Goal: Task Accomplishment & Management: Manage account settings

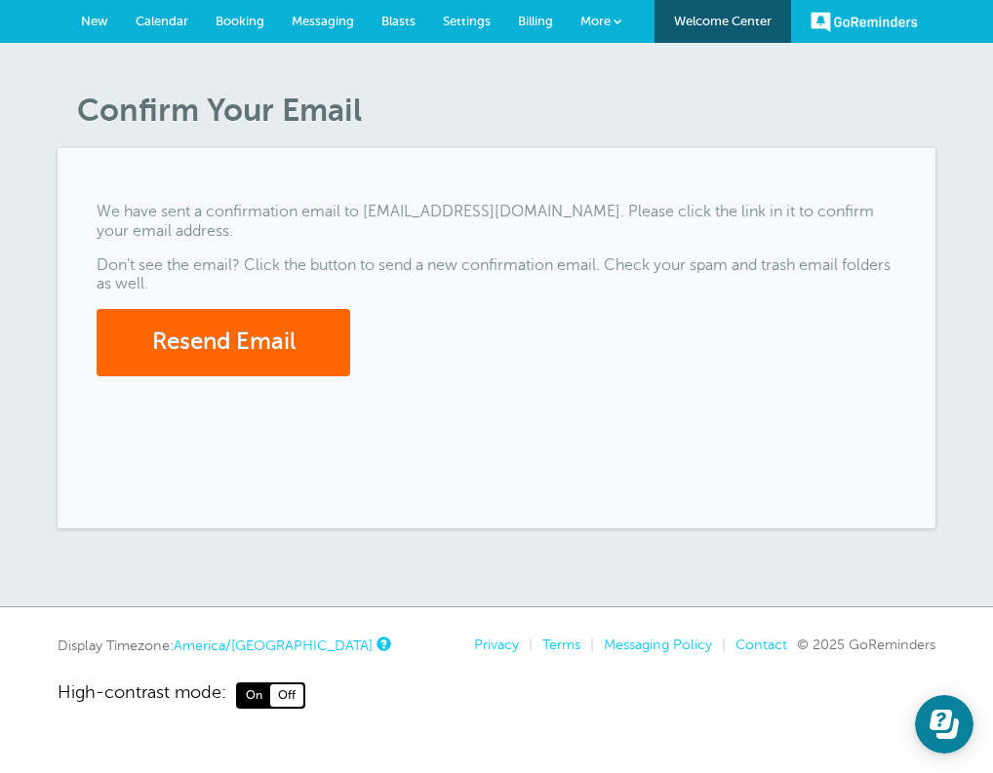
click at [91, 20] on span "New" at bounding box center [94, 21] width 27 height 15
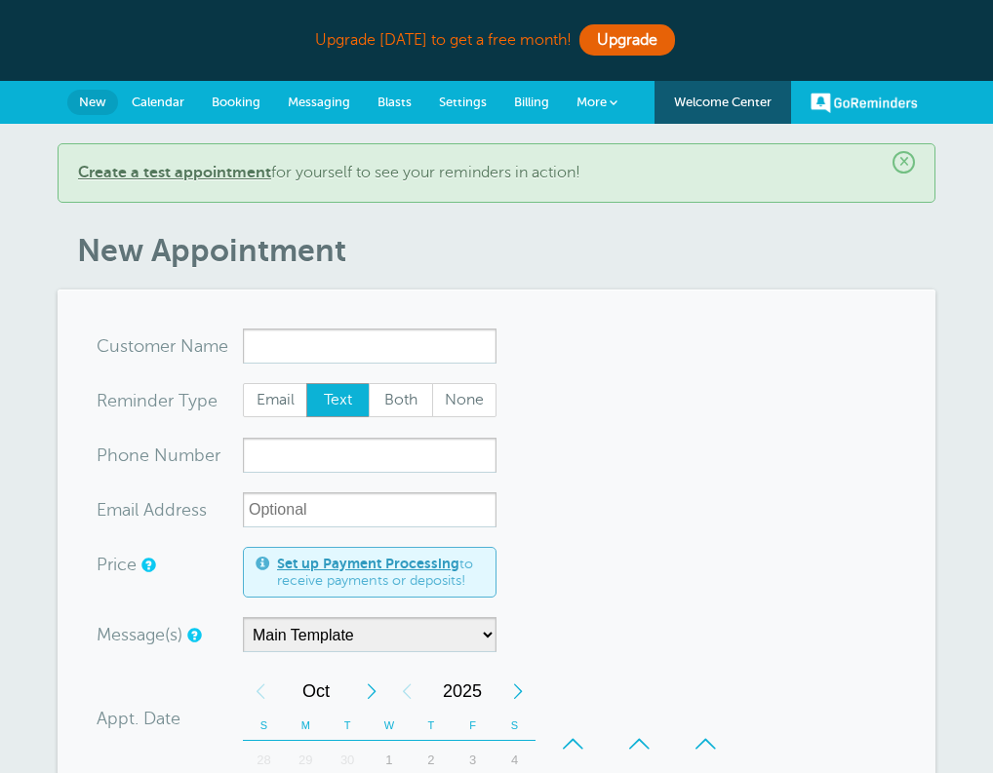
click at [185, 167] on b "Create a test appointment" at bounding box center [174, 173] width 193 height 18
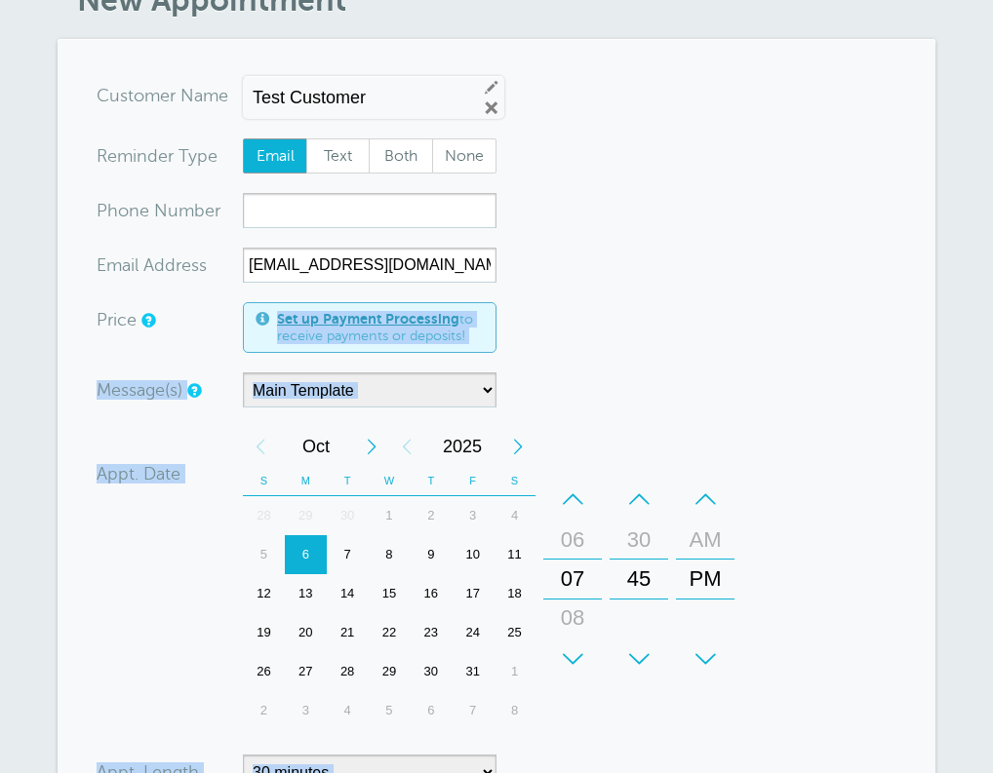
scroll to position [425, 0]
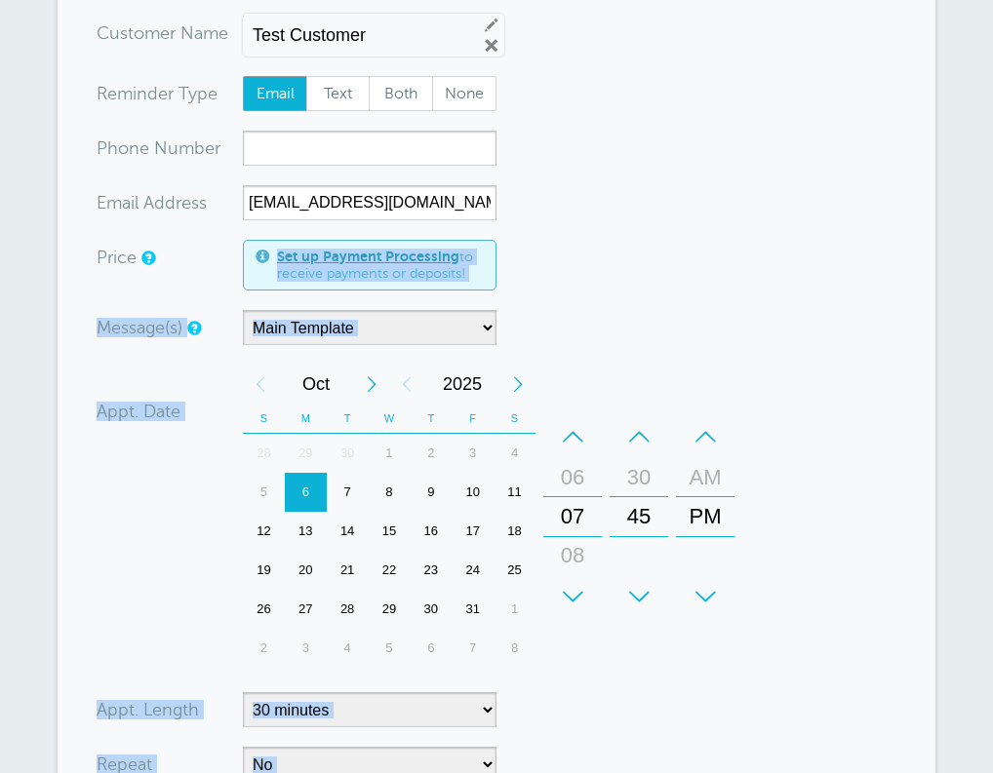
drag, startPoint x: 646, startPoint y: 499, endPoint x: 606, endPoint y: 237, distance: 265.3
click at [608, 269] on form "You are creating a new customer. To use an existing customer select one from th…" at bounding box center [497, 500] width 800 height 969
click at [579, 117] on form "You are creating a new customer. To use an existing customer select one from th…" at bounding box center [497, 500] width 800 height 969
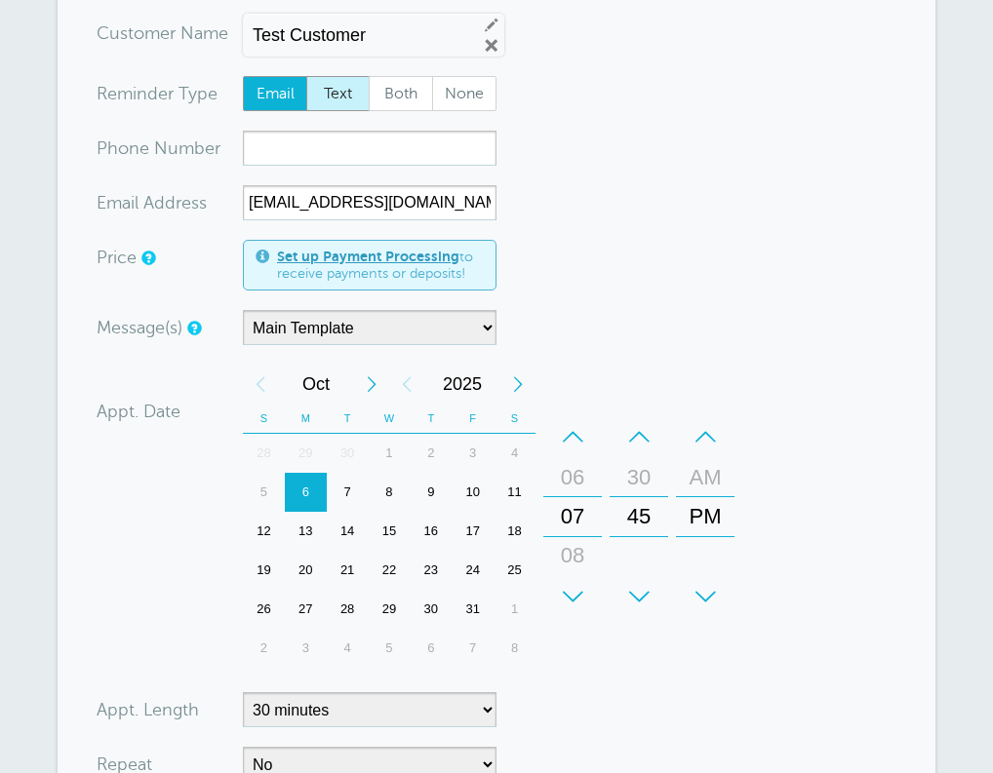
click at [347, 89] on span "Text" at bounding box center [338, 93] width 62 height 33
click at [306, 76] on input "Text" at bounding box center [305, 75] width 1 height 1
radio input "true"
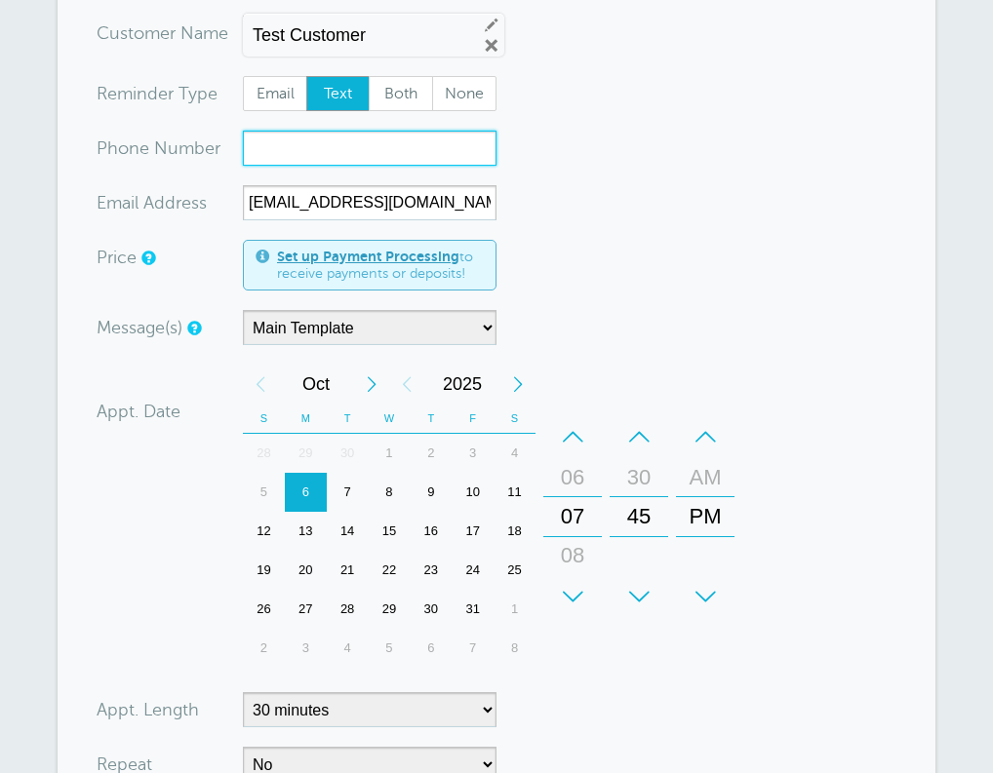
click at [336, 157] on input "xxx-no-autofill" at bounding box center [370, 148] width 254 height 35
type input "6622904461"
click at [608, 325] on div "Message(s) Main Template Custom Message Start with Main Template Confirmation a…" at bounding box center [414, 327] width 634 height 35
click at [315, 485] on div "6" at bounding box center [306, 492] width 42 height 39
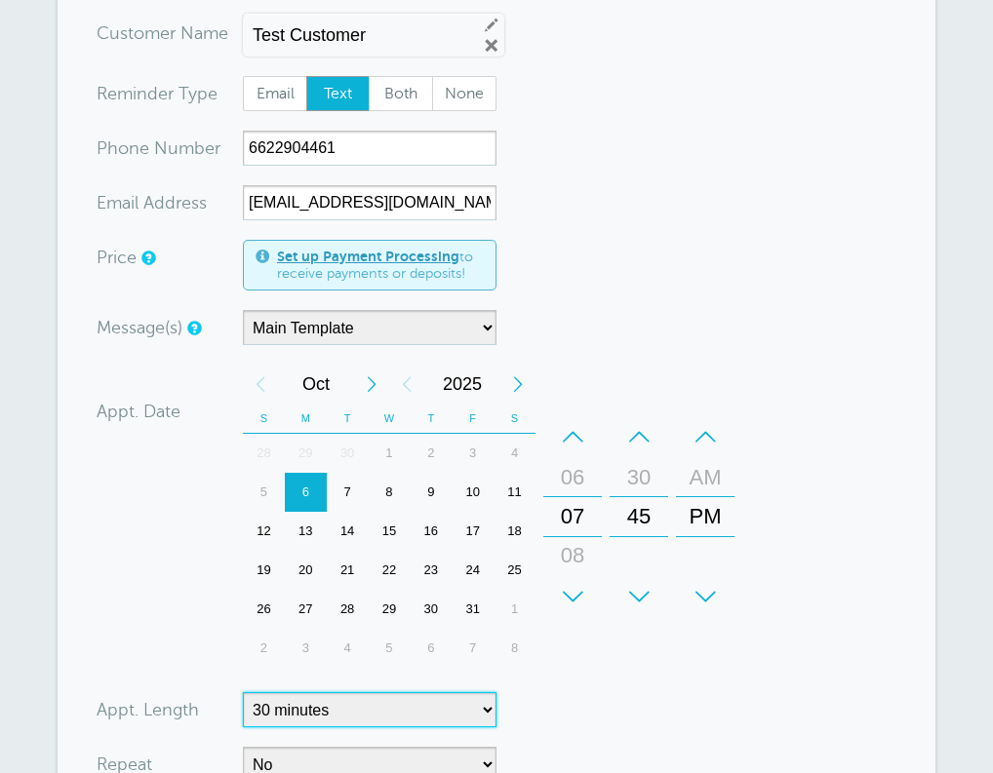
select select "60"
click at [638, 478] on div "30" at bounding box center [638, 477] width 47 height 39
click at [645, 551] on div "45" at bounding box center [638, 555] width 47 height 39
click at [576, 497] on div "07" at bounding box center [572, 516] width 47 height 39
click at [572, 478] on div "06" at bounding box center [572, 477] width 47 height 39
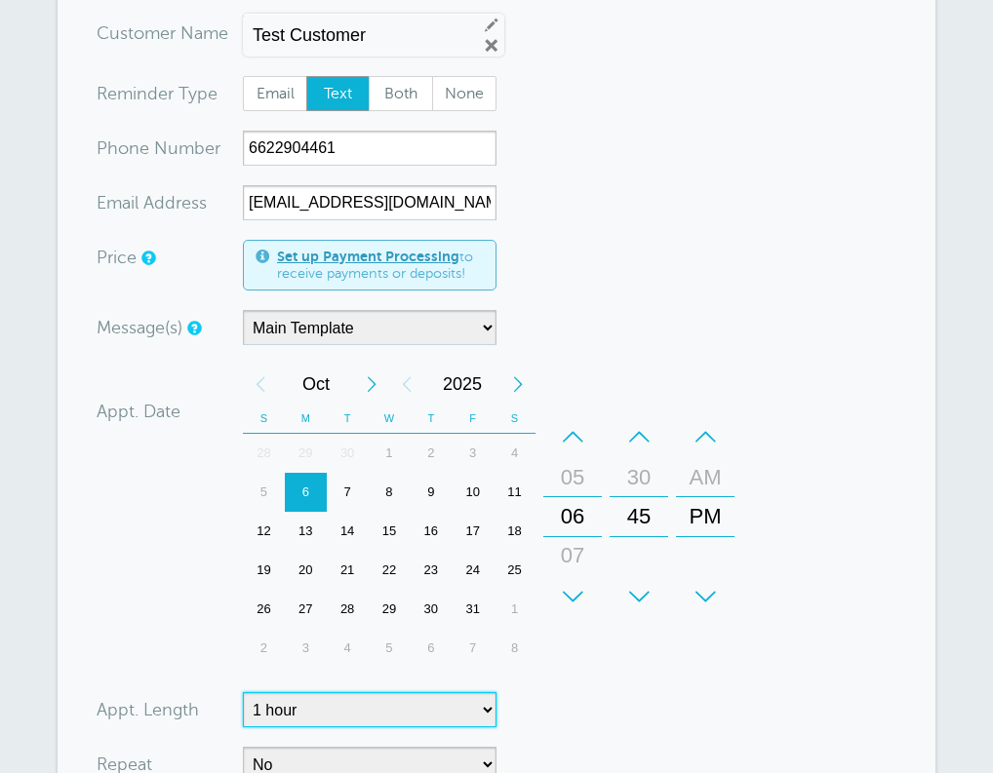
drag, startPoint x: 641, startPoint y: 660, endPoint x: 635, endPoint y: 688, distance: 28.9
click at [635, 688] on form "You are creating a new customer. To use an existing customer select one from th…" at bounding box center [497, 500] width 800 height 969
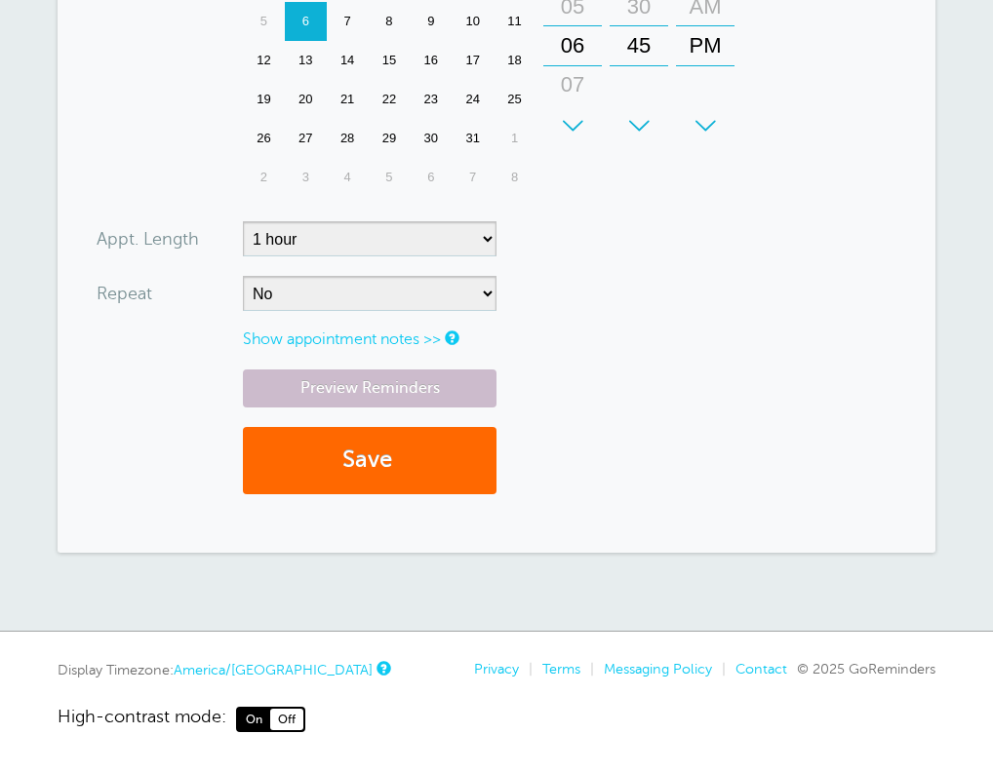
scroll to position [917, 0]
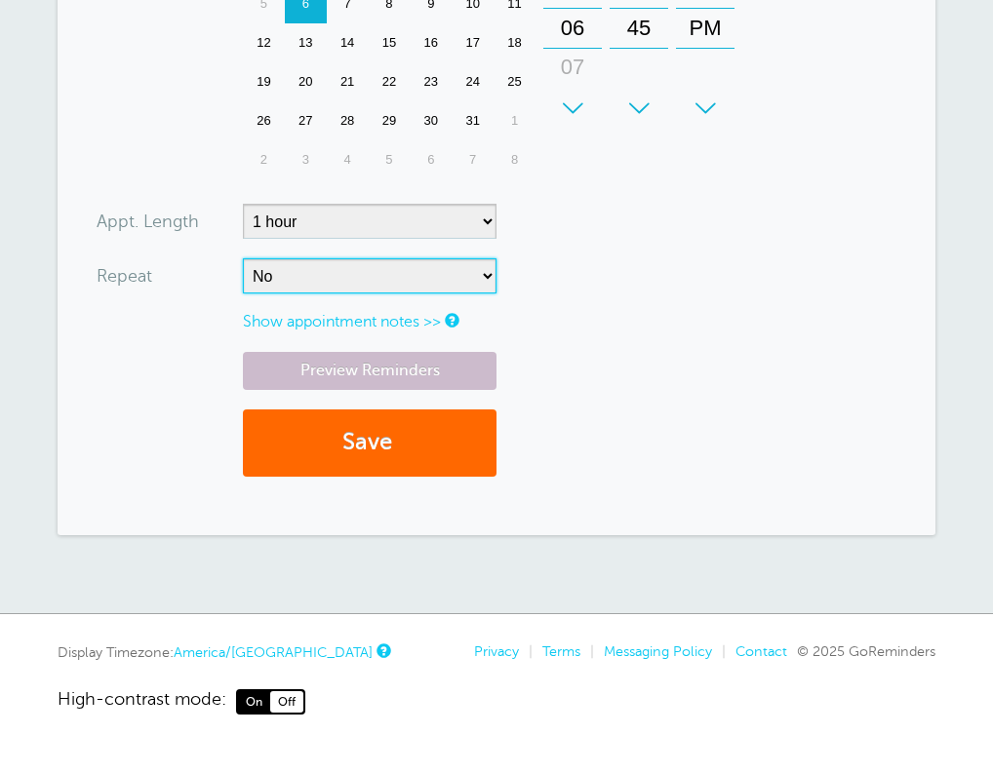
select select "RRULE:FREQ=WEEKLY"
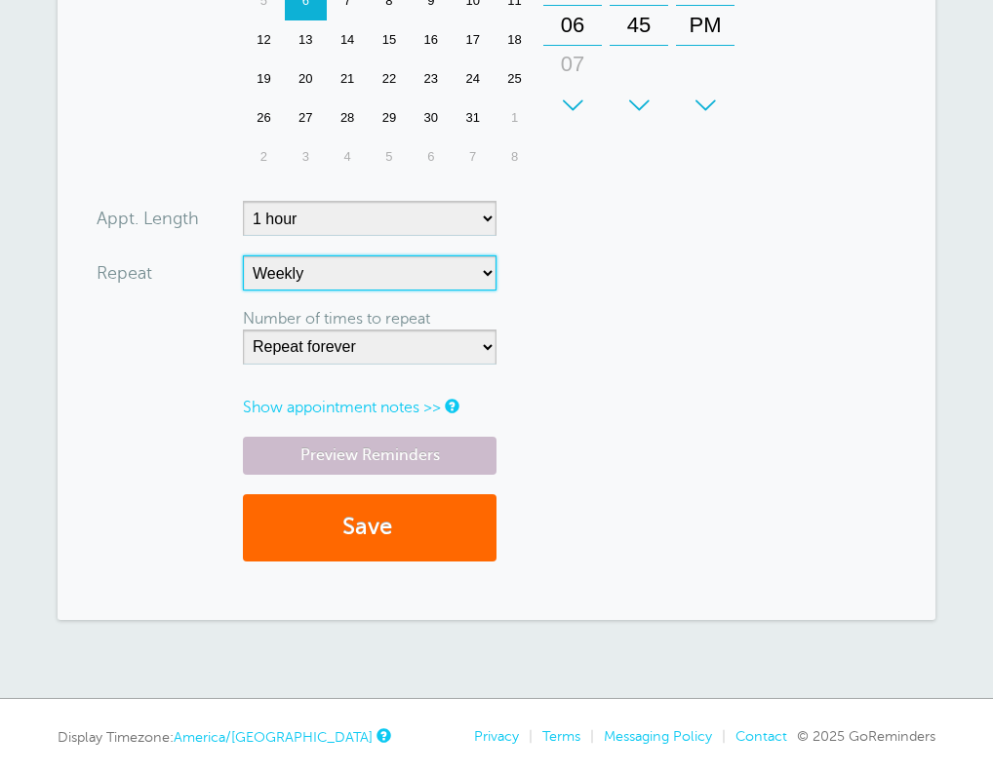
select select
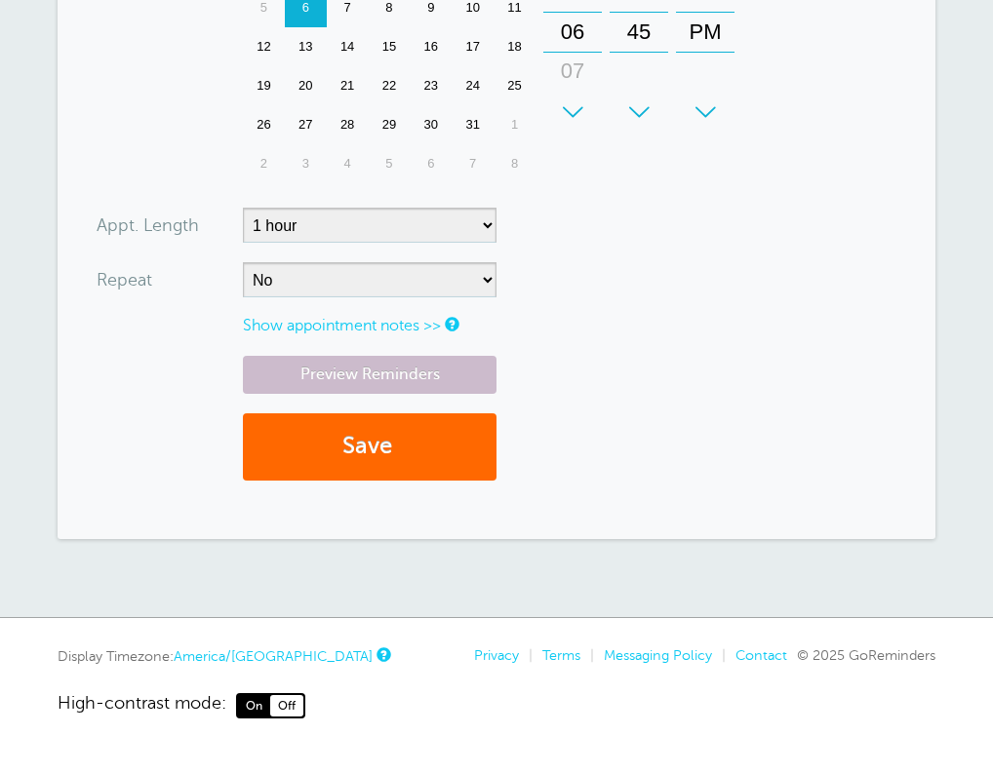
click at [296, 320] on link "Show appointment notes >>" at bounding box center [342, 326] width 198 height 18
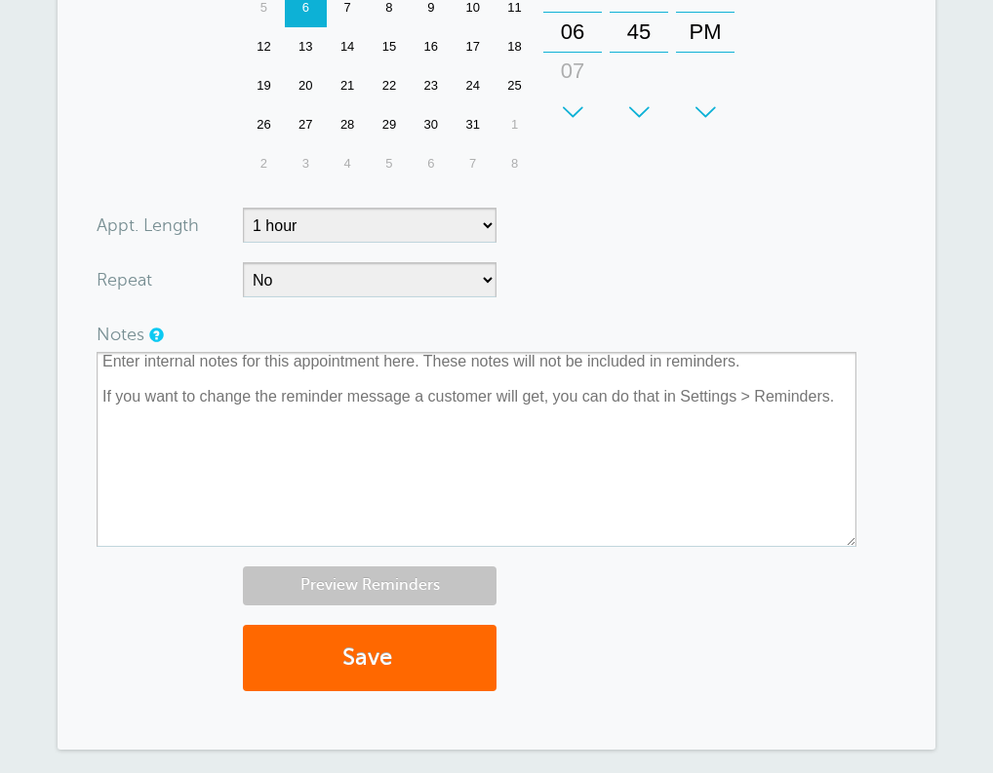
click at [368, 589] on link "Preview Reminders" at bounding box center [370, 586] width 254 height 38
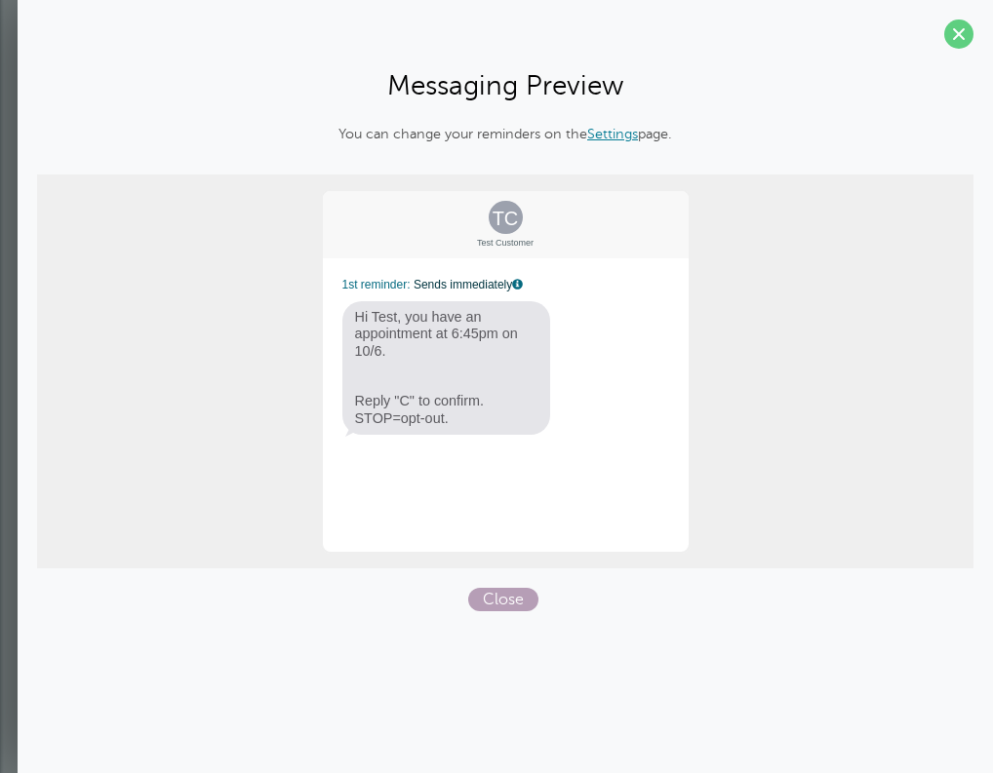
click at [496, 599] on span "Close" at bounding box center [503, 599] width 70 height 23
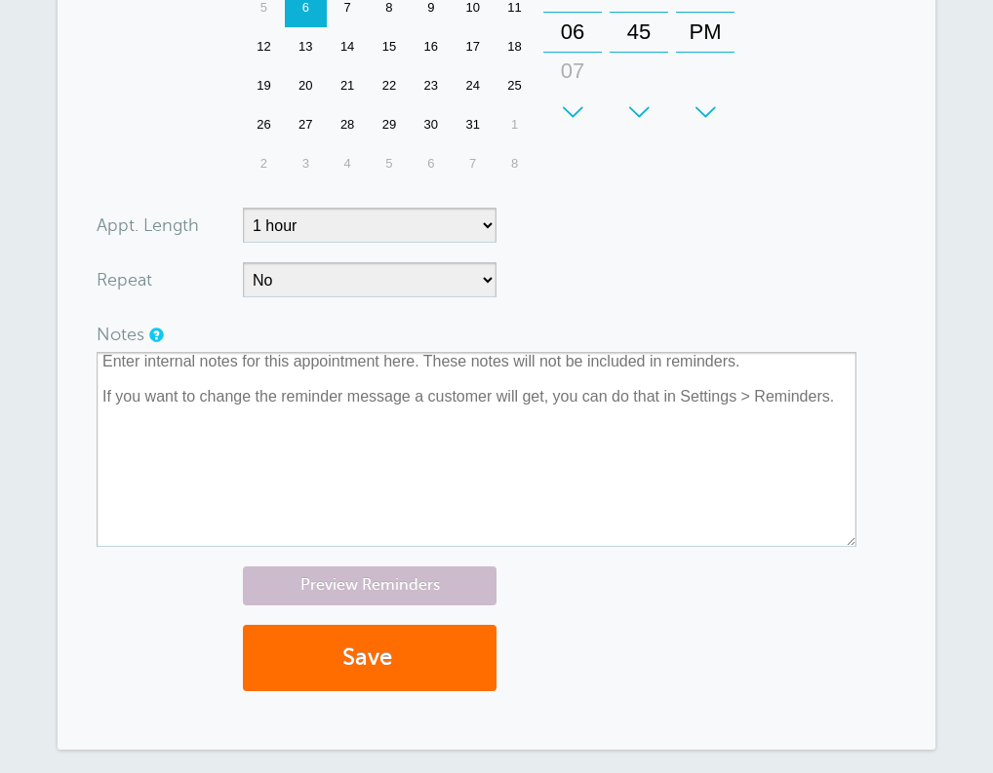
click at [397, 658] on span "submit" at bounding box center [395, 658] width 6 height 26
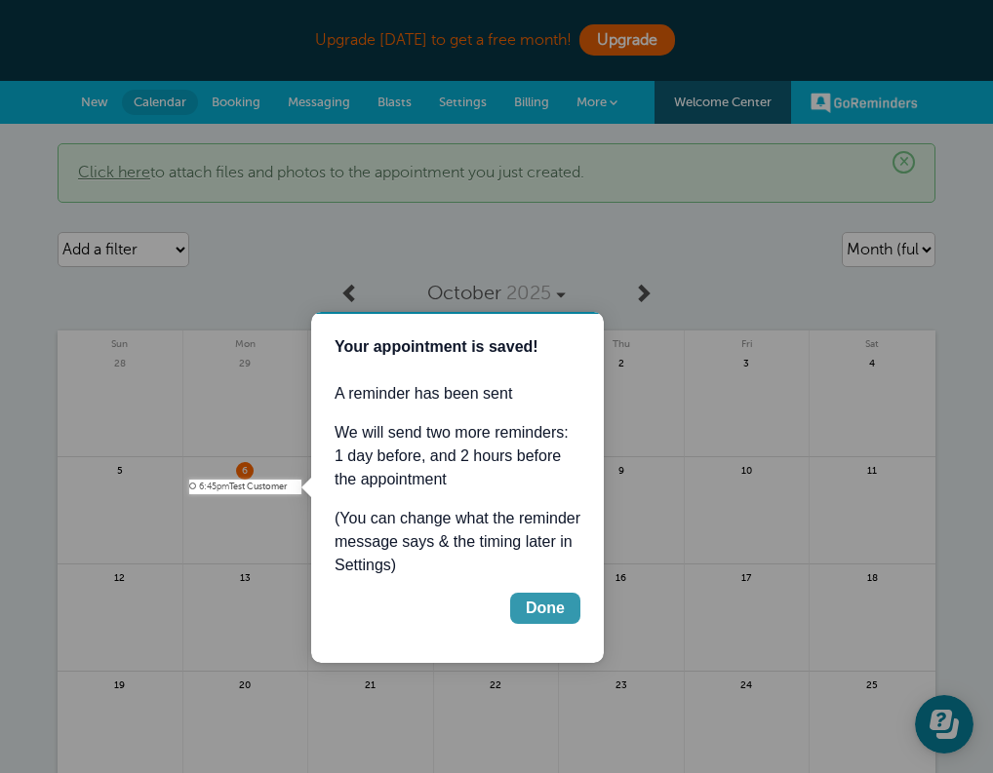
click at [550, 610] on div "Done" at bounding box center [545, 608] width 39 height 23
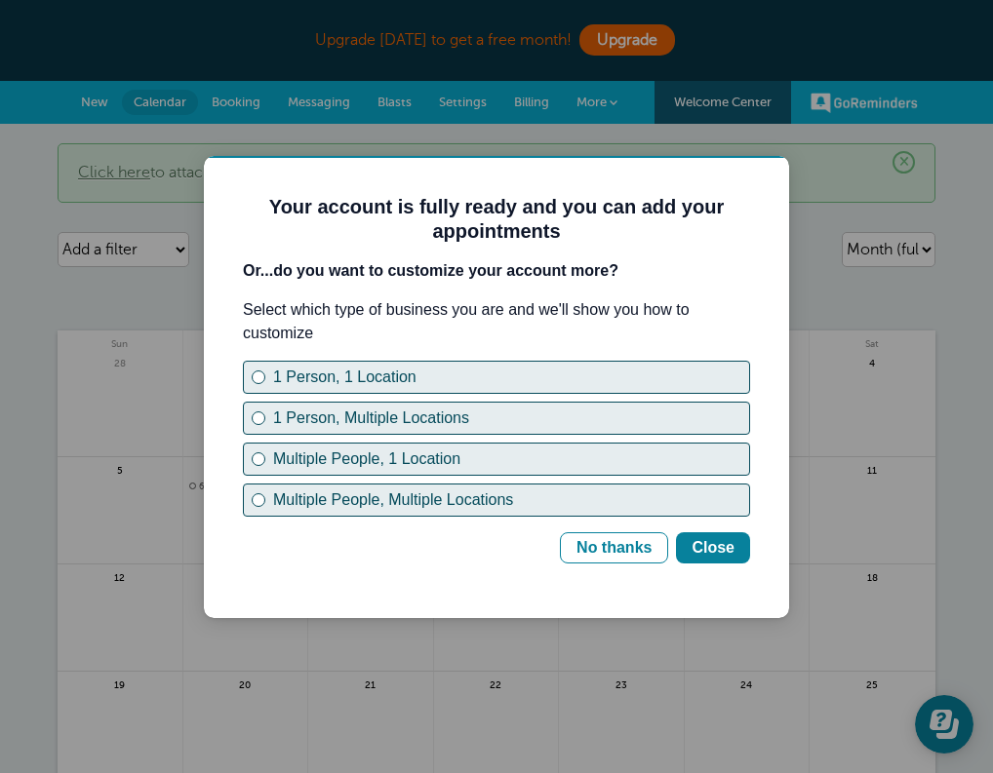
scroll to position [1, 0]
click at [705, 545] on div "Close" at bounding box center [712, 547] width 43 height 23
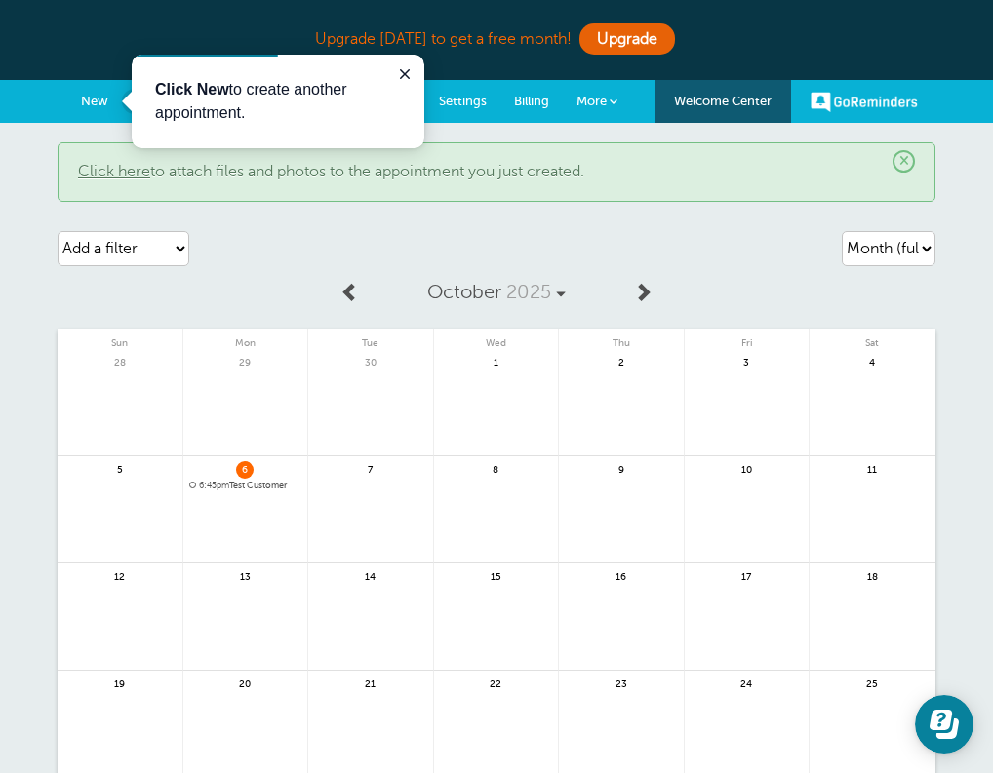
scroll to position [0, 0]
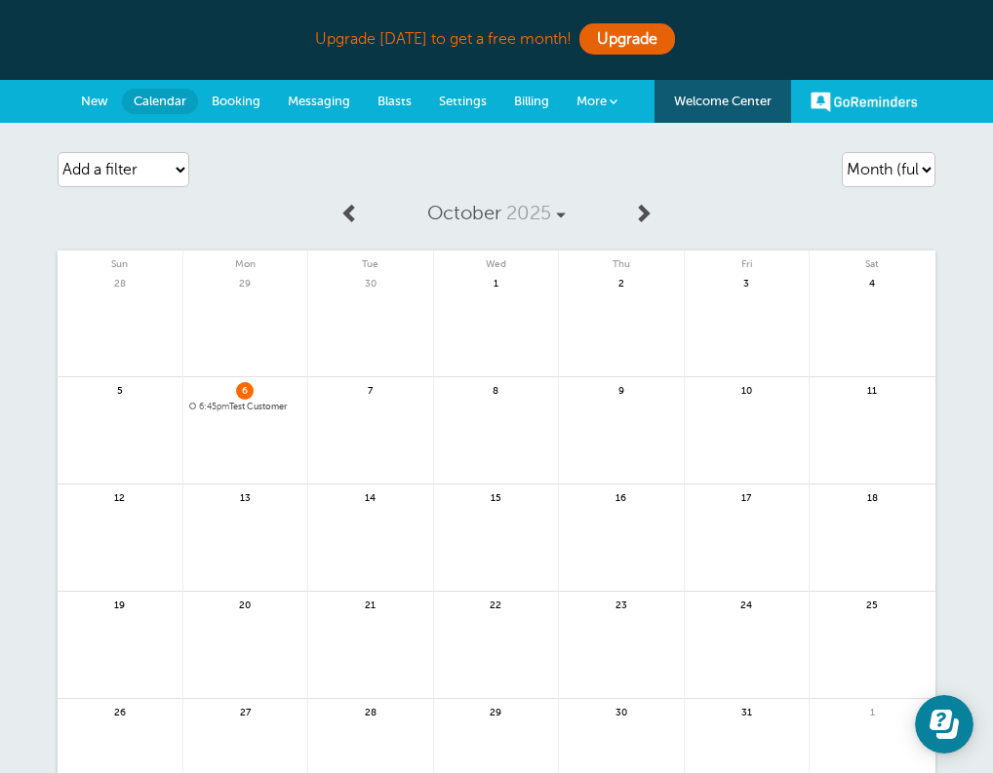
click at [83, 100] on span "New" at bounding box center [94, 101] width 27 height 15
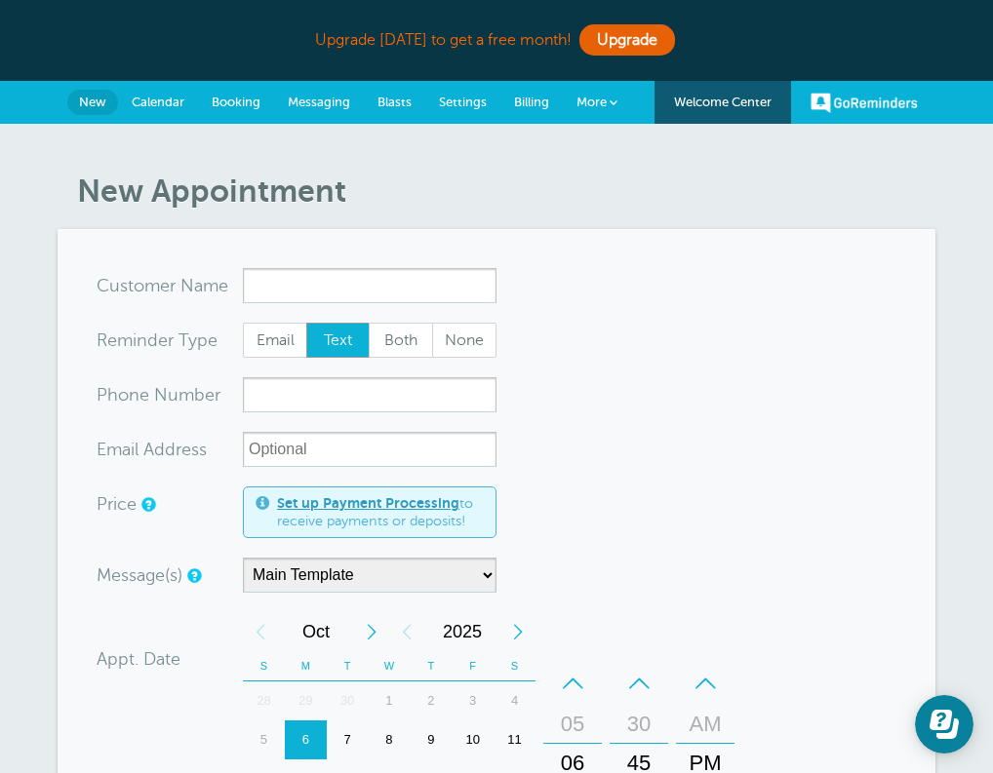
drag, startPoint x: 693, startPoint y: 426, endPoint x: 501, endPoint y: 293, distance: 233.4
click at [501, 293] on form "You are creating a new customer. To use an existing customer select one from th…" at bounding box center [497, 749] width 800 height 963
click at [242, 149] on div "New Appointment You are creating a new customer. To use an existing customer se…" at bounding box center [496, 737] width 993 height 1226
click at [155, 98] on span "Calendar" at bounding box center [158, 102] width 53 height 15
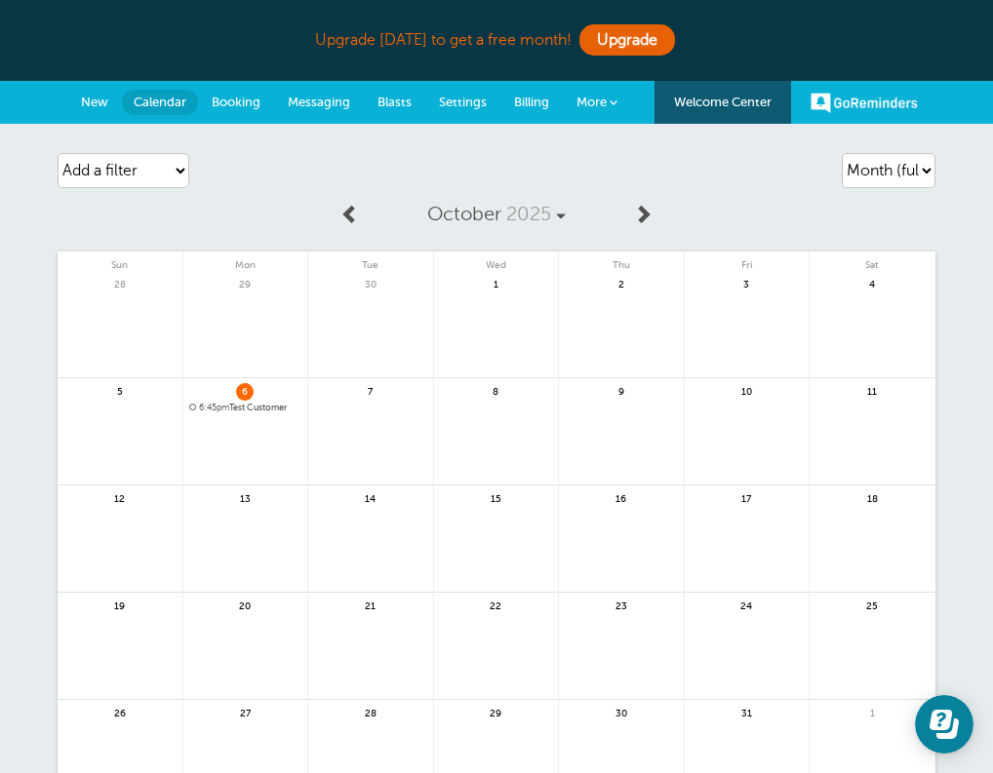
click at [214, 100] on span "Booking" at bounding box center [236, 102] width 49 height 15
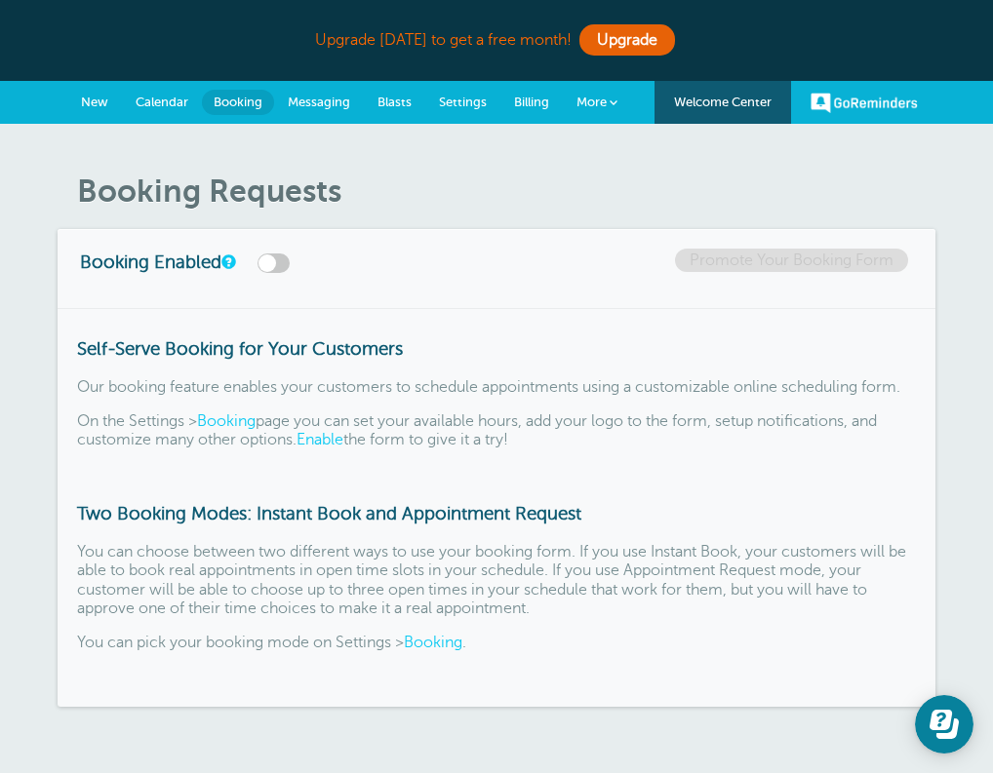
click at [273, 259] on label at bounding box center [273, 264] width 32 height 20
click at [0, 0] on input "checkbox" at bounding box center [0, 0] width 0 height 0
click at [749, 257] on link "Promote Your Booking Form" at bounding box center [791, 260] width 233 height 23
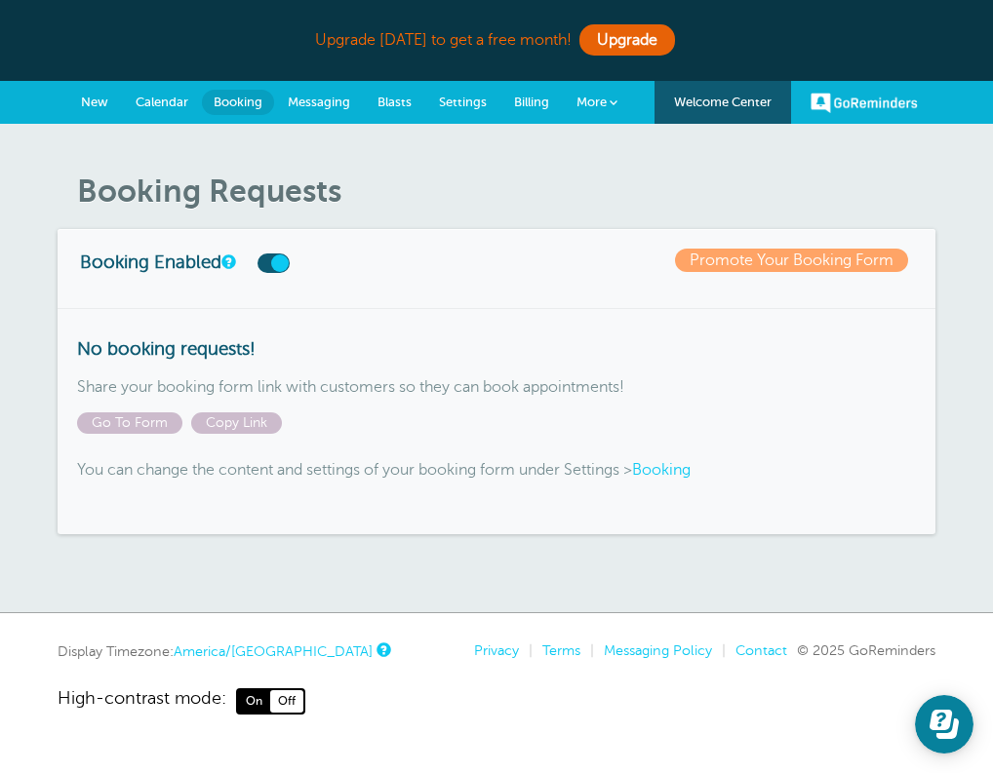
click at [317, 103] on span "Messaging" at bounding box center [319, 102] width 62 height 15
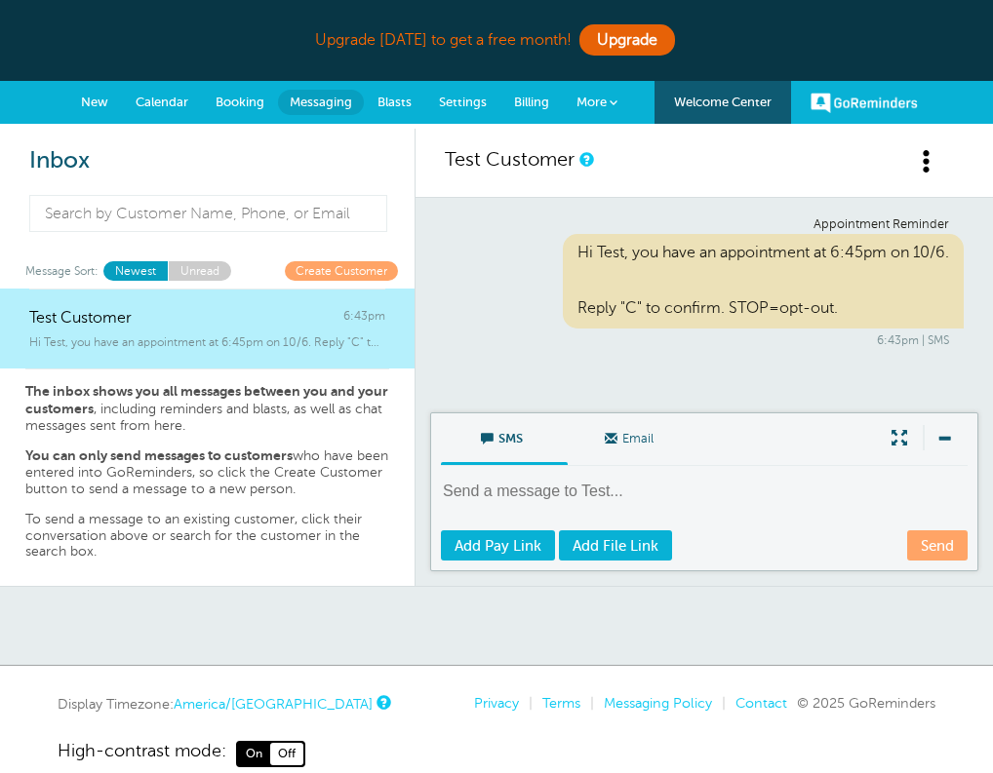
click at [472, 431] on span "SMS" at bounding box center [504, 436] width 98 height 47
click at [0, 0] on input "SMS" at bounding box center [0, 0] width 0 height 0
click at [482, 538] on span "Add Pay Link" at bounding box center [497, 546] width 87 height 16
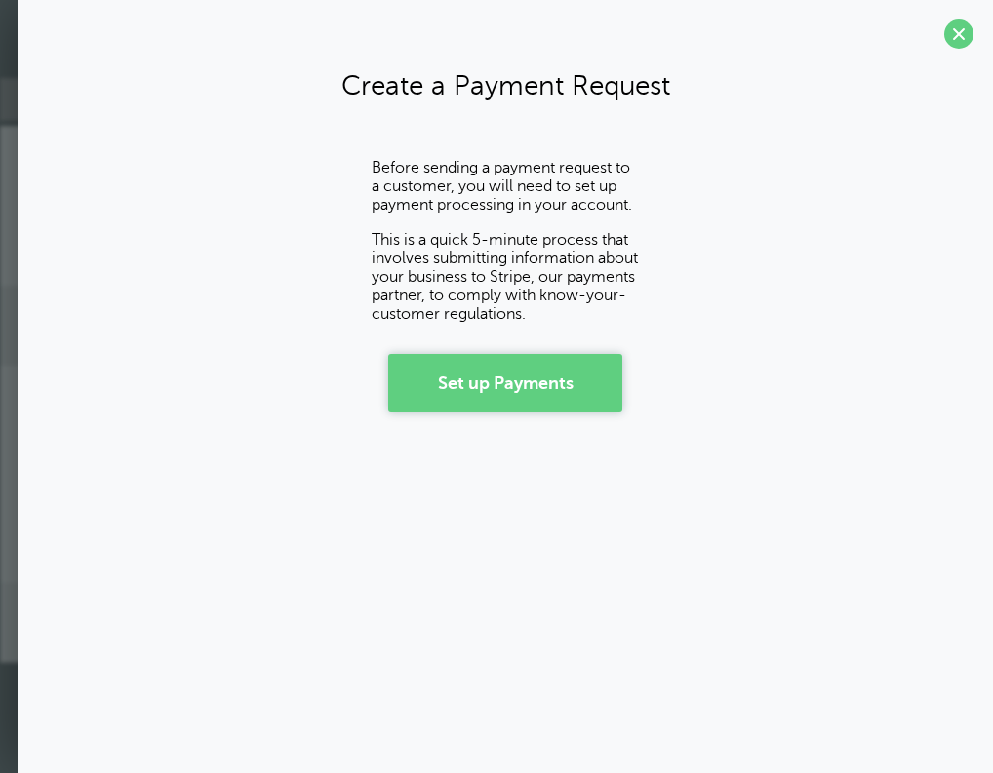
click at [504, 386] on link "Set up Payments" at bounding box center [505, 383] width 234 height 59
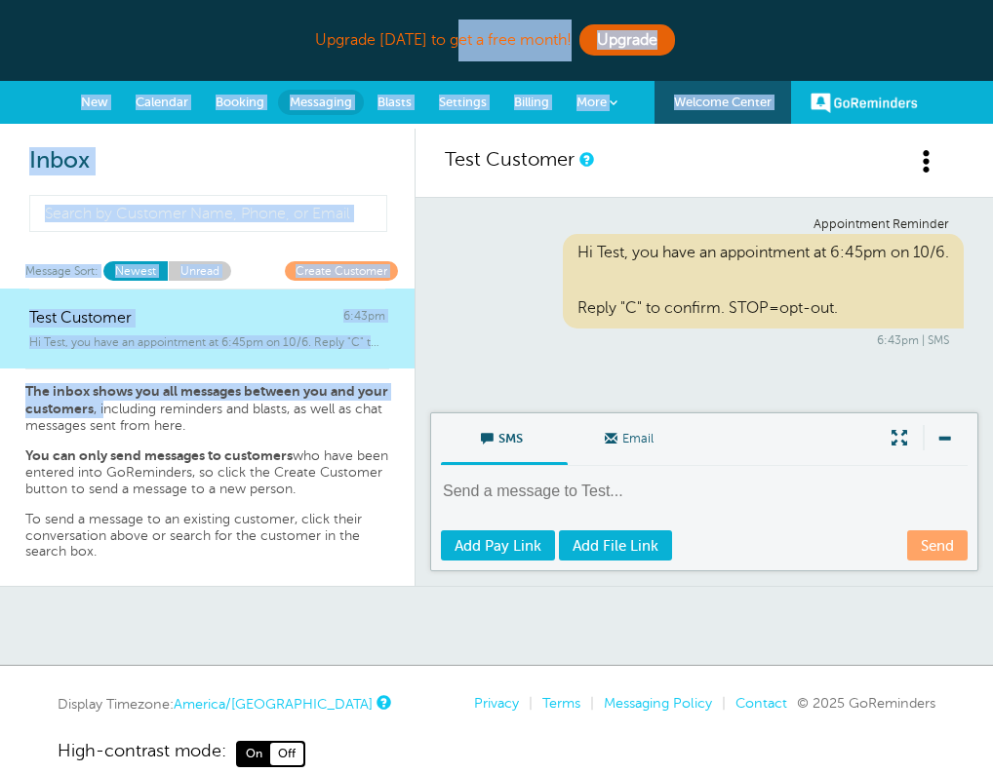
drag, startPoint x: 136, startPoint y: 408, endPoint x: 198, endPoint y: 350, distance: 84.9
click at [198, 352] on div "Test Customer 6:43pm Hi Test, you have an appointment at 6:45pm on 10/6. Reply …" at bounding box center [207, 438] width 414 height 298
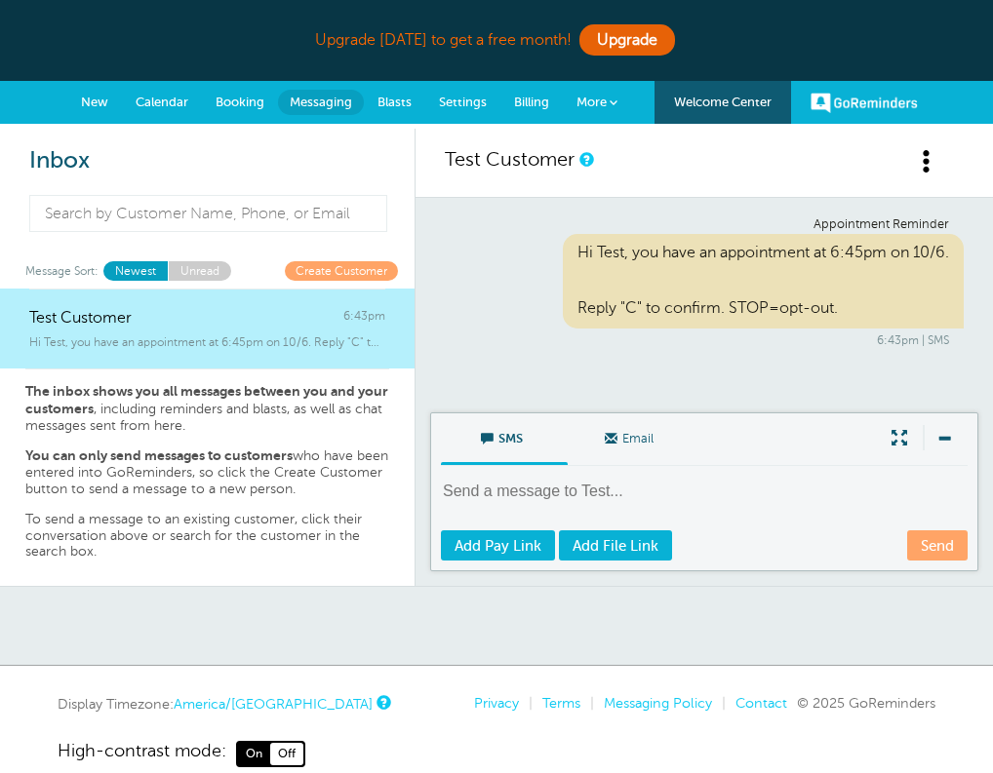
click at [202, 399] on p "The inbox shows you all messages between you and your customers , including rem…" at bounding box center [207, 408] width 364 height 51
click at [904, 148] on div "Test Customer" at bounding box center [703, 163] width 577 height 69
click at [934, 159] on span at bounding box center [927, 161] width 24 height 24
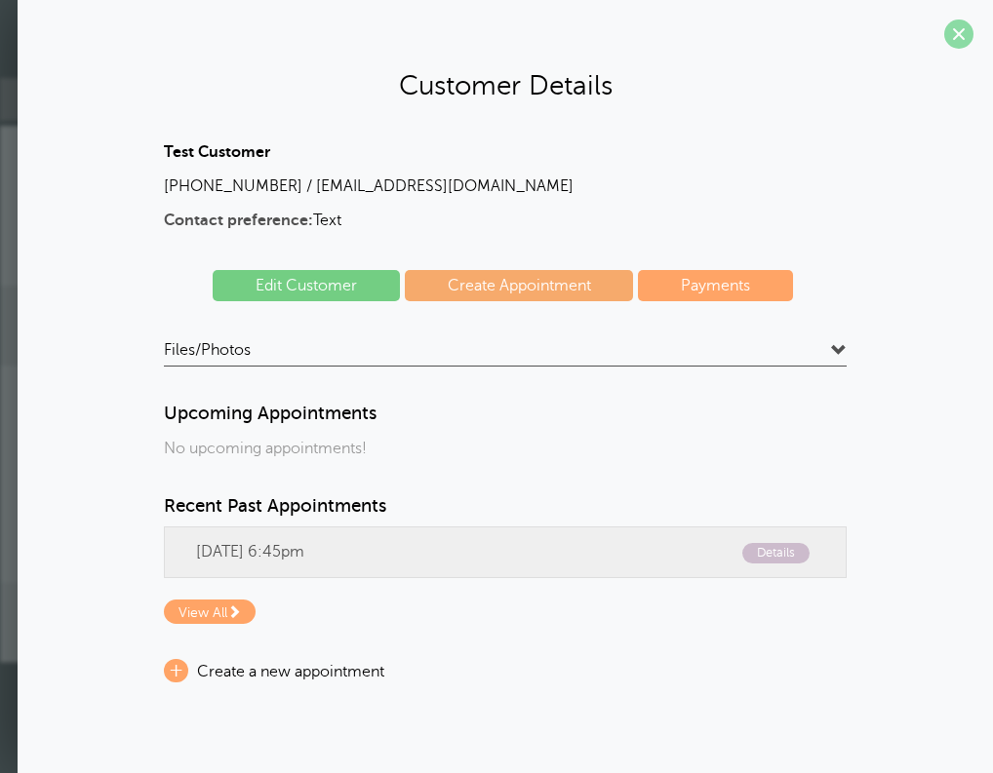
click at [953, 39] on span at bounding box center [958, 34] width 29 height 29
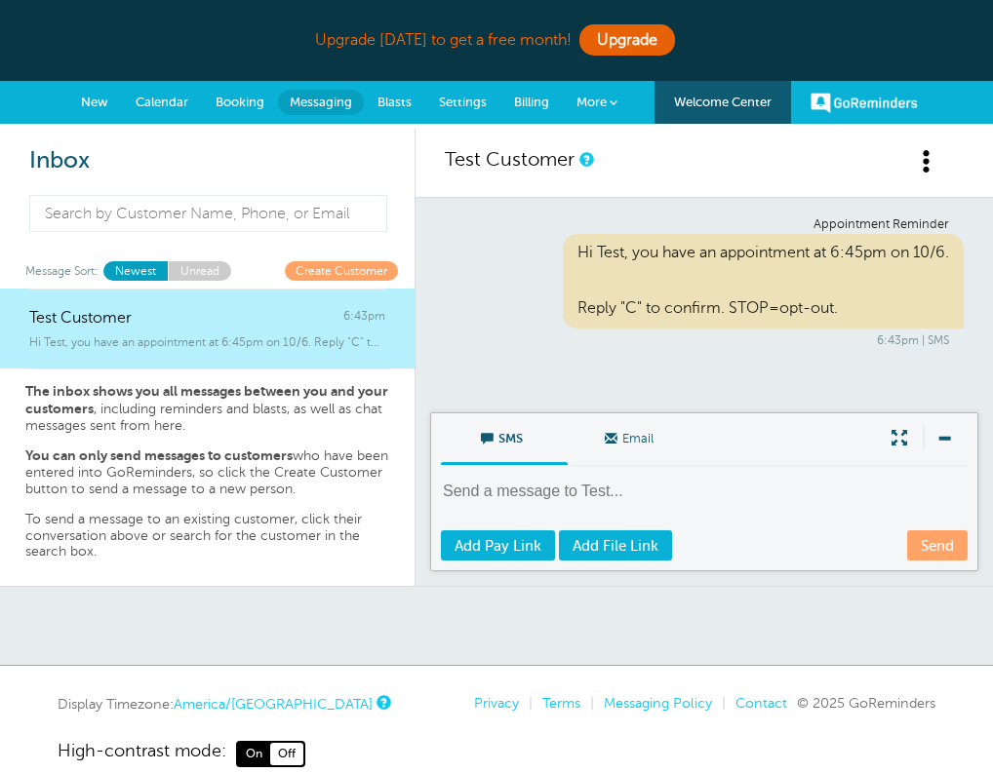
click at [390, 98] on span "Blasts" at bounding box center [394, 102] width 34 height 15
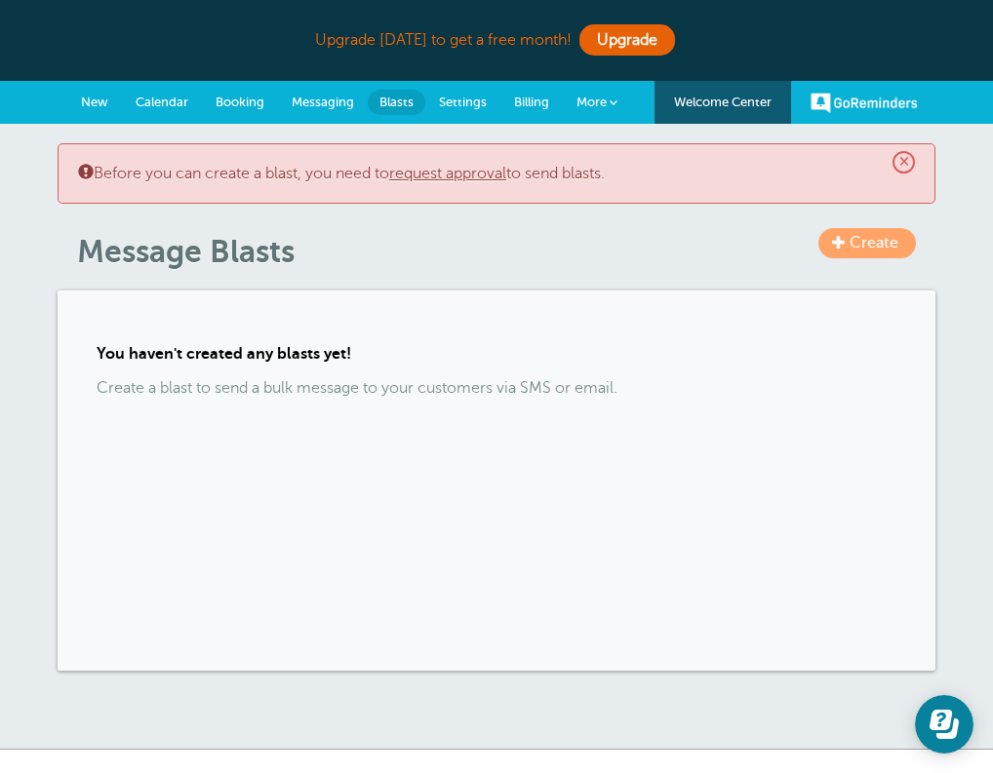
click at [478, 99] on span "Settings" at bounding box center [463, 102] width 48 height 15
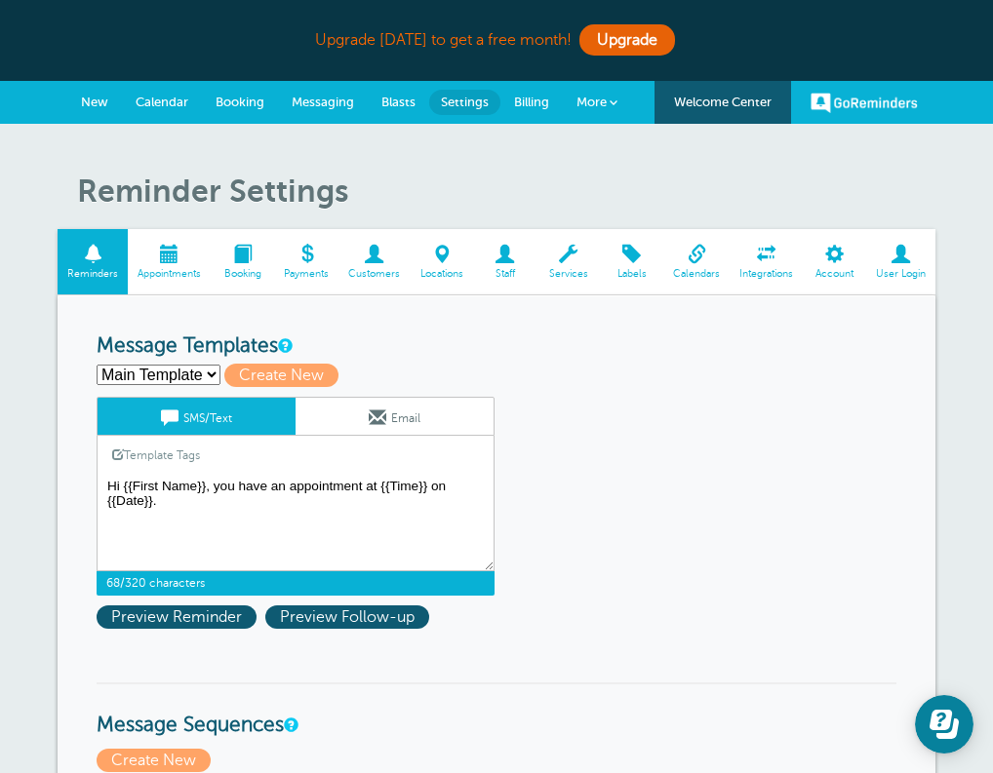
click at [232, 492] on textarea "Hi {{First Name}}, you have an appointment at {{Time}} on {{Date}}." at bounding box center [296, 523] width 398 height 98
select select
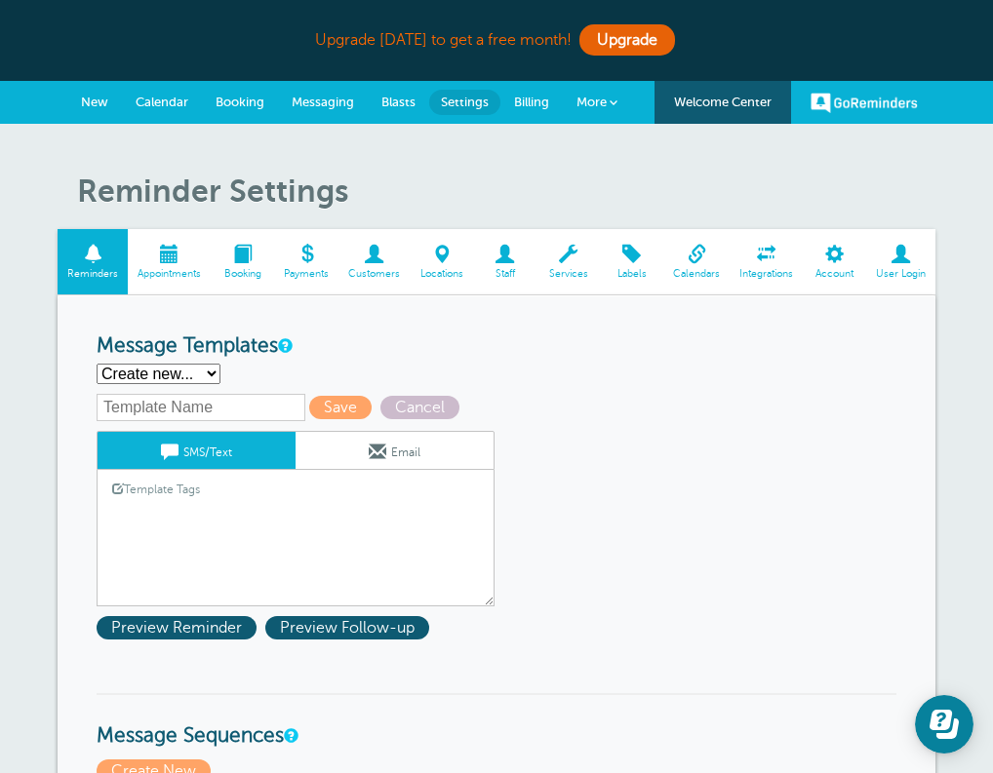
click at [186, 509] on textarea "Hi {{First Name}}, you have an appointment at {{Time}} on {{Date}}." at bounding box center [296, 558] width 398 height 98
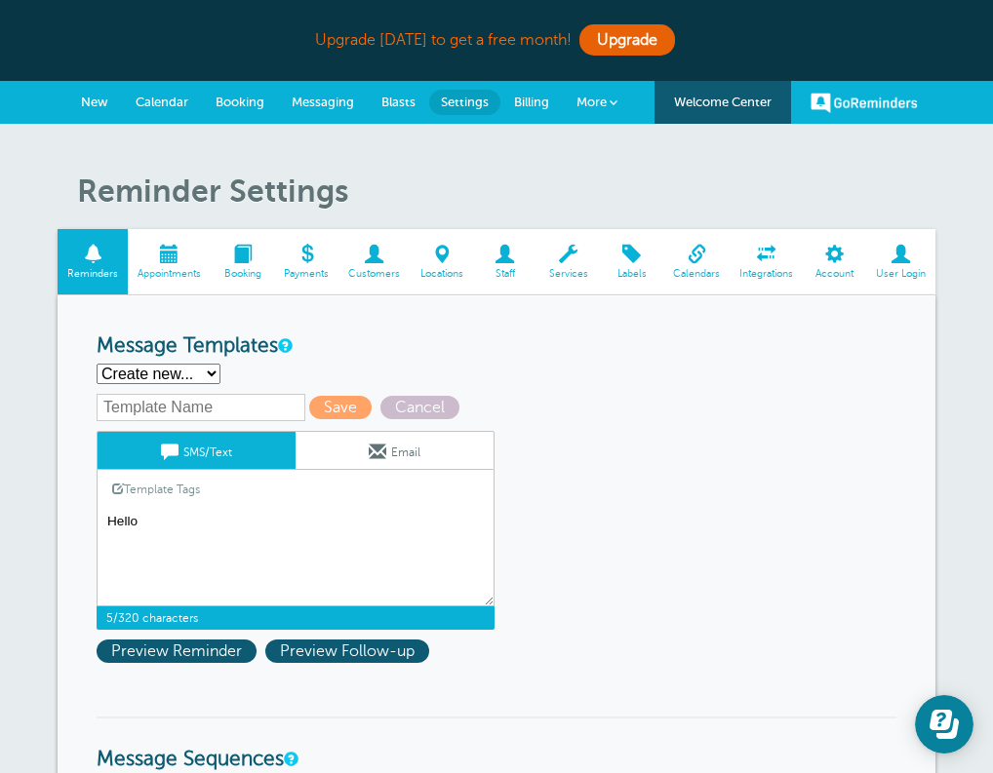
type textarea "Hello"
drag, startPoint x: 216, startPoint y: 527, endPoint x: 90, endPoint y: 511, distance: 127.7
paste textarea "Message: Hello! This is a message to confirm your appointment. Thank you for ch…"
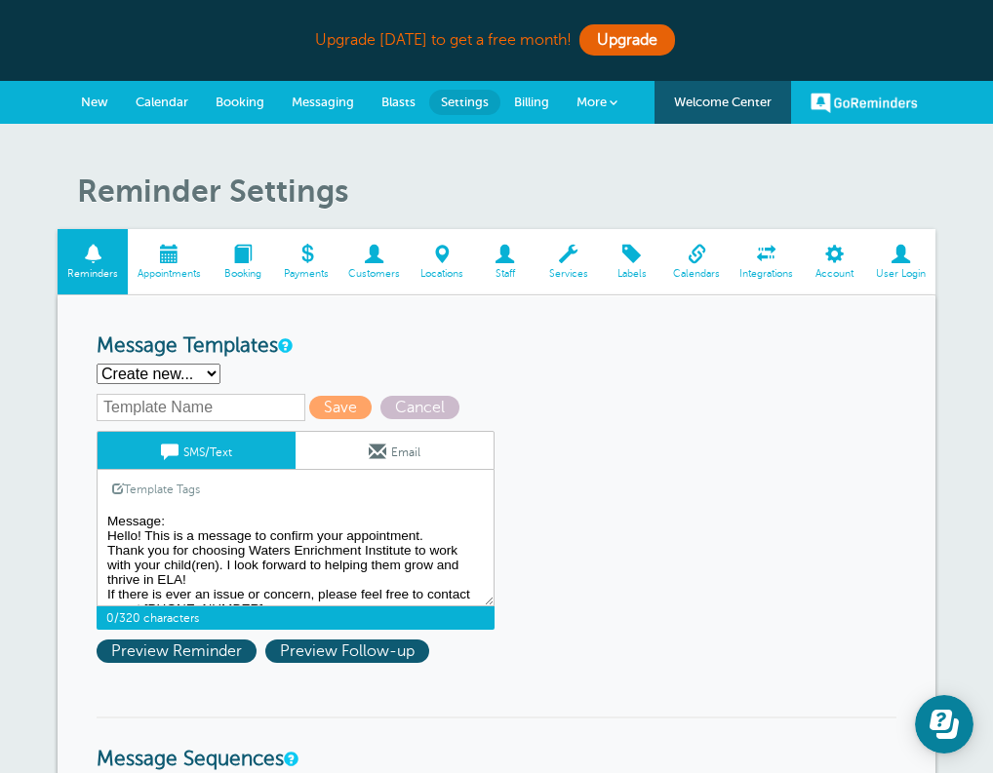
scroll to position [59, 0]
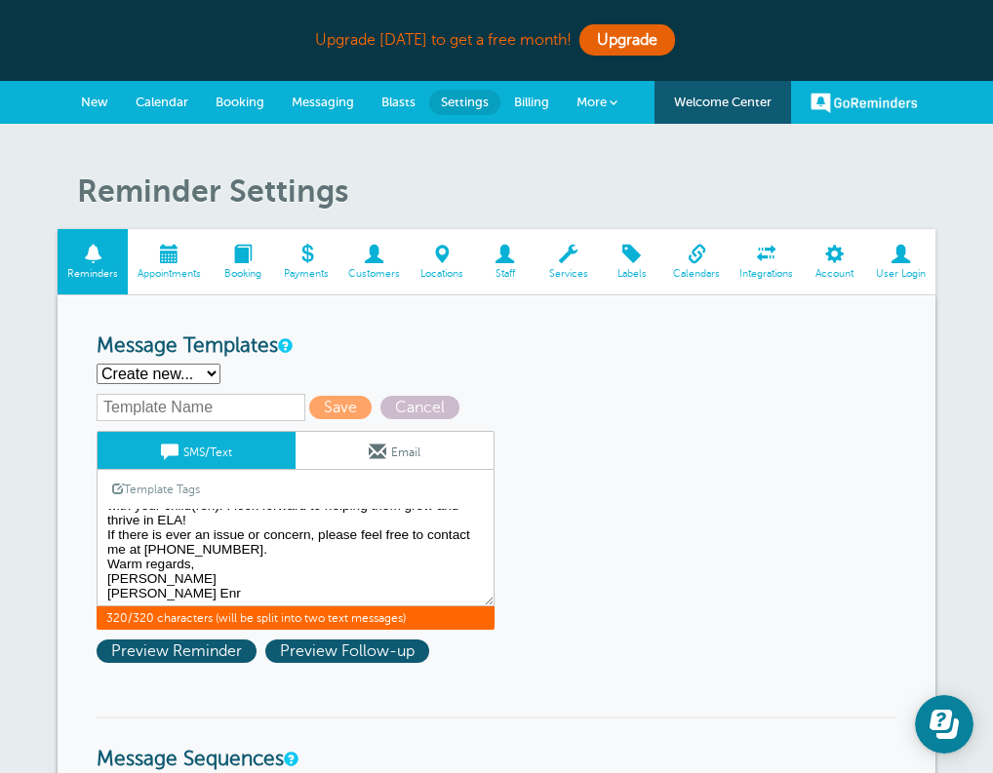
drag, startPoint x: 218, startPoint y: 583, endPoint x: 215, endPoint y: 600, distance: 16.8
click at [215, 600] on textarea "Hi {{First Name}}, you have an appointment at {{Time}} on {{Date}}." at bounding box center [296, 558] width 398 height 98
click at [244, 586] on textarea "Hi {{First Name}}, you have an appointment at {{Time}} on {{Date}}." at bounding box center [296, 558] width 398 height 98
click at [244, 574] on textarea "Hi {{First Name}}, you have an appointment at {{Time}} on {{Date}}." at bounding box center [296, 558] width 398 height 98
drag, startPoint x: 203, startPoint y: 590, endPoint x: 76, endPoint y: 591, distance: 126.8
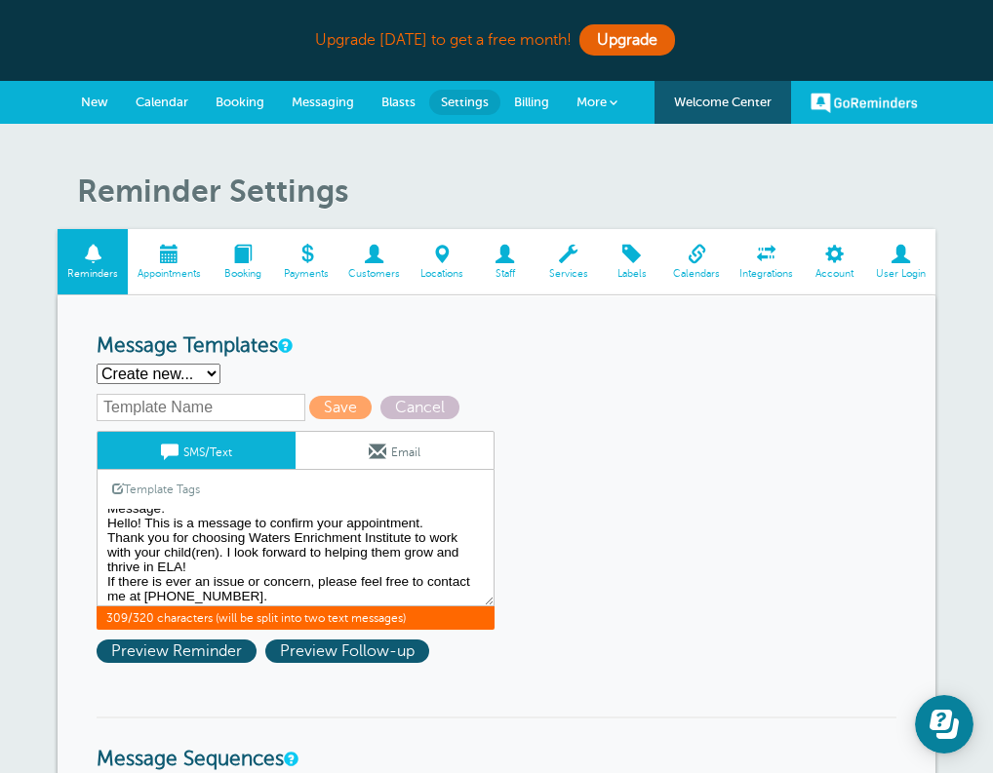
scroll to position [0, 0]
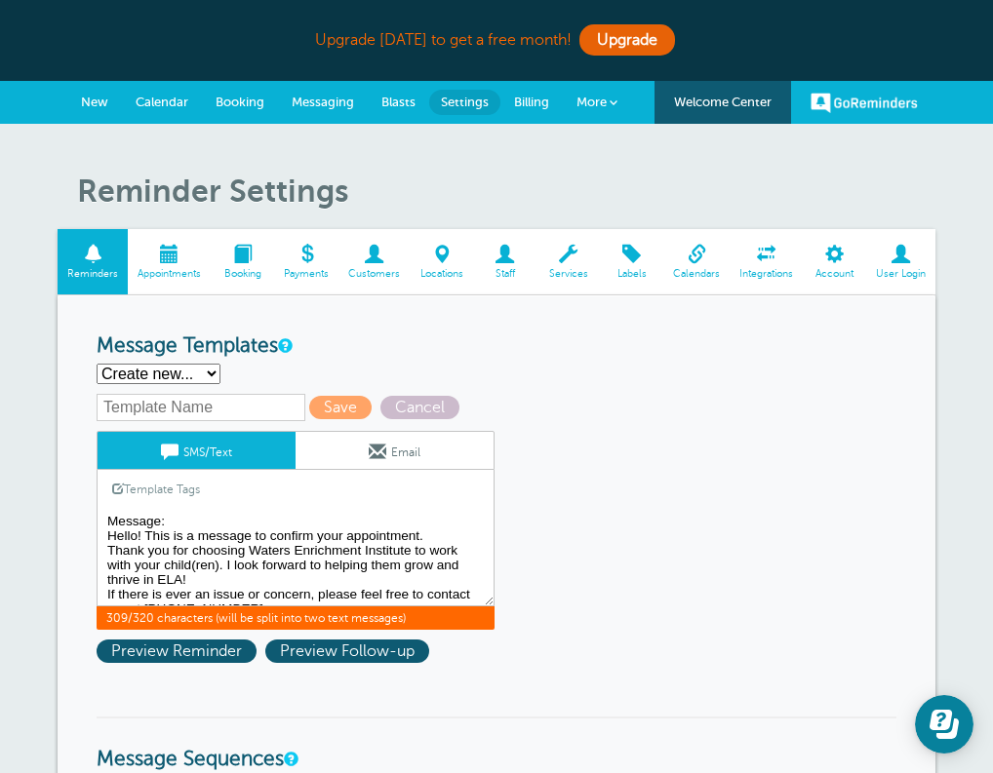
drag, startPoint x: 244, startPoint y: 538, endPoint x: 254, endPoint y: 551, distance: 16.6
click at [254, 551] on textarea "Hi {{First Name}}, you have an appointment at {{Time}} on {{Date}}." at bounding box center [296, 558] width 398 height 98
click at [408, 548] on textarea "Hi {{First Name}}, you have an appointment at {{Time}} on {{Date}}." at bounding box center [296, 558] width 398 height 98
drag, startPoint x: 410, startPoint y: 548, endPoint x: 365, endPoint y: 544, distance: 46.0
click at [365, 544] on textarea "Hi {{First Name}}, you have an appointment at {{Time}} on {{Date}}." at bounding box center [296, 558] width 398 height 98
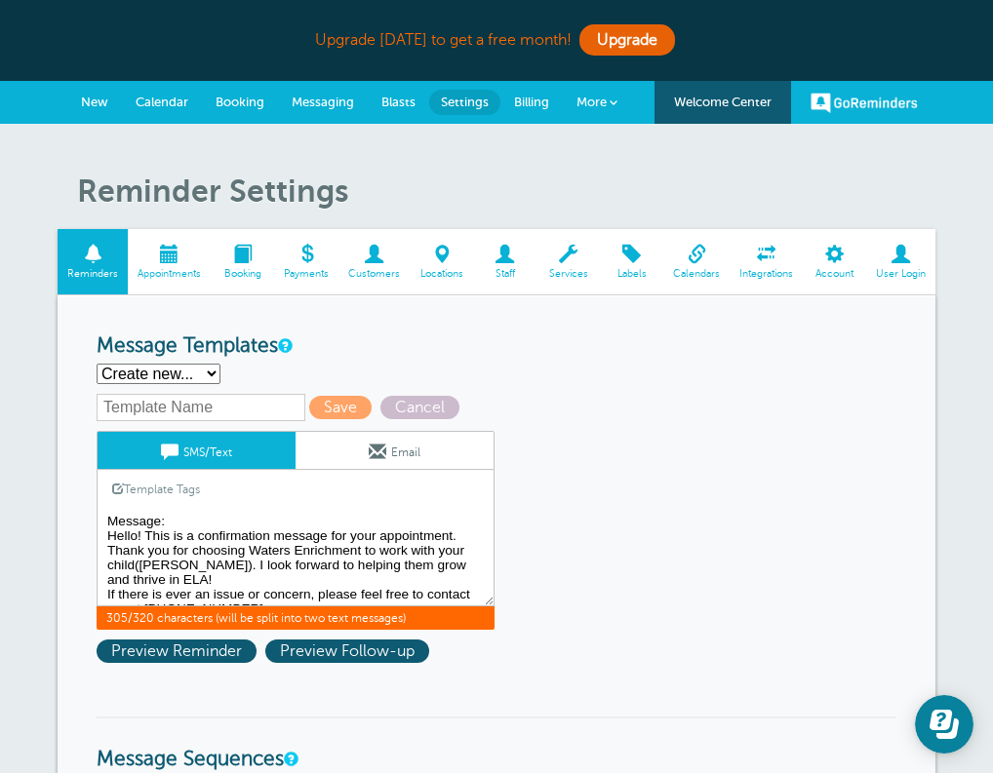
scroll to position [45, 0]
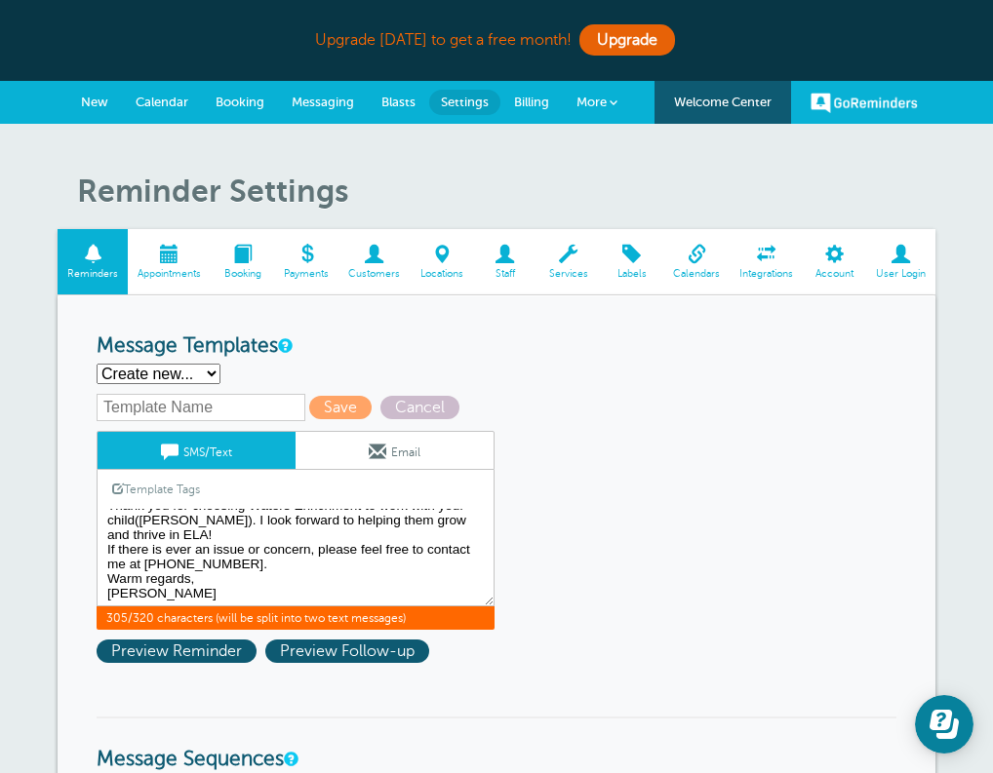
drag, startPoint x: 307, startPoint y: 565, endPoint x: 279, endPoint y: 556, distance: 29.6
click at [279, 555] on textarea "Hi {{First Name}}, you have an appointment at {{Time}} on {{Date}}." at bounding box center [296, 558] width 398 height 98
click at [276, 560] on textarea "Hi {{First Name}}, you have an appointment at {{Time}} on {{Date}}." at bounding box center [296, 558] width 398 height 98
drag, startPoint x: 242, startPoint y: 564, endPoint x: 232, endPoint y: 553, distance: 14.5
click at [232, 553] on textarea "Hi {{First Name}}, you have an appointment at {{Time}} on {{Date}}." at bounding box center [296, 558] width 398 height 98
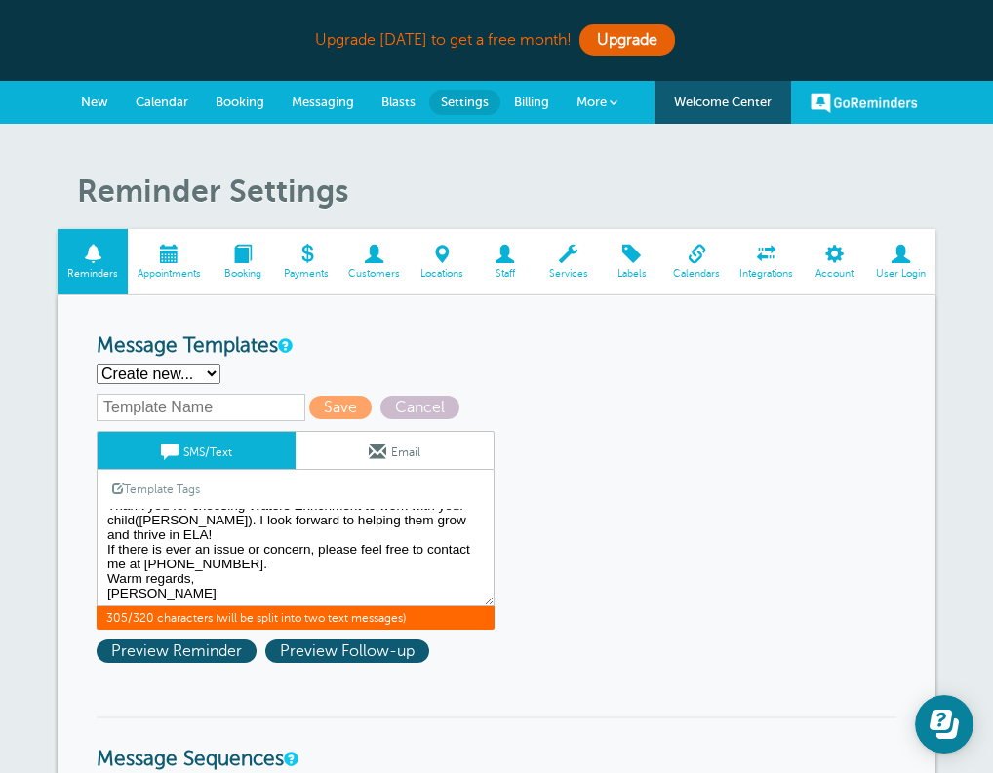
click at [244, 553] on textarea "Hi {{First Name}}, you have an appointment at {{Time}} on {{Date}}." at bounding box center [296, 558] width 398 height 98
drag, startPoint x: 240, startPoint y: 562, endPoint x: 99, endPoint y: 551, distance: 140.8
click at [99, 551] on textarea "Hi {{First Name}}, you have an appointment at {{Time}} on {{Date}}." at bounding box center [296, 558] width 398 height 98
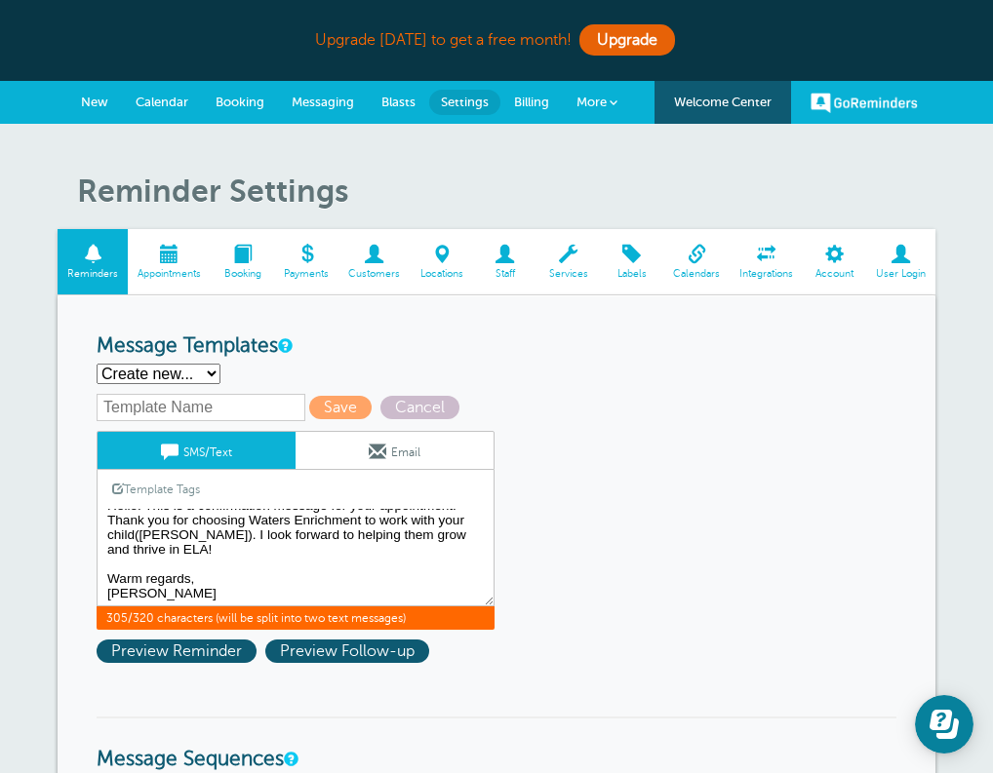
scroll to position [30, 0]
drag, startPoint x: 186, startPoint y: 592, endPoint x: 103, endPoint y: 577, distance: 84.2
click at [103, 577] on textarea "Hi {{First Name}}, you have an appointment at {{Time}} on {{Date}}." at bounding box center [296, 558] width 398 height 98
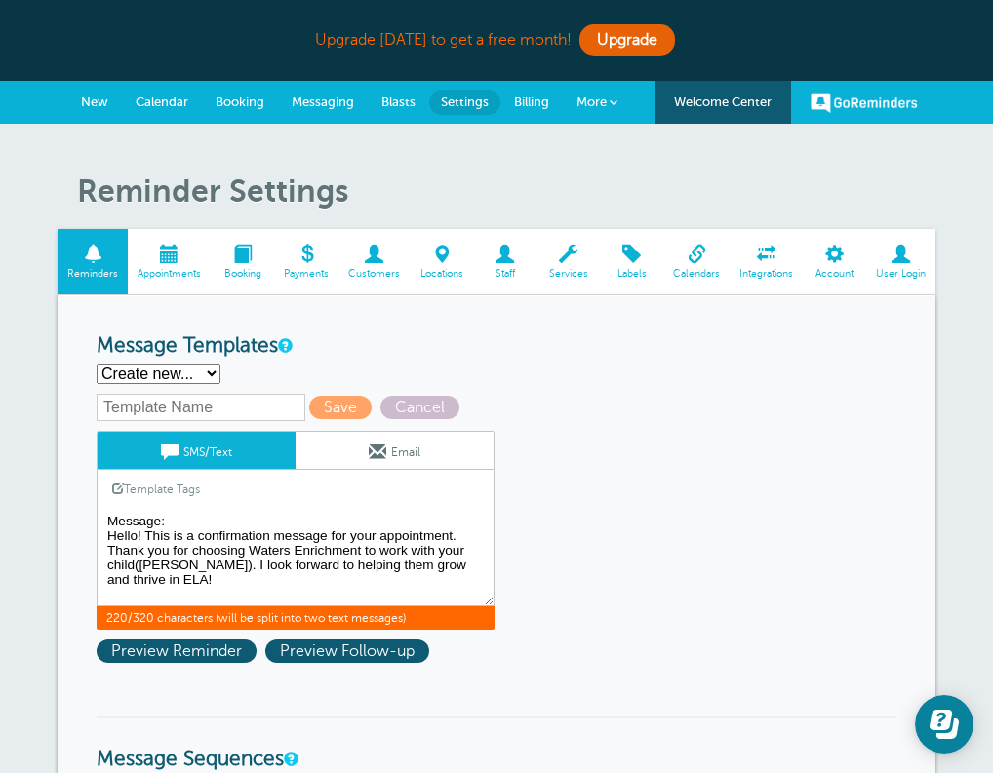
scroll to position [16, 0]
click at [220, 649] on span "Preview Reminder" at bounding box center [177, 651] width 160 height 23
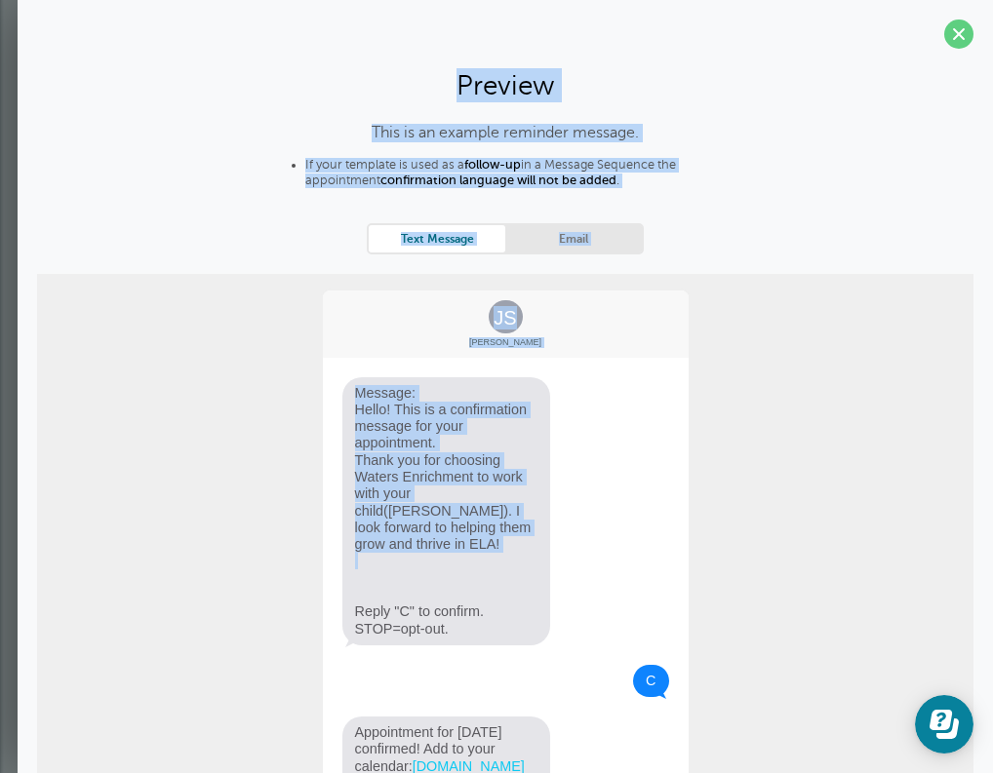
scroll to position [98, 0]
drag, startPoint x: 478, startPoint y: 560, endPoint x: 412, endPoint y: 135, distance: 430.1
click at [412, 135] on div "This is an example reminder message. If your template is used as a follow-up in…" at bounding box center [505, 511] width 936 height 774
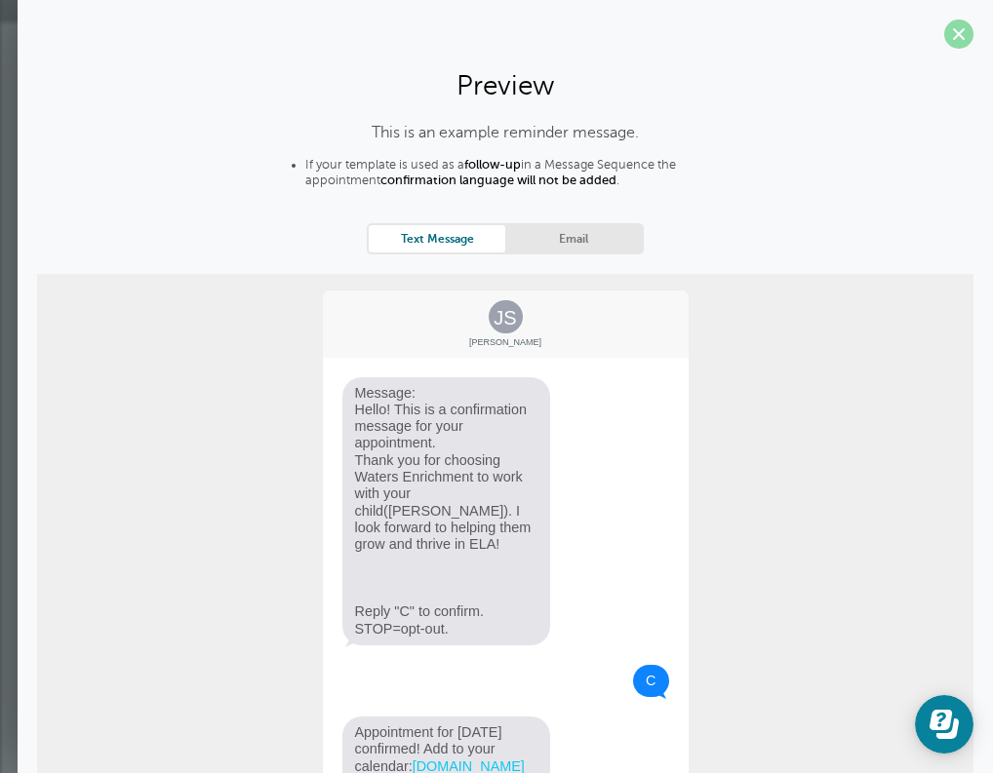
click at [954, 30] on span at bounding box center [958, 34] width 29 height 29
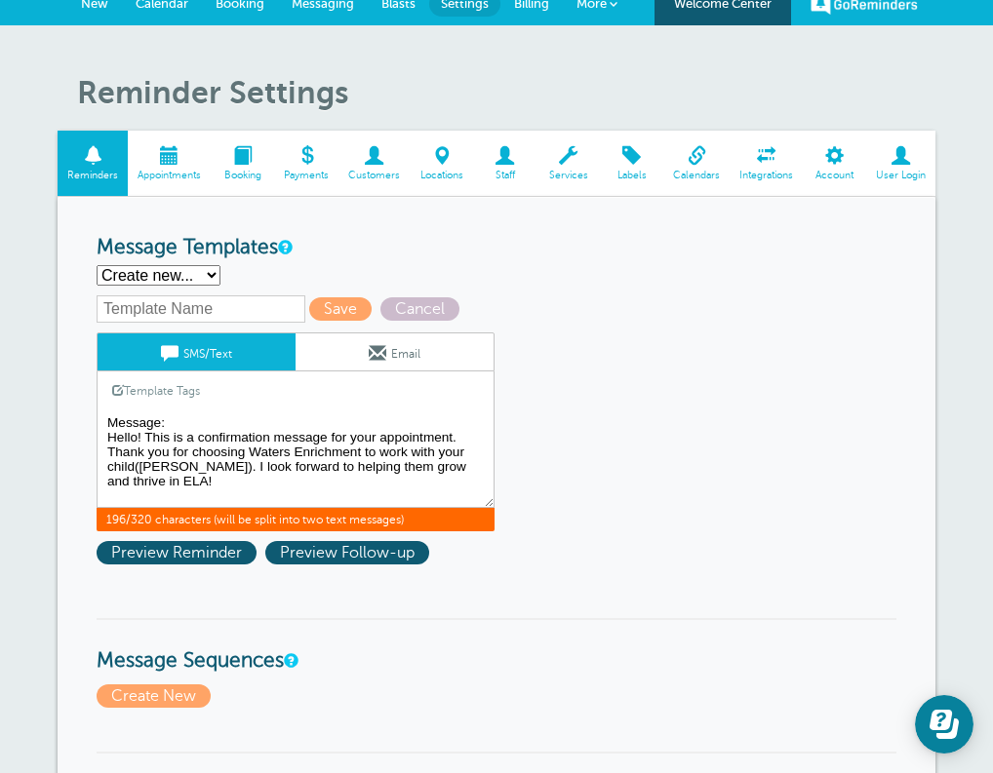
scroll to position [0, 0]
drag, startPoint x: 330, startPoint y: 440, endPoint x: 329, endPoint y: 403, distance: 37.1
click at [329, 403] on div "SMS/Text Email Template Tags Copy SMS Click to add a tag to your message. Custo…" at bounding box center [296, 431] width 398 height 199
click at [107, 450] on textarea "Hi {{First Name}}, you have an appointment at {{Time}} on {{Date}}." at bounding box center [296, 459] width 398 height 98
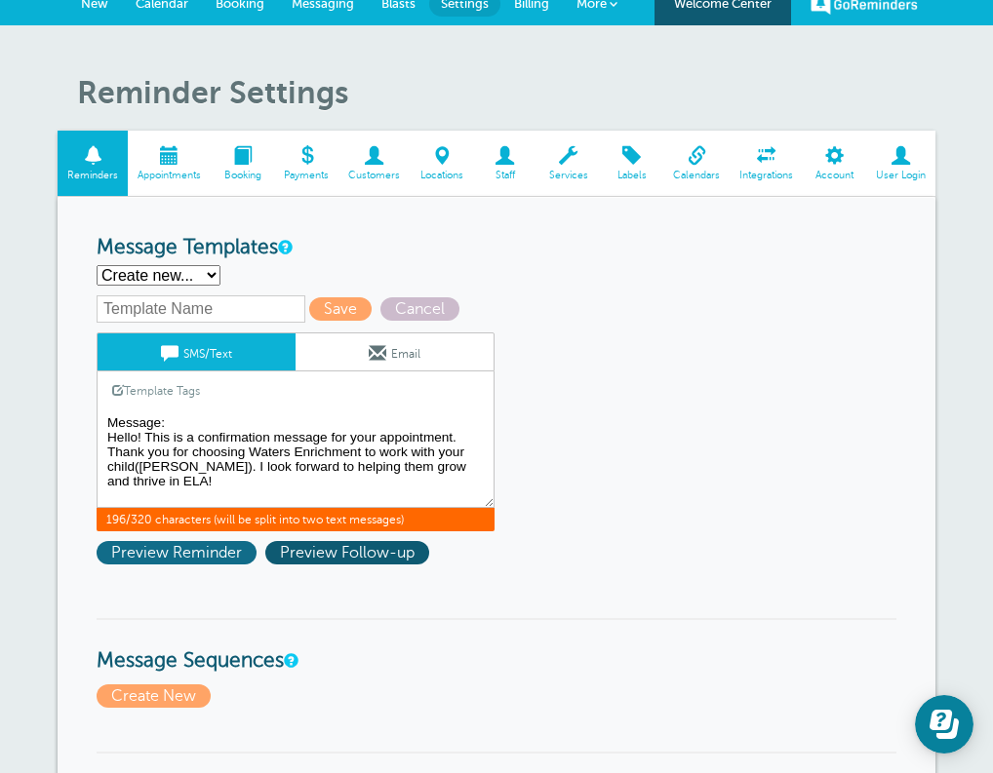
drag, startPoint x: 163, startPoint y: 452, endPoint x: 158, endPoint y: 552, distance: 99.6
click at [158, 552] on div "Save Cancel SMS/Text Email Template Tags Copy SMS Click to add a tag to your me…" at bounding box center [321, 434] width 449 height 279
click at [238, 467] on textarea "Hi {{First Name}}, you have an appointment at {{Time}} on {{Date}}." at bounding box center [296, 459] width 398 height 98
click at [125, 487] on textarea "Hi {{First Name}}, you have an appointment at {{Time}} on {{Date}}." at bounding box center [296, 459] width 398 height 98
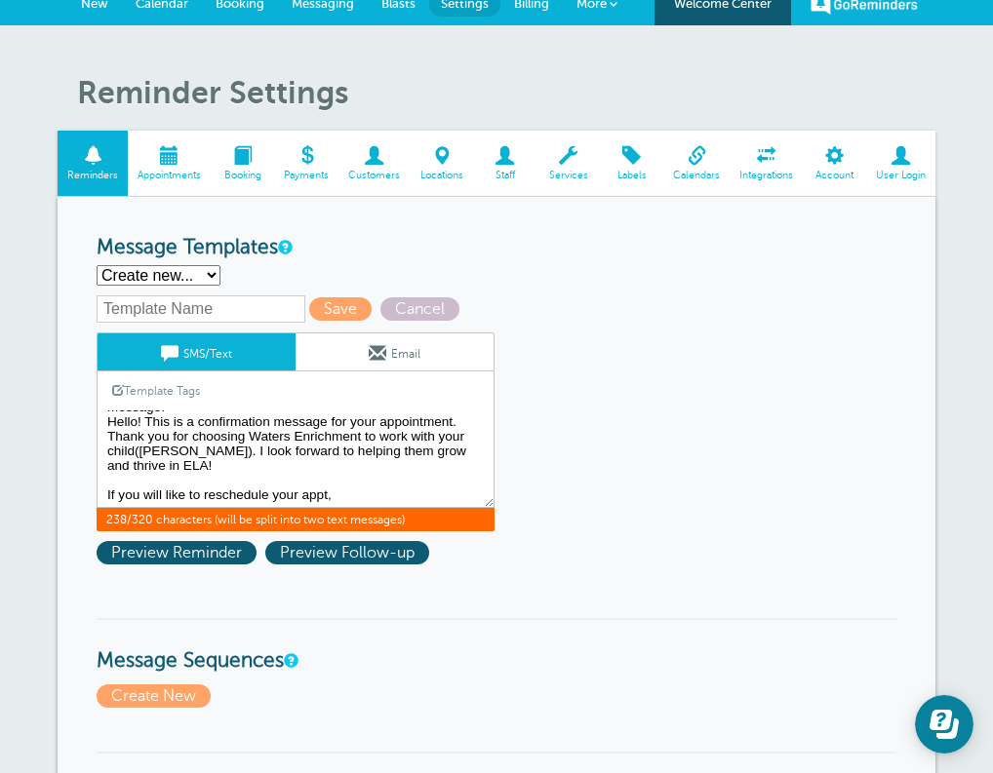
click at [140, 487] on textarea "Hi {{First Name}}, you have an appointment at {{Time}} on {{Date}}." at bounding box center [296, 459] width 398 height 98
click at [150, 490] on textarea "Hi {{First Name}}, you have an appointment at {{Time}} on {{Date}}." at bounding box center [296, 459] width 398 height 98
click at [361, 493] on textarea "Hi {{First Name}}, you have an appointment at {{Time}} on {{Date}}." at bounding box center [296, 459] width 398 height 98
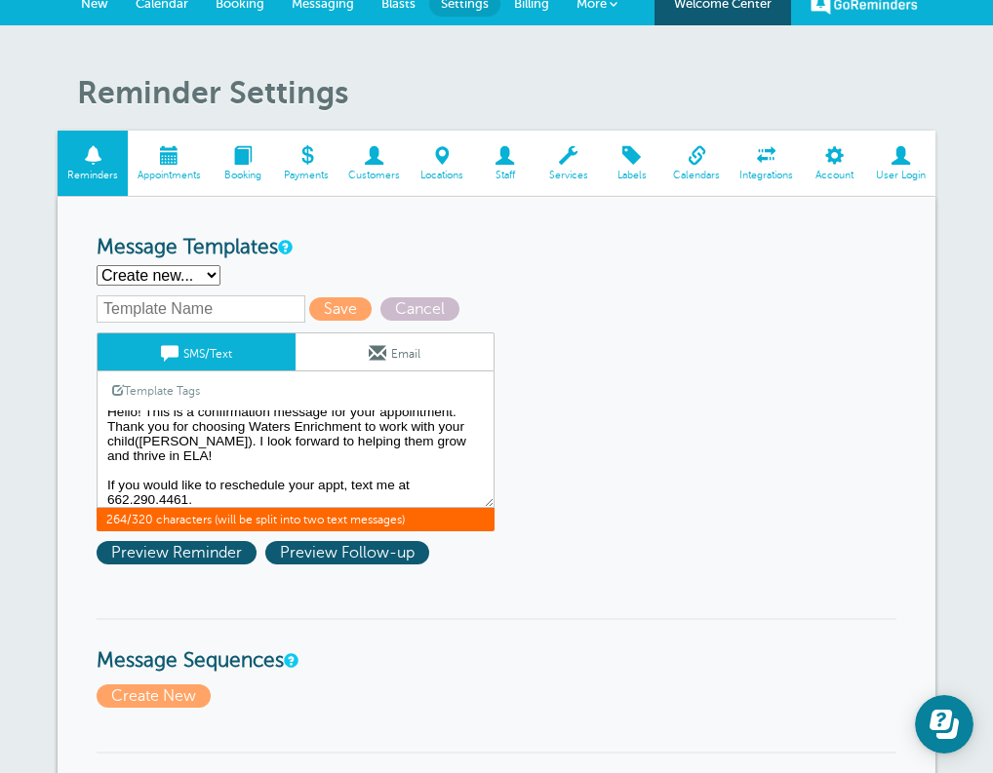
scroll to position [30, 0]
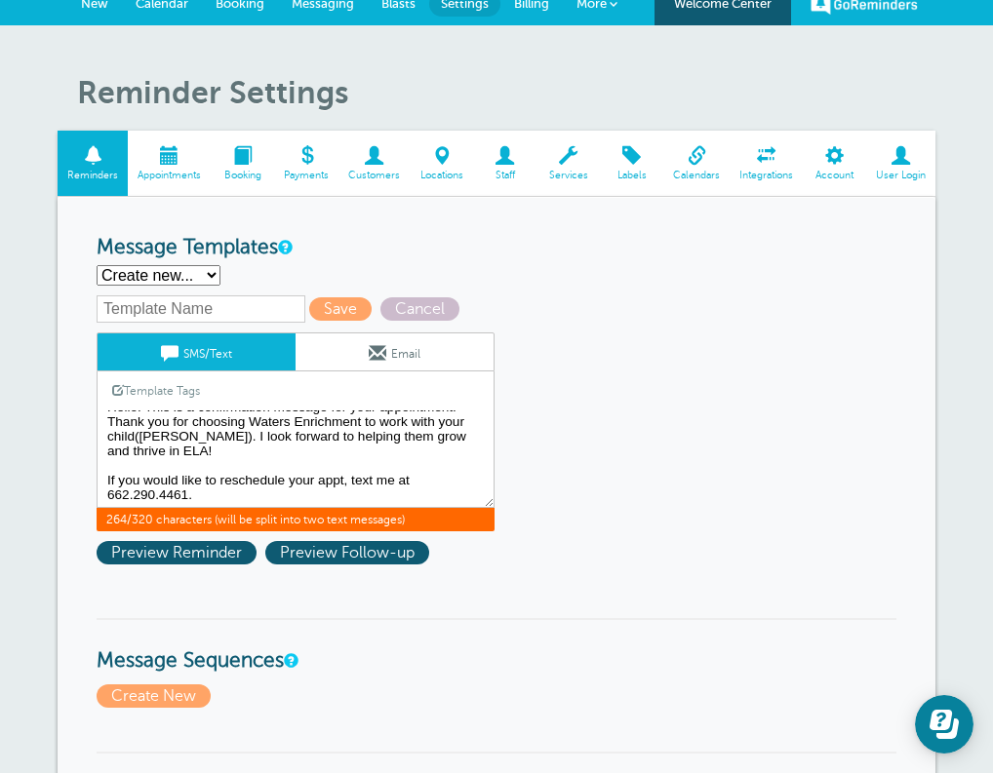
drag, startPoint x: 330, startPoint y: 455, endPoint x: 317, endPoint y: 504, distance: 50.4
click at [317, 505] on div "SMS/Text Email Template Tags Copy SMS Click to add a tag to your message. Custo…" at bounding box center [296, 431] width 398 height 199
click at [287, 493] on textarea "Hi {{First Name}}, you have an appointment at {{Time}} on {{Date}}." at bounding box center [296, 459] width 398 height 98
click at [220, 553] on span "Preview Reminder" at bounding box center [177, 552] width 160 height 23
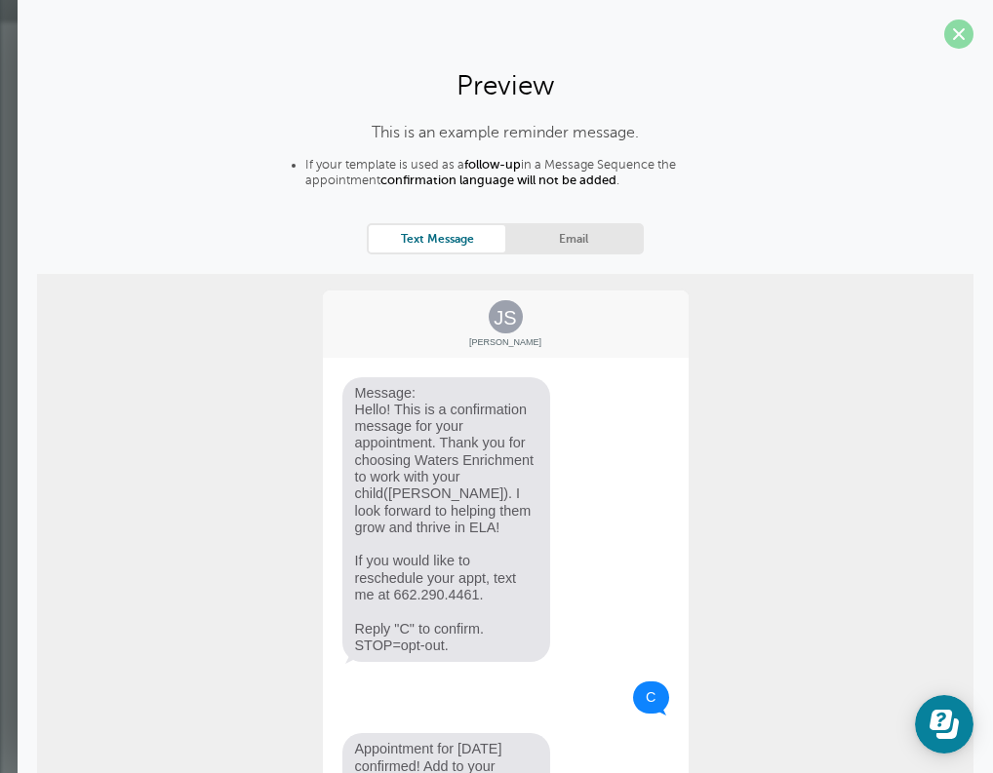
click at [957, 39] on span at bounding box center [958, 34] width 29 height 29
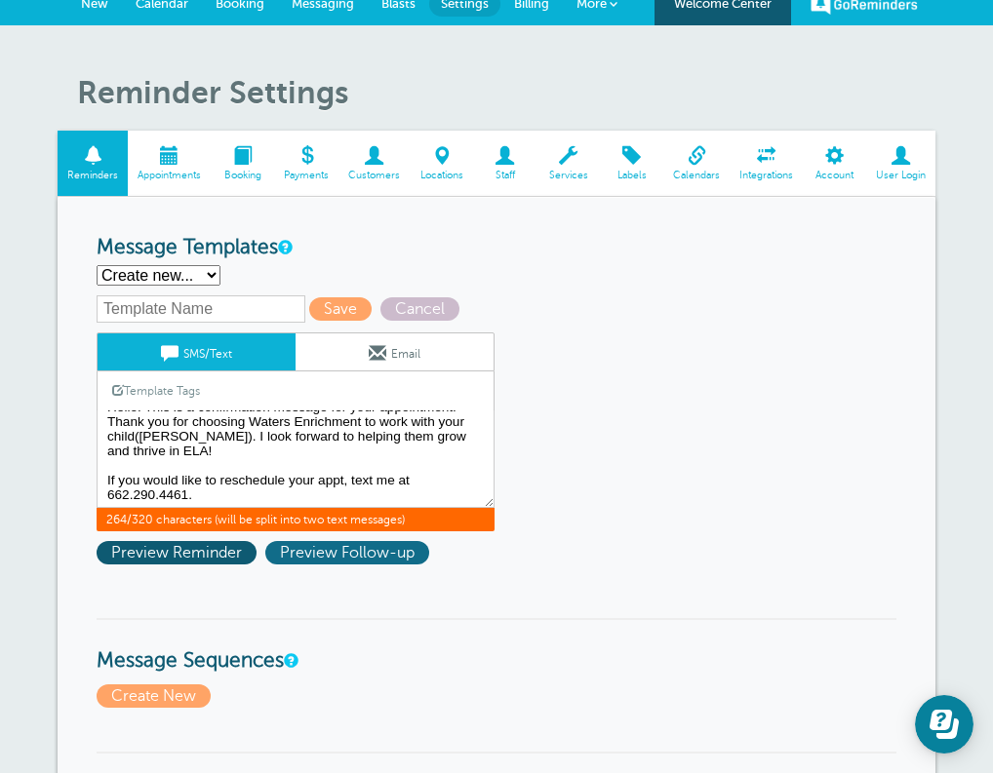
click at [356, 552] on span "Preview Follow-up" at bounding box center [347, 552] width 164 height 23
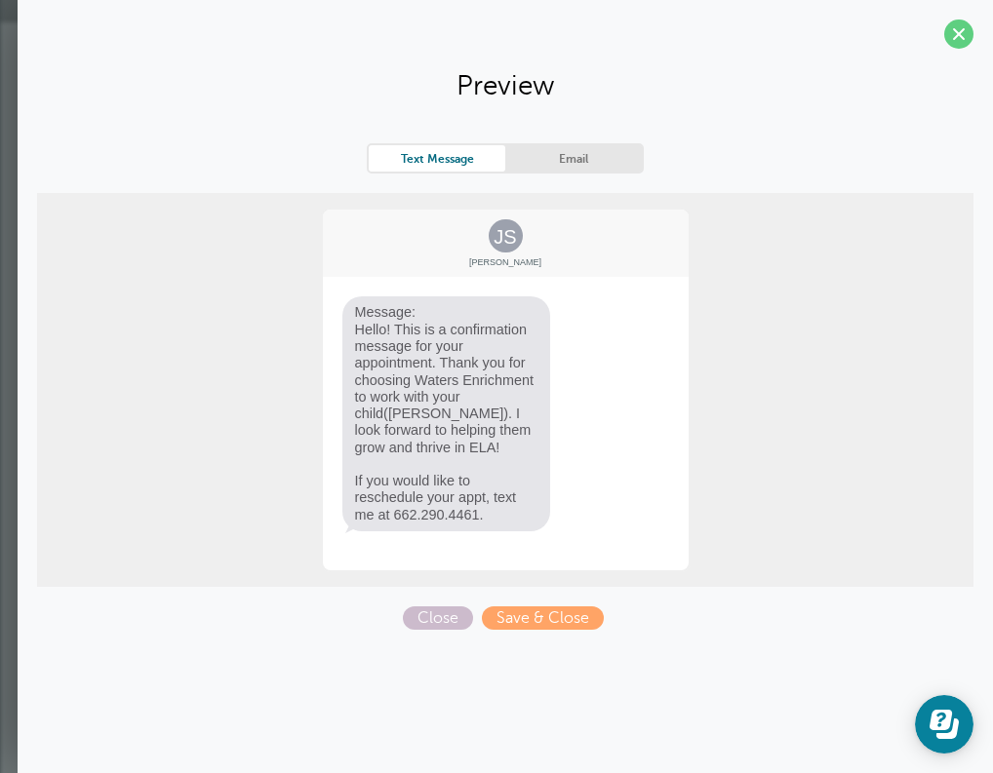
drag, startPoint x: 389, startPoint y: 371, endPoint x: 403, endPoint y: 567, distance: 195.5
click at [403, 567] on div "JS Jane Smith Message: Hello! This is a confirmation message for your appointme…" at bounding box center [506, 390] width 370 height 365
click at [422, 605] on div "Text Message Email JS Jane Smith Message: Hello! This is a confirmation message…" at bounding box center [505, 386] width 936 height 487
click at [430, 621] on span "Close" at bounding box center [438, 617] width 70 height 23
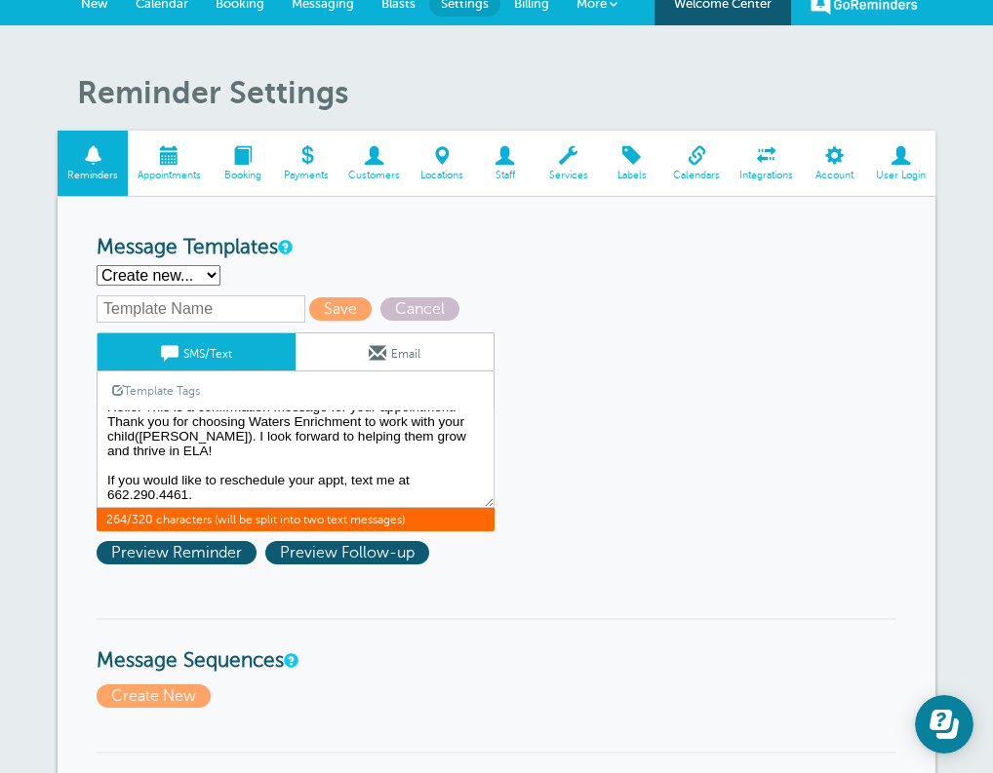
click at [211, 564] on div "Save Cancel SMS/Text Email Template Tags Copy SMS Click to add a tag to your me…" at bounding box center [321, 434] width 449 height 279
click at [212, 551] on span "Preview Reminder" at bounding box center [177, 552] width 160 height 23
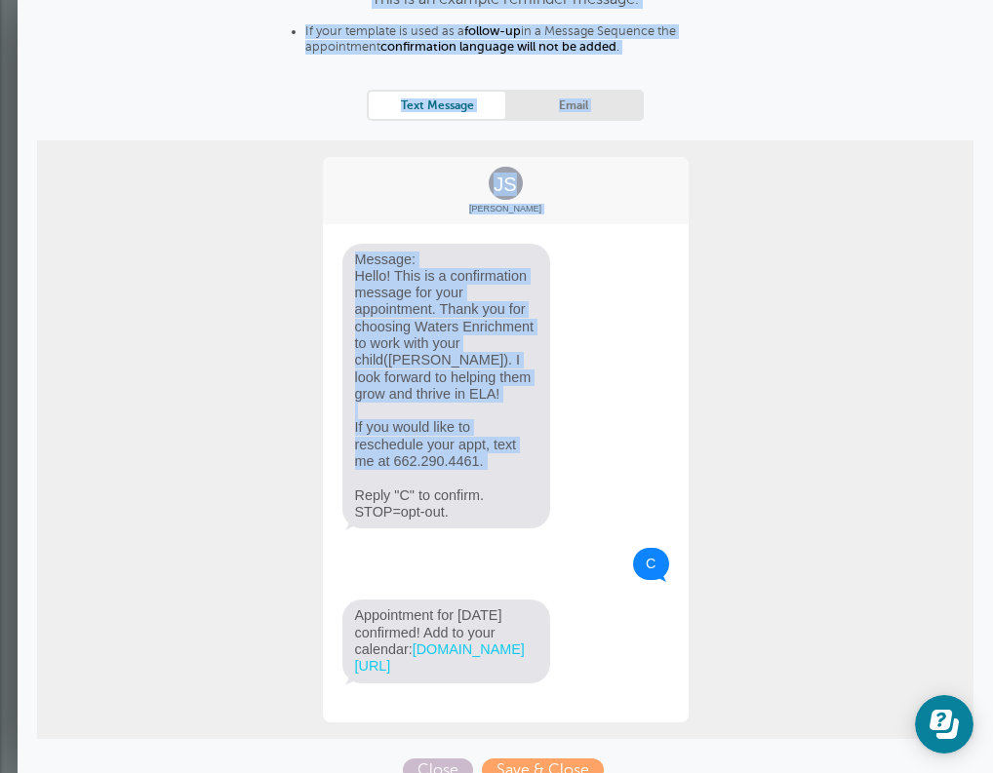
scroll to position [381, 0]
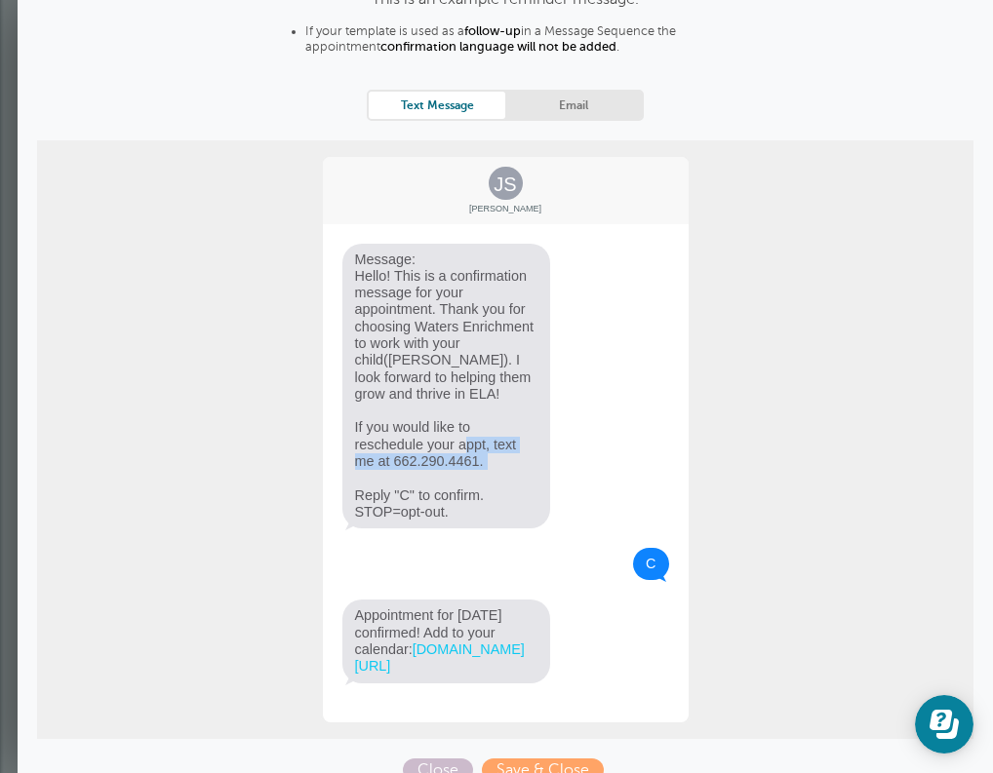
drag, startPoint x: 523, startPoint y: 587, endPoint x: 454, endPoint y: 420, distance: 180.2
click at [457, 420] on span "Message: Hello! This is a confirmation message for your appointment. Thank you …" at bounding box center [446, 387] width 209 height 286
click at [449, 759] on span "Close" at bounding box center [438, 770] width 70 height 23
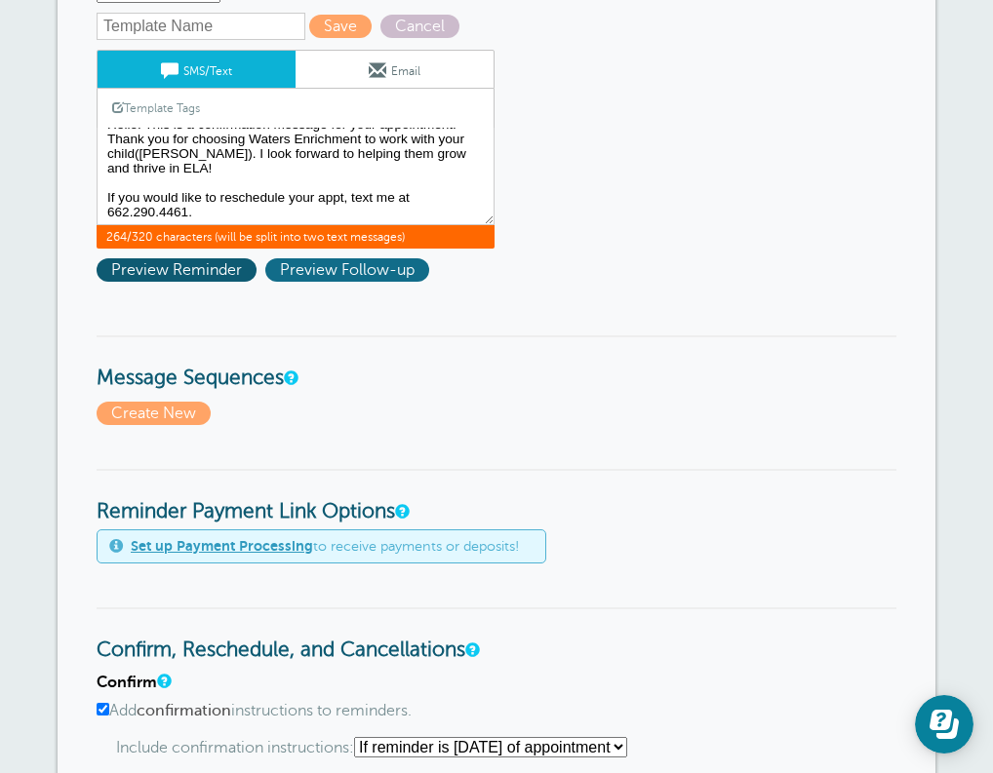
click at [341, 270] on span "Preview Follow-up" at bounding box center [347, 269] width 164 height 23
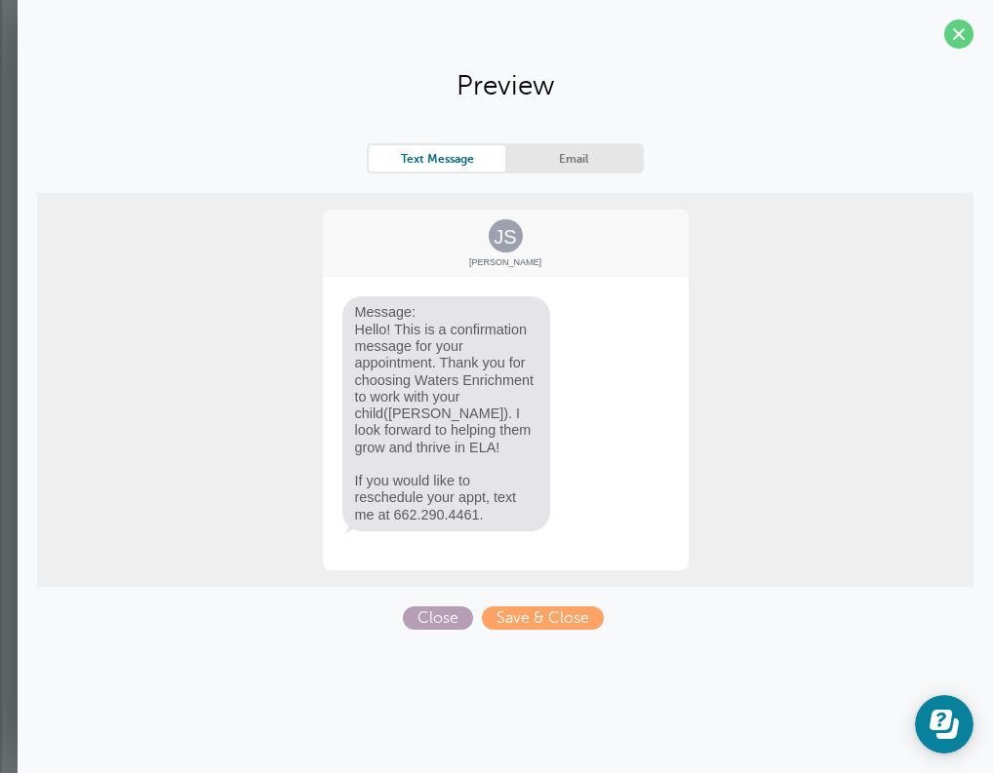
click at [433, 621] on span "Close" at bounding box center [438, 617] width 70 height 23
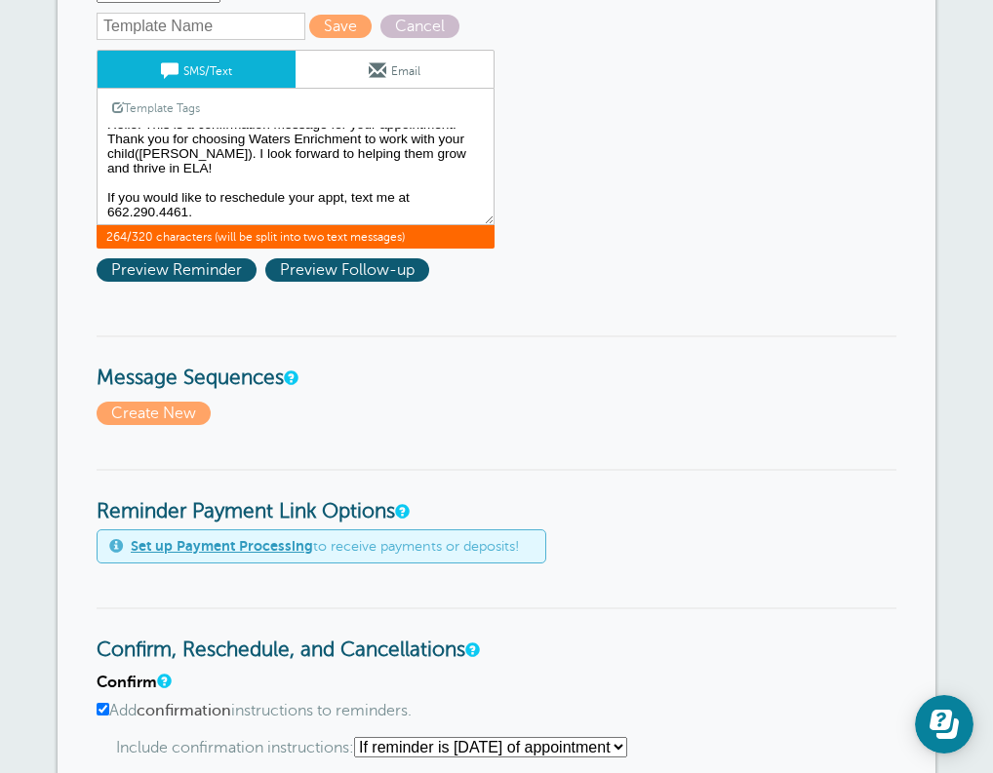
drag, startPoint x: 254, startPoint y: 182, endPoint x: 244, endPoint y: 193, distance: 14.5
click at [245, 210] on textarea "Hi {{First Name}}, you have an appointment at {{Time}} on {{Date}}." at bounding box center [296, 177] width 398 height 98
click at [282, 206] on textarea "Hi {{First Name}}, you have an appointment at {{Time}} on {{Date}}." at bounding box center [296, 177] width 398 height 98
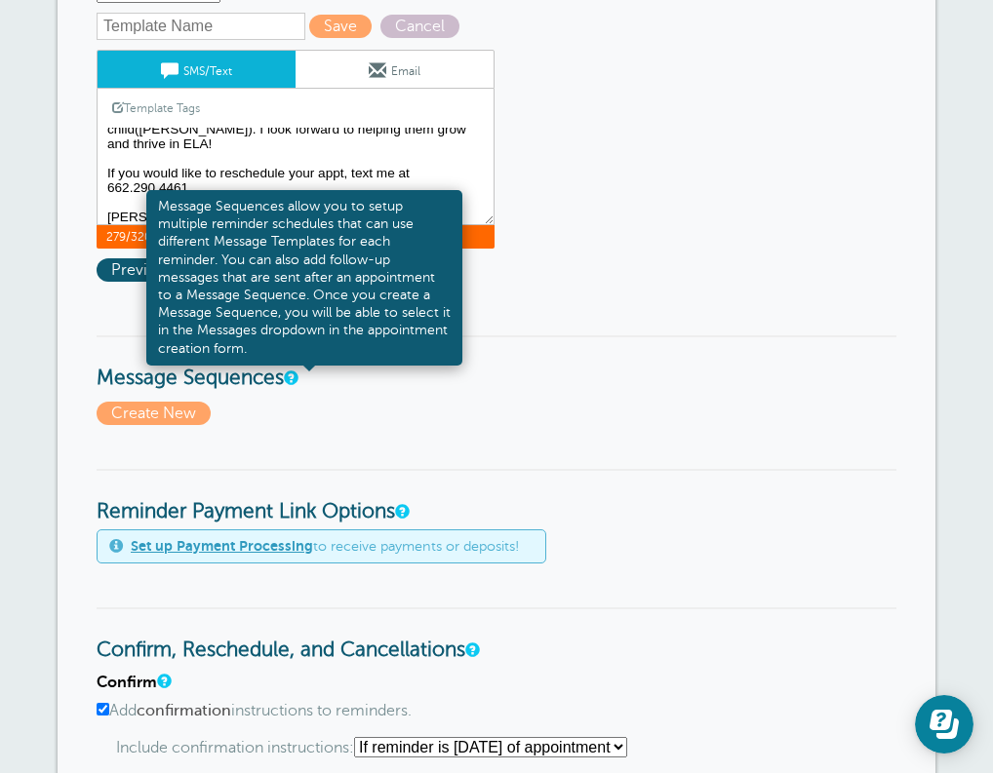
type textarea "Message: Hello! This is a confirmation message for your appointment. Thank you …"
click at [295, 373] on link at bounding box center [290, 377] width 12 height 13
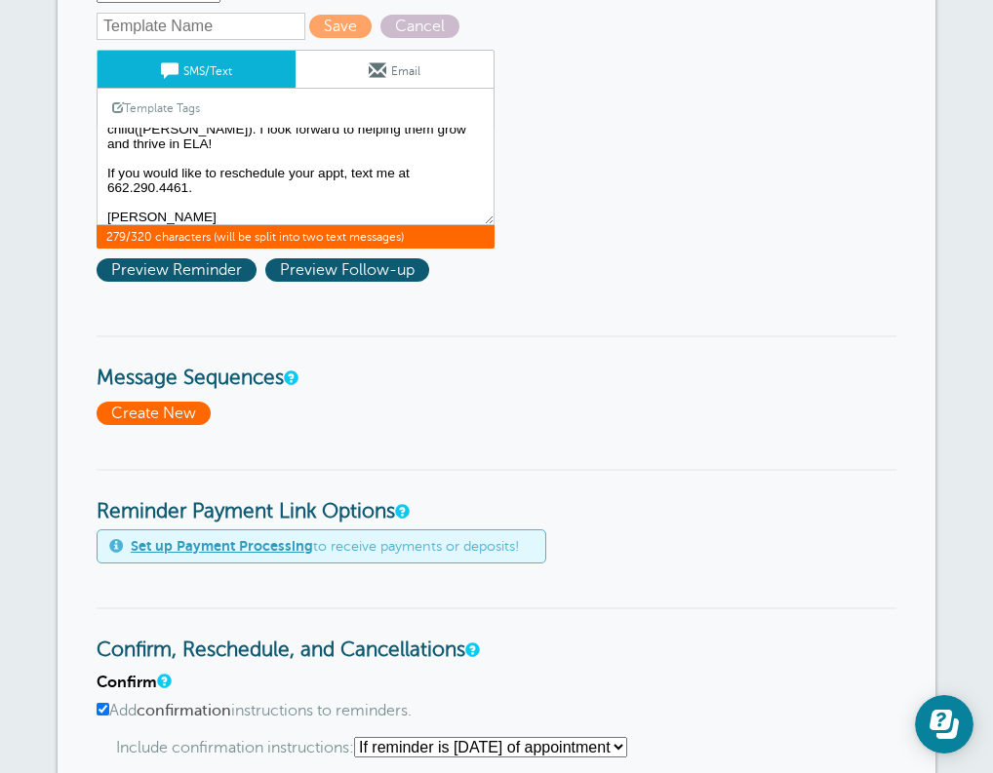
click at [179, 419] on span "Create New" at bounding box center [154, 413] width 114 height 23
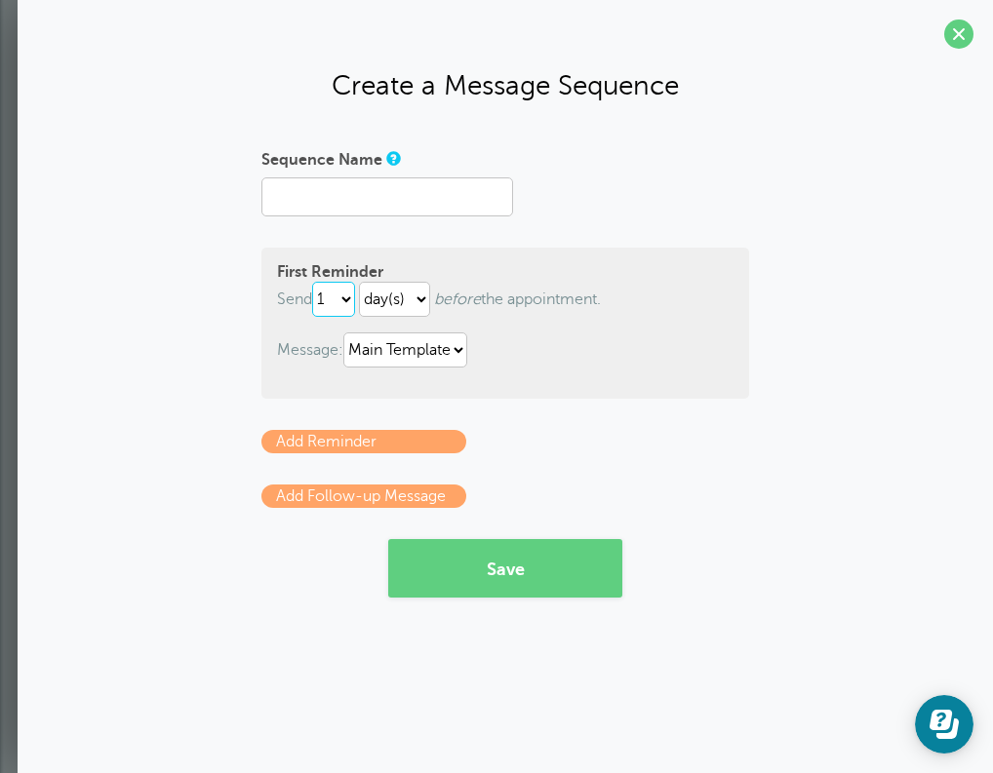
select select "0"
click at [565, 427] on form "Sequence Name First Reminder Send immediately 1 2 3 4 5 6 7 8 9 10 11 12 13 14 …" at bounding box center [505, 370] width 488 height 454
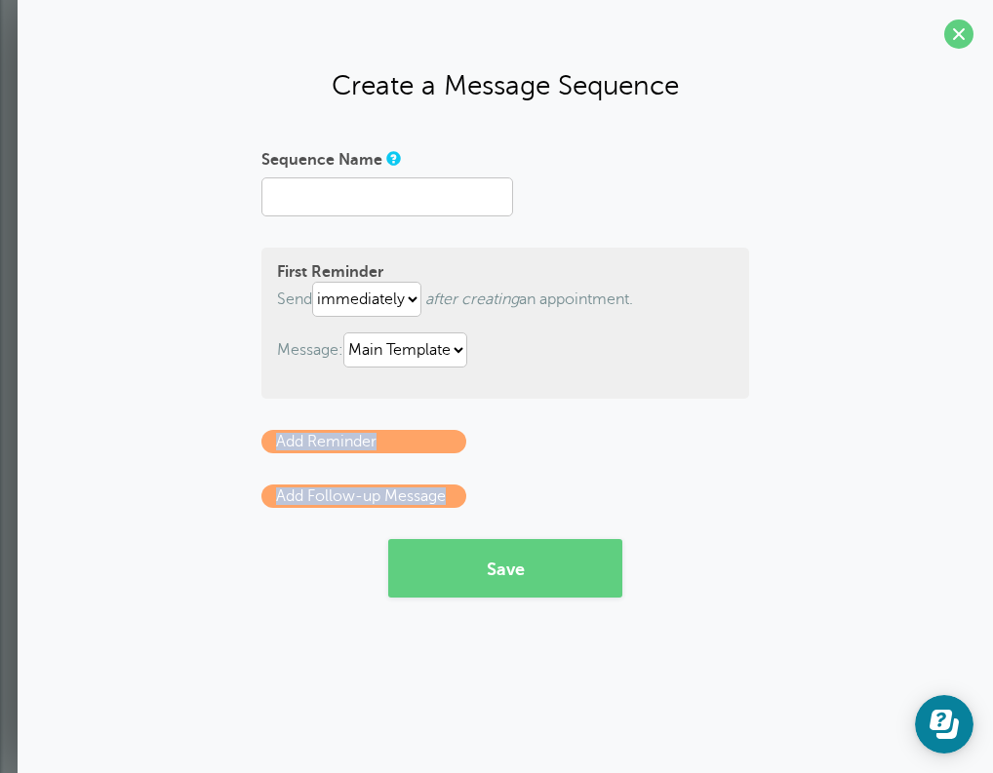
drag, startPoint x: 555, startPoint y: 421, endPoint x: 516, endPoint y: 501, distance: 89.0
click at [516, 496] on form "Sequence Name First Reminder Send immediately 1 2 3 4 5 6 7 8 9 10 11 12 13 14 …" at bounding box center [505, 370] width 488 height 454
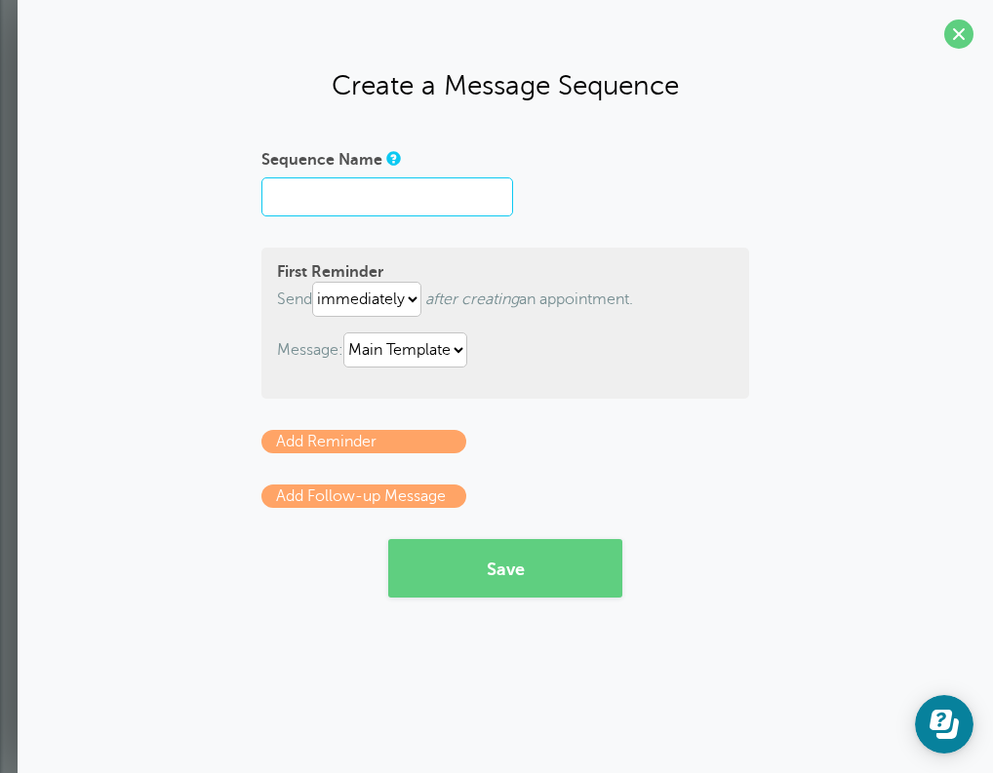
click at [398, 179] on input "Sequence Name" at bounding box center [387, 196] width 252 height 39
type input "Immediately"
click at [529, 573] on button "Save" at bounding box center [505, 568] width 234 height 59
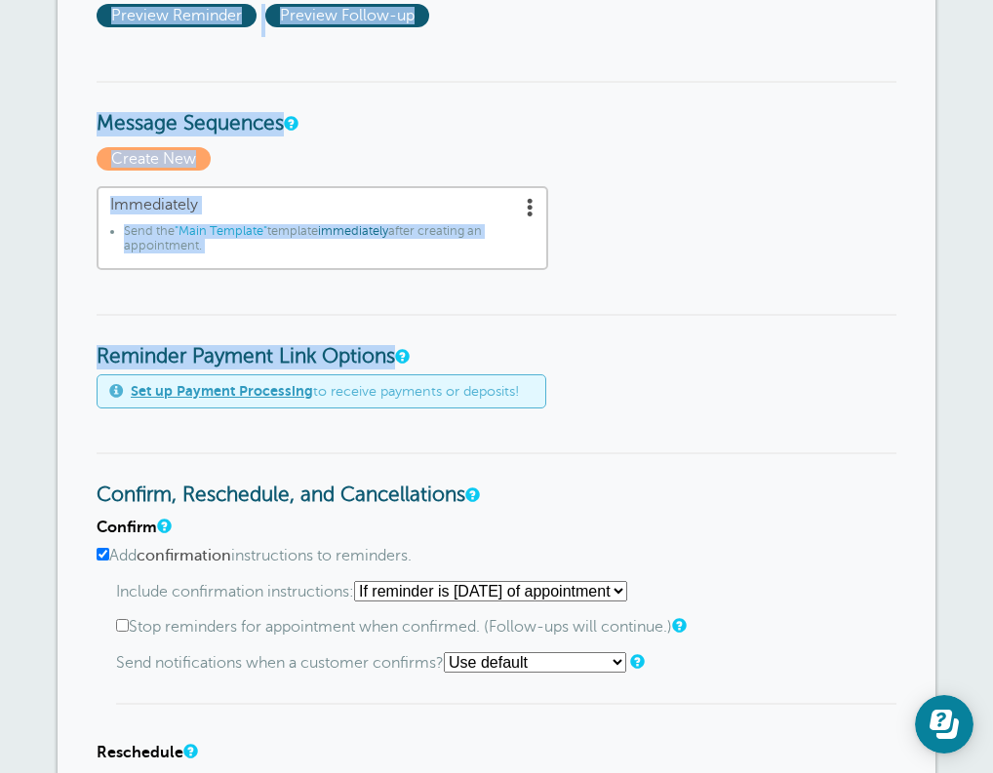
scroll to position [793, 0]
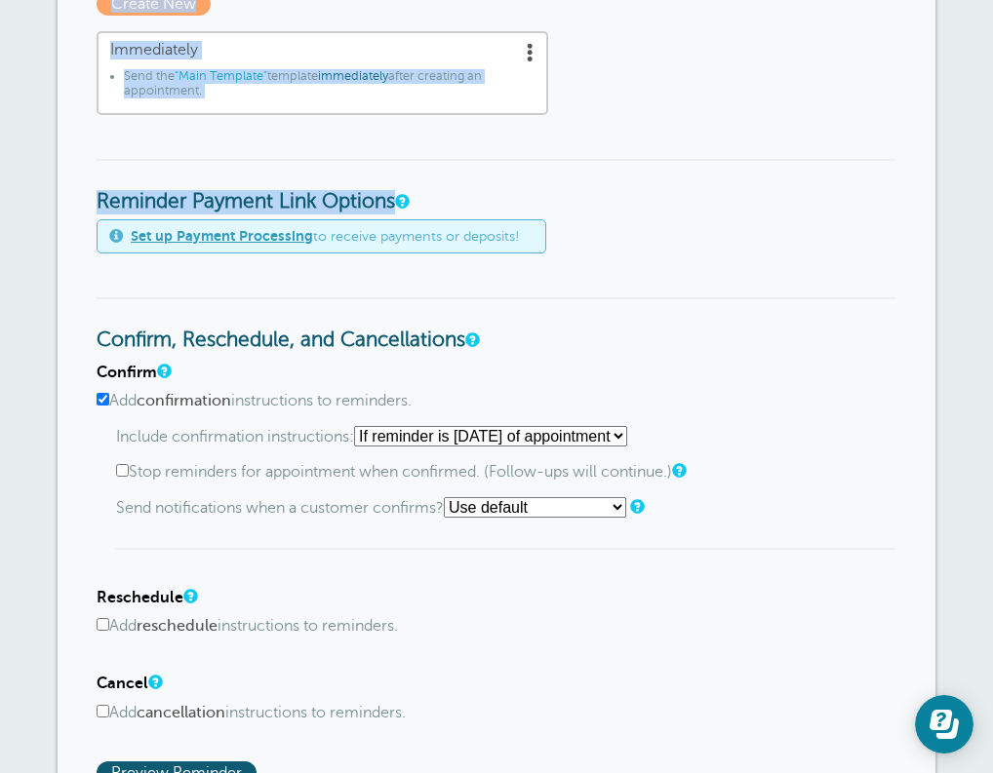
click at [622, 195] on form "Reminder Schedule 1st reminder: Immediately 1 2 3 4 5 6 7 8 9 10 11 12 13 14 15…" at bounding box center [497, 448] width 800 height 1695
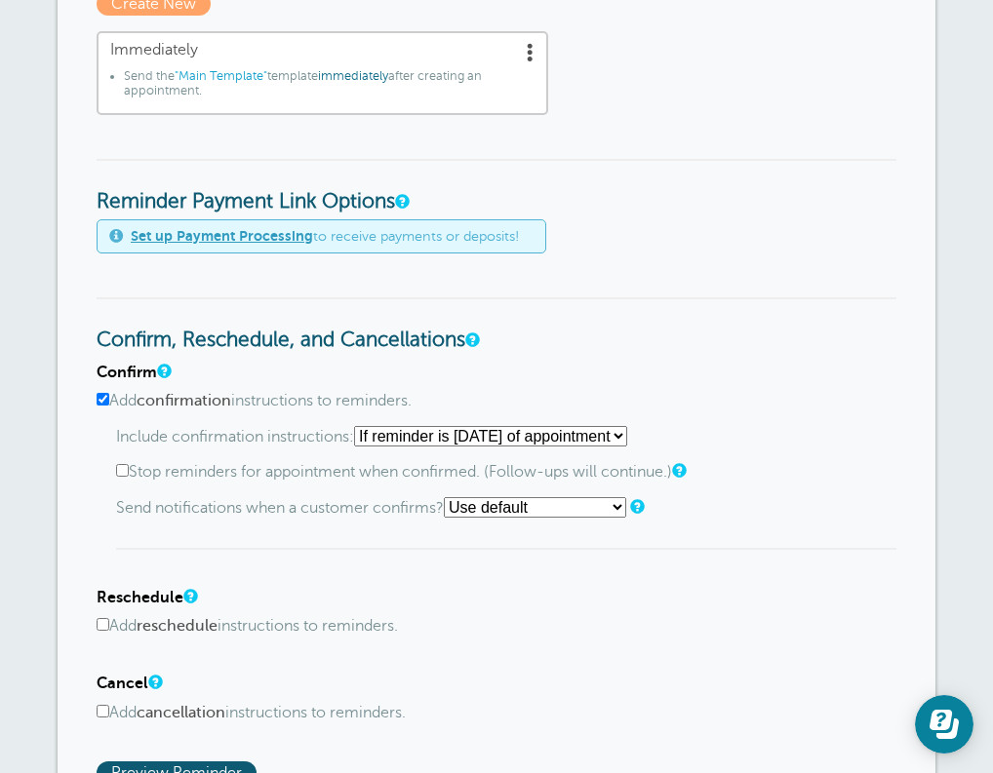
click at [624, 255] on form "Reminder Schedule 1st reminder: Immediately 1 2 3 4 5 6 7 8 9 10 11 12 13 14 15…" at bounding box center [497, 448] width 800 height 1695
select select "0"
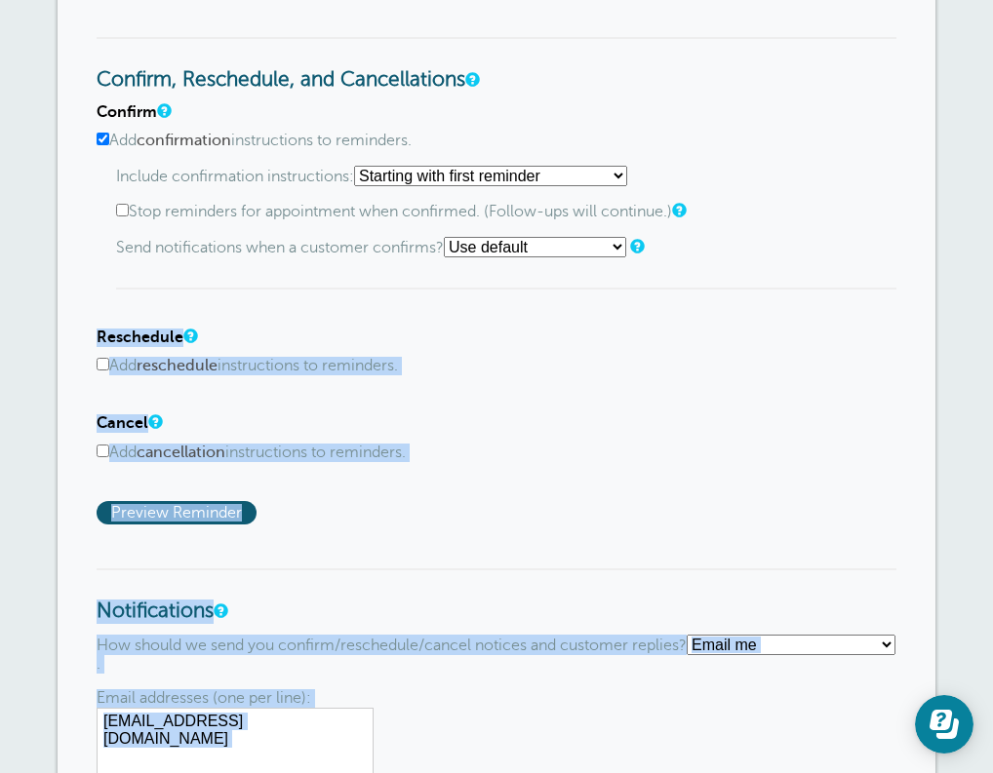
scroll to position [1178, 0]
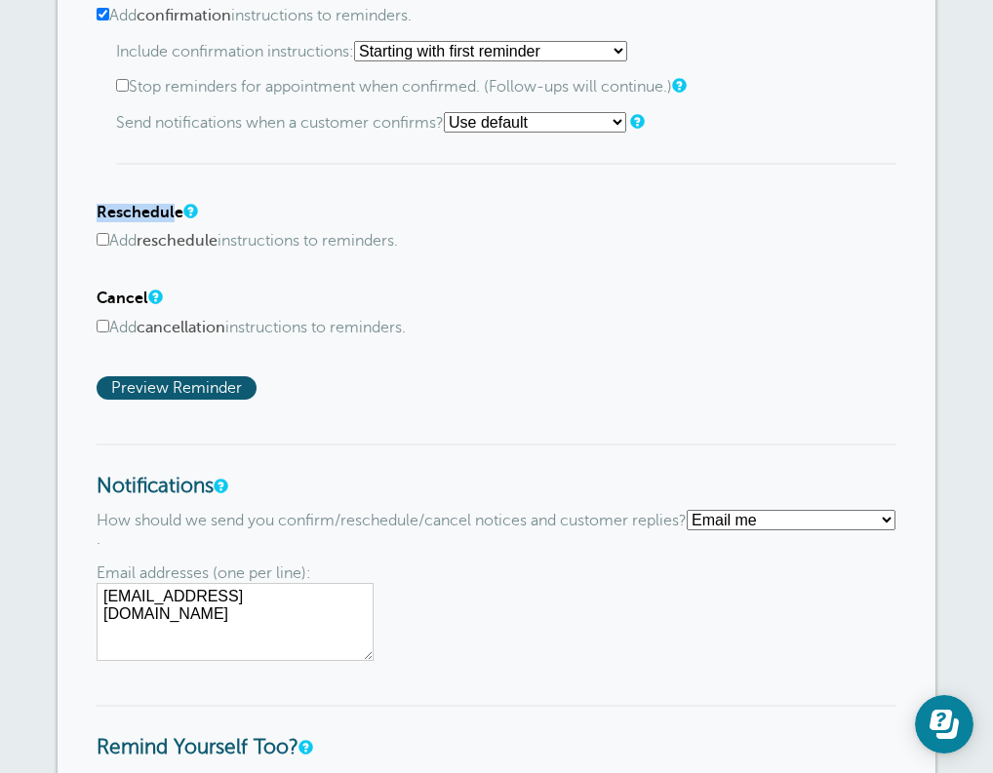
drag, startPoint x: 846, startPoint y: 526, endPoint x: 669, endPoint y: 165, distance: 402.0
click at [669, 165] on div "Confirm Add confirmation instructions to reminders. Include confirmation instru…" at bounding box center [497, 189] width 800 height 421
click at [278, 256] on div "Confirm Add confirmation instructions to reminders. Include confirmation instru…" at bounding box center [497, 189] width 800 height 421
click at [95, 230] on div "Reminder Schedule 1st reminder: Immediately 1 2 3 4 5 6 7 8 9 10 11 12 13 14 15…" at bounding box center [497, 63] width 878 height 1773
click at [99, 233] on input "Add reschedule instructions to reminders." at bounding box center [103, 239] width 13 height 13
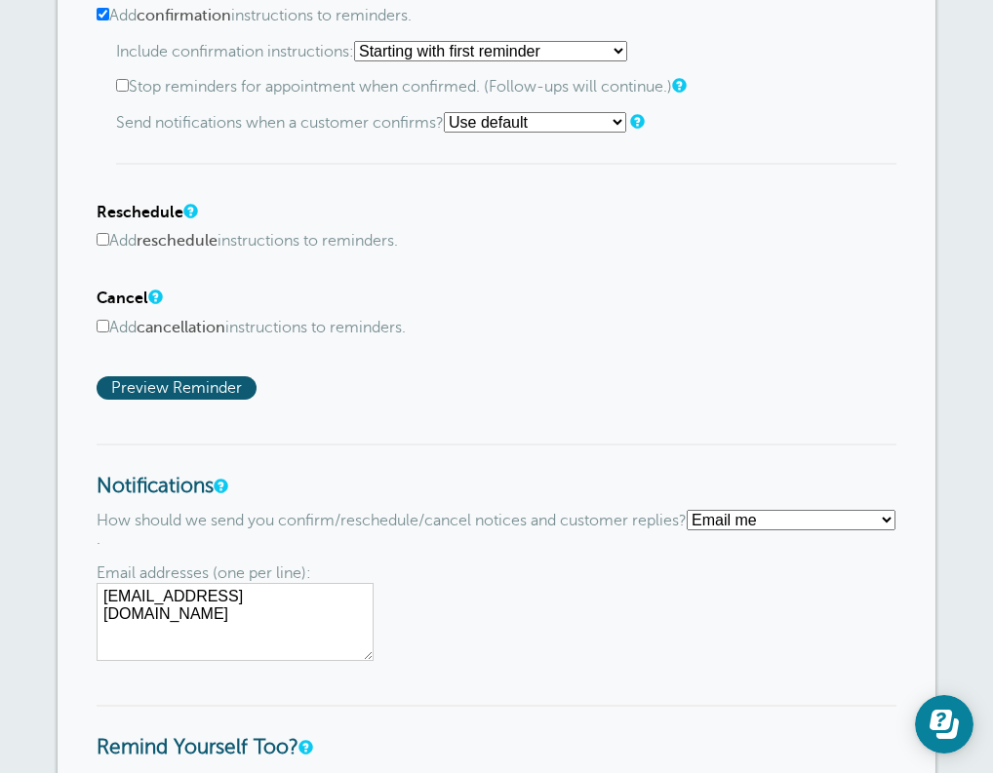
checkbox input "true"
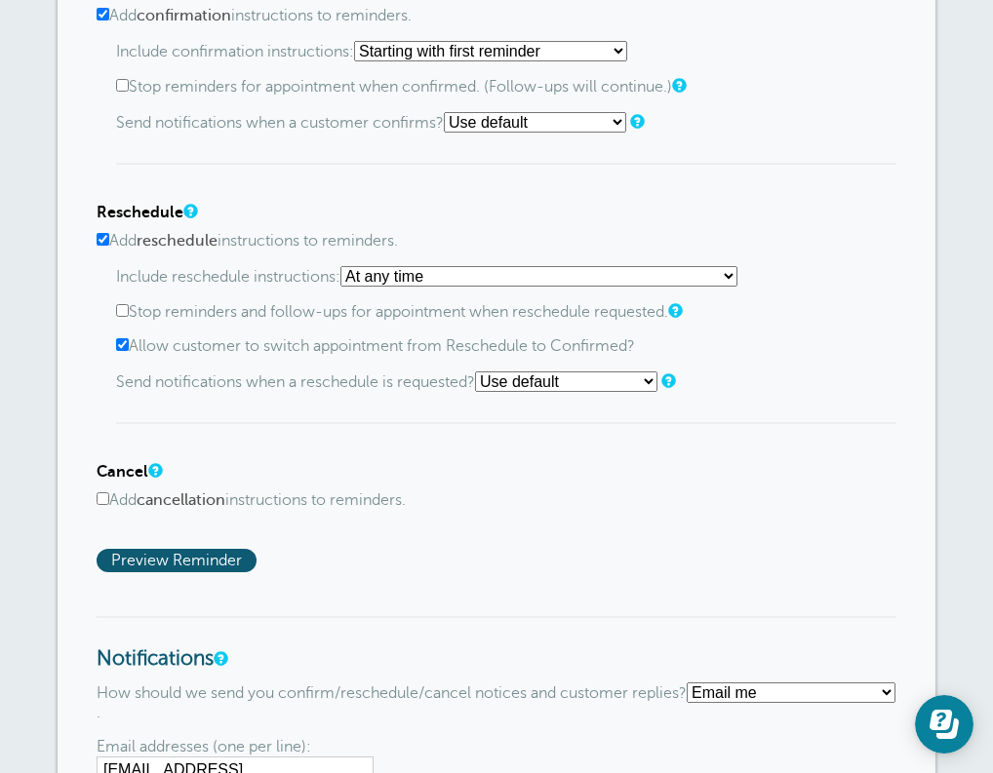
drag, startPoint x: 293, startPoint y: 419, endPoint x: 305, endPoint y: 504, distance: 85.6
click at [305, 504] on div "Confirm Add confirmation instructions to reminders. Include confirmation instru…" at bounding box center [497, 276] width 800 height 594
click at [379, 568] on form "Reminder Schedule 1st reminder: Immediately 1 2 3 4 5 6 7 8 9 10 11 12 13 14 15…" at bounding box center [497, 150] width 800 height 1868
click at [110, 491] on label "Add cancellation instructions to reminders." at bounding box center [497, 500] width 800 height 19
click at [109, 492] on input "Add cancellation instructions to reminders." at bounding box center [103, 498] width 13 height 13
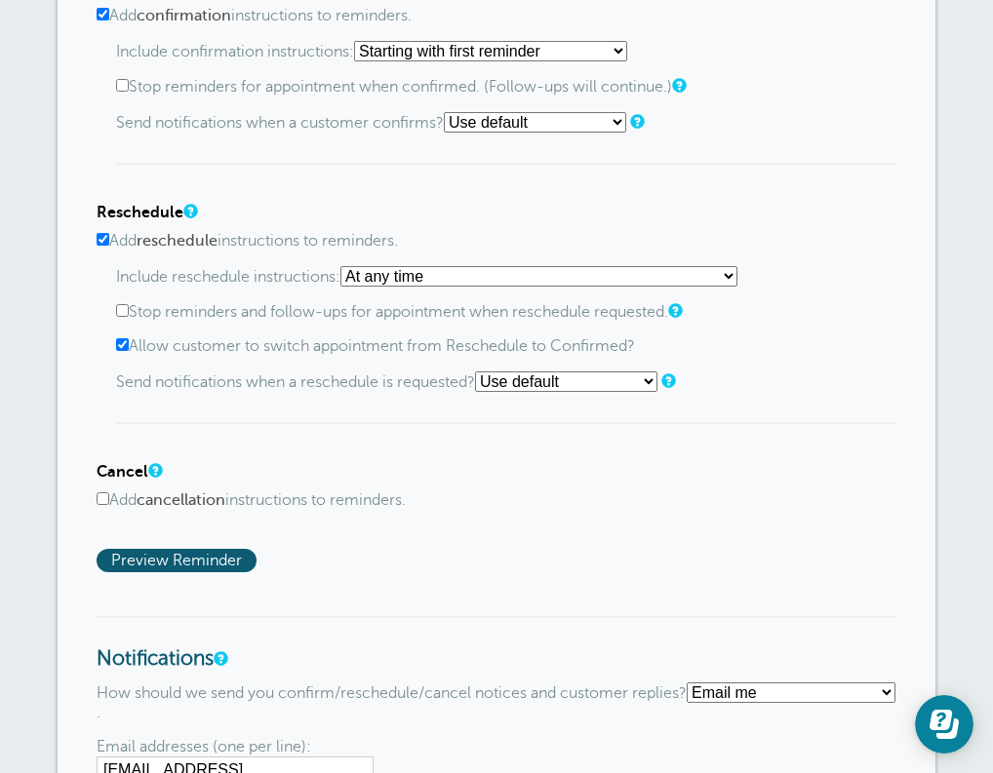
checkbox input "true"
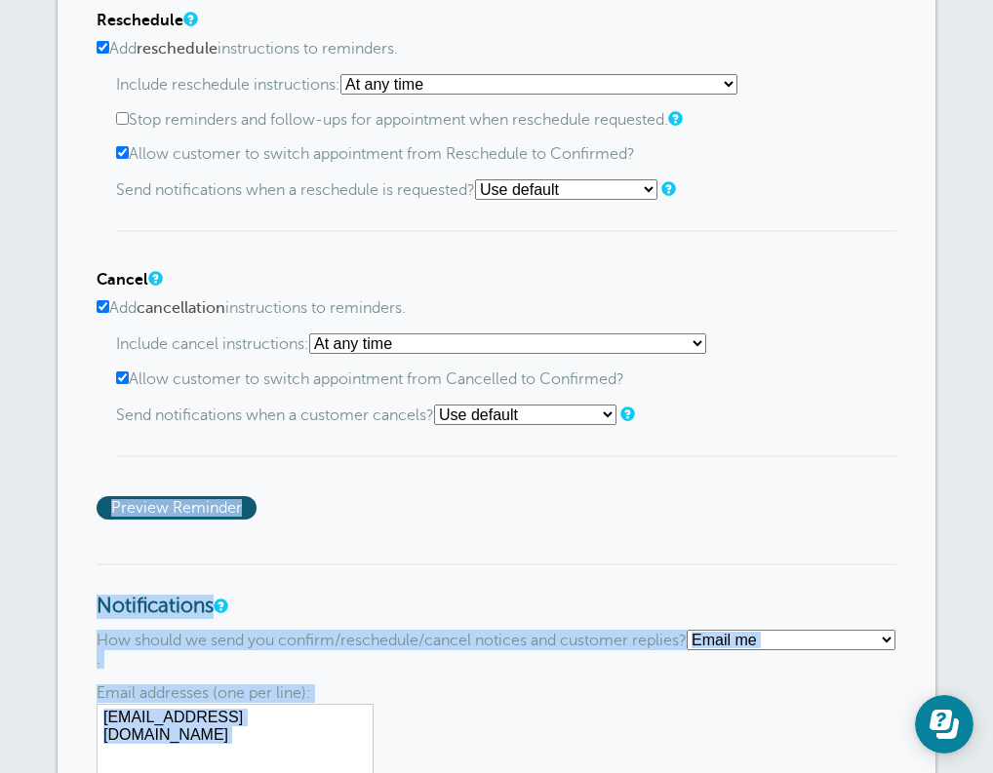
scroll to position [1414, 0]
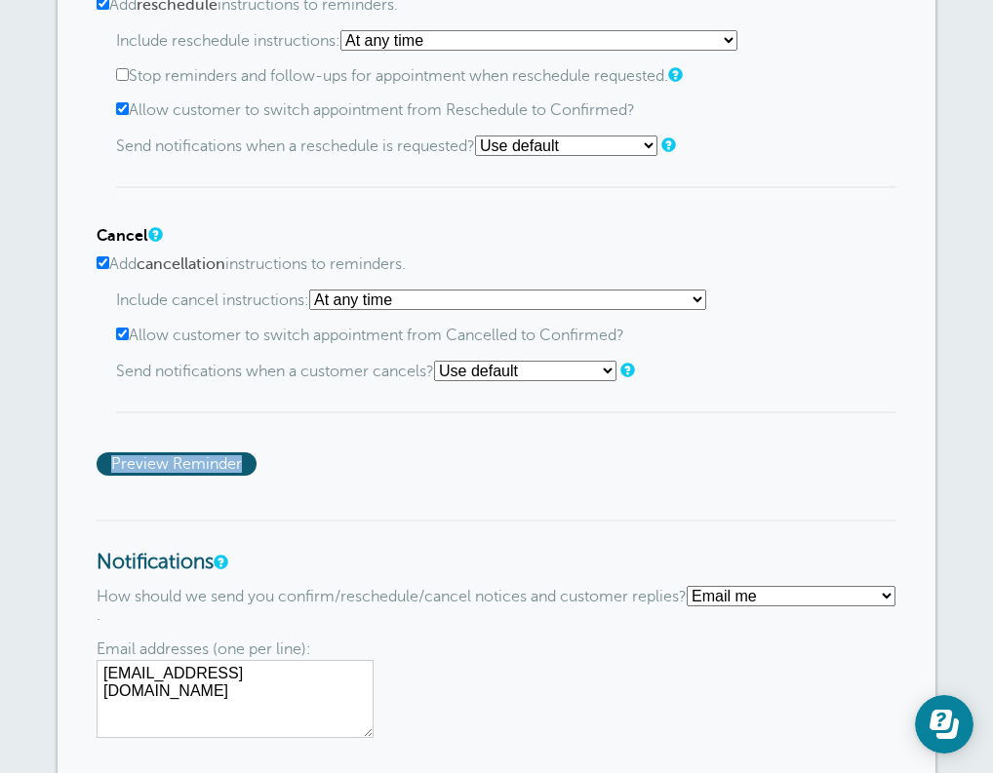
drag, startPoint x: 346, startPoint y: 613, endPoint x: 347, endPoint y: 455, distance: 158.0
click at [347, 455] on div "Confirm Add confirmation instructions to reminders. Include confirmation instru…" at bounding box center [497, 109] width 800 height 733
select select "4"
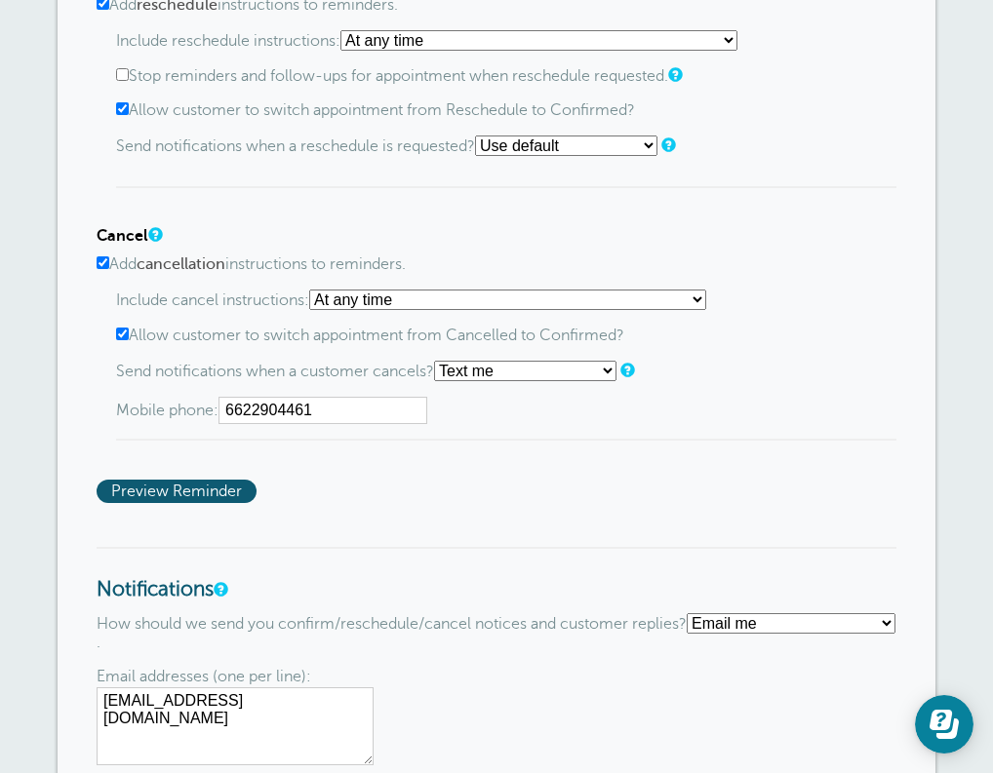
type input "6622904461"
select select "4"
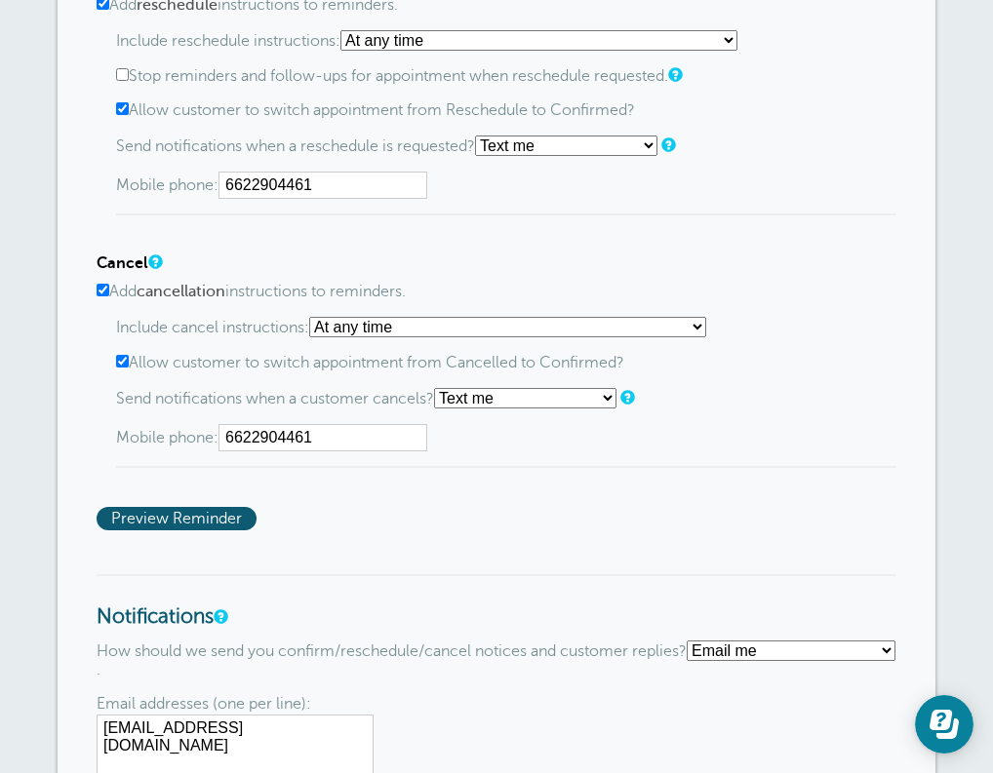
type input "6622904461"
click at [467, 78] on div "Include reschedule instructions: At any time If reminder more than 1 day away f…" at bounding box center [506, 122] width 780 height 185
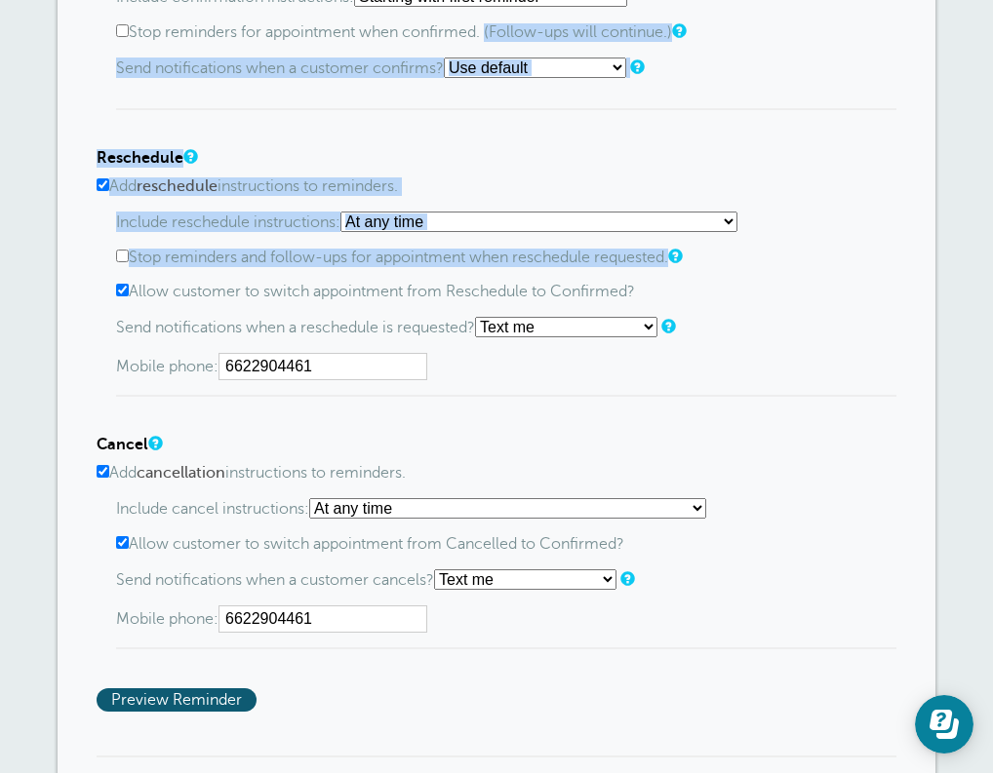
scroll to position [1212, 0]
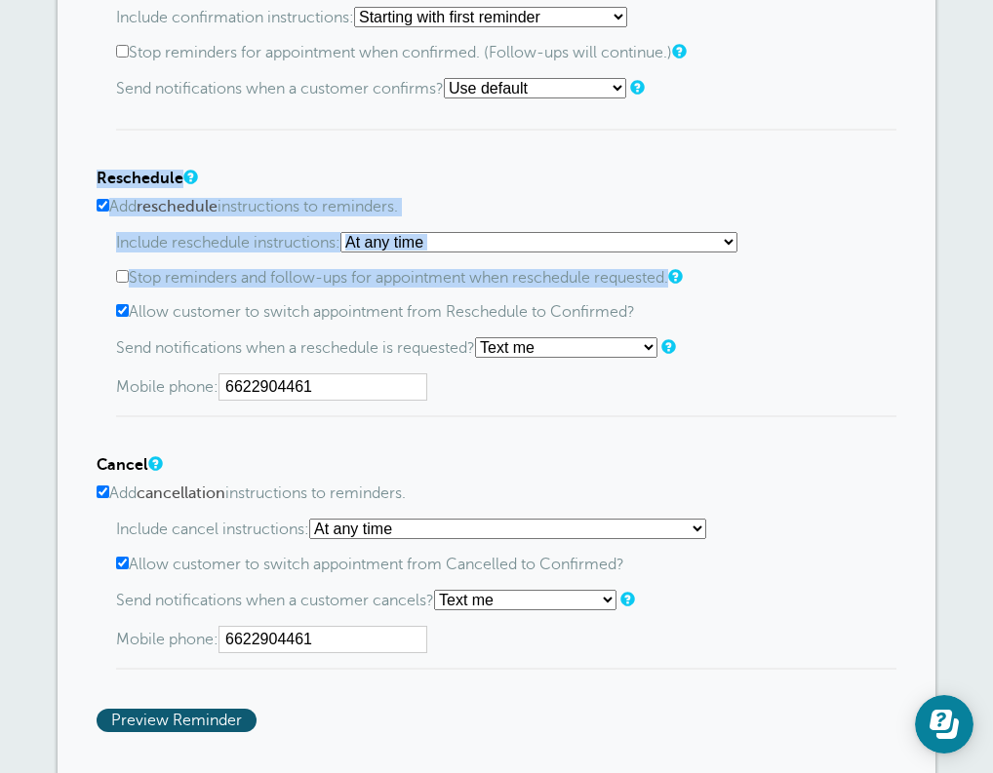
drag, startPoint x: 467, startPoint y: 78, endPoint x: 488, endPoint y: 98, distance: 29.0
click at [488, 98] on div "Confirm Add confirmation instructions to reminders. Include confirmation instru…" at bounding box center [497, 338] width 800 height 788
select select "4"
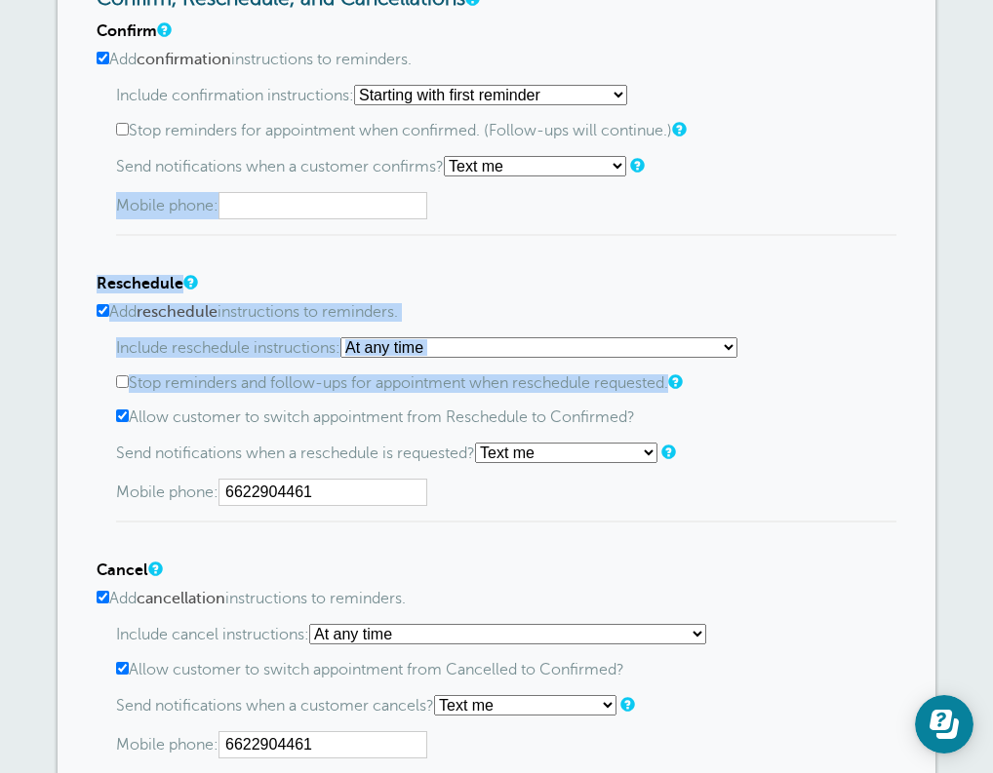
scroll to position [1105, 0]
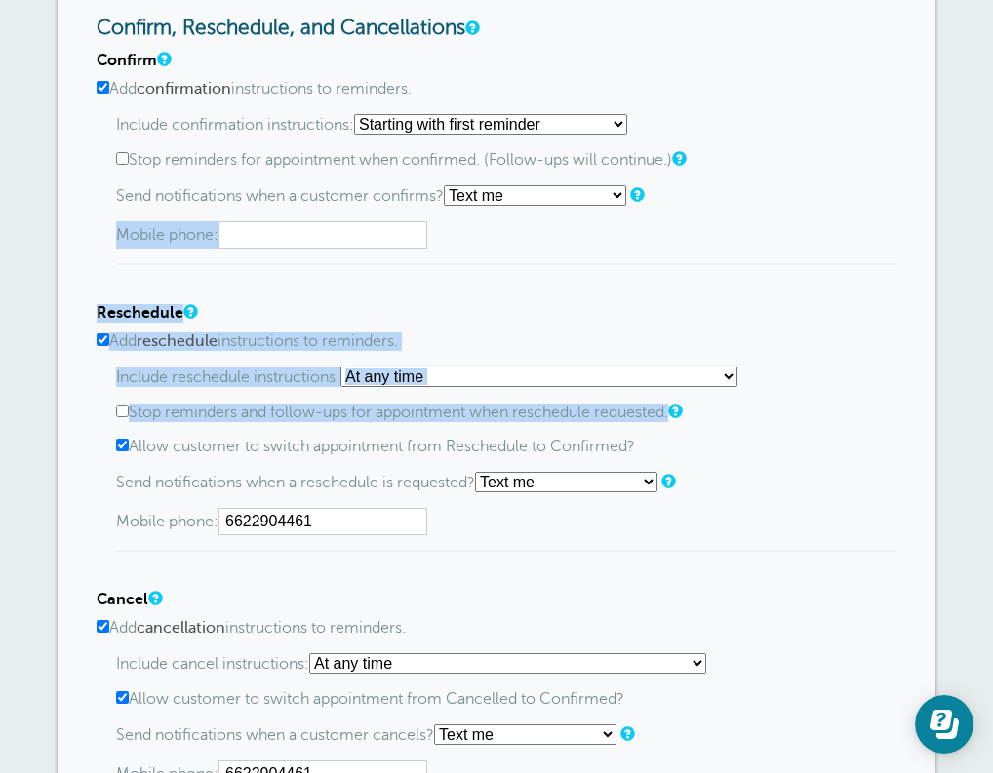
drag, startPoint x: 332, startPoint y: 20, endPoint x: 348, endPoint y: 102, distance: 83.6
click at [348, 102] on div "Confirm Add confirmation instructions to reminders. Include confirmation instru…" at bounding box center [497, 159] width 800 height 214
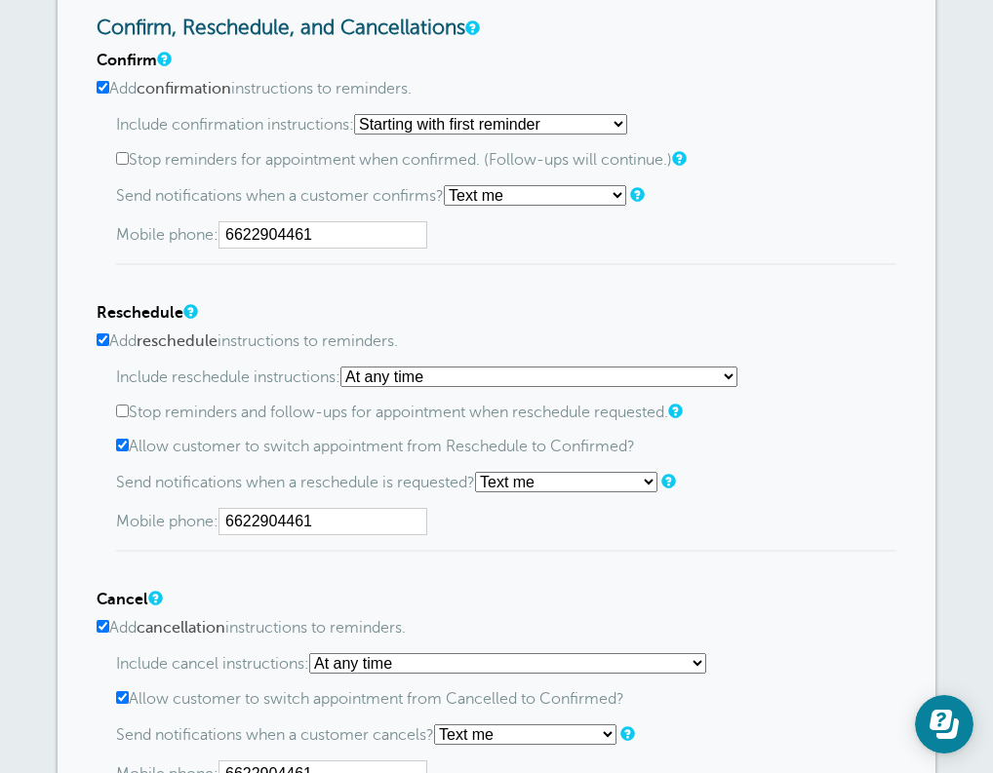
type input "6622904461"
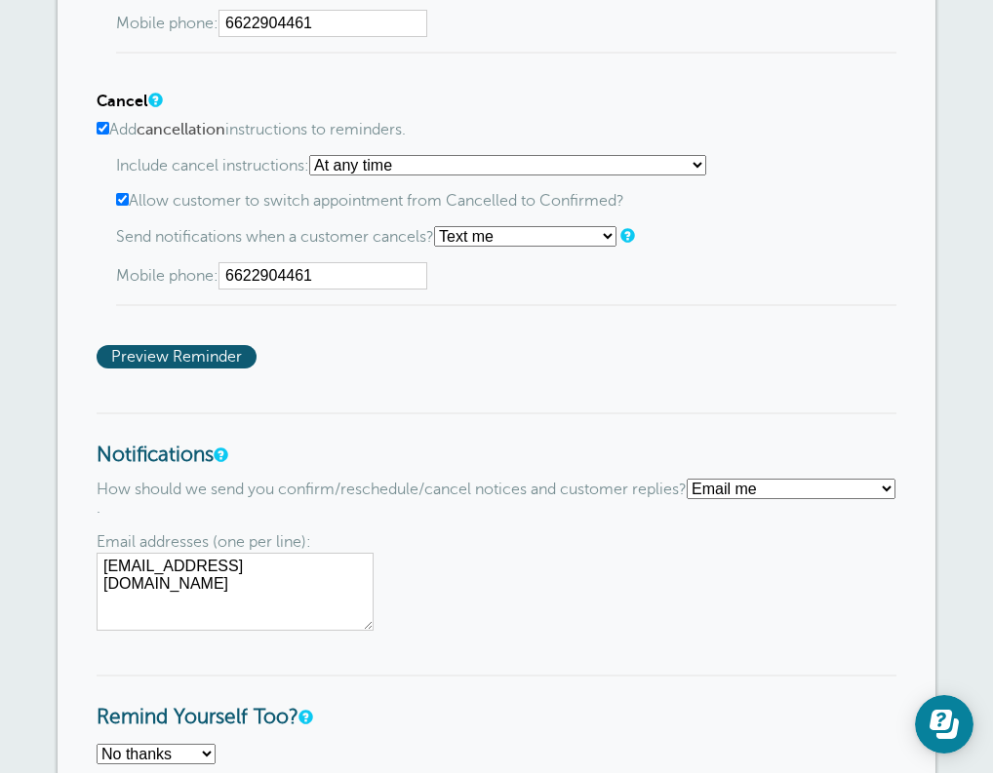
scroll to position [1607, 0]
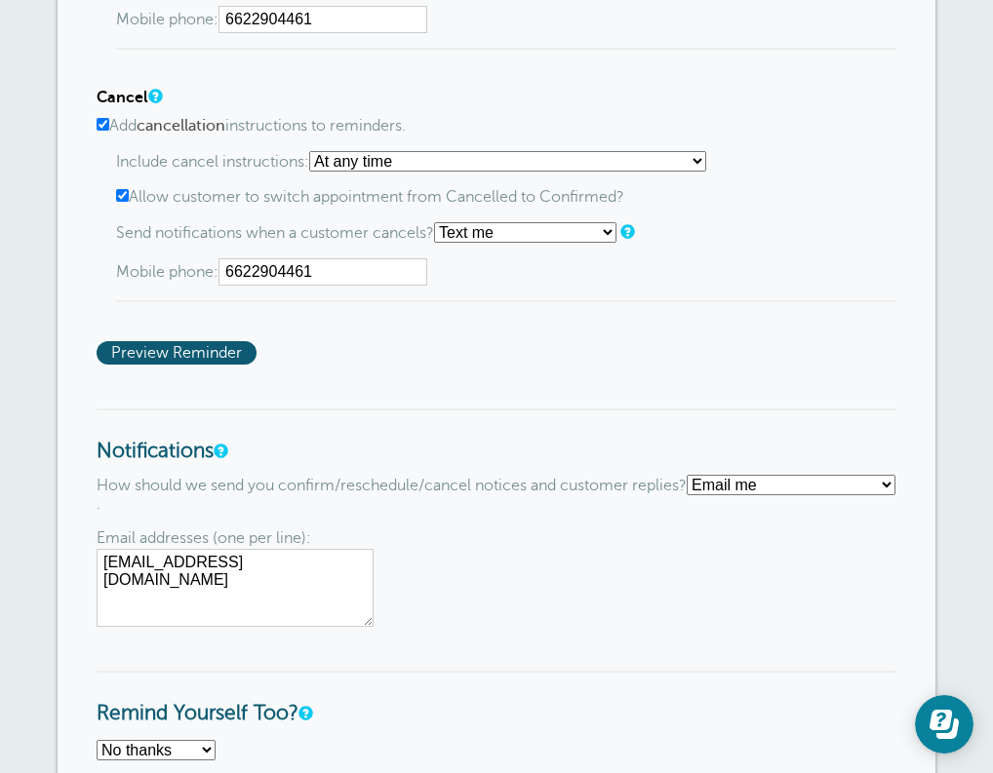
drag, startPoint x: 353, startPoint y: 415, endPoint x: 325, endPoint y: 359, distance: 63.2
click at [205, 341] on span "Preview Reminder" at bounding box center [177, 352] width 160 height 23
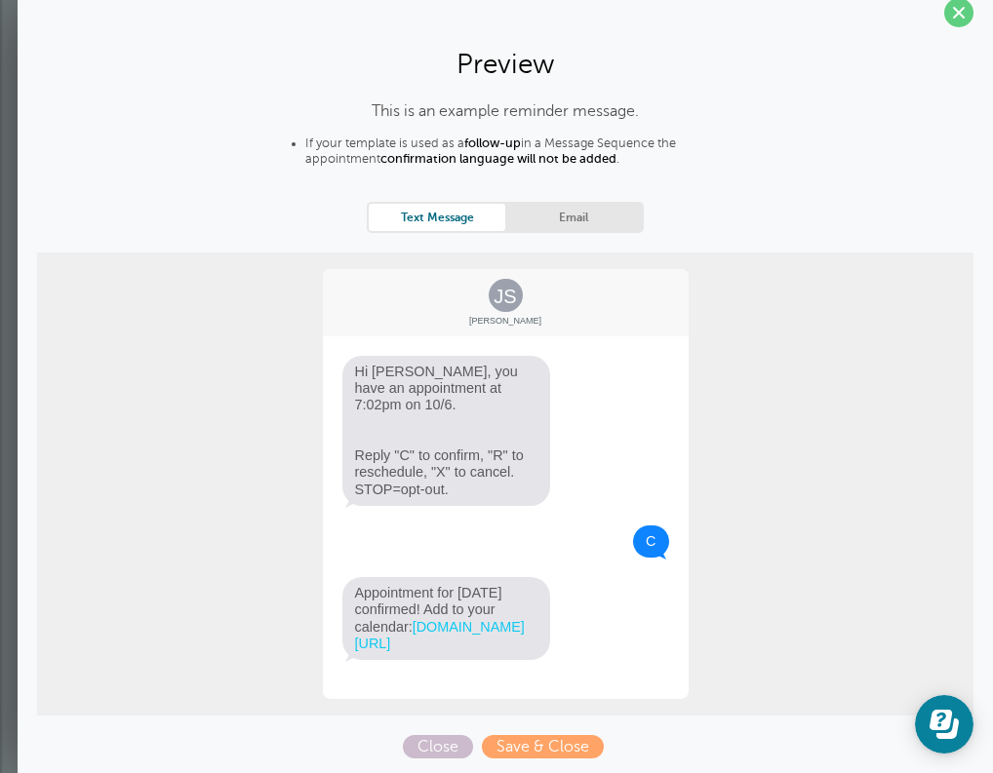
scroll to position [1794, 0]
drag, startPoint x: 610, startPoint y: 611, endPoint x: 564, endPoint y: 545, distance: 81.2
click at [564, 545] on div "JS Jane Smith Hi Jane, you have an appointment at 7:02pm on 10/6. Reply "C" to …" at bounding box center [506, 484] width 370 height 435
click at [454, 751] on span "Close" at bounding box center [438, 746] width 70 height 23
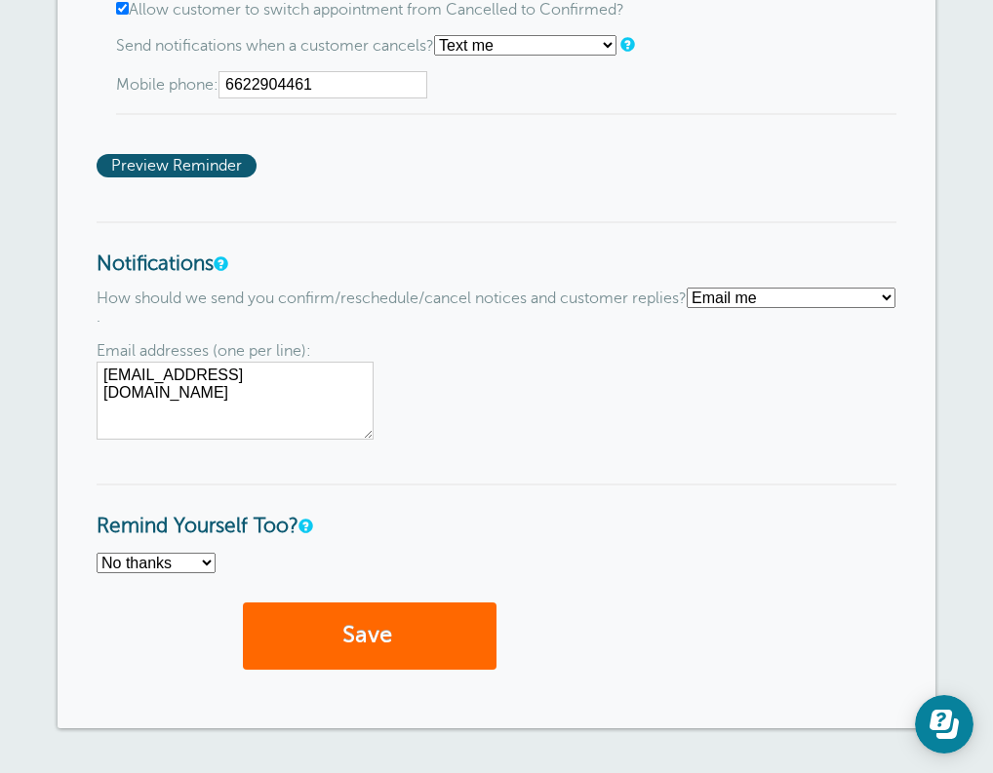
select select "4"
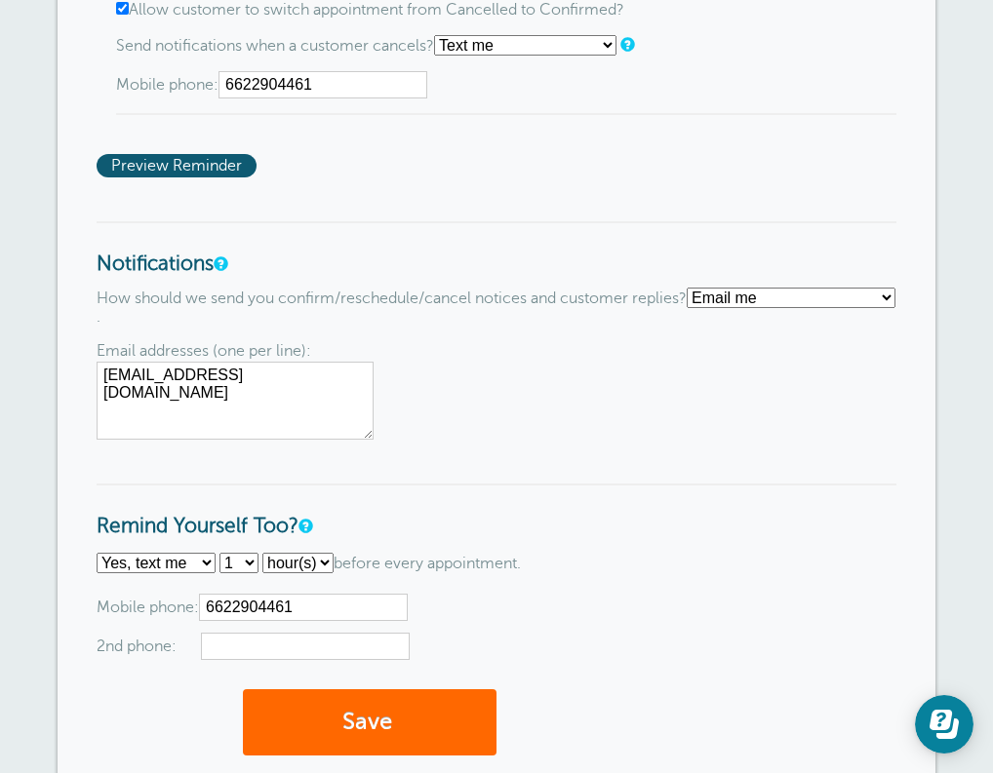
type input "6622904461"
type input "6622904495"
click at [310, 714] on button "Save" at bounding box center [370, 722] width 254 height 67
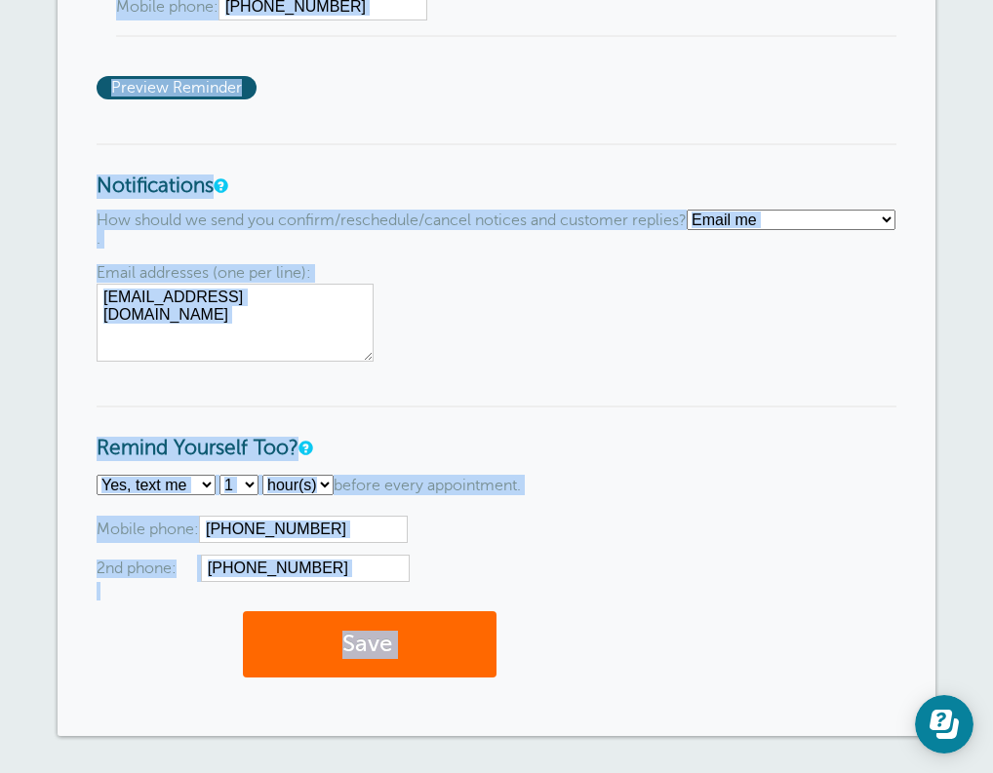
scroll to position [2042, 0]
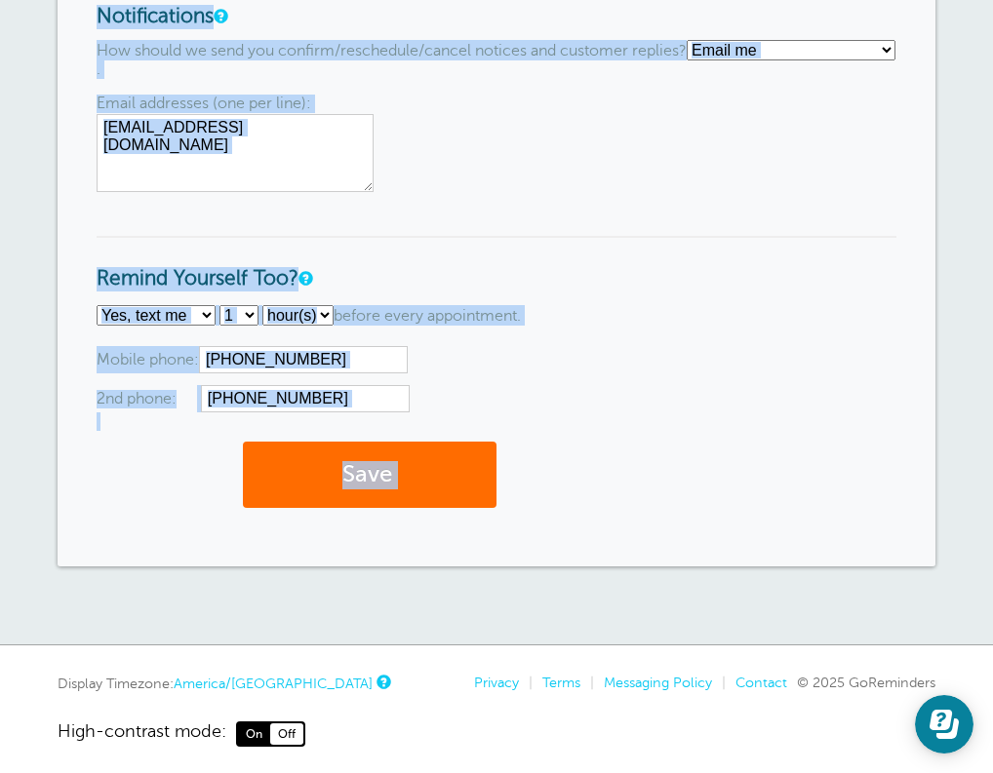
drag, startPoint x: 625, startPoint y: 547, endPoint x: 484, endPoint y: 445, distance: 174.6
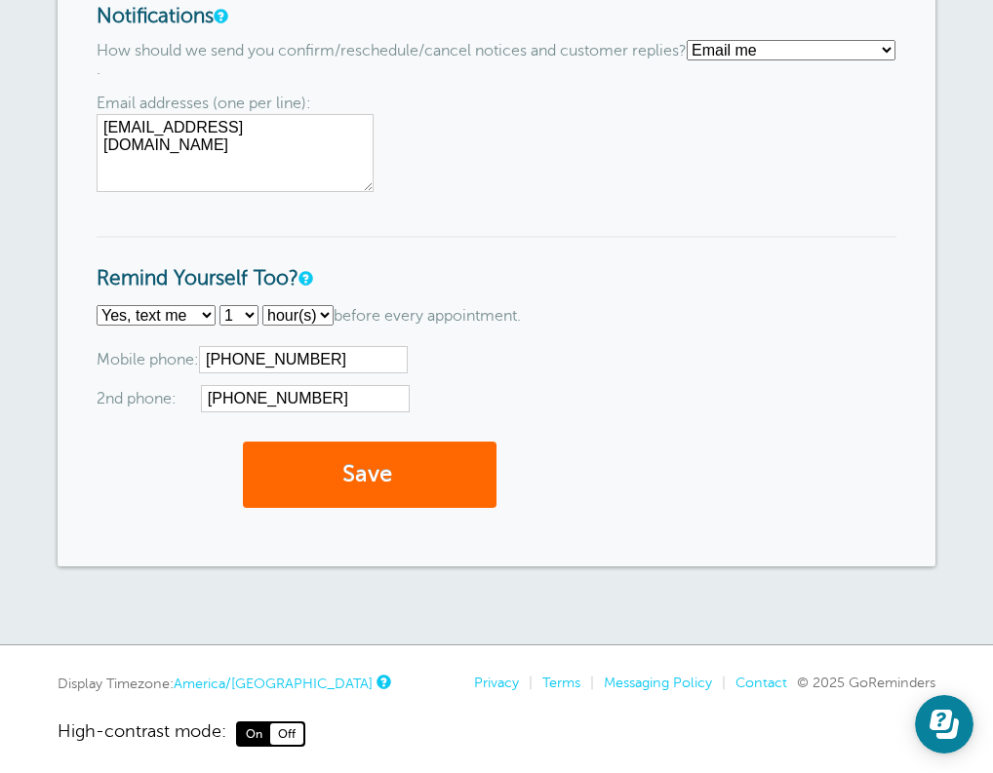
click at [506, 346] on div "Email addresses (one per line): [EMAIL_ADDRESS][DOMAIN_NAME] Mobile phone: [PHO…" at bounding box center [497, 379] width 800 height 67
click at [533, 346] on div "Email addresses (one per line): [EMAIL_ADDRESS][DOMAIN_NAME] Mobile phone: [PHO…" at bounding box center [497, 379] width 800 height 67
select select "20"
click at [359, 444] on button "Save" at bounding box center [370, 475] width 254 height 67
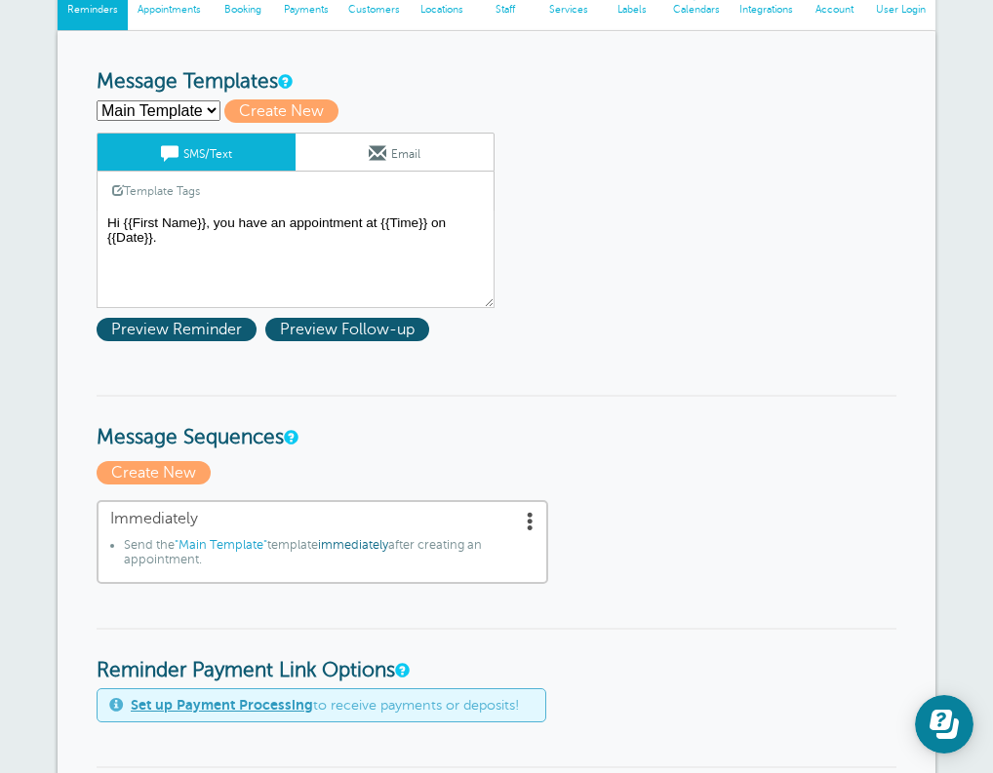
scroll to position [291, 0]
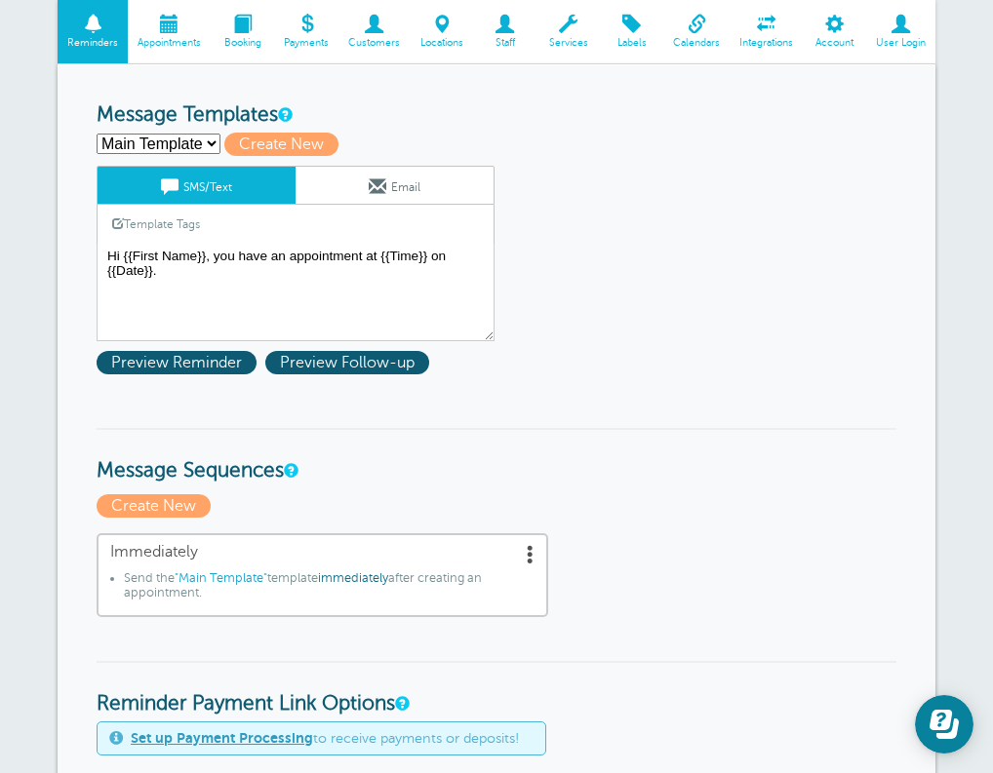
drag, startPoint x: 657, startPoint y: 506, endPoint x: 584, endPoint y: 139, distance: 373.8
click at [310, 257] on textarea "Hi {{First Name}}, you have an appointment at {{Time}} on {{Date}}." at bounding box center [296, 293] width 398 height 98
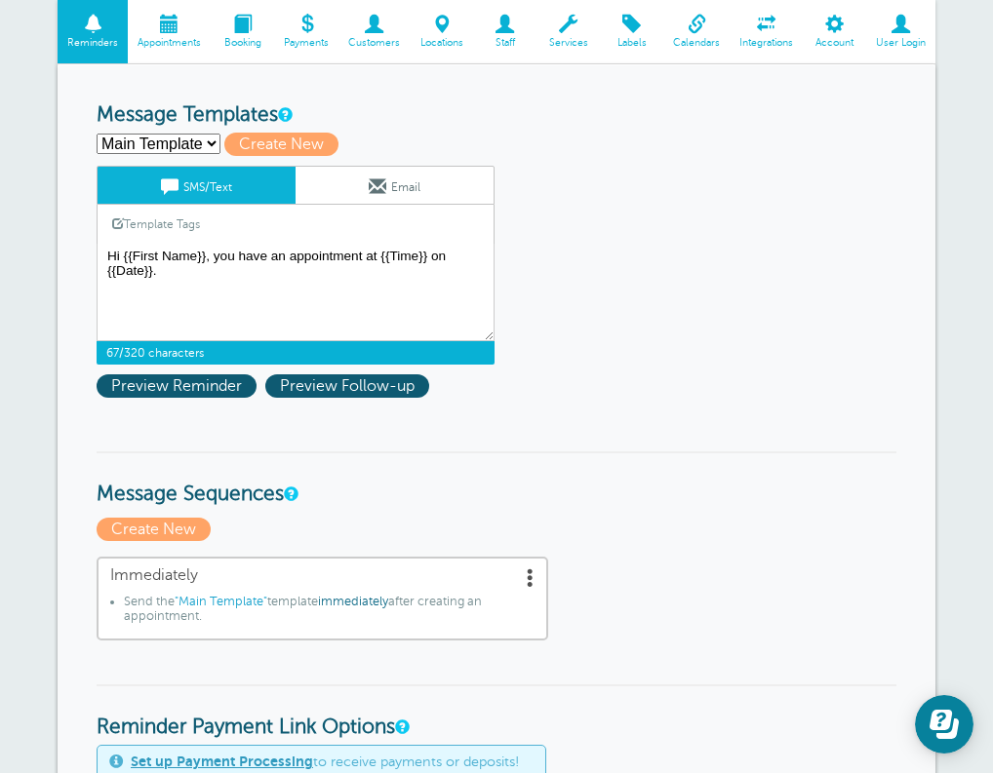
select select
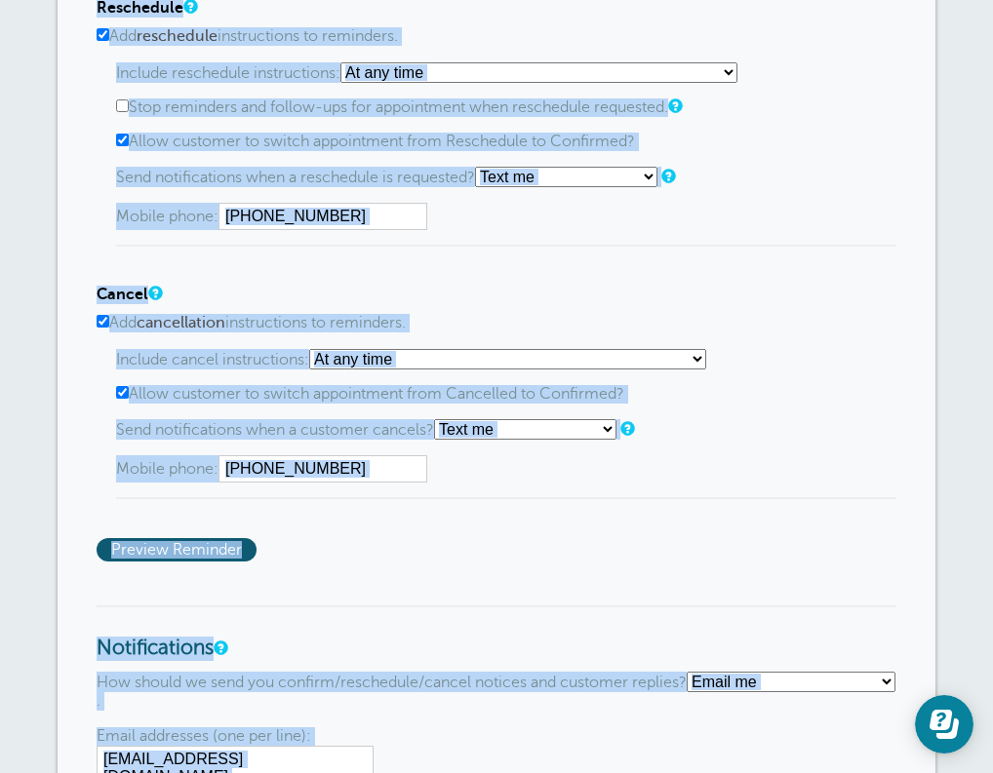
scroll to position [1624, 0]
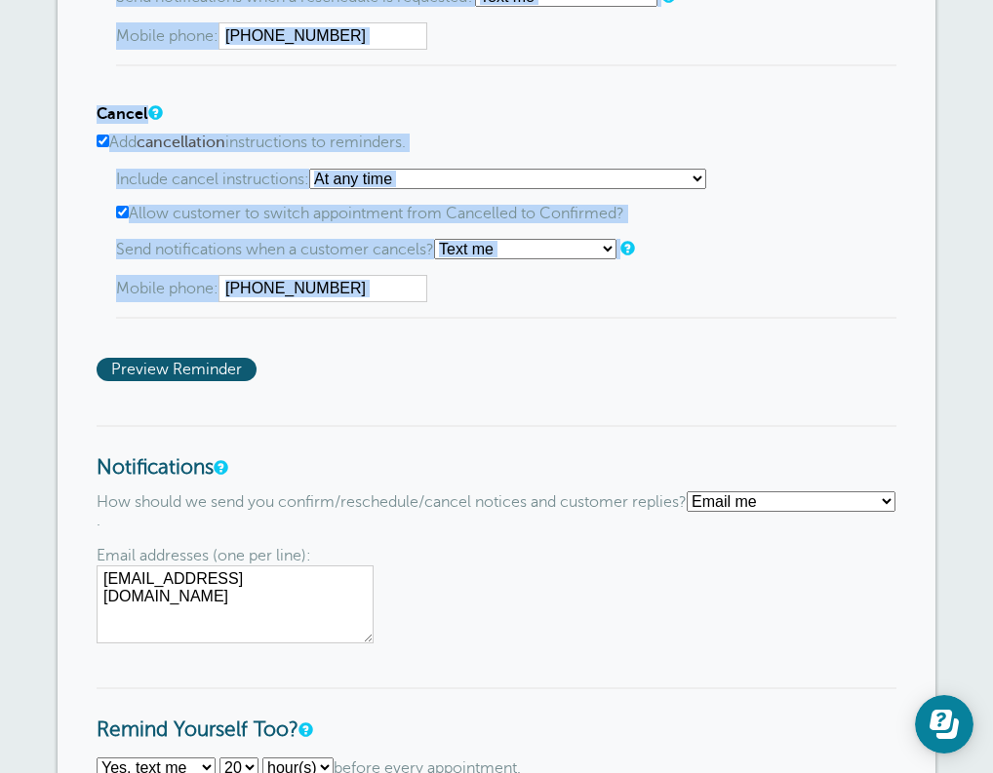
drag, startPoint x: 599, startPoint y: 158, endPoint x: 495, endPoint y: 314, distance: 187.1
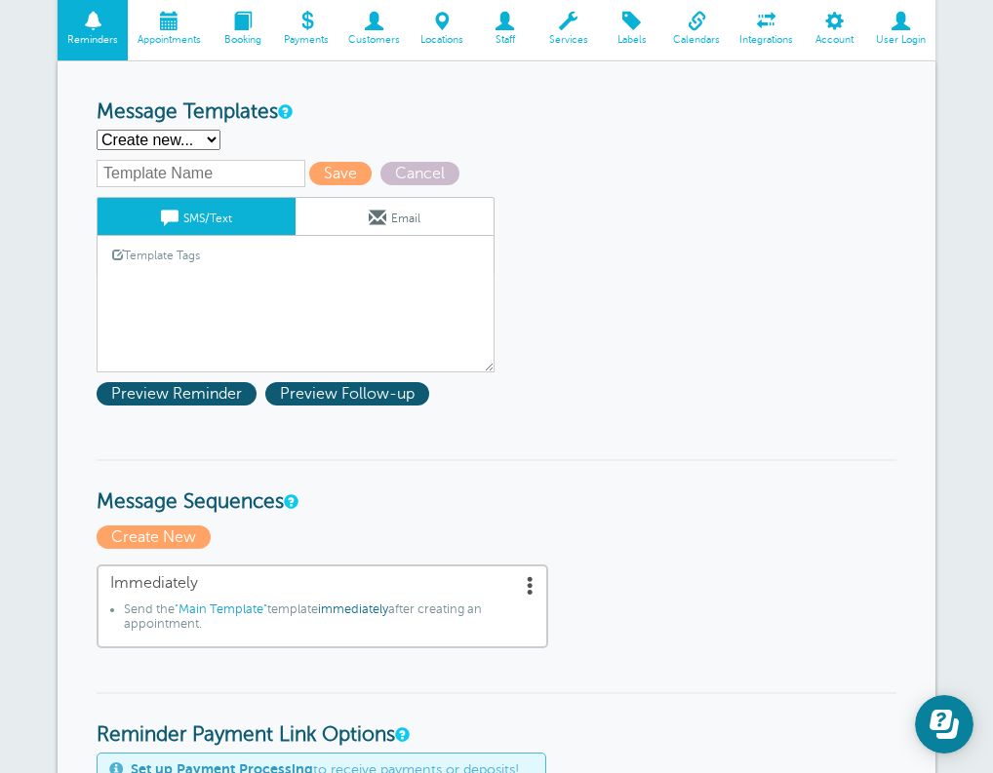
scroll to position [257, 0]
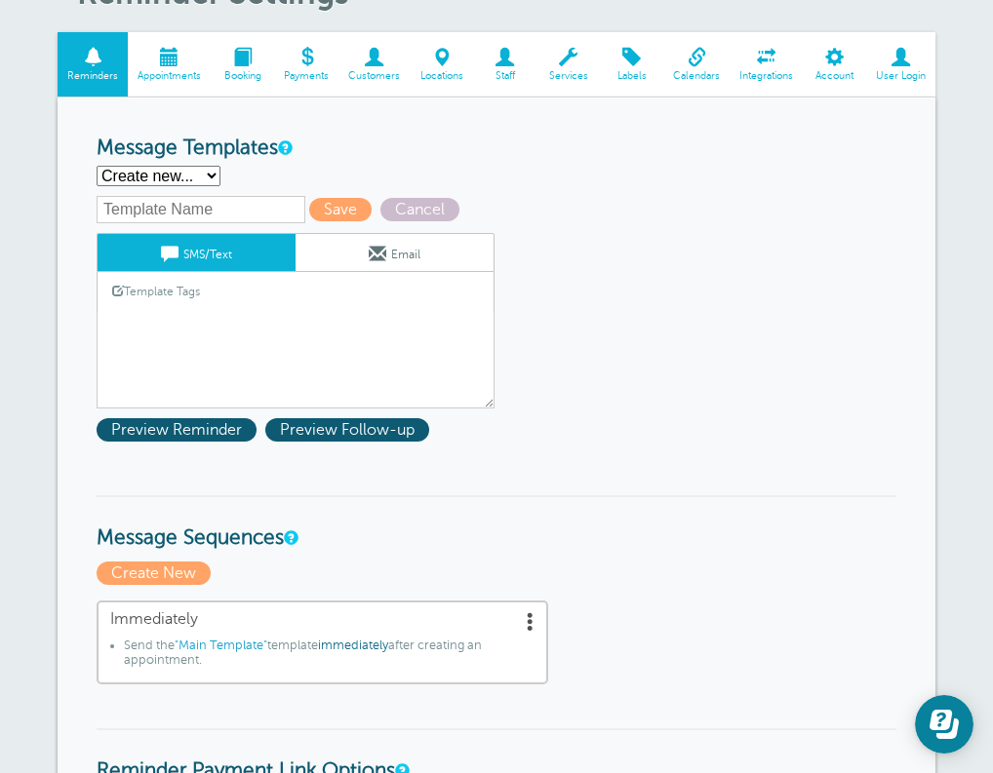
drag, startPoint x: 470, startPoint y: 130, endPoint x: 411, endPoint y: 139, distance: 59.3
click at [245, 295] on div "Template Tags Copy SMS" at bounding box center [296, 291] width 398 height 38
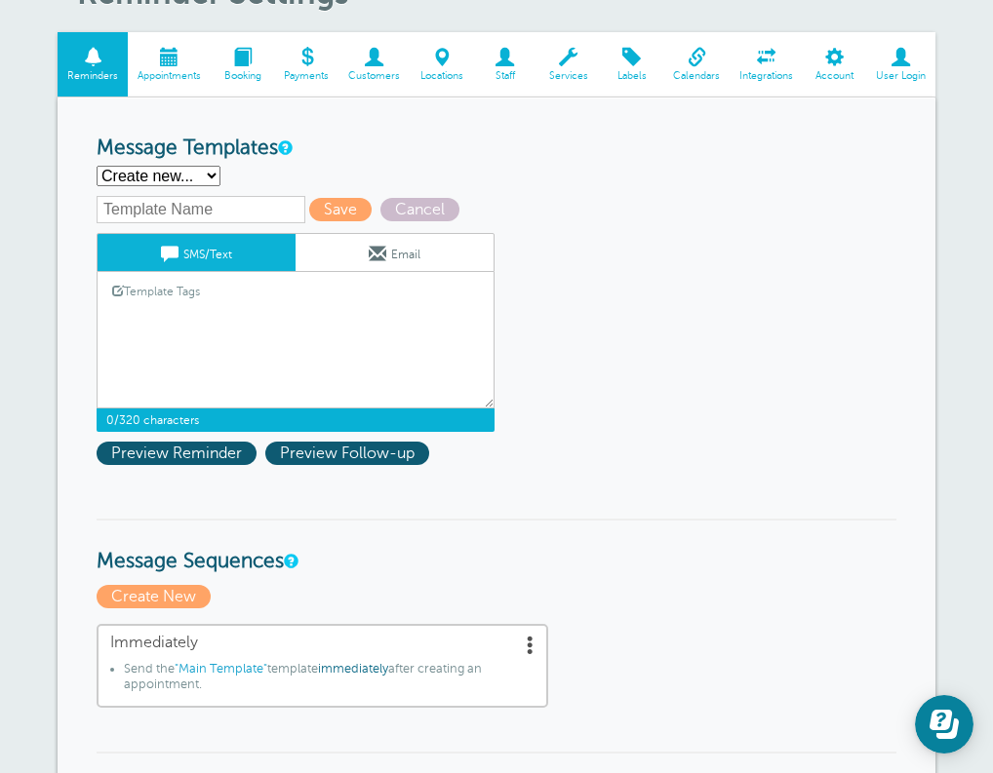
click at [202, 311] on textarea "Hi {{First Name}}, you have an appointment at {{Time}} on {{Date}}." at bounding box center [296, 360] width 398 height 98
paste textarea "Hello! This is a message to confirm your appointment. Thank you for choosing Wa…"
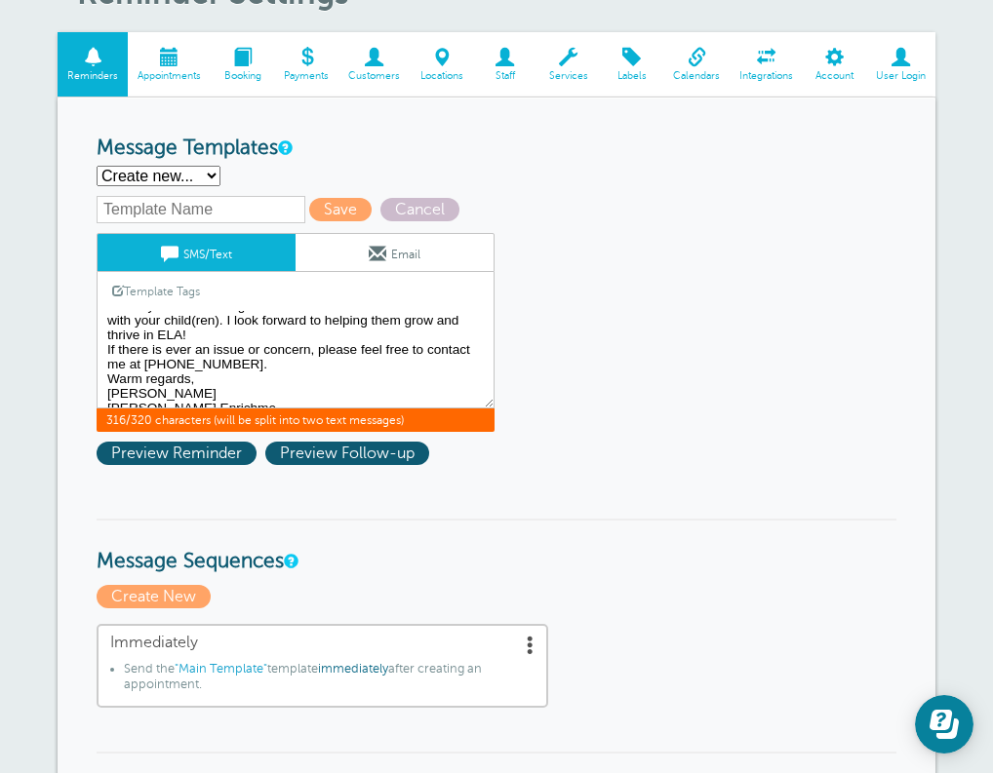
scroll to position [0, 0]
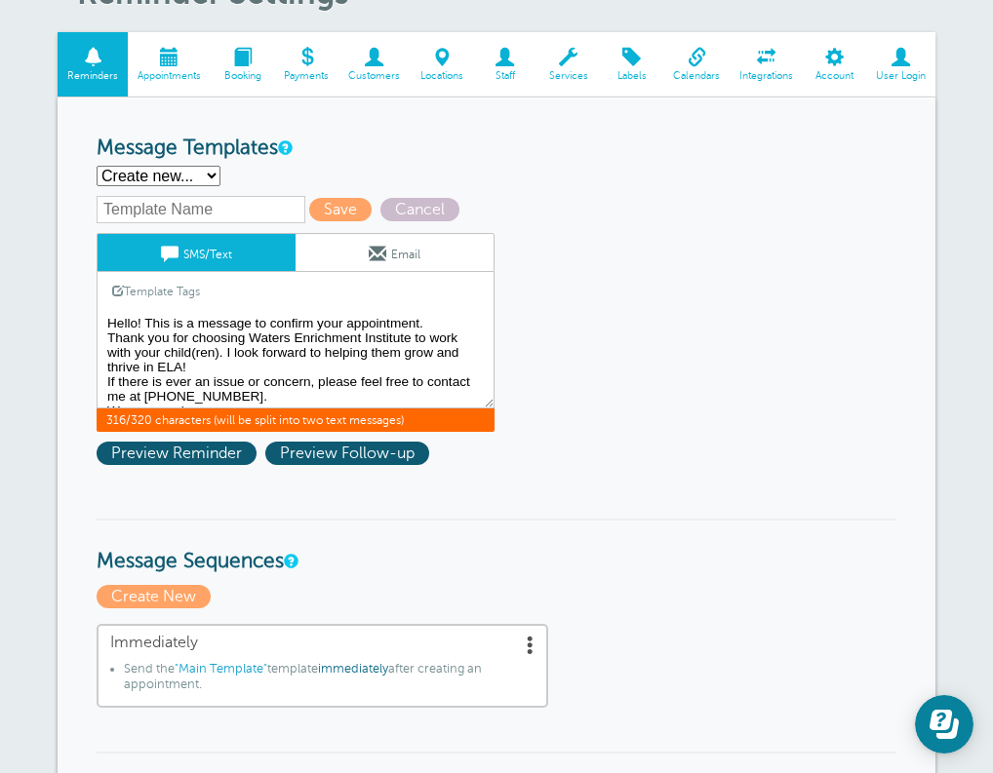
drag, startPoint x: 239, startPoint y: 375, endPoint x: 235, endPoint y: 363, distance: 13.3
click at [235, 363] on textarea "Hi {{First Name}}, you have an appointment at {{Time}} on {{Date}}." at bounding box center [296, 360] width 398 height 98
click at [170, 339] on textarea "Hi {{First Name}}, you have an appointment at {{Time}} on {{Date}}." at bounding box center [296, 360] width 398 height 98
click at [228, 318] on textarea "Hi {{First Name}}, you have an appointment at {{Time}} on {{Date}}." at bounding box center [296, 360] width 398 height 98
drag, startPoint x: 258, startPoint y: 373, endPoint x: 265, endPoint y: 383, distance: 11.9
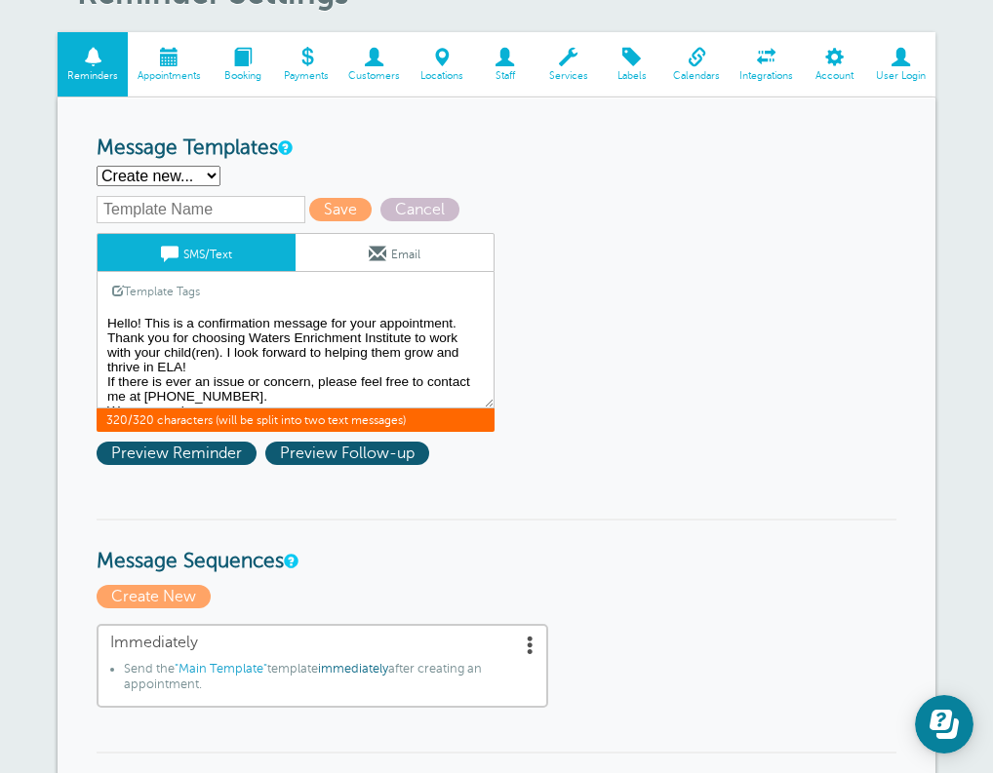
click at [265, 383] on textarea "Hi {{First Name}}, you have an appointment at {{Time}} on {{Date}}." at bounding box center [296, 360] width 398 height 98
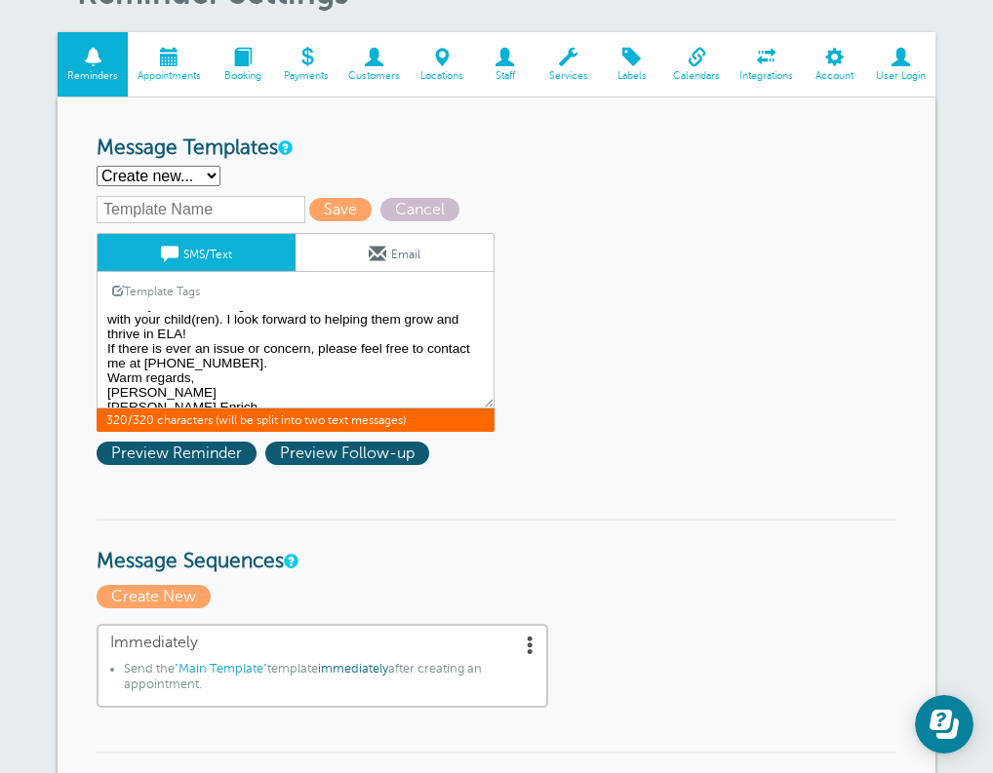
scroll to position [45, 0]
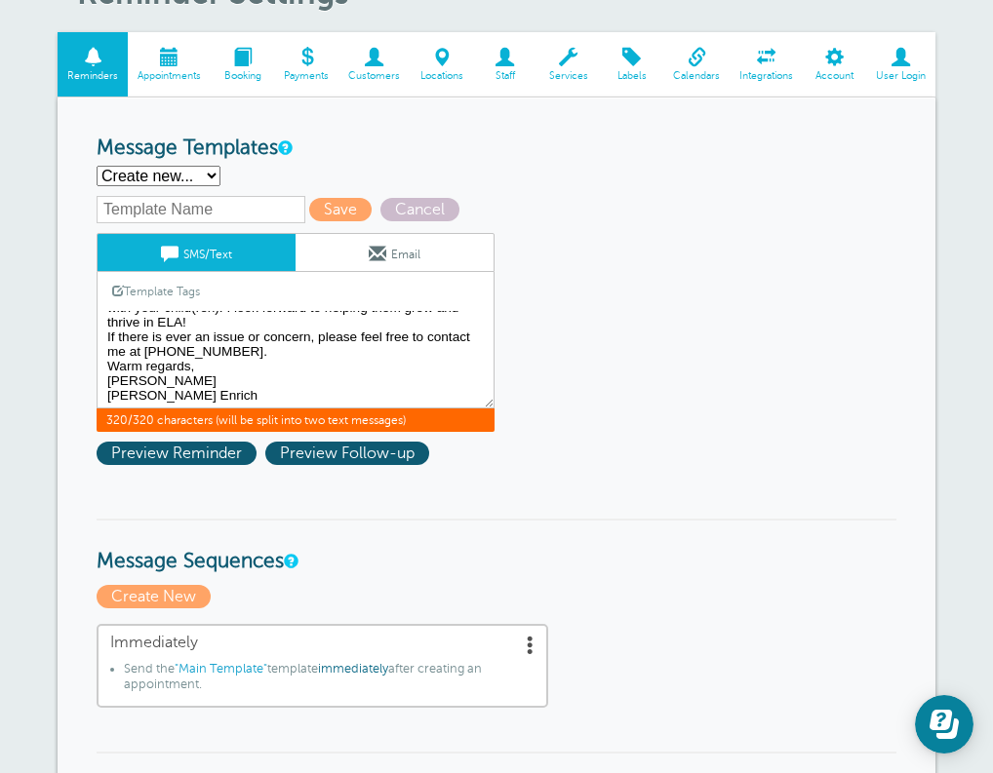
drag, startPoint x: 265, startPoint y: 383, endPoint x: 265, endPoint y: 407, distance: 23.4
click at [265, 407] on div "SMS/Text Email Template Tags Copy SMS Click to add a tag to your message. Custo…" at bounding box center [296, 332] width 398 height 199
click at [239, 372] on textarea "Hi {{First Name}}, you have an appointment at {{Time}} on {{Date}}." at bounding box center [296, 360] width 398 height 98
drag, startPoint x: 237, startPoint y: 352, endPoint x: 104, endPoint y: 340, distance: 133.1
click at [104, 340] on textarea "Hi {{First Name}}, you have an appointment at {{Time}} on {{Date}}." at bounding box center [296, 360] width 398 height 98
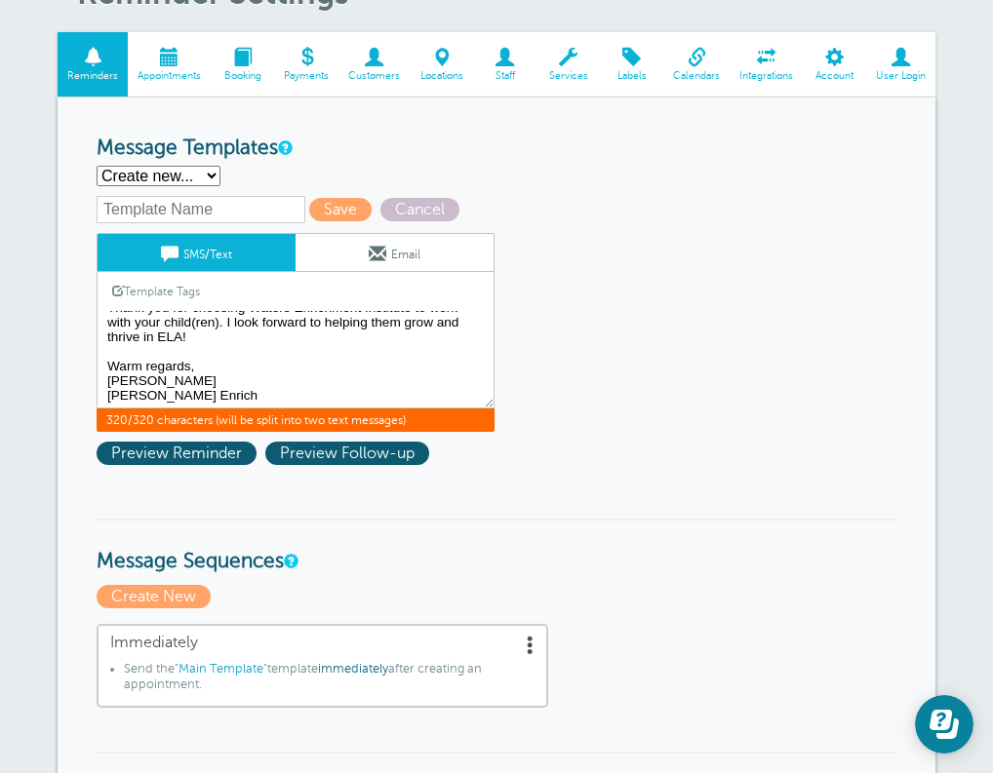
scroll to position [30, 0]
drag, startPoint x: 209, startPoint y: 394, endPoint x: 102, endPoint y: 399, distance: 106.4
click at [102, 399] on textarea "Hi {{First Name}}, you have an appointment at {{Time}} on {{Date}}." at bounding box center [296, 360] width 398 height 98
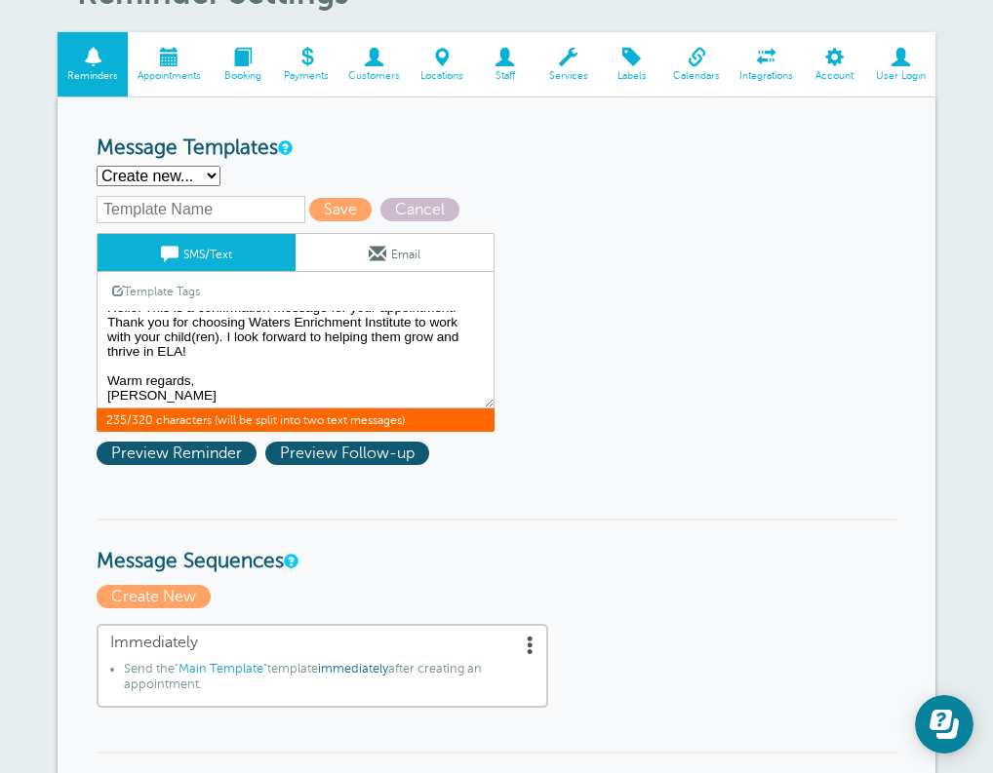
scroll to position [25, 0]
click at [131, 379] on textarea "Hi {{First Name}}, you have an appointment at {{Time}} on {{Date}}." at bounding box center [296, 360] width 398 height 98
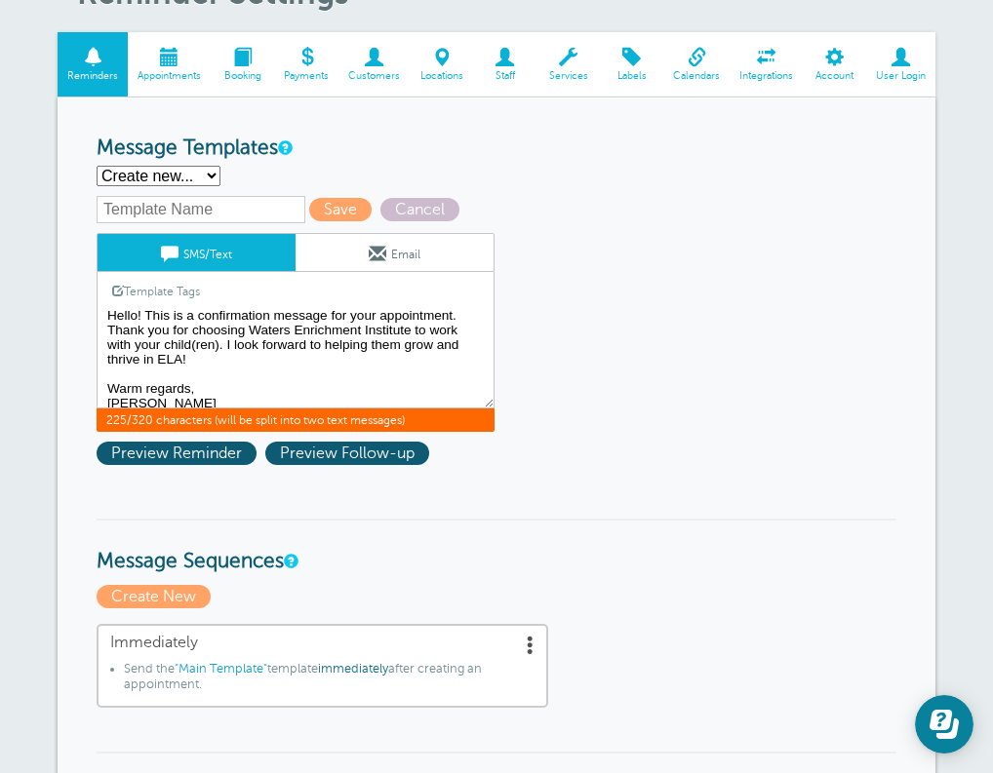
scroll to position [0, 0]
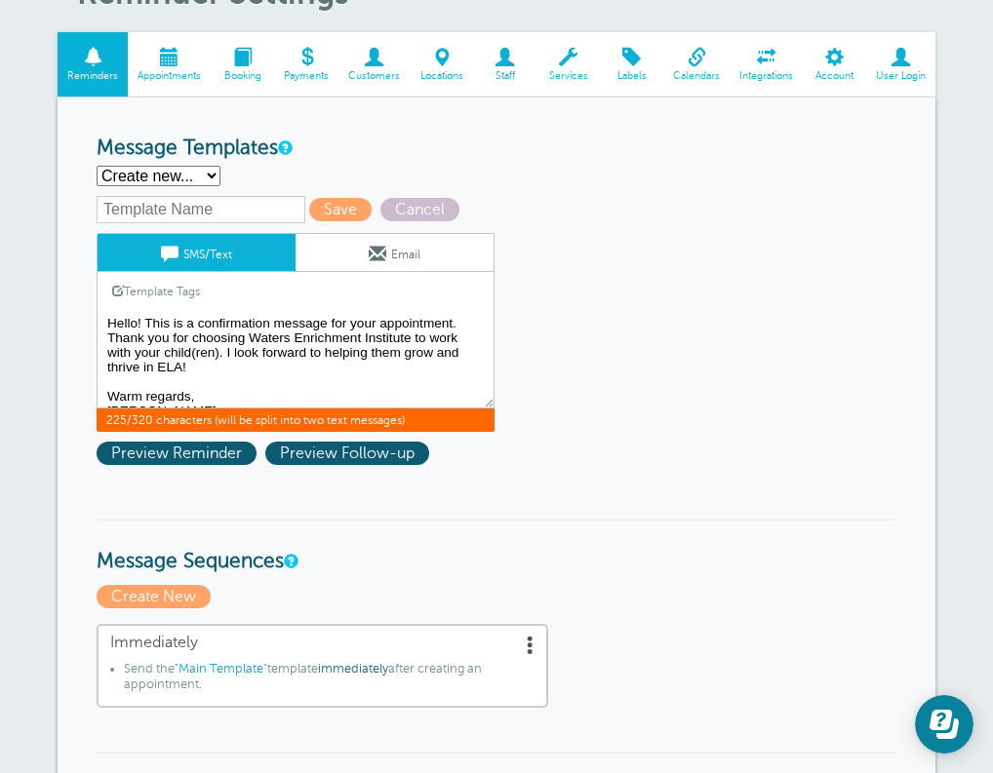
drag, startPoint x: 216, startPoint y: 376, endPoint x: 192, endPoint y: 273, distance: 106.2
click at [192, 273] on div "SMS/Text Email Template Tags Copy SMS Click to add a tag to your message. Custo…" at bounding box center [296, 332] width 398 height 199
click at [237, 361] on textarea "Hi {{First Name}}, you have an appointment at {{Time}} on {{Date}}." at bounding box center [296, 360] width 398 height 98
drag, startPoint x: 219, startPoint y: 388, endPoint x: 130, endPoint y: 344, distance: 99.9
click at [130, 344] on textarea "Hi {{First Name}}, you have an appointment at {{Time}} on {{Date}}." at bounding box center [296, 360] width 398 height 98
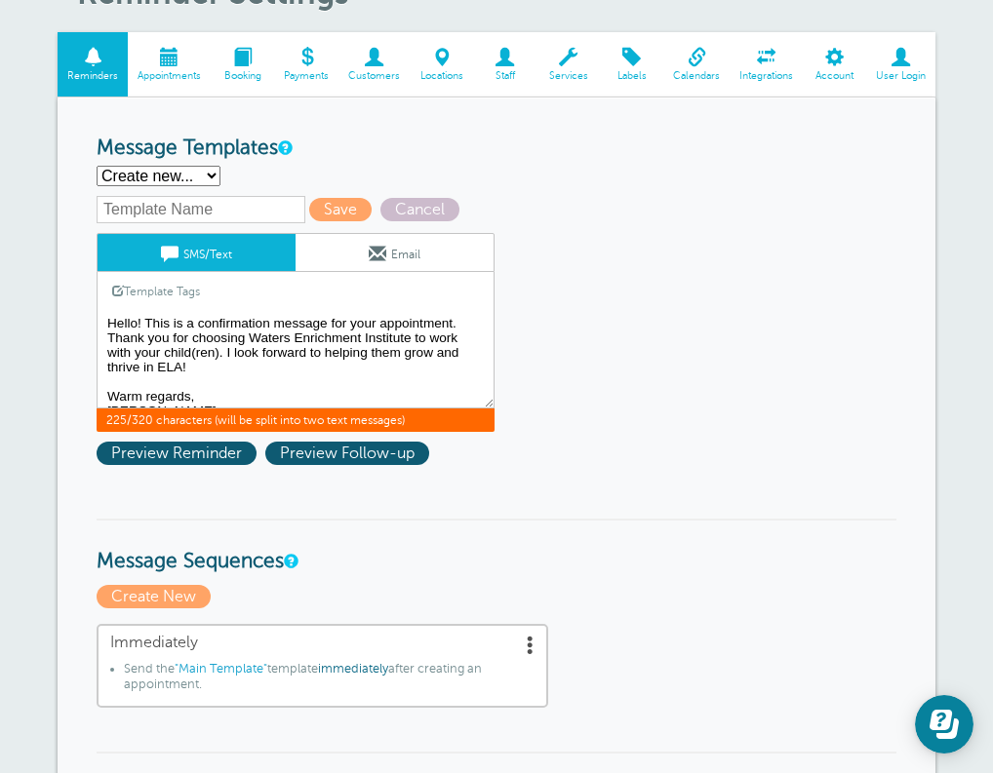
click at [248, 370] on textarea "Hi {{First Name}}, you have an appointment at {{Time}} on {{Date}}." at bounding box center [296, 360] width 398 height 98
click at [190, 452] on span "Preview Reminder" at bounding box center [177, 453] width 160 height 23
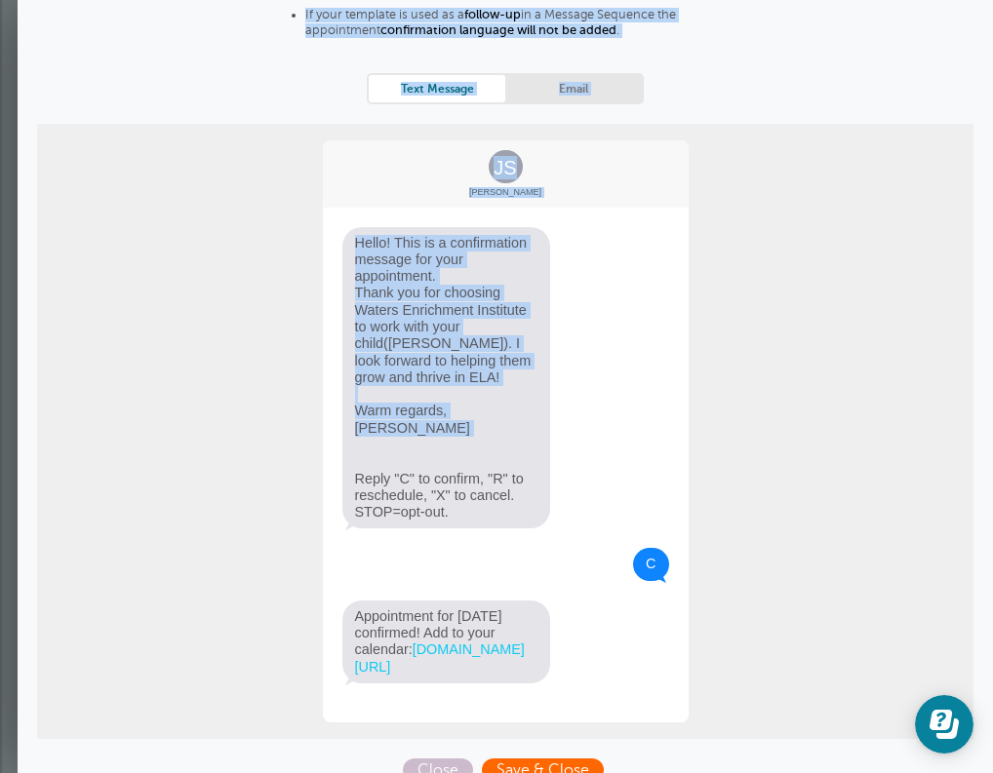
scroll to position [687, 0]
drag, startPoint x: 481, startPoint y: 576, endPoint x: 485, endPoint y: 619, distance: 43.1
click at [485, 619] on div "JS Jane Smith Hello! This is a confirmation message for your appointment. Thank…" at bounding box center [506, 431] width 370 height 586
click at [488, 476] on span "Hello! This is a confirmation message for your appointment. Thank you for choos…" at bounding box center [446, 378] width 209 height 302
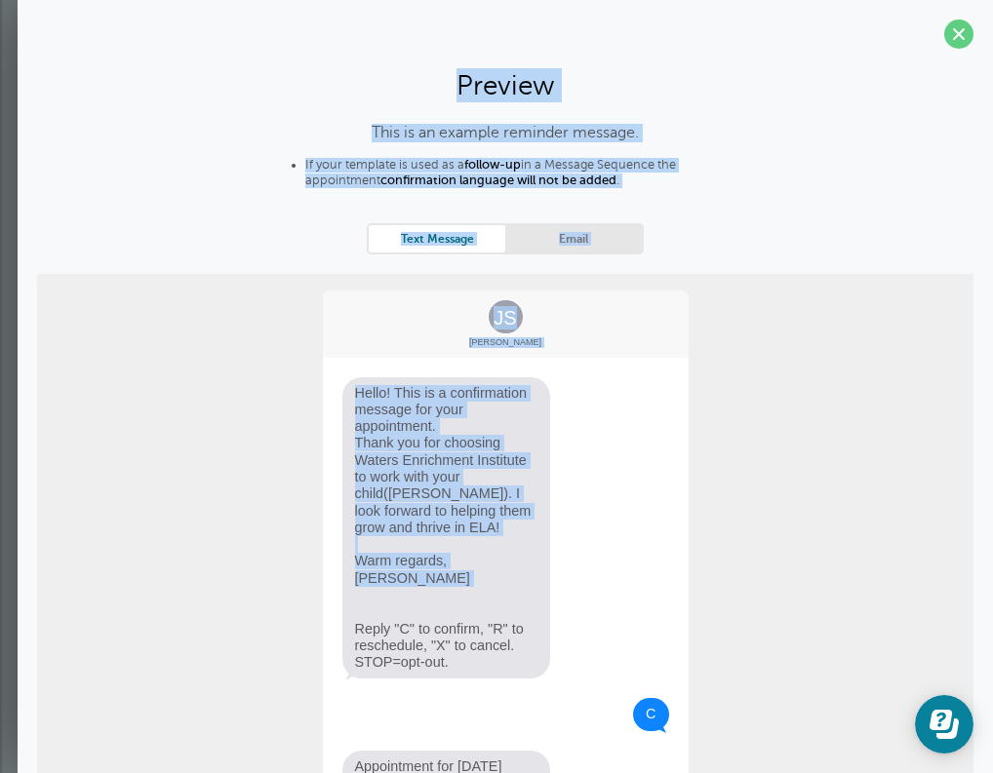
scroll to position [528, 0]
drag, startPoint x: 763, startPoint y: 160, endPoint x: 727, endPoint y: 123, distance: 51.7
click at [727, 123] on section "Preview This is an example reminder message. If your template is used as a foll…" at bounding box center [505, 473] width 975 height 947
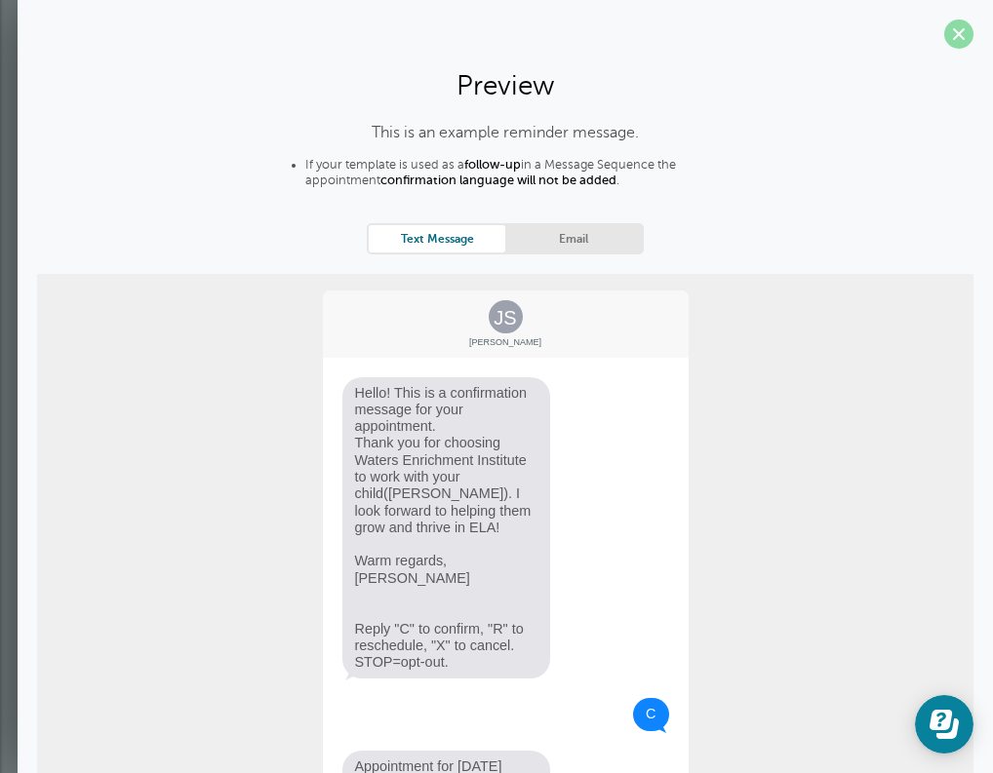
click at [964, 35] on span at bounding box center [958, 34] width 29 height 29
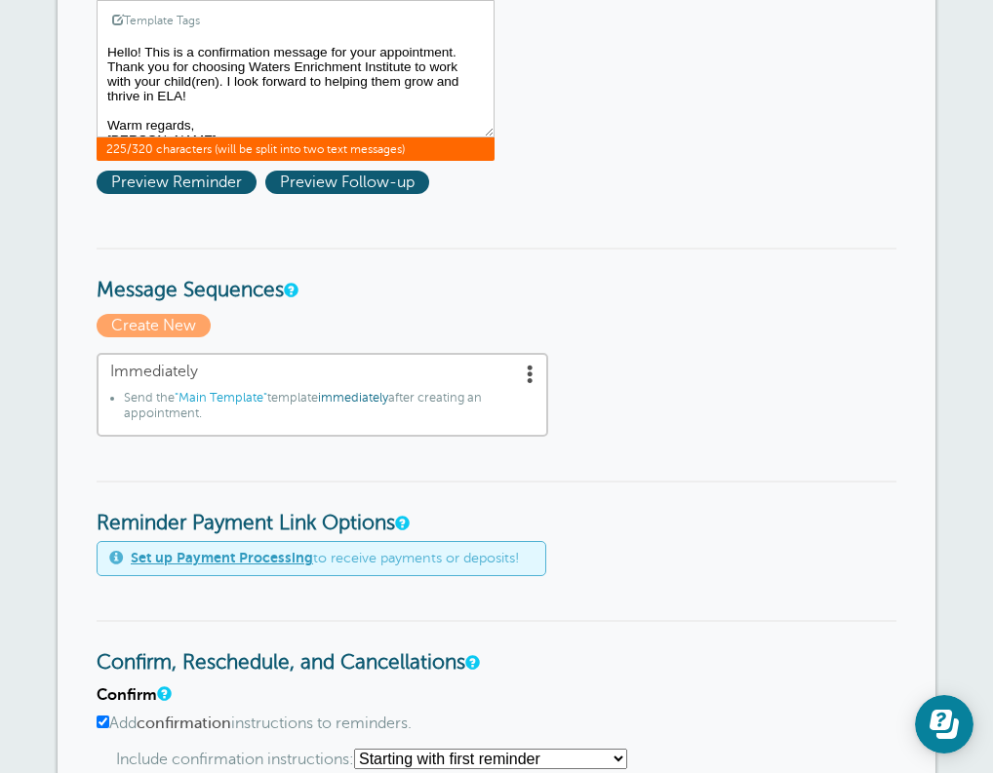
drag, startPoint x: 452, startPoint y: 52, endPoint x: 382, endPoint y: 49, distance: 70.3
click at [382, 49] on textarea "Hi {{First Name}}, you have an appointment at {{Time}} on {{Date}}." at bounding box center [296, 89] width 398 height 98
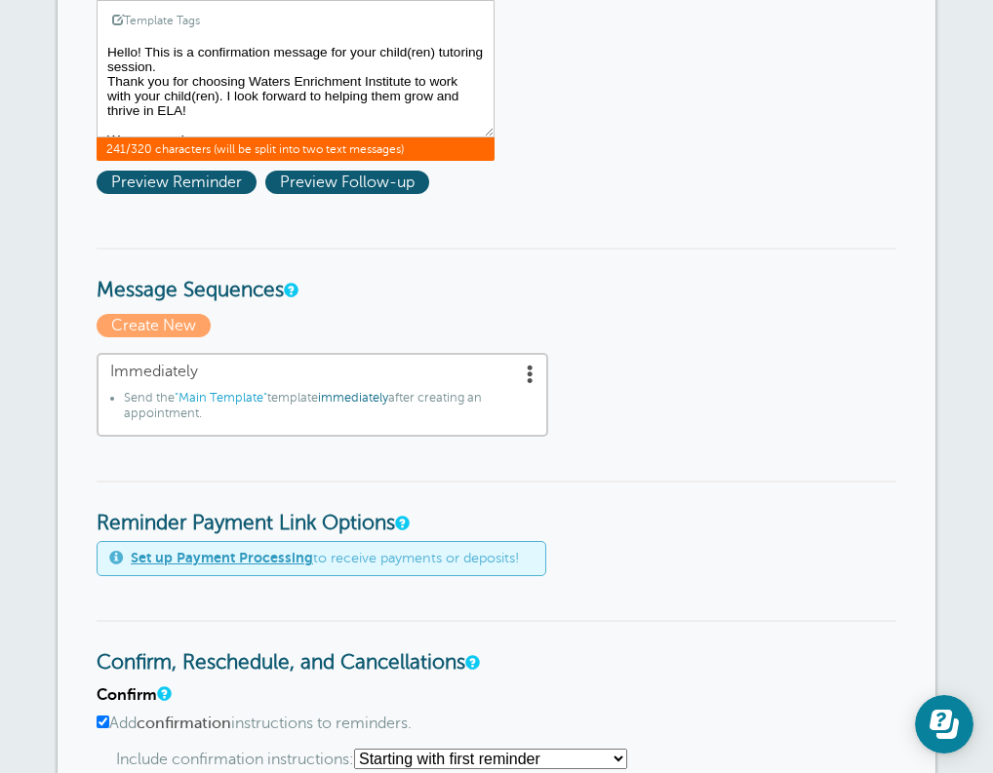
click at [110, 80] on textarea "Hi {{First Name}}, you have an appointment at {{Time}} on {{Date}}." at bounding box center [296, 89] width 398 height 98
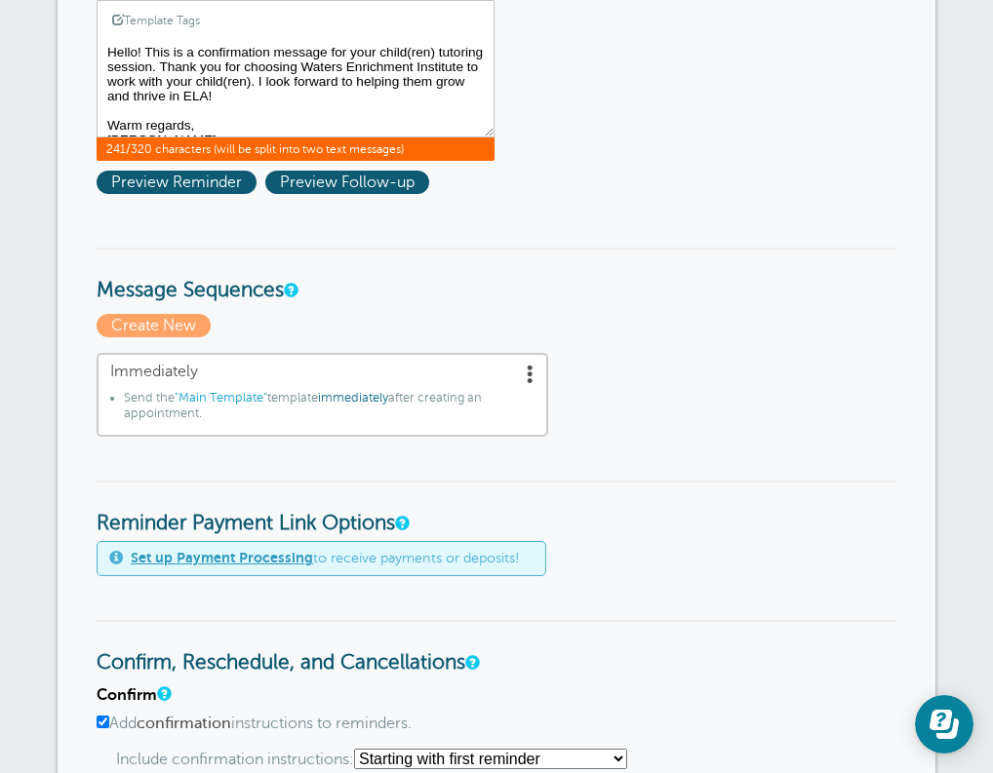
drag, startPoint x: 417, startPoint y: 63, endPoint x: 460, endPoint y: 63, distance: 42.9
click at [460, 63] on textarea "Hi {{First Name}}, you have an appointment at {{Time}} on {{Date}}." at bounding box center [296, 89] width 398 height 98
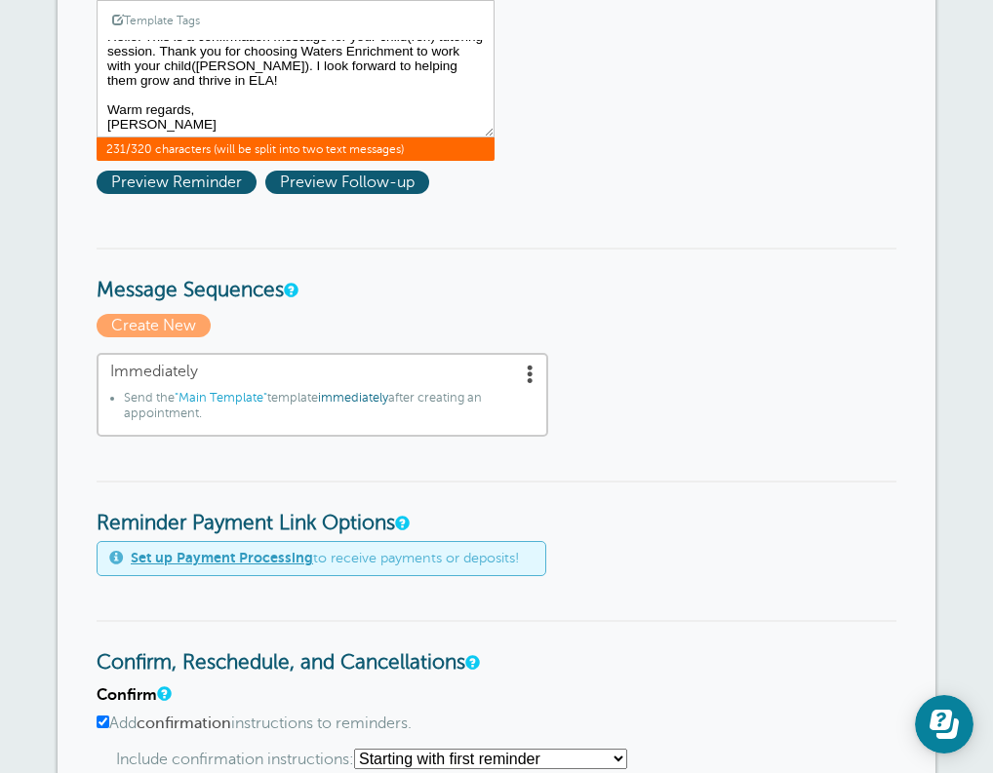
drag, startPoint x: 282, startPoint y: 80, endPoint x: 266, endPoint y: 75, distance: 16.3
click at [266, 75] on textarea "Hi {{First Name}}, you have an appointment at {{Time}} on {{Date}}." at bounding box center [296, 89] width 398 height 98
click at [264, 98] on textarea "Hi {{First Name}}, you have an appointment at {{Time}} on {{Date}}." at bounding box center [296, 89] width 398 height 98
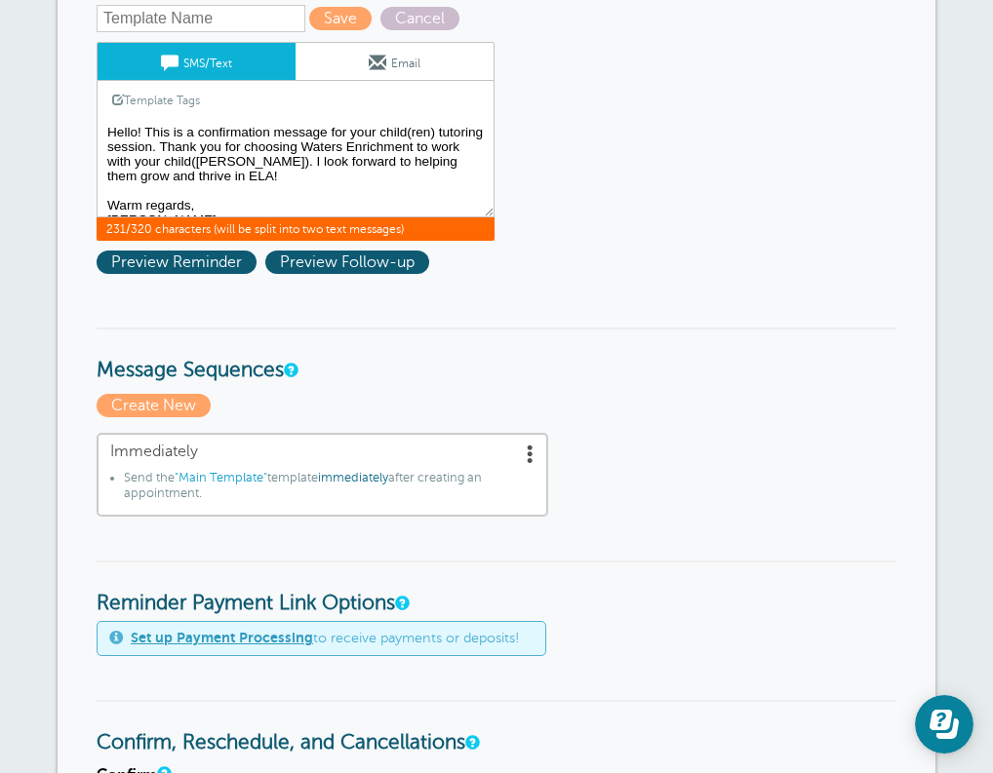
scroll to position [424, 0]
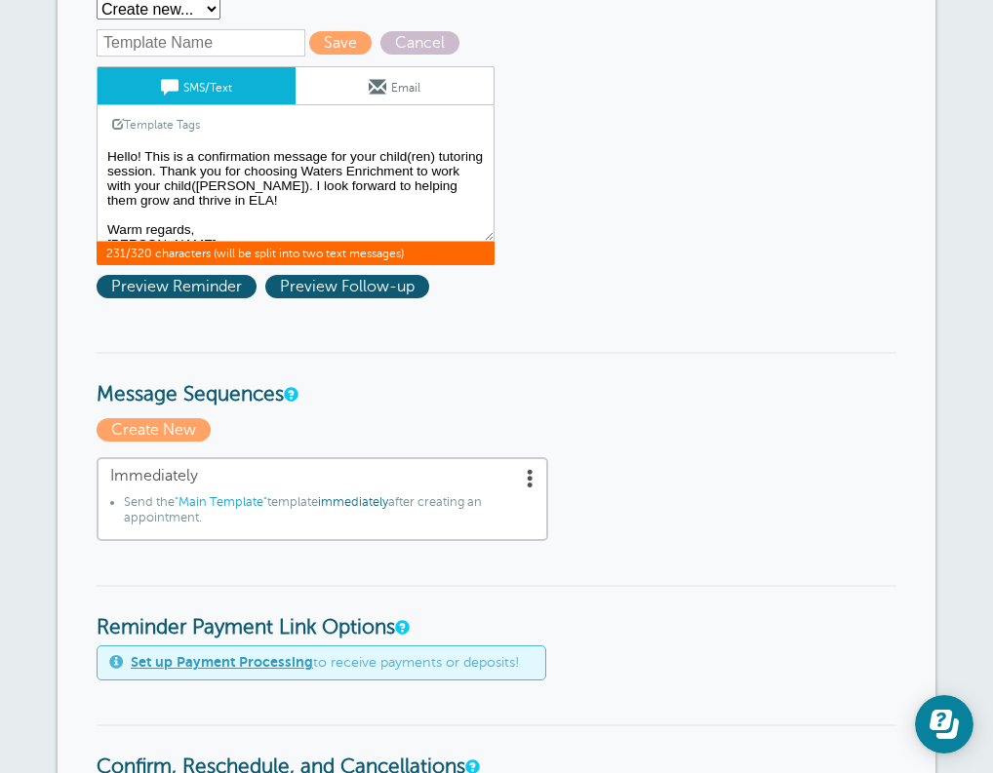
drag, startPoint x: 264, startPoint y: 98, endPoint x: 253, endPoint y: 215, distance: 118.6
click at [253, 213] on textarea "Hi {{First Name}}, you have an appointment at {{Time}} on {{Date}}." at bounding box center [296, 193] width 398 height 98
type textarea "Hello! This is a confirmation message for your child(ren) tutoring session. Tha…"
click at [204, 286] on span "Preview Reminder" at bounding box center [177, 286] width 160 height 23
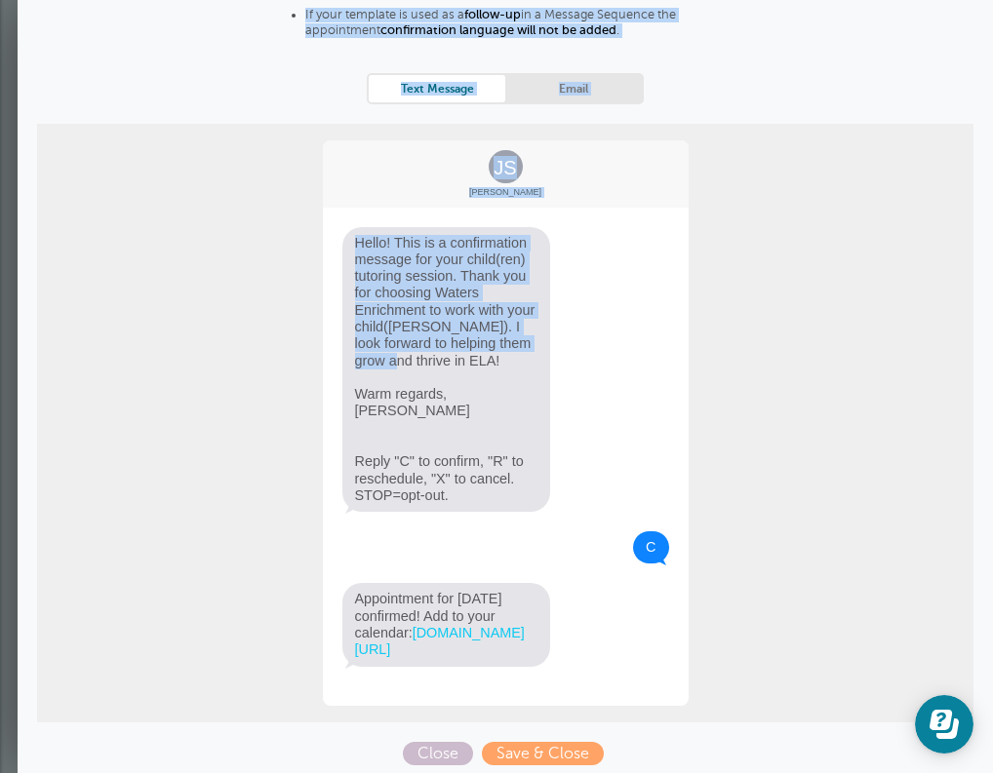
scroll to position [864, 0]
drag, startPoint x: 461, startPoint y: 498, endPoint x: 430, endPoint y: 688, distance: 192.7
click at [430, 688] on div "JS Jane Smith Hello! This is a confirmation message for your child(ren) tutorin…" at bounding box center [506, 422] width 370 height 569
click at [396, 682] on div "JS Jane Smith Hello! This is a confirmation message for your child(ren) tutorin…" at bounding box center [506, 422] width 370 height 569
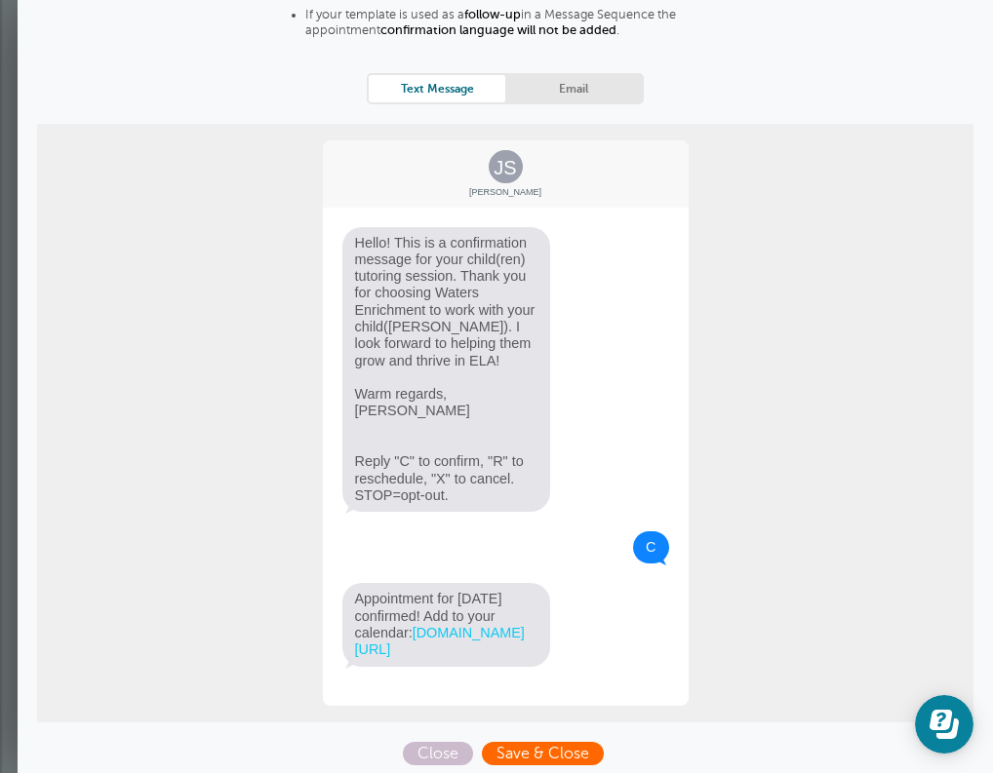
click at [528, 746] on span "Save & Close" at bounding box center [543, 753] width 122 height 23
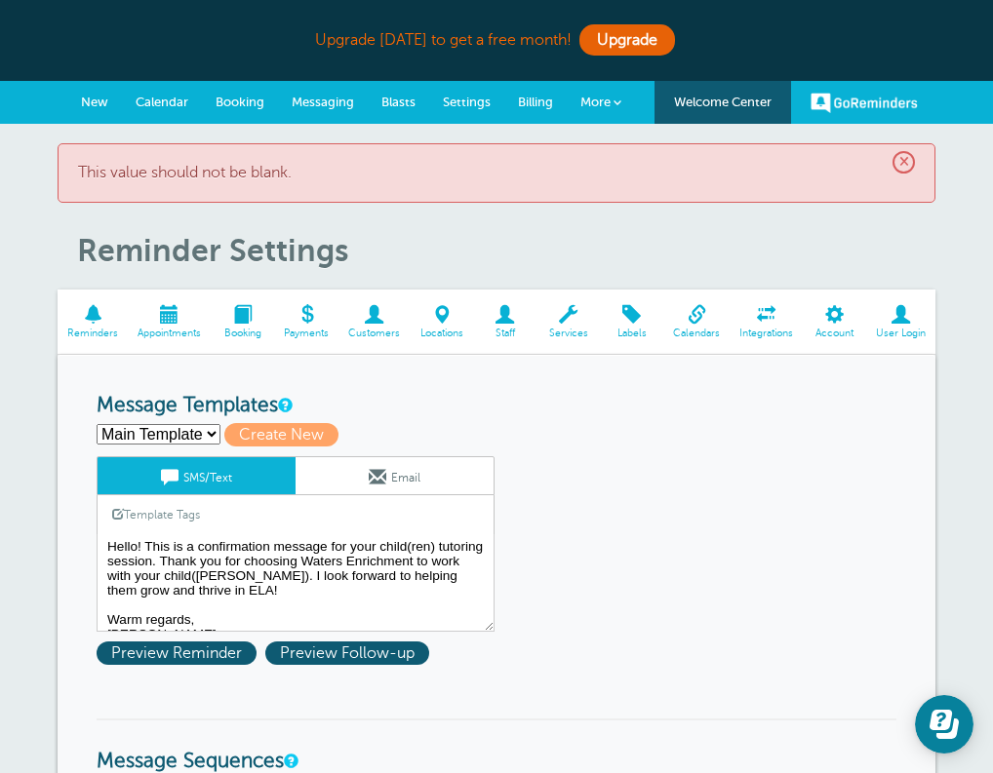
drag, startPoint x: 611, startPoint y: 511, endPoint x: 435, endPoint y: 266, distance: 301.7
click at [224, 648] on span "Preview Reminder" at bounding box center [177, 653] width 160 height 23
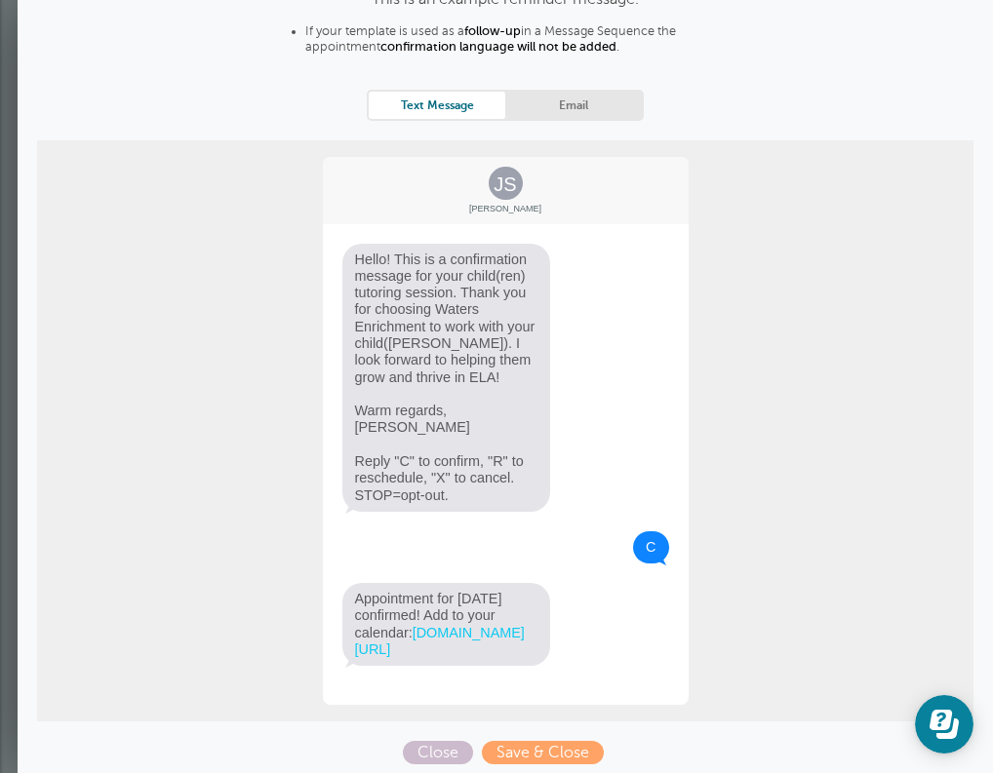
scroll to position [345, 0]
drag, startPoint x: 582, startPoint y: 636, endPoint x: 547, endPoint y: 621, distance: 38.0
click at [547, 621] on div "JS [PERSON_NAME] Hello! This is a confirmation message for your child(ren) tuto…" at bounding box center [506, 431] width 370 height 553
click at [554, 748] on span "Save & Close" at bounding box center [543, 752] width 122 height 23
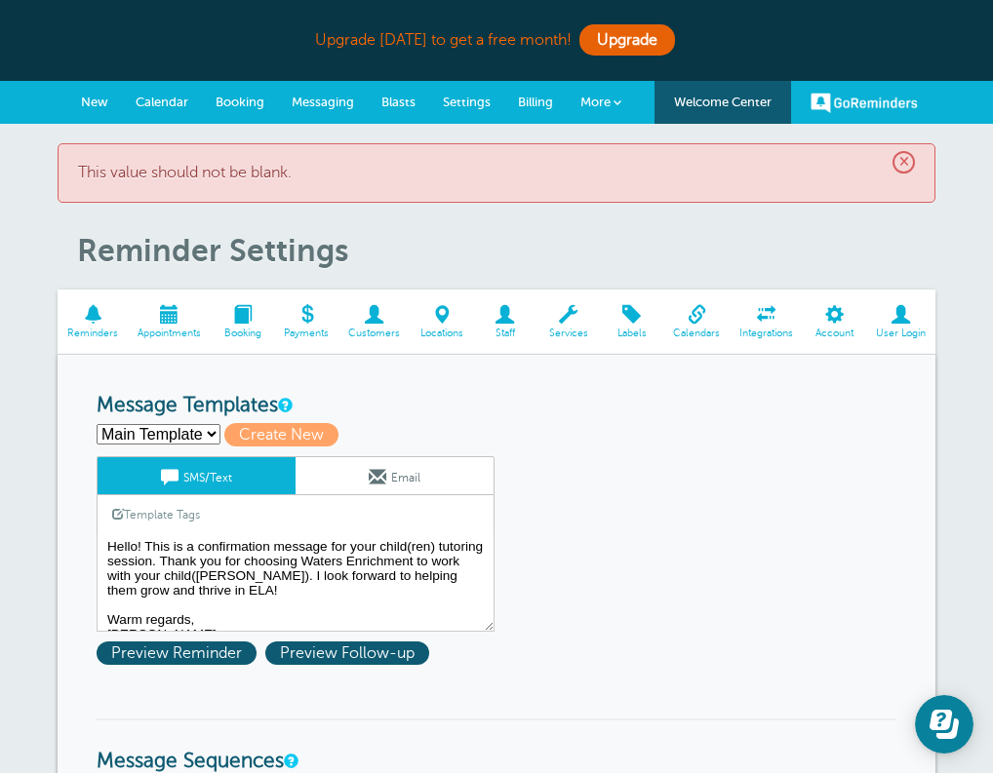
click at [192, 183] on div "× This value should not be blank." at bounding box center [497, 172] width 878 height 59
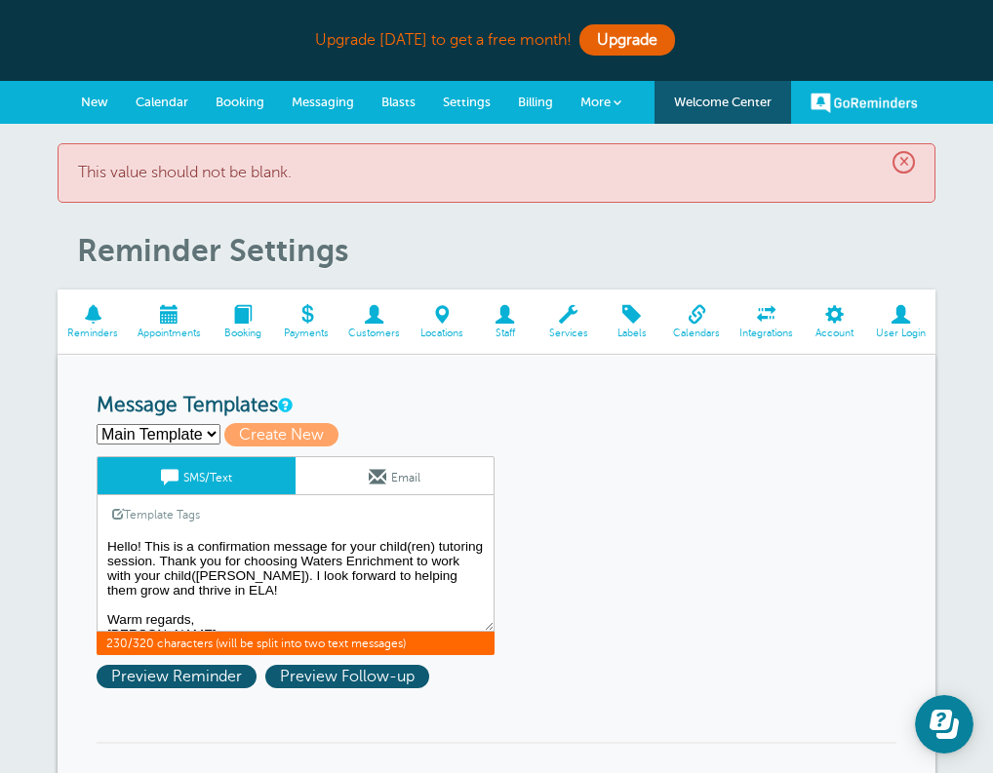
scroll to position [16, 0]
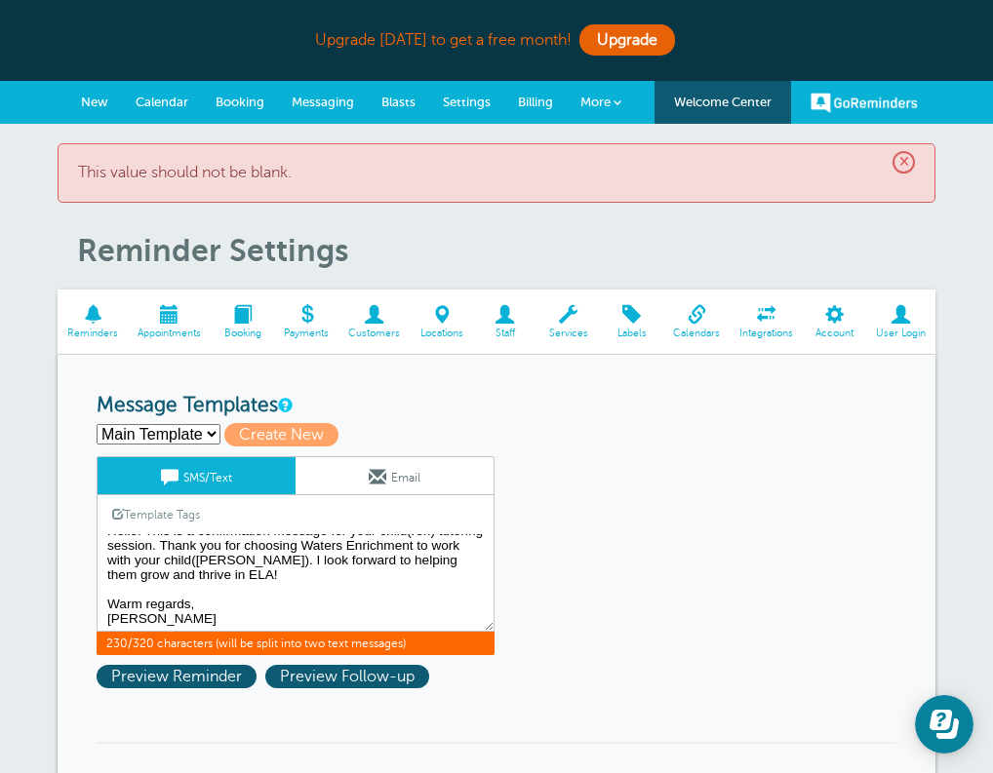
drag, startPoint x: 106, startPoint y: 545, endPoint x: 187, endPoint y: 648, distance: 131.3
click at [187, 648] on div "SMS/Text Email Template Tags Copy SMS Click to add a tag to your message. Custo…" at bounding box center [296, 555] width 398 height 199
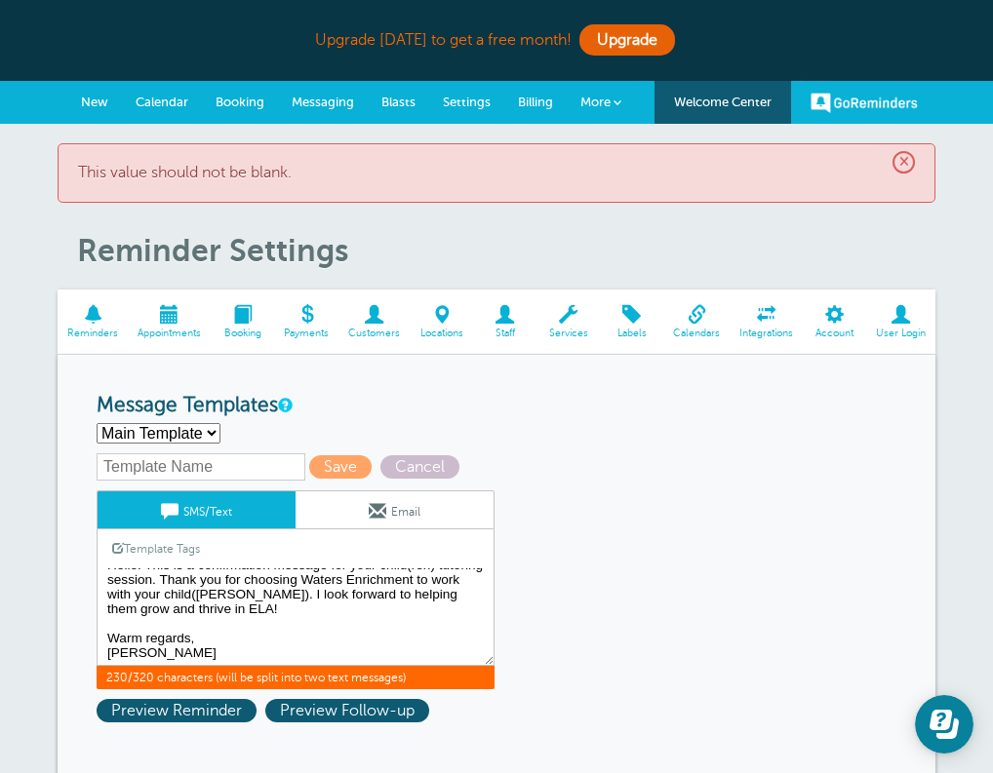
click at [242, 647] on textarea "Hello! This is a confirmation message for your child(ren) tutoring session. Tha…" at bounding box center [296, 617] width 398 height 98
click at [209, 507] on link "SMS/Text" at bounding box center [197, 509] width 198 height 37
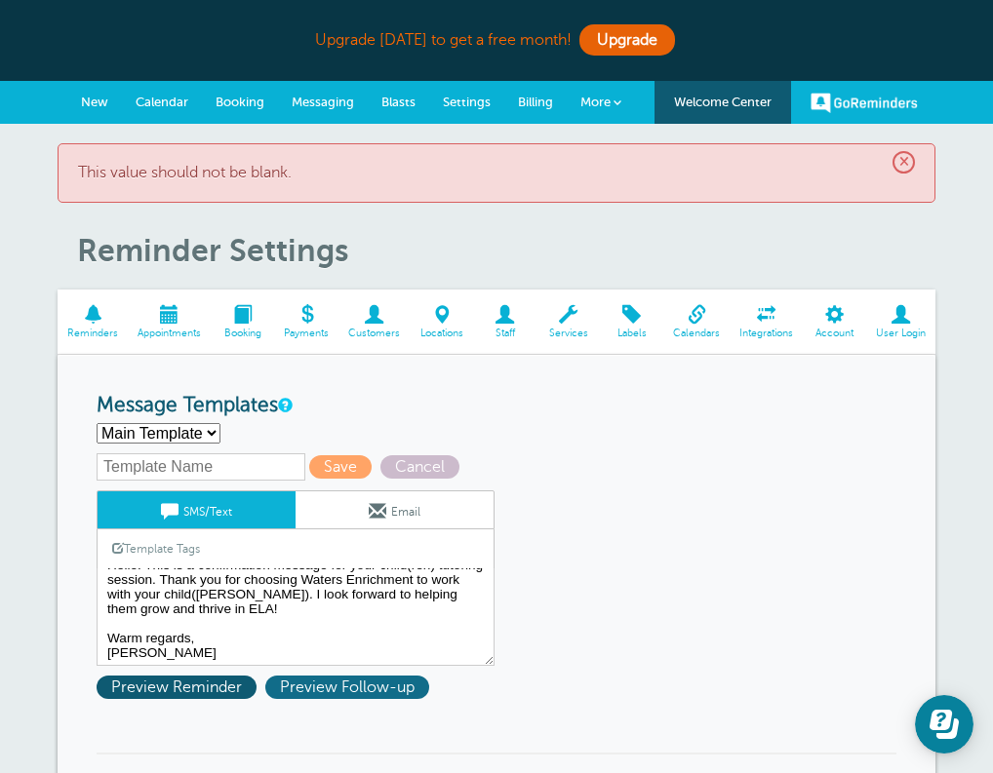
click at [294, 679] on span "Preview Follow-up" at bounding box center [347, 687] width 164 height 23
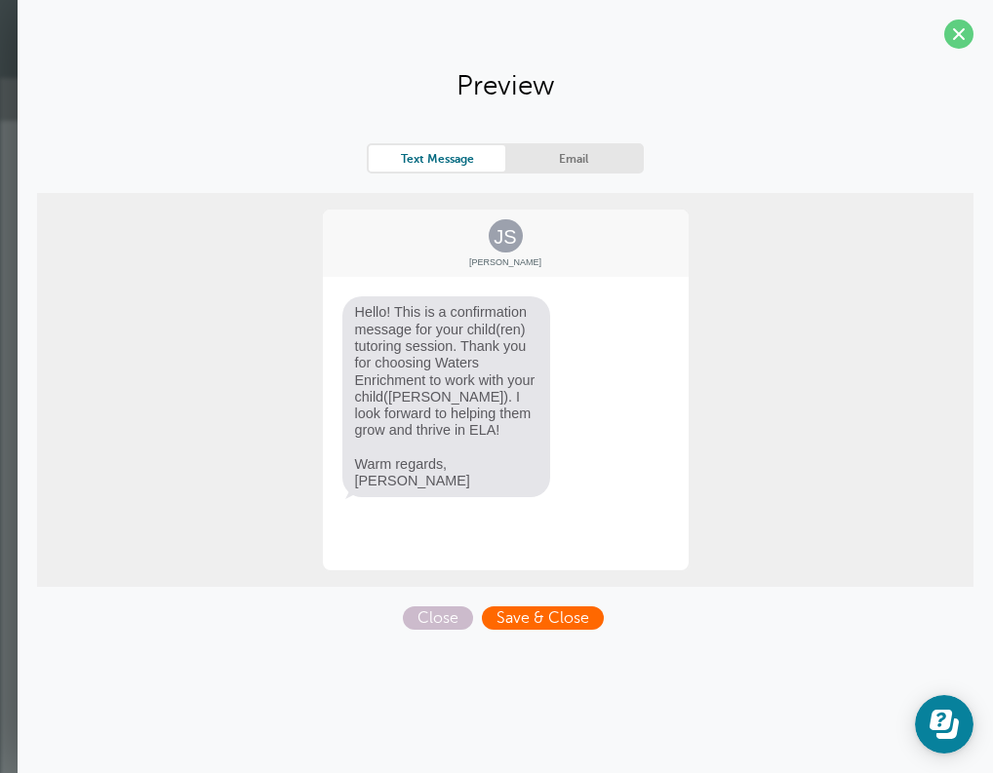
click at [523, 615] on span "Save & Close" at bounding box center [543, 617] width 122 height 23
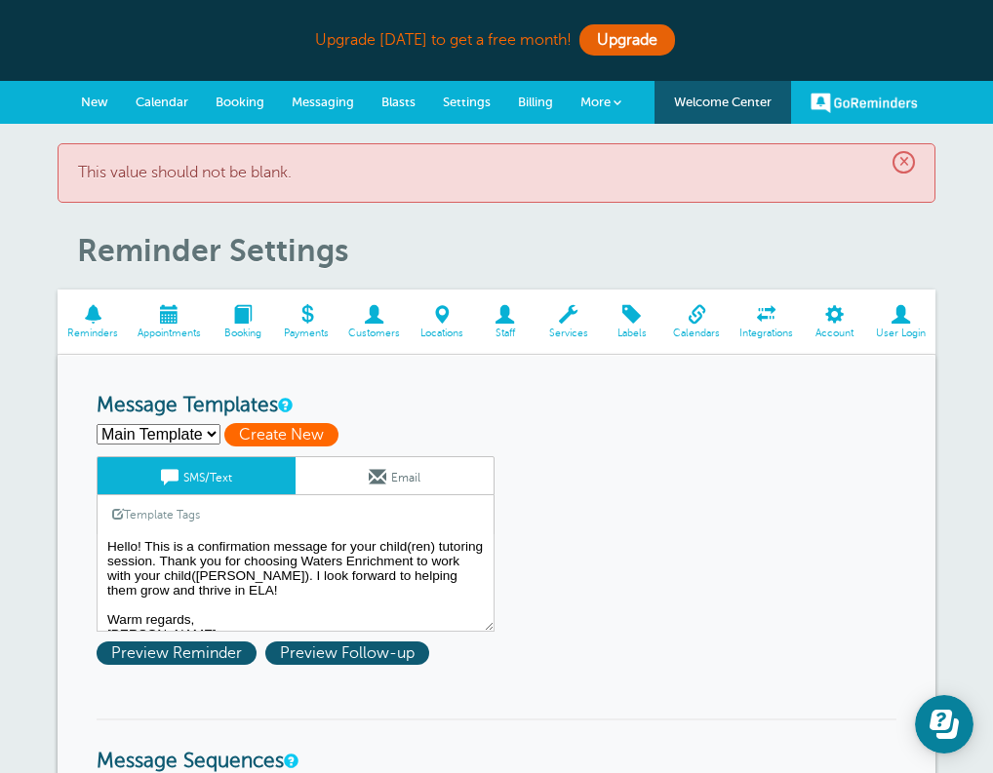
click at [236, 423] on span "Create New" at bounding box center [281, 434] width 114 height 23
select select
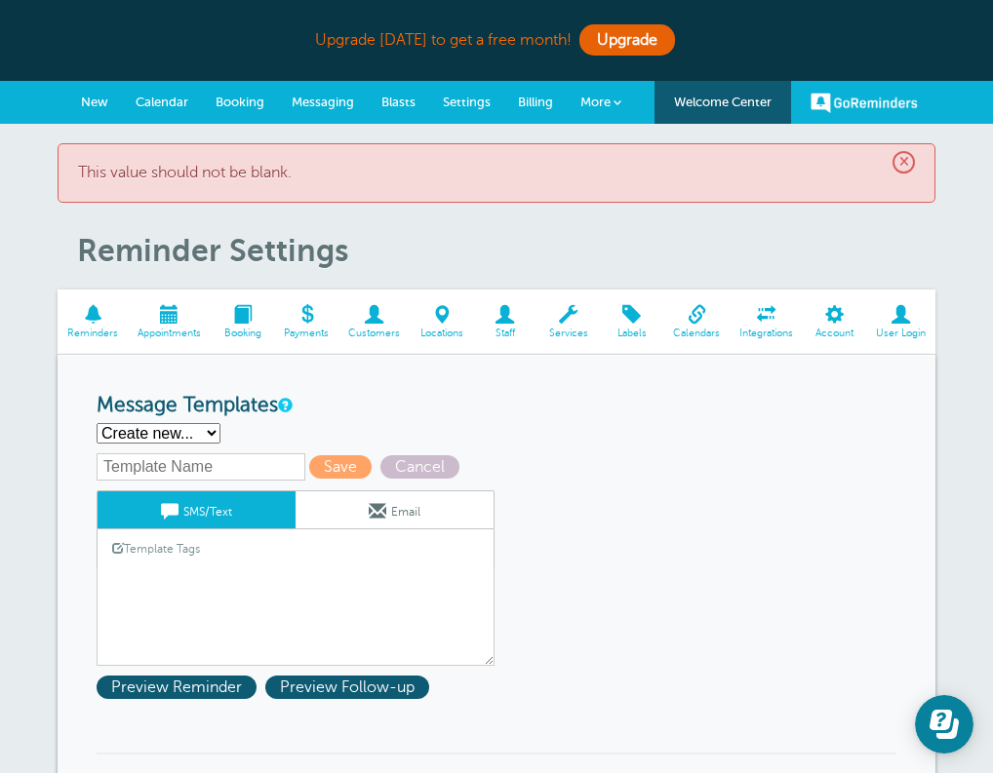
select select "163447"
type input "Main Template"
type textarea "Hi {{First Name}}, you have an appointment at {{Time}} on {{Date}}."
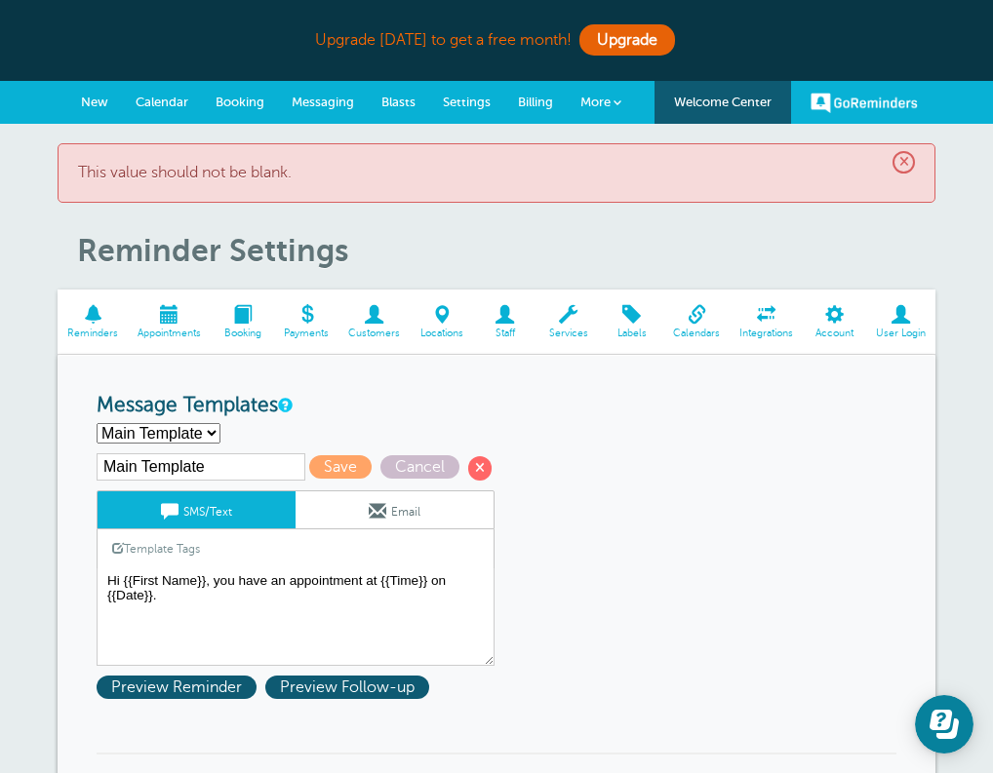
select select
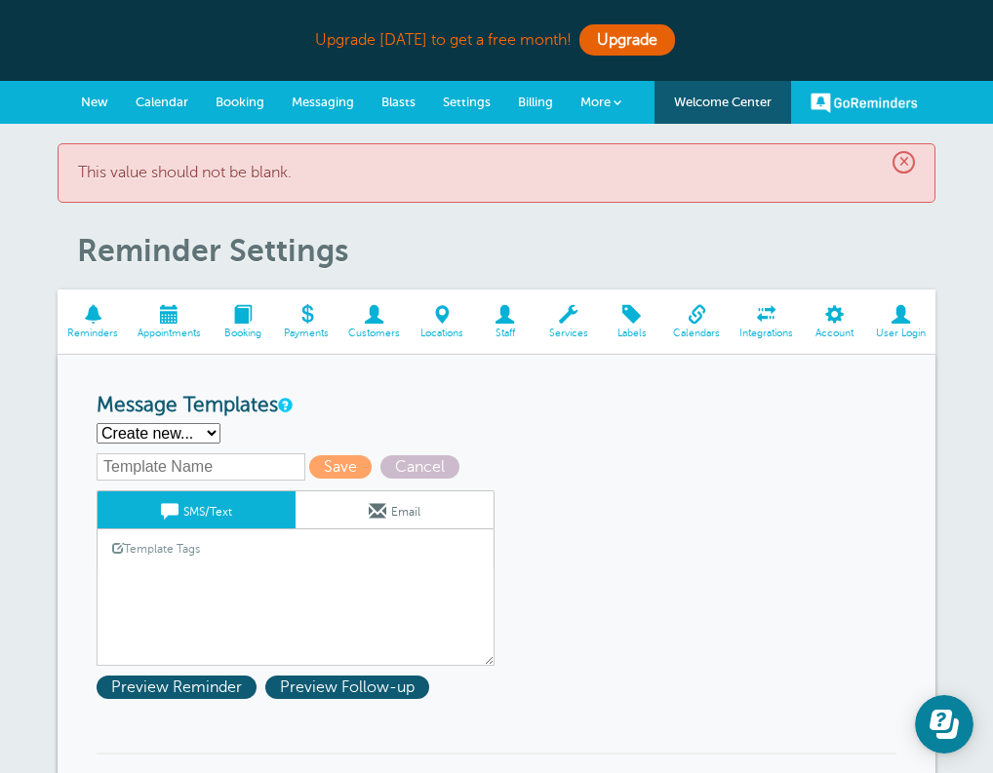
select select "163447"
type input "Main Template"
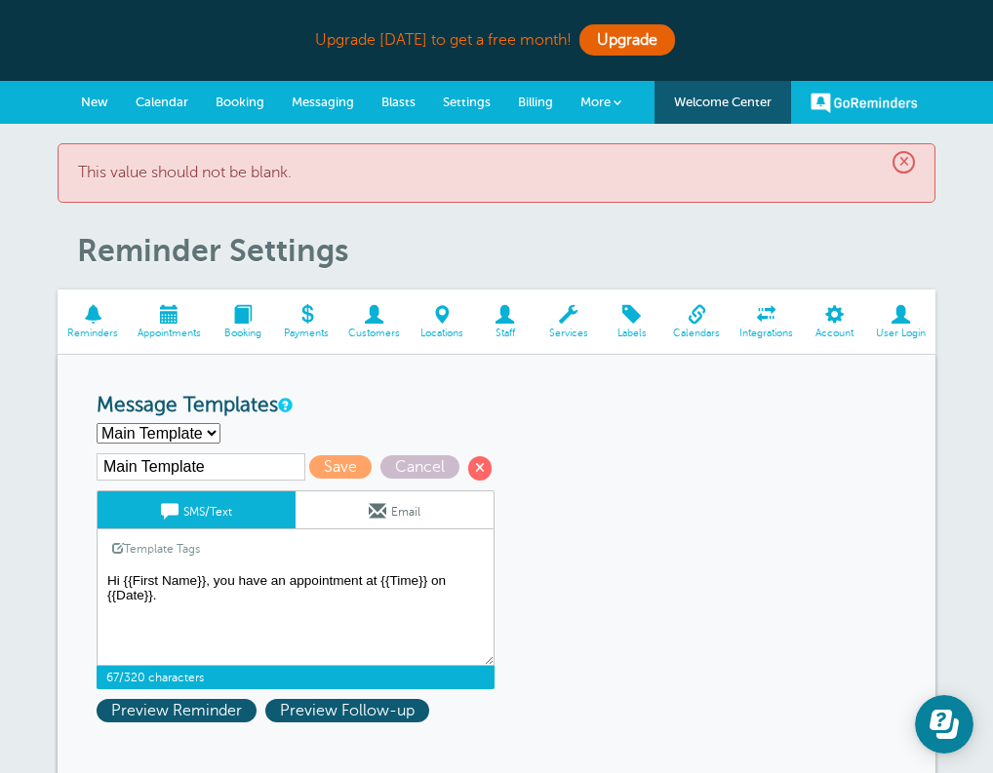
drag, startPoint x: 195, startPoint y: 594, endPoint x: 108, endPoint y: 579, distance: 88.0
click at [109, 579] on textarea "Hello! This is a confirmation message for your child(ren) tutoring session. Tha…" at bounding box center [296, 617] width 398 height 98
paste textarea "ello! This is a confirmation message for your child(ren) tutoring session. Than…"
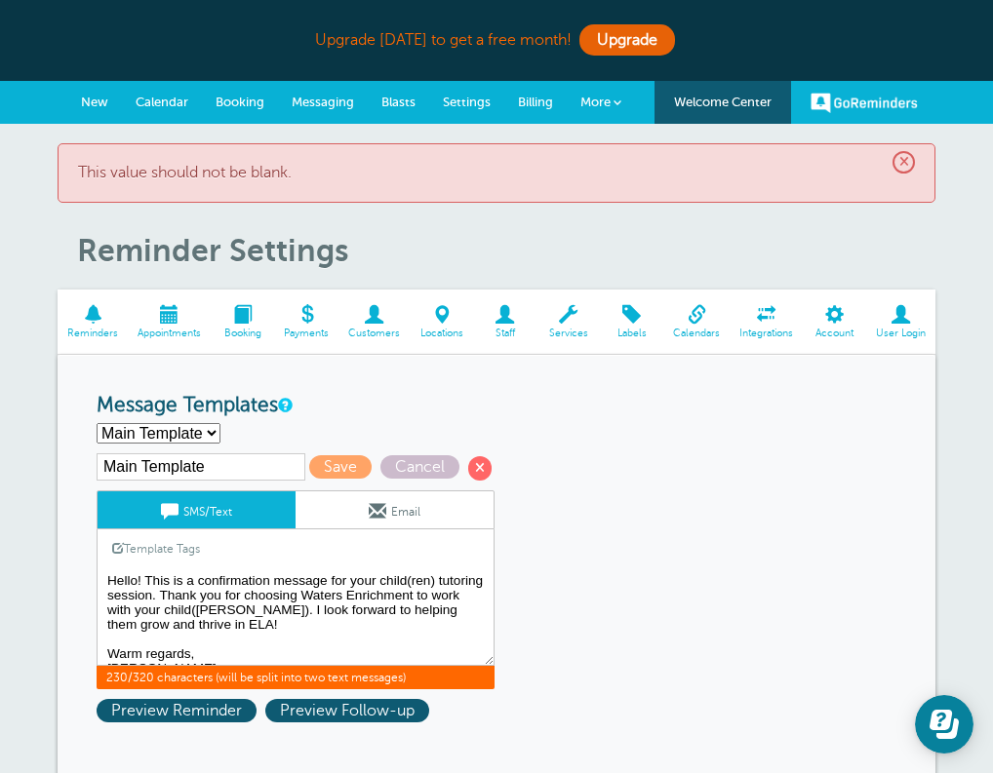
drag, startPoint x: 174, startPoint y: 613, endPoint x: 188, endPoint y: 604, distance: 17.6
click at [188, 604] on textarea "Hello! This is a confirmation message for your child(ren) tutoring session. Tha…" at bounding box center [296, 617] width 398 height 98
click at [244, 587] on textarea "Hello! This is a confirmation message for your child(ren) tutoring session. Tha…" at bounding box center [296, 617] width 398 height 98
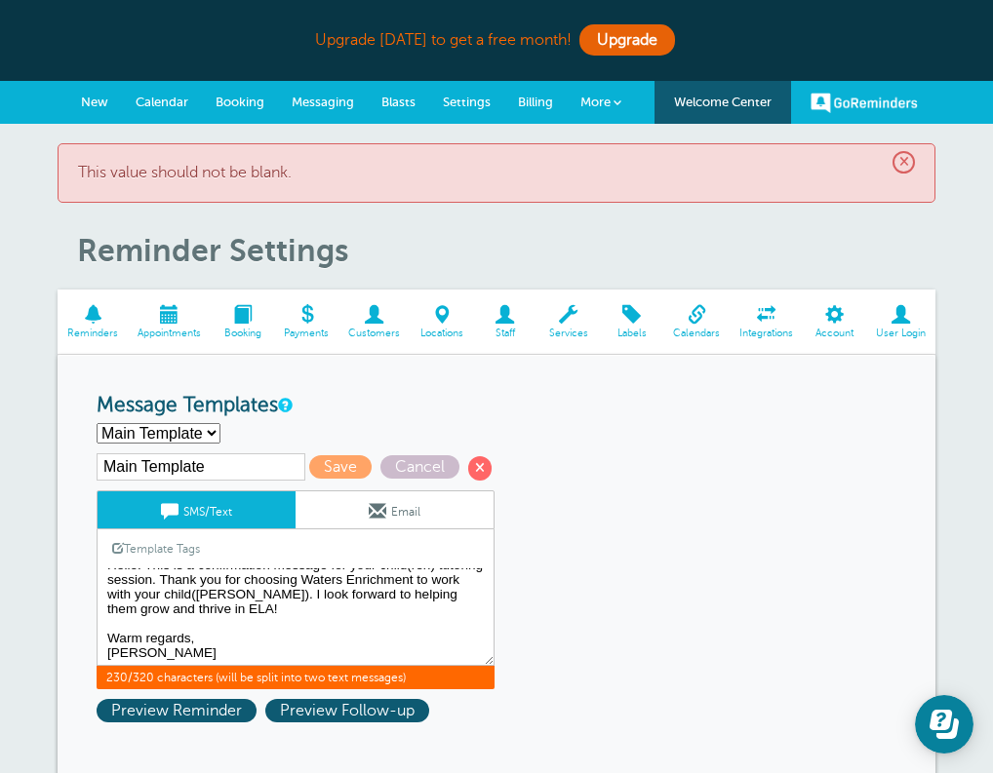
drag, startPoint x: 244, startPoint y: 613, endPoint x: 215, endPoint y: 617, distance: 29.5
click at [215, 617] on textarea "Hello! This is a confirmation message for your child(ren) tutoring session. Tha…" at bounding box center [296, 617] width 398 height 98
click at [210, 601] on textarea "Hello! This is a confirmation message for your child(ren) tutoring session. Tha…" at bounding box center [296, 617] width 398 height 98
type textarea "Hello! This is a confirmation message for your child(ren) tutoring session. Tha…"
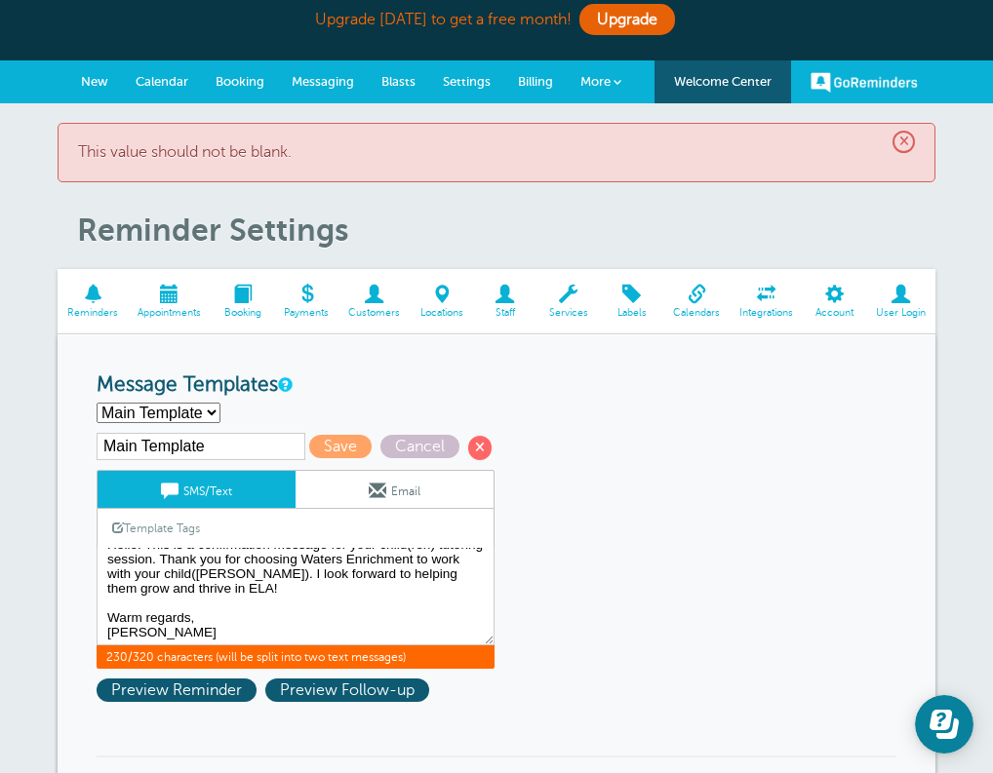
scroll to position [55, 0]
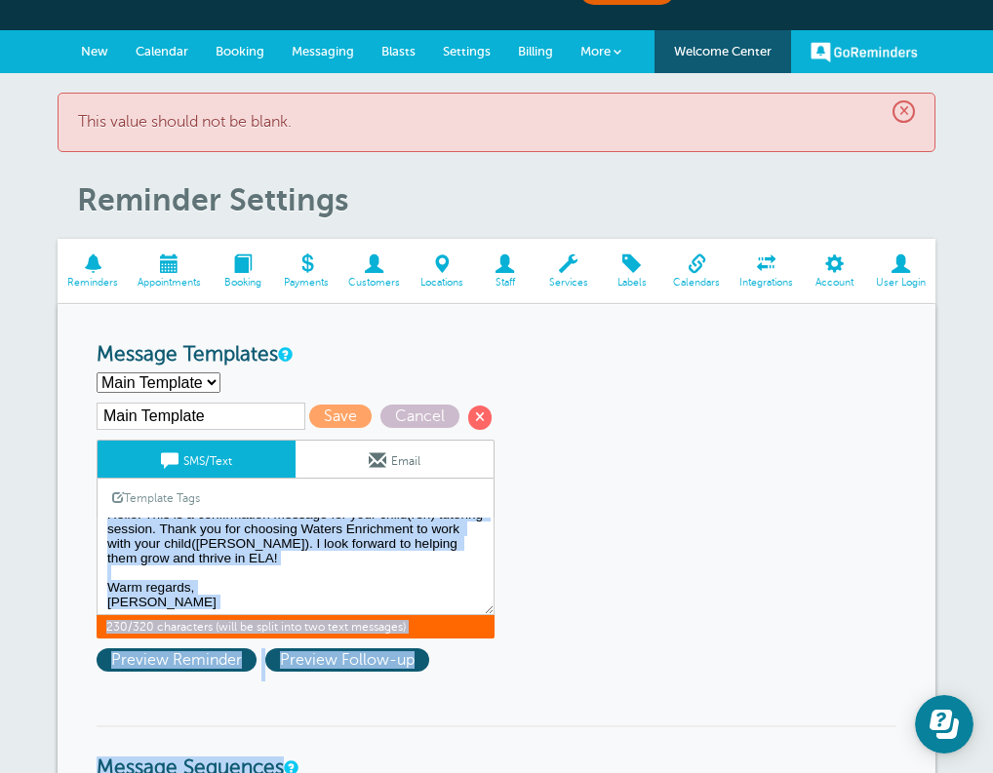
drag, startPoint x: 595, startPoint y: 590, endPoint x: 583, endPoint y: 777, distance: 187.6
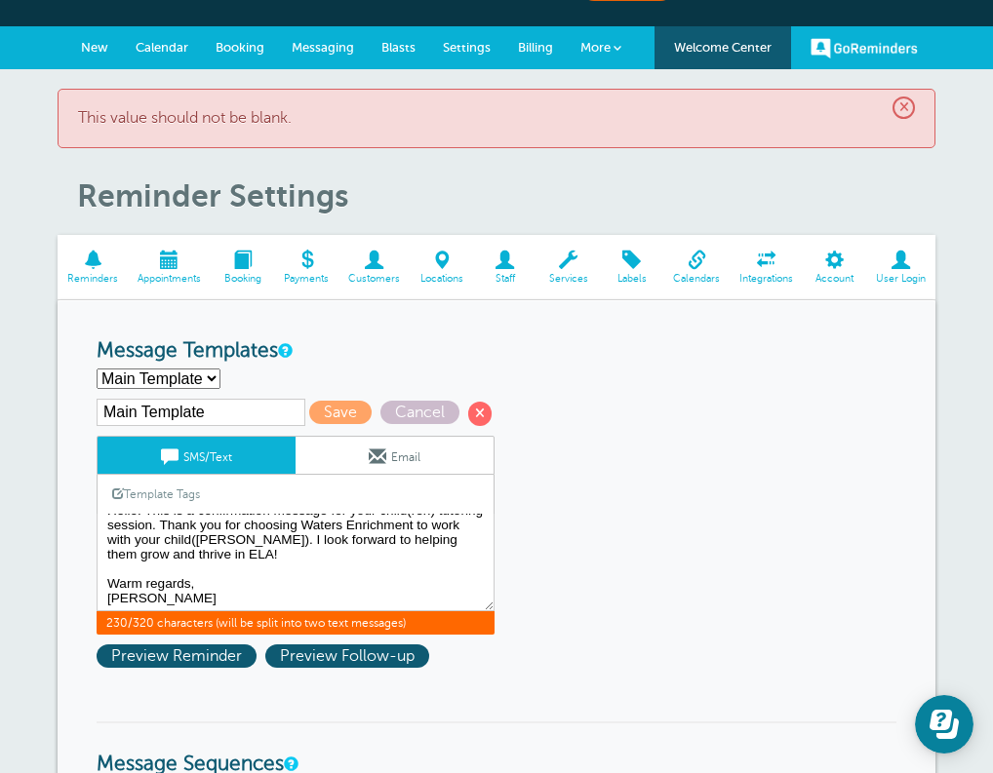
click at [205, 645] on span "Preview Reminder" at bounding box center [177, 656] width 160 height 23
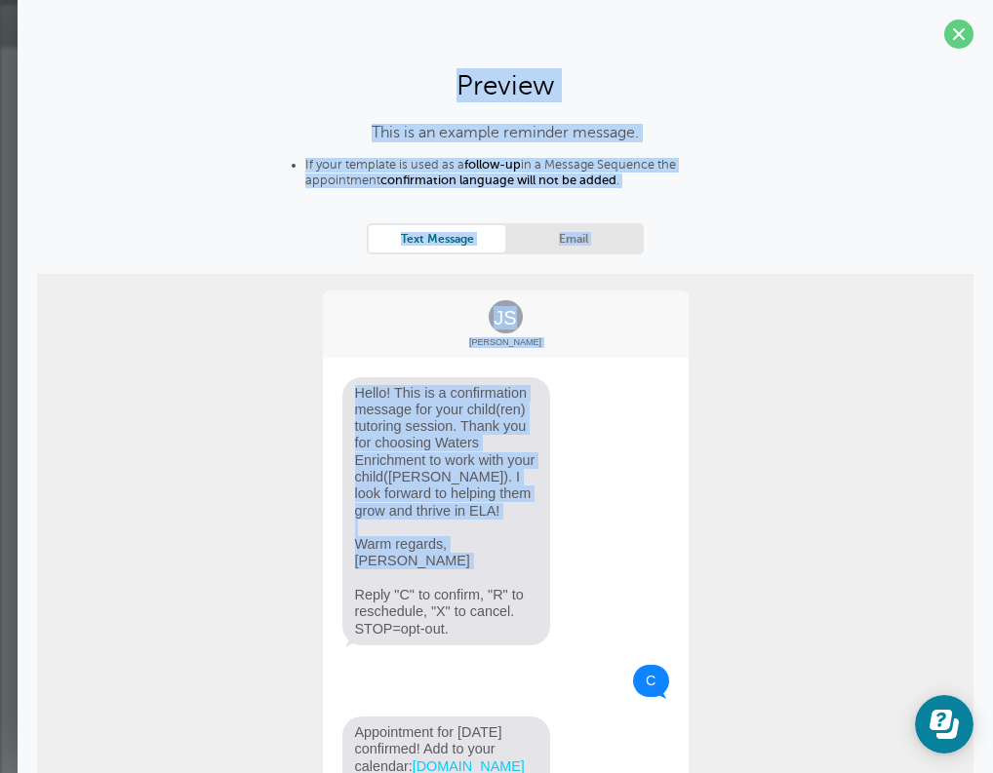
scroll to position [33, 0]
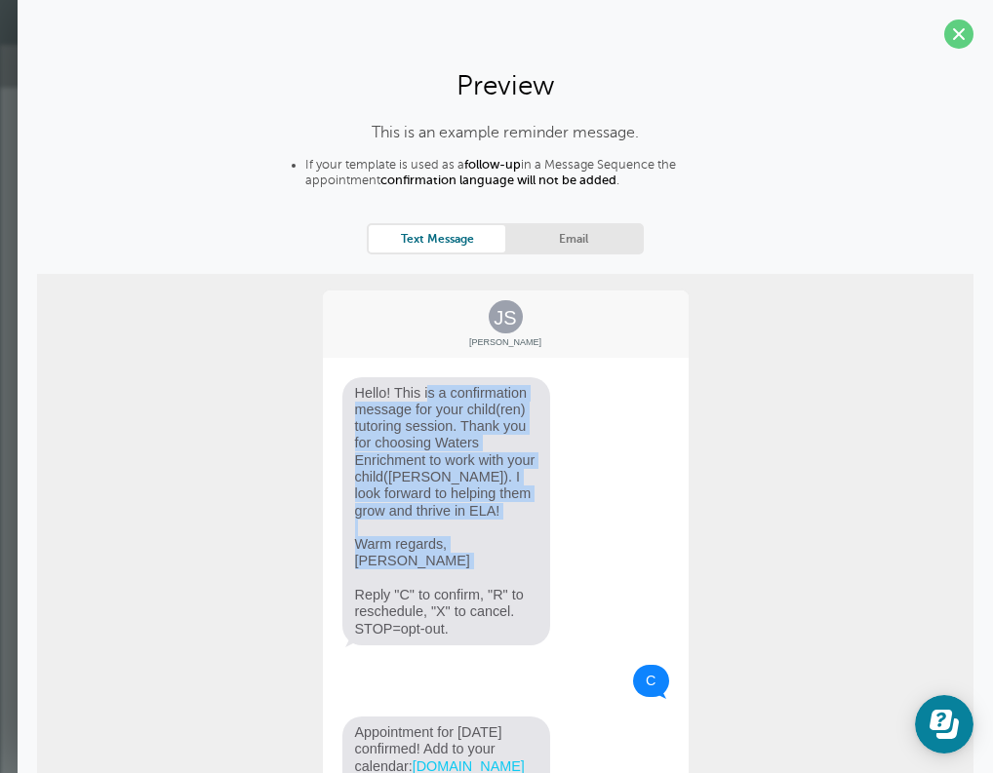
drag, startPoint x: 481, startPoint y: 566, endPoint x: 419, endPoint y: 376, distance: 198.9
click at [419, 377] on span "Hello! This is a confirmation message for your child(ren) tutoring session. Tha…" at bounding box center [446, 511] width 209 height 268
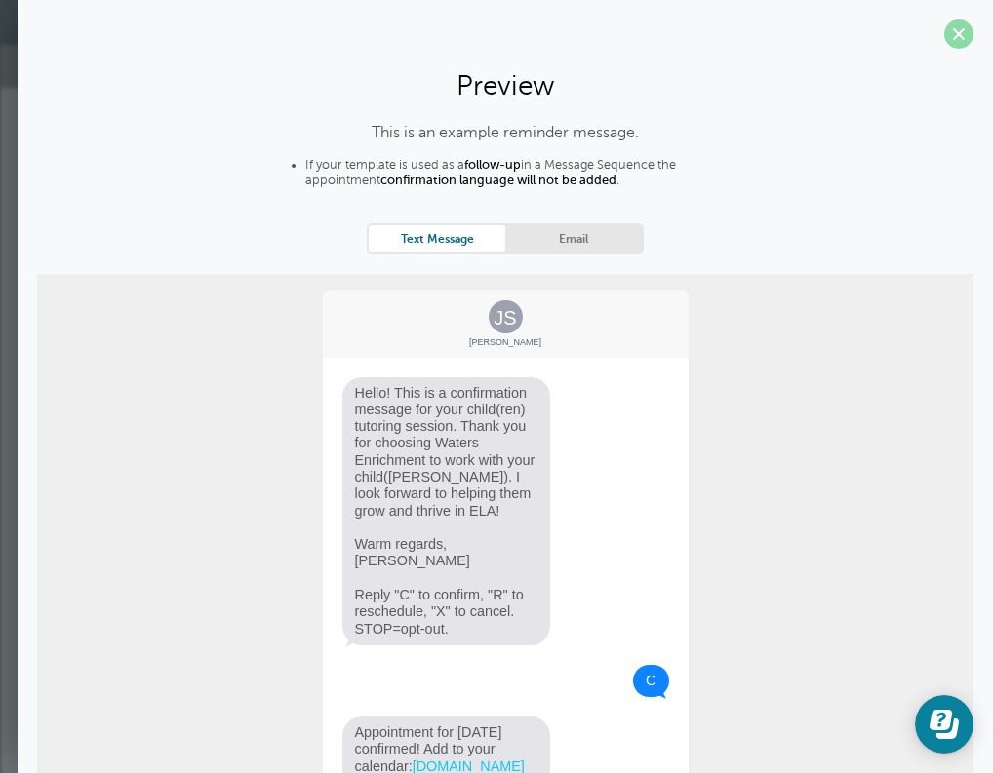
click at [960, 30] on span at bounding box center [958, 34] width 29 height 29
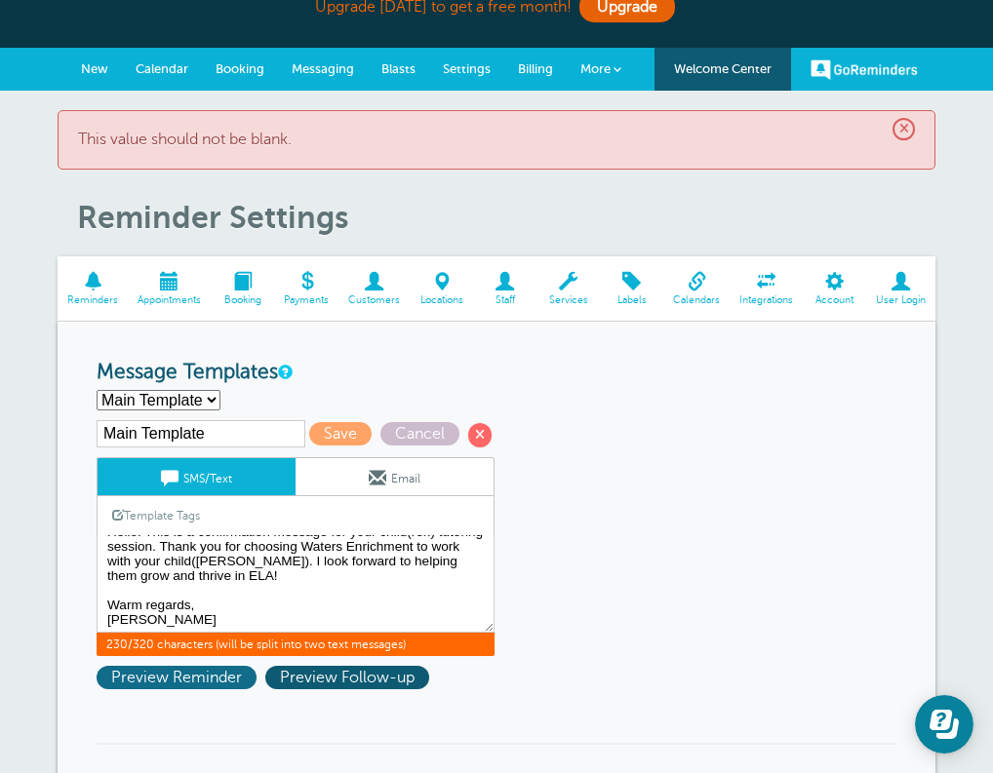
click at [200, 667] on span "Preview Reminder" at bounding box center [177, 677] width 160 height 23
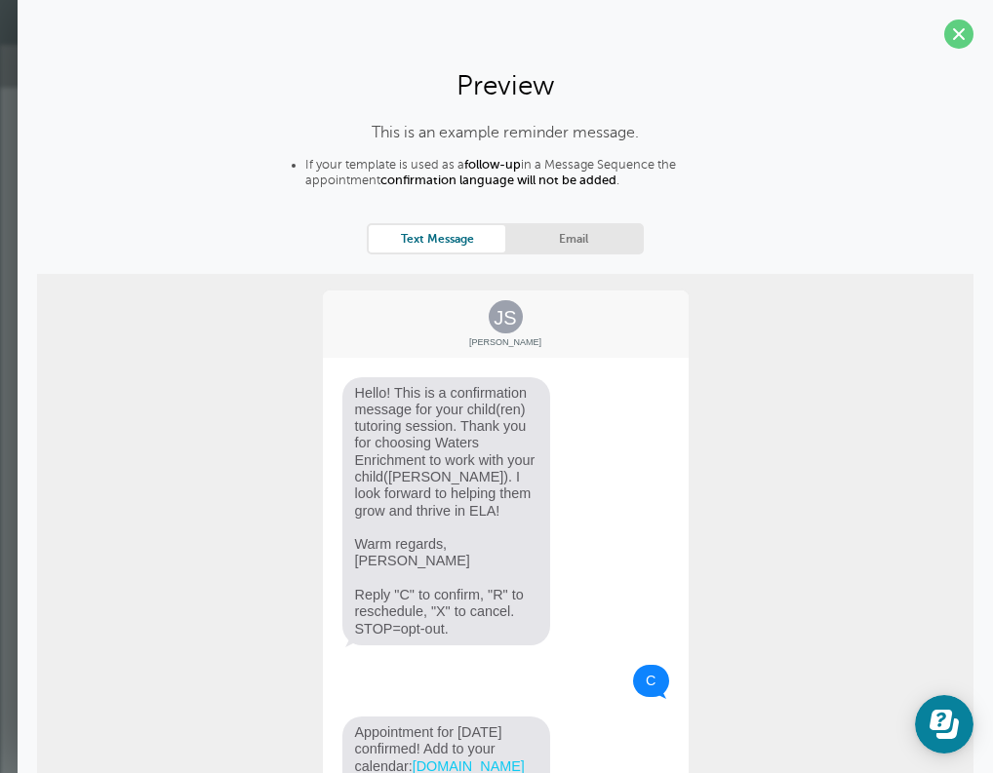
scroll to position [134, 0]
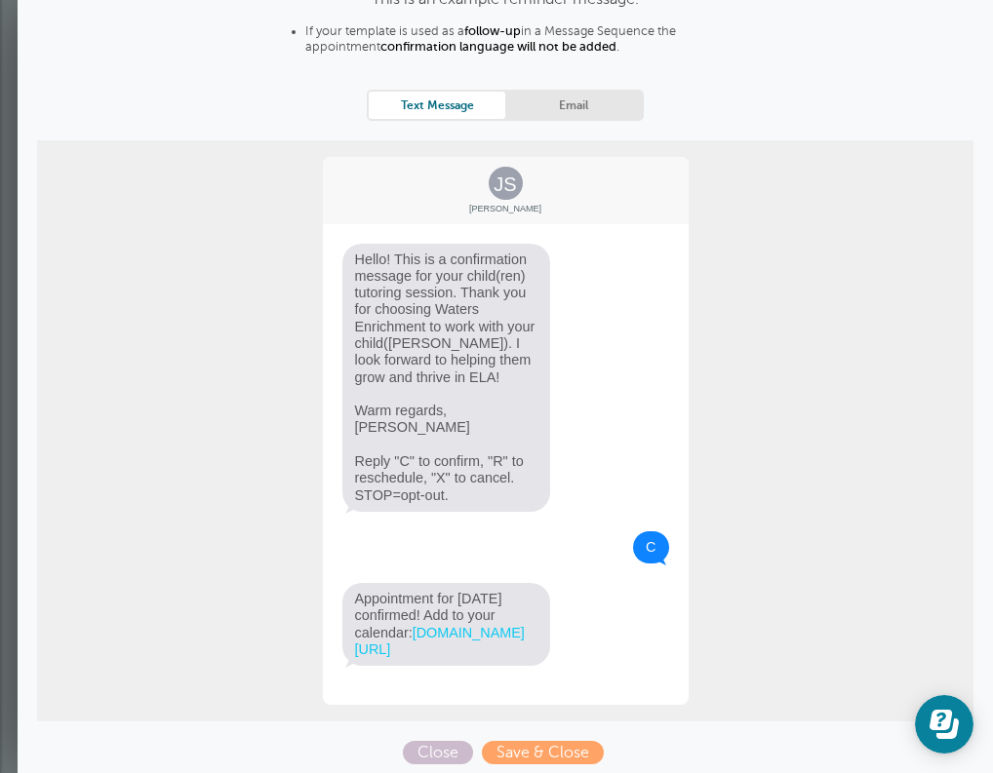
drag, startPoint x: 738, startPoint y: 484, endPoint x: 627, endPoint y: 783, distance: 319.3
click at [548, 741] on span "Save & Close" at bounding box center [543, 752] width 122 height 23
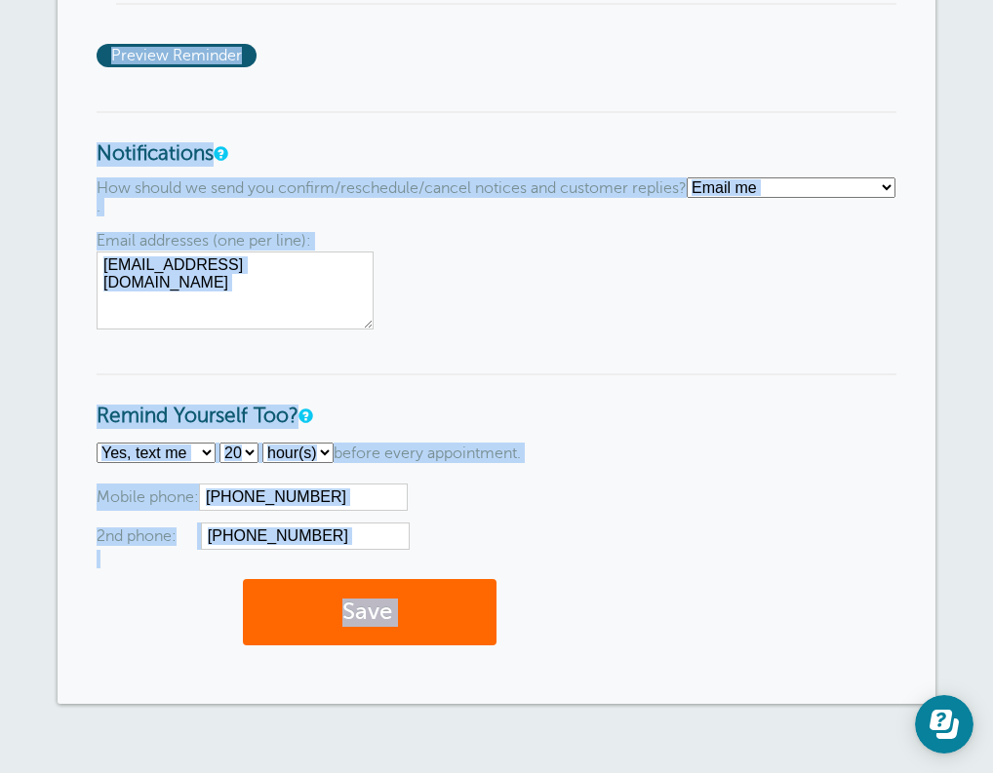
scroll to position [2042, 0]
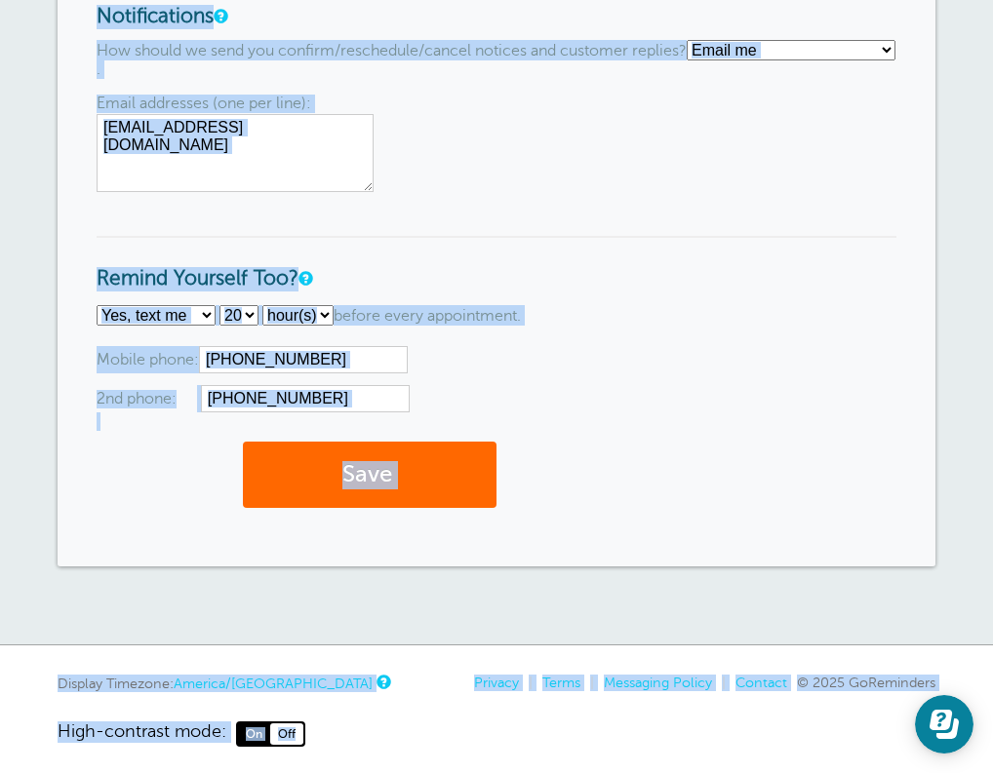
drag, startPoint x: 647, startPoint y: 428, endPoint x: 696, endPoint y: 814, distance: 389.2
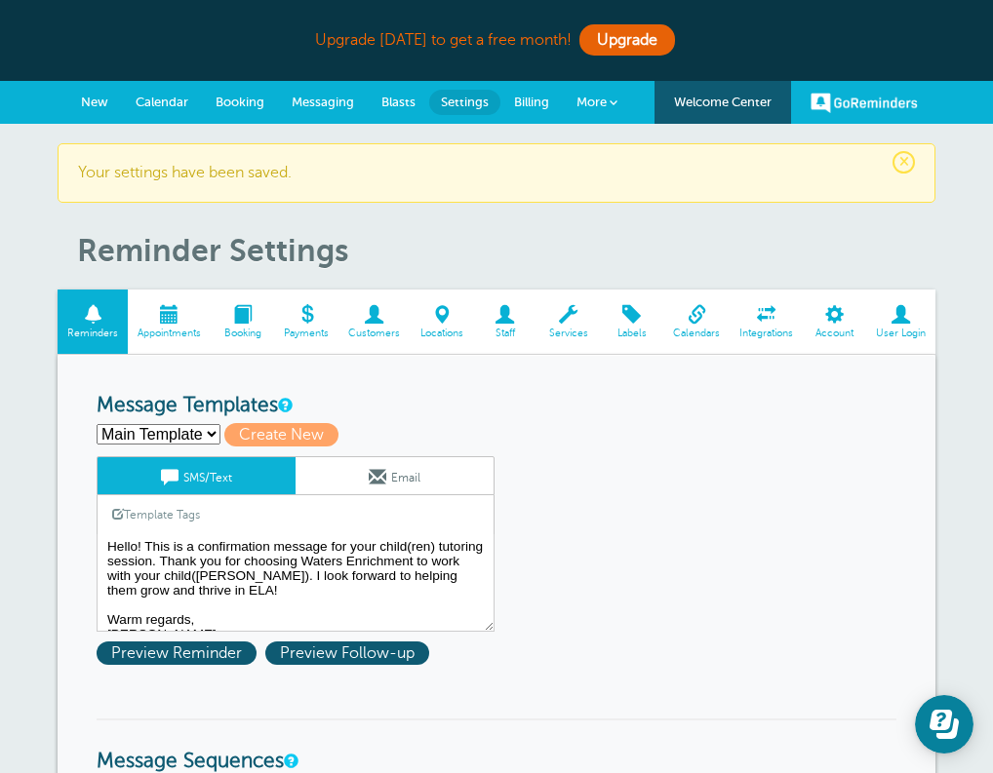
click at [153, 332] on span "Appointments" at bounding box center [168, 334] width 63 height 12
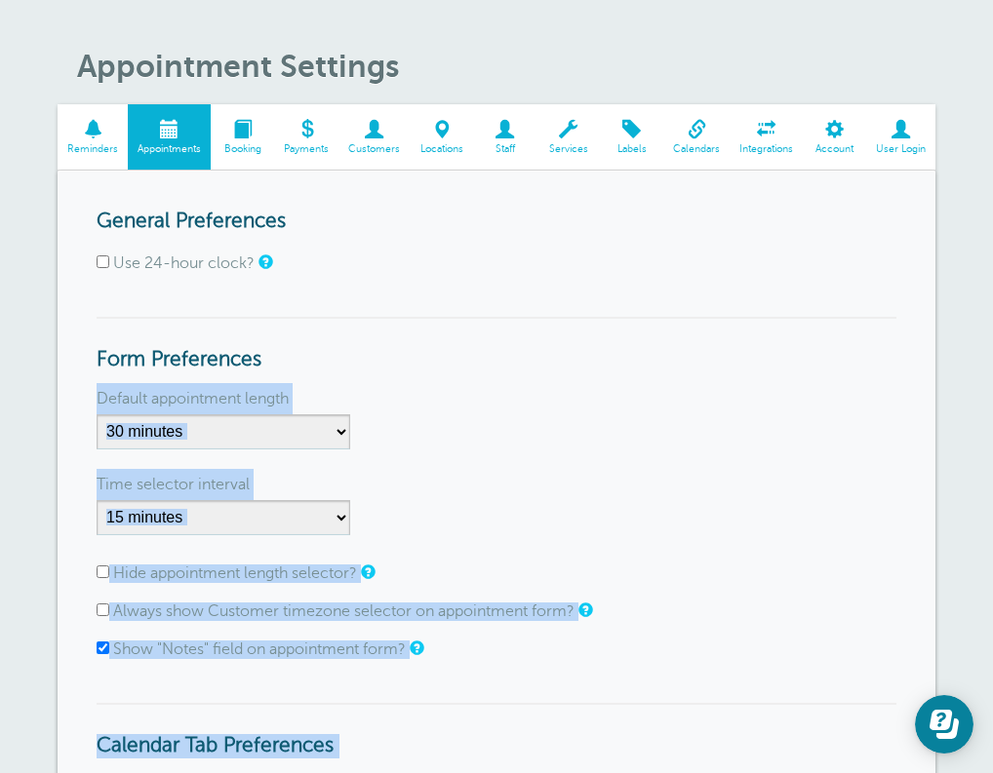
scroll to position [246, 0]
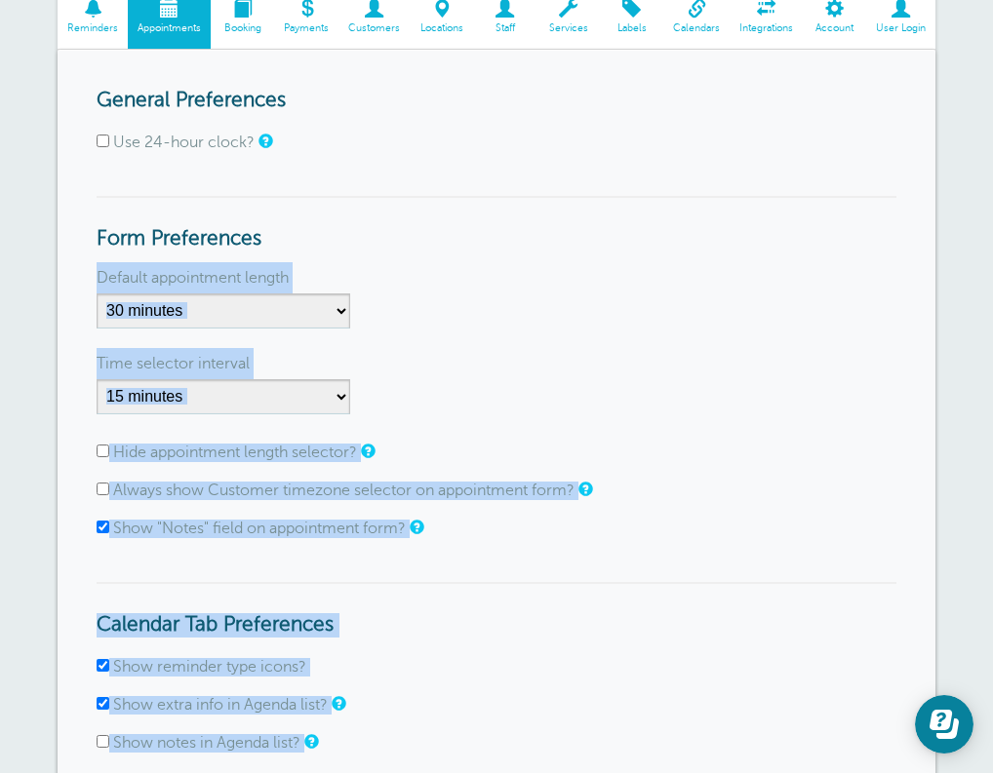
drag, startPoint x: 457, startPoint y: 496, endPoint x: 399, endPoint y: 189, distance: 312.7
click at [399, 189] on form "General Preferences Use 24-hour clock? Form Preferences Default appointment len…" at bounding box center [497, 493] width 800 height 809
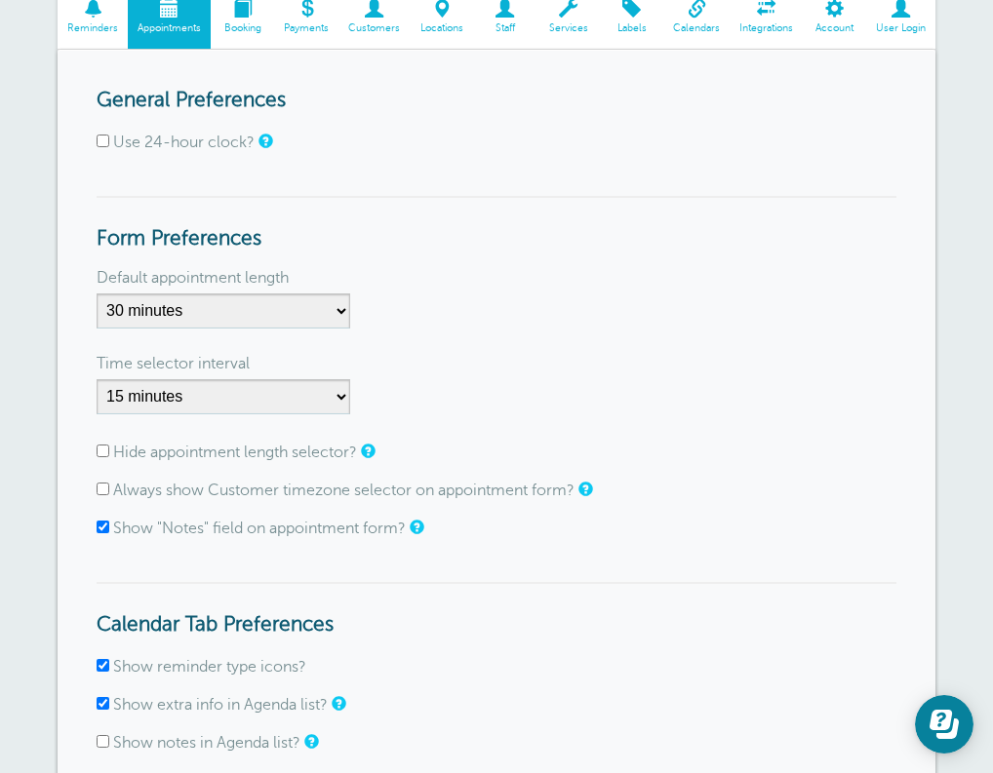
click at [386, 189] on form "General Preferences Use 24-hour clock? Form Preferences Default appointment len…" at bounding box center [497, 493] width 800 height 809
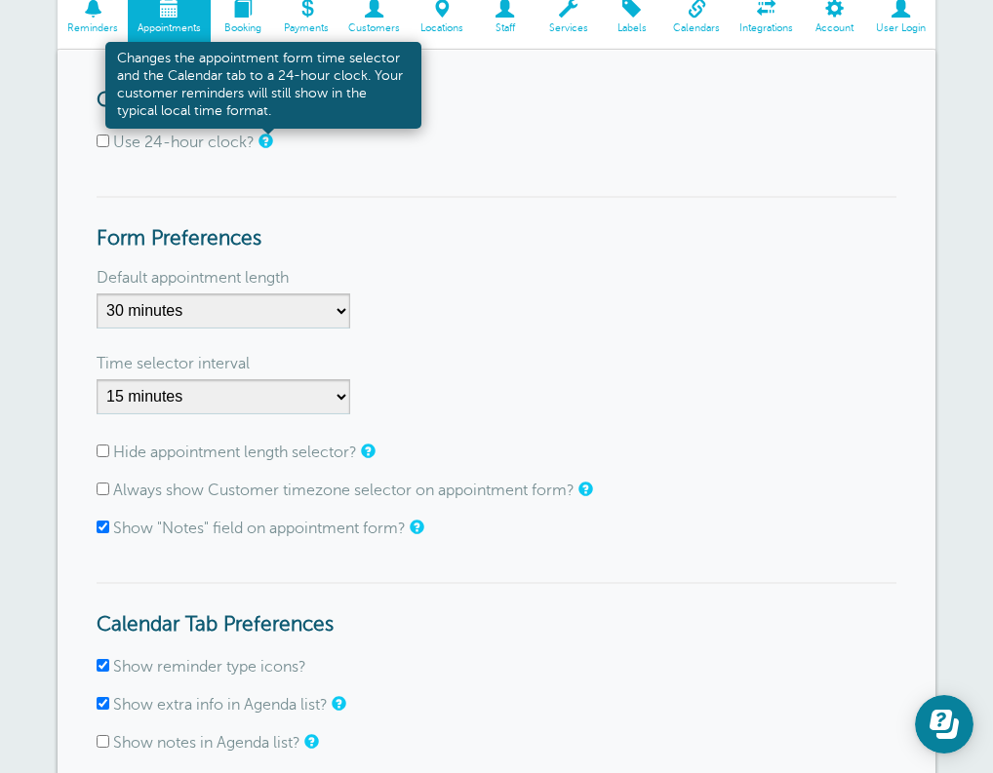
click at [262, 137] on link at bounding box center [264, 141] width 12 height 13
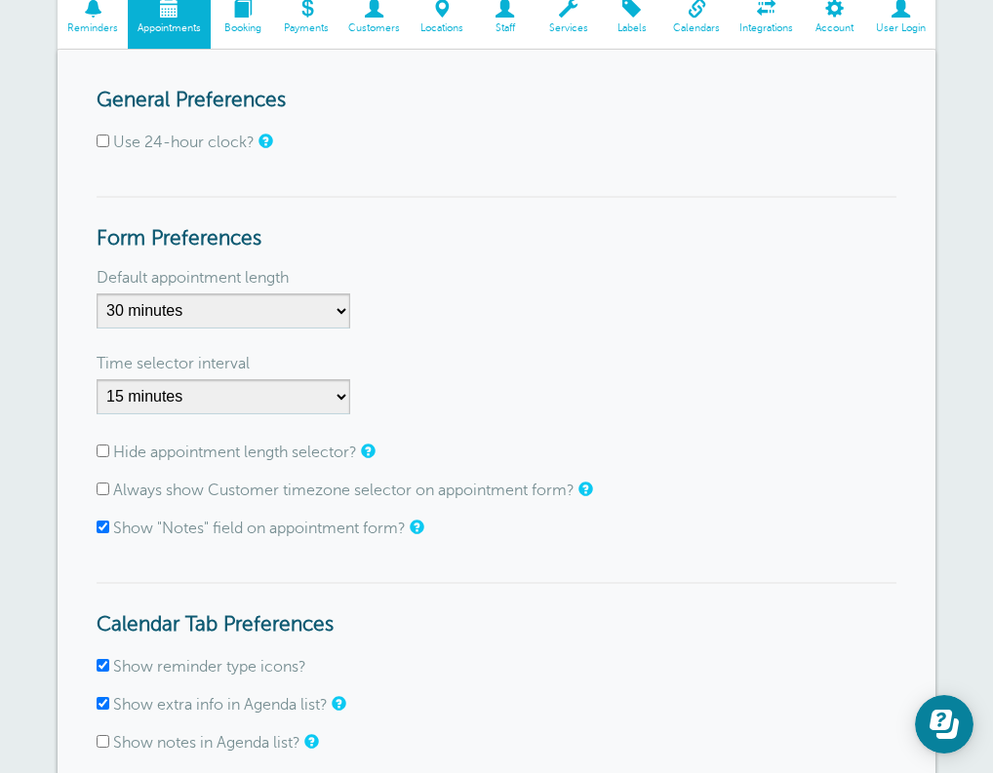
click at [444, 236] on h3 "Form Preferences" at bounding box center [497, 224] width 800 height 56
select select "60"
click at [490, 359] on div "Time selector interval" at bounding box center [497, 363] width 800 height 31
drag, startPoint x: 468, startPoint y: 362, endPoint x: 440, endPoint y: 361, distance: 28.3
click at [440, 361] on div "Time selector interval" at bounding box center [497, 363] width 800 height 31
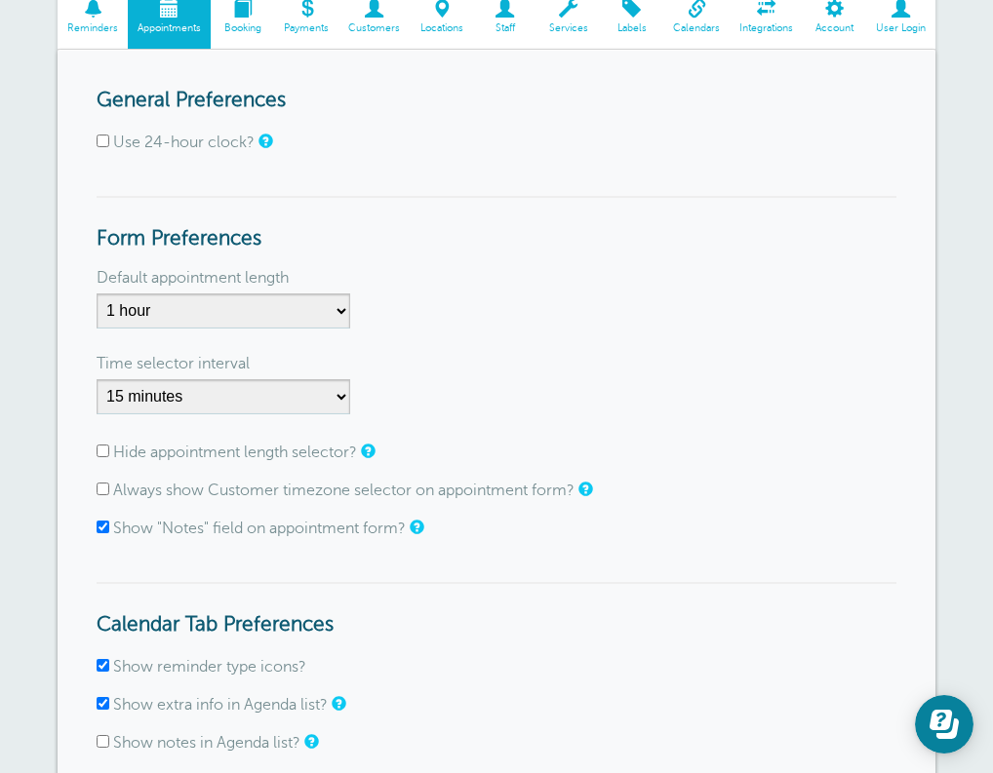
click at [440, 361] on div "Time selector interval" at bounding box center [497, 363] width 800 height 31
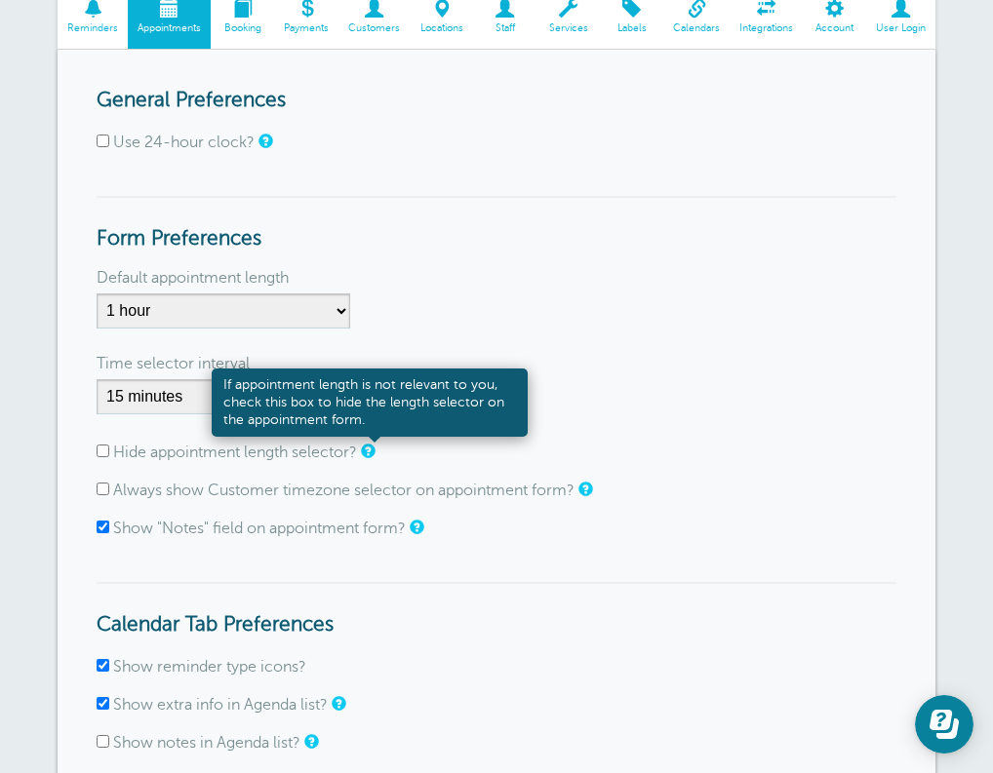
click at [370, 445] on link at bounding box center [367, 451] width 12 height 13
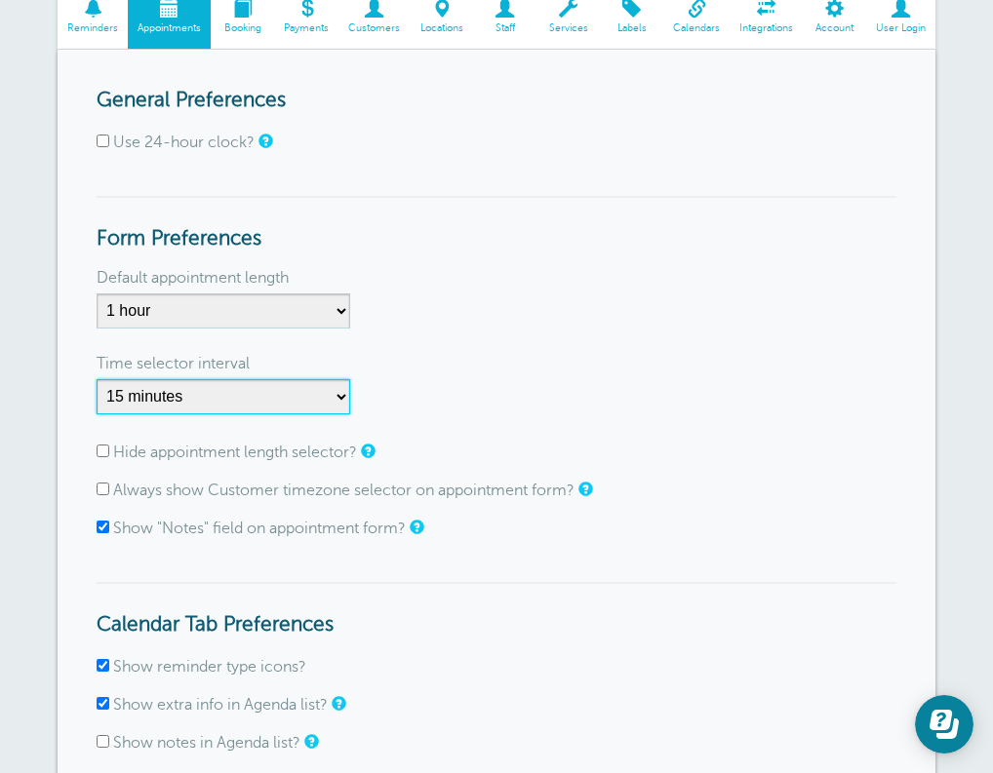
select select "60"
click at [548, 357] on div "Time selector interval" at bounding box center [497, 363] width 800 height 31
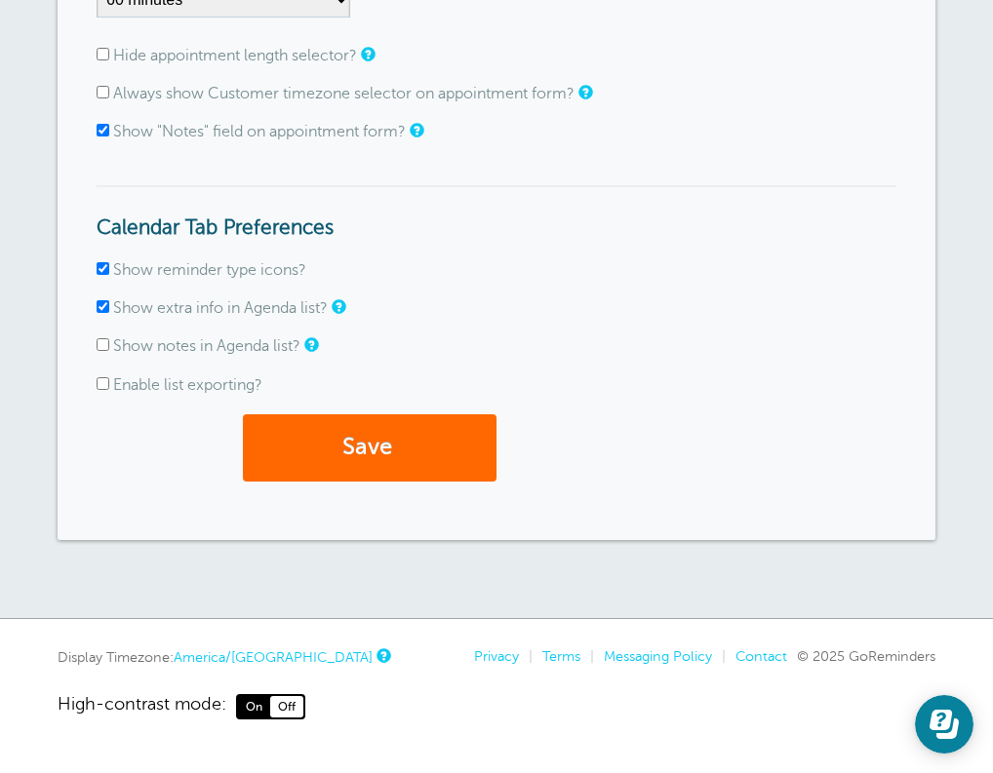
scroll to position [641, 0]
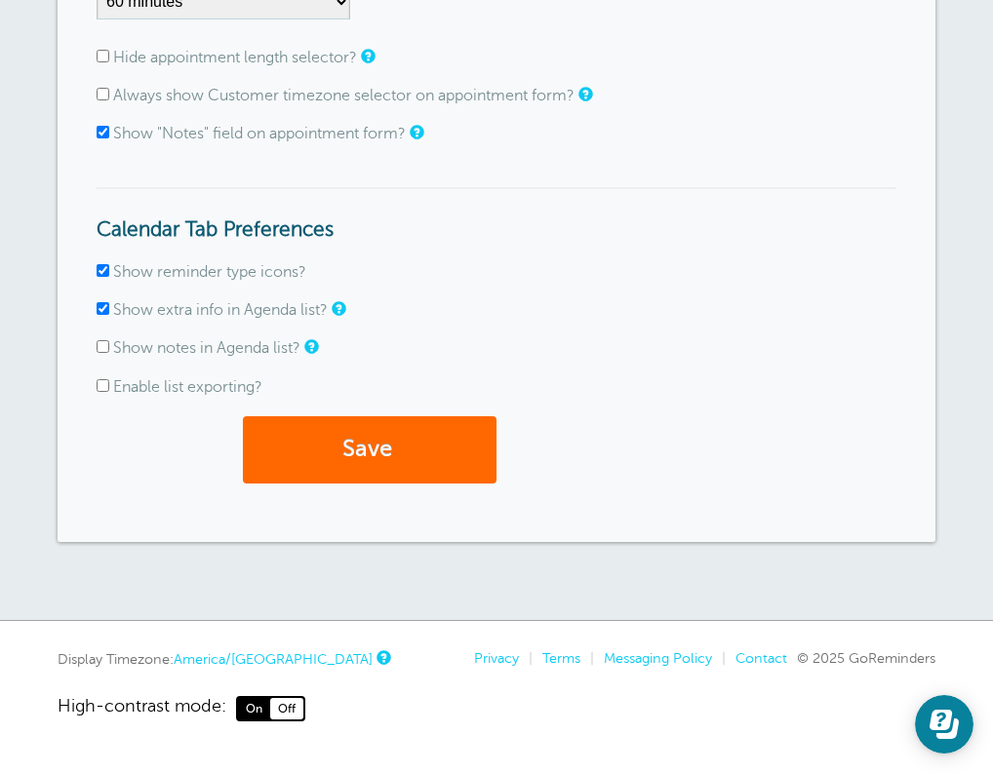
click at [104, 343] on input "Show notes in Agenda list?" at bounding box center [103, 346] width 13 height 13
checkbox input "true"
click at [314, 438] on button "Save" at bounding box center [370, 449] width 254 height 67
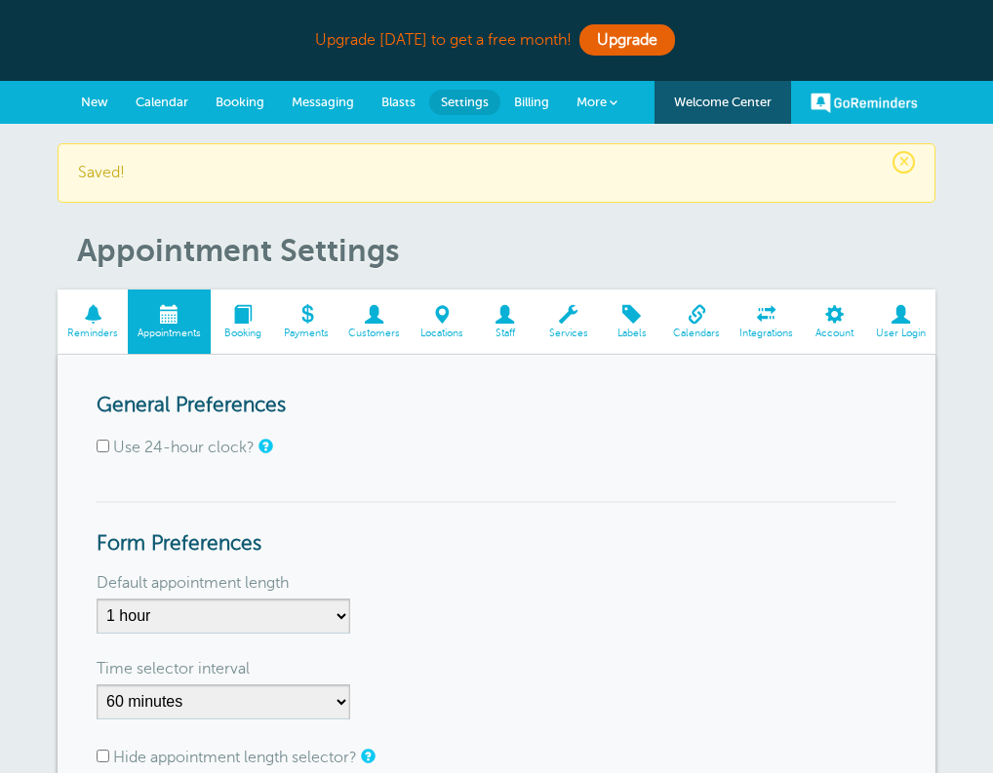
click at [463, 522] on h3 "Form Preferences" at bounding box center [497, 529] width 800 height 56
click at [241, 338] on link "Booking" at bounding box center [242, 322] width 63 height 65
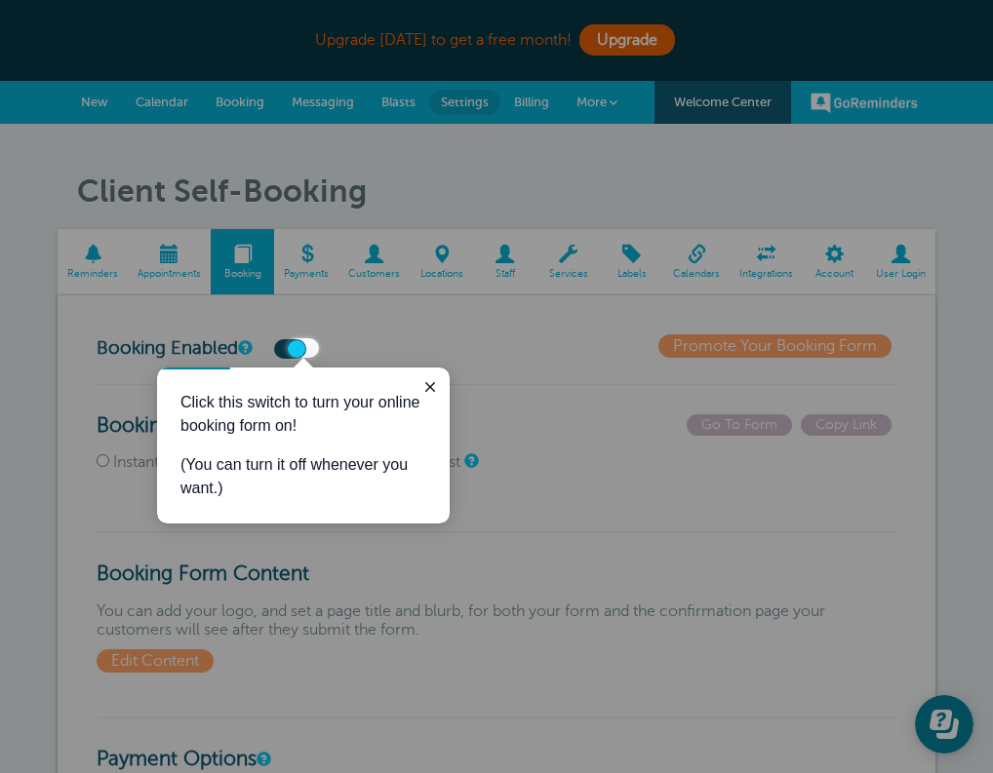
click at [443, 520] on div "Click this switch to turn your online booking form on! (You can turn it off whe…" at bounding box center [303, 446] width 293 height 156
click at [427, 387] on icon "Close guide" at bounding box center [430, 387] width 16 height 16
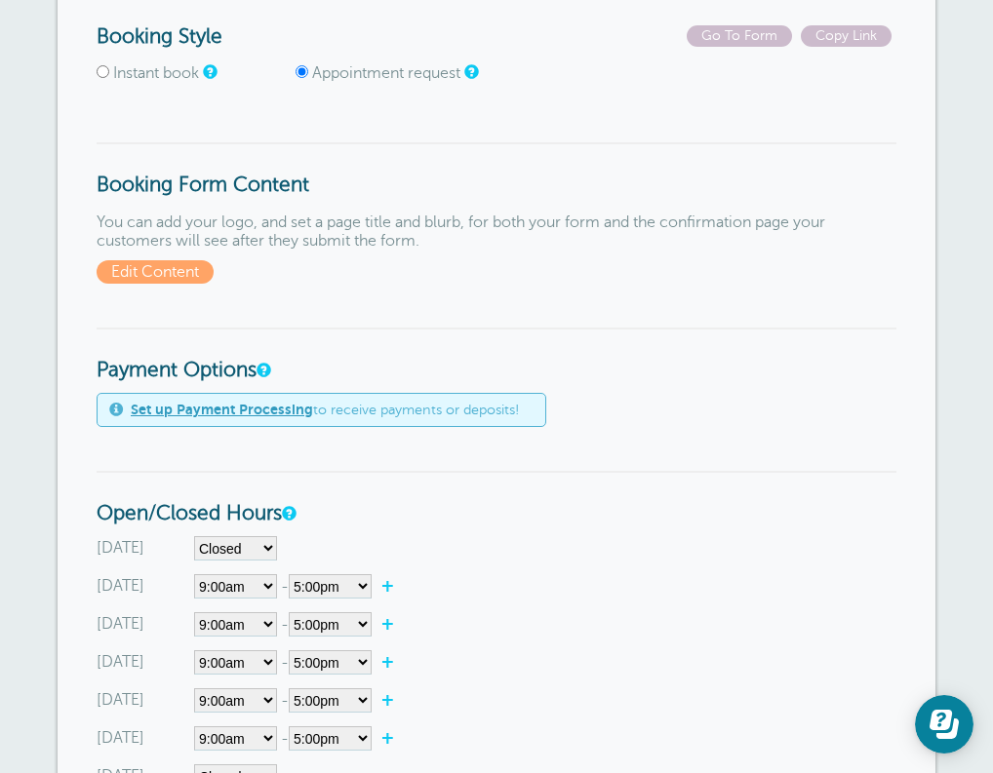
scroll to position [440, 0]
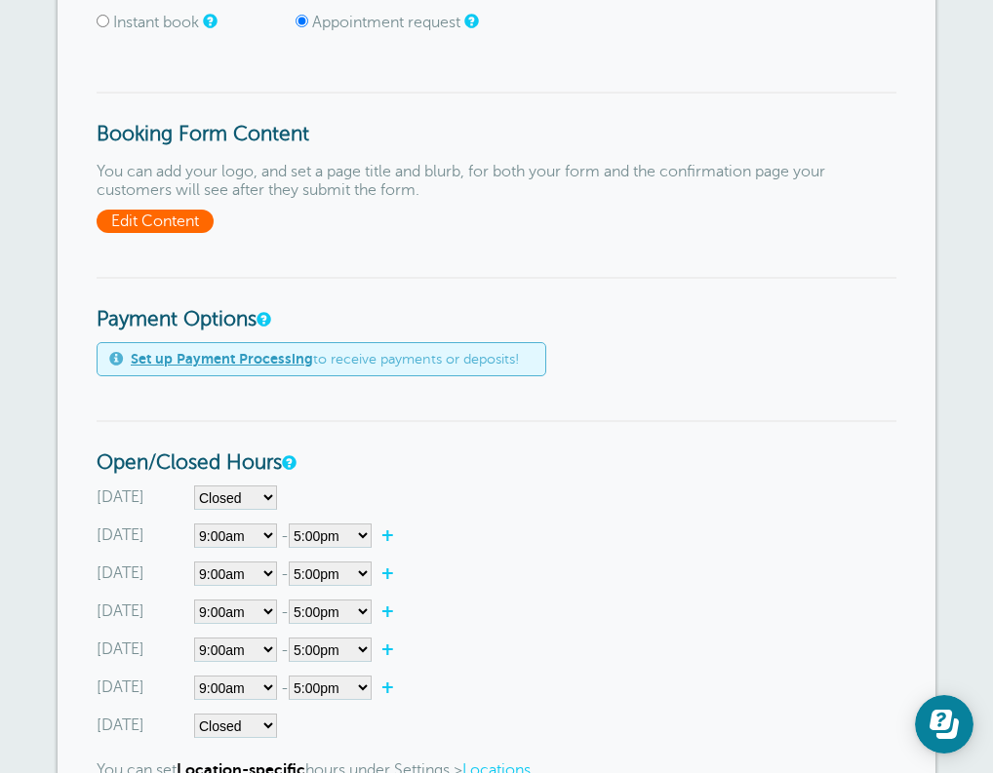
click at [205, 219] on span "Edit Content" at bounding box center [155, 221] width 117 height 23
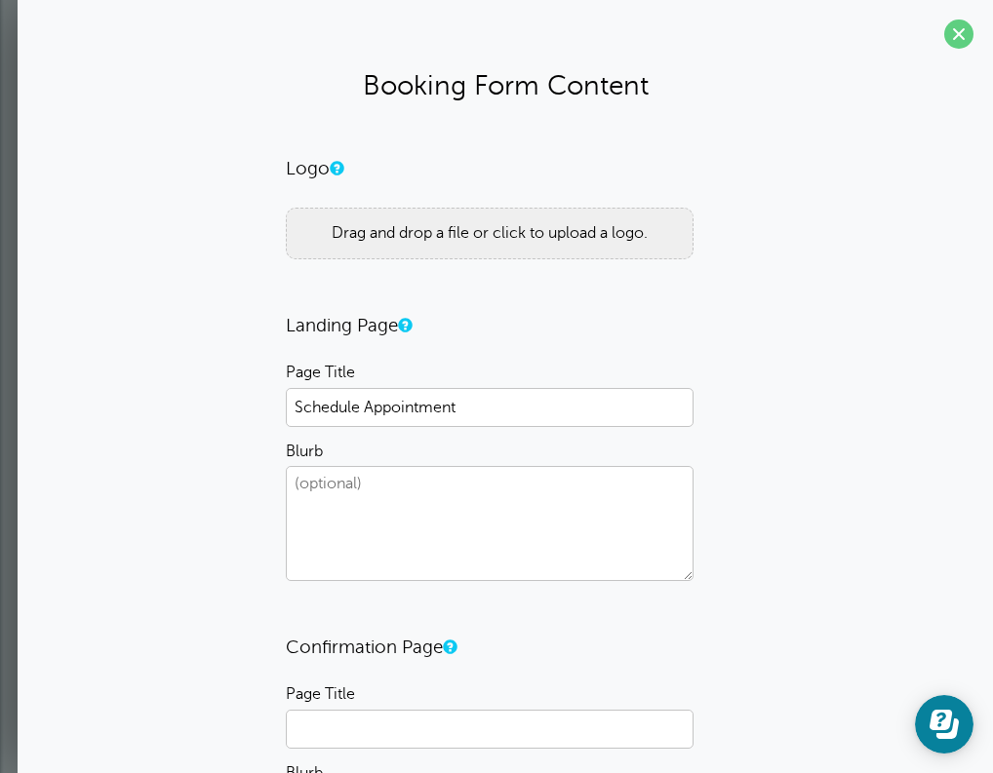
click at [394, 230] on div "Drag and drop a file or click to upload a logo." at bounding box center [490, 234] width 408 height 52
click at [957, 40] on span at bounding box center [958, 34] width 29 height 29
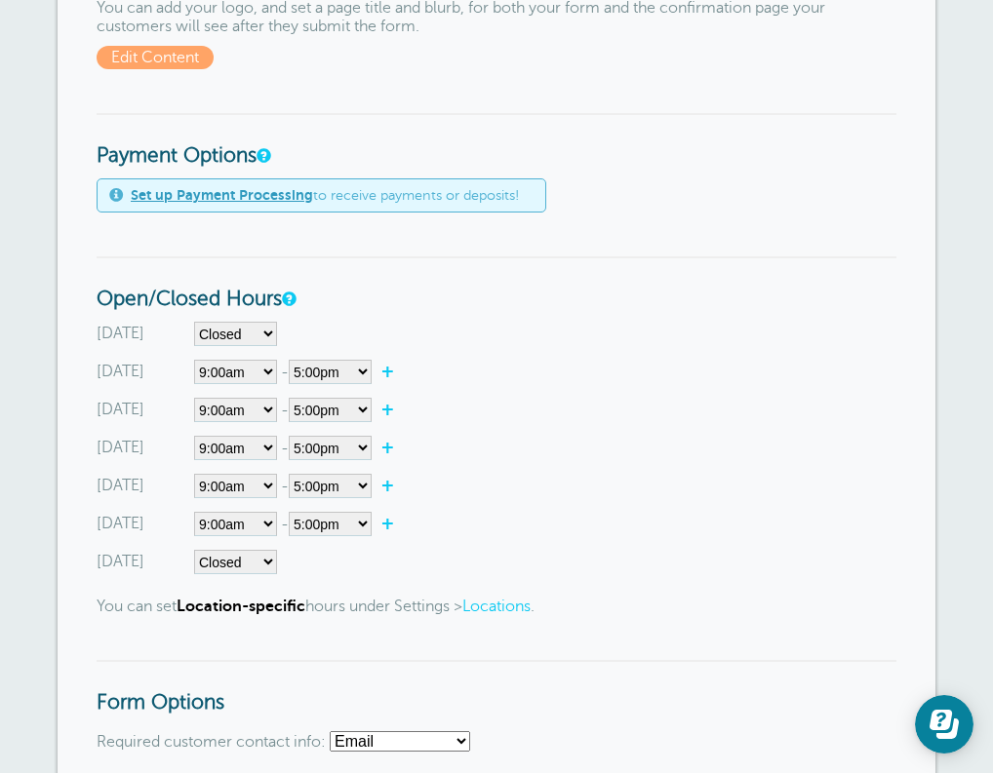
scroll to position [708, 0]
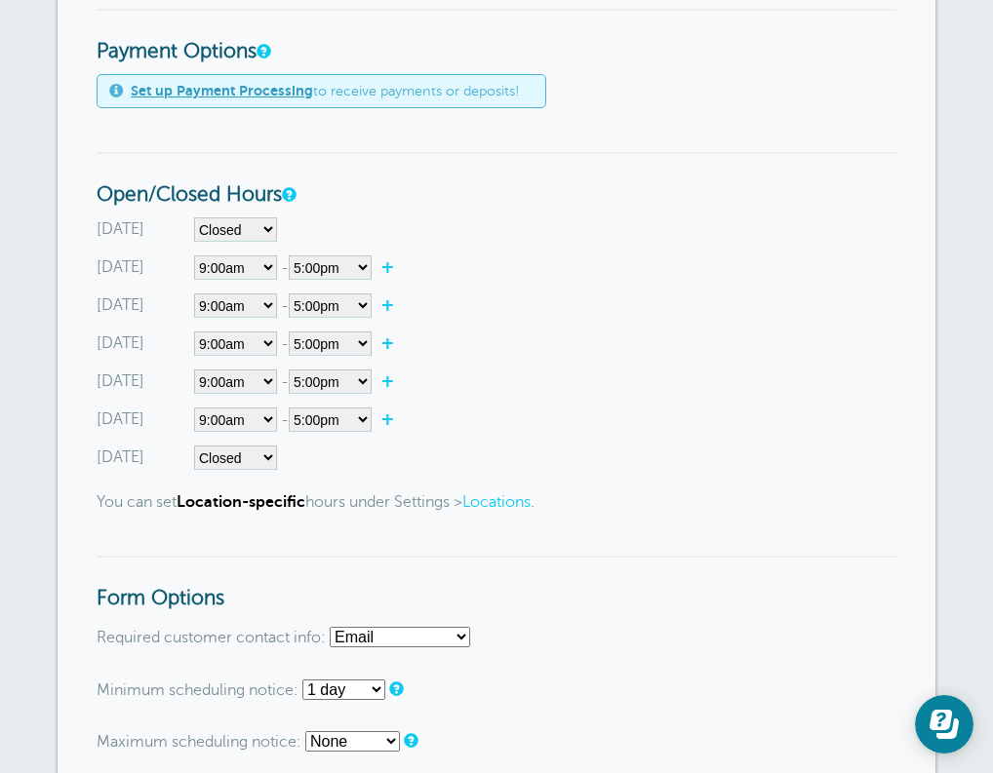
drag, startPoint x: 0, startPoint y: 0, endPoint x: 415, endPoint y: 193, distance: 458.0
click at [415, 196] on h3 "Open/Closed Hours" at bounding box center [497, 180] width 800 height 56
select select"] "8"
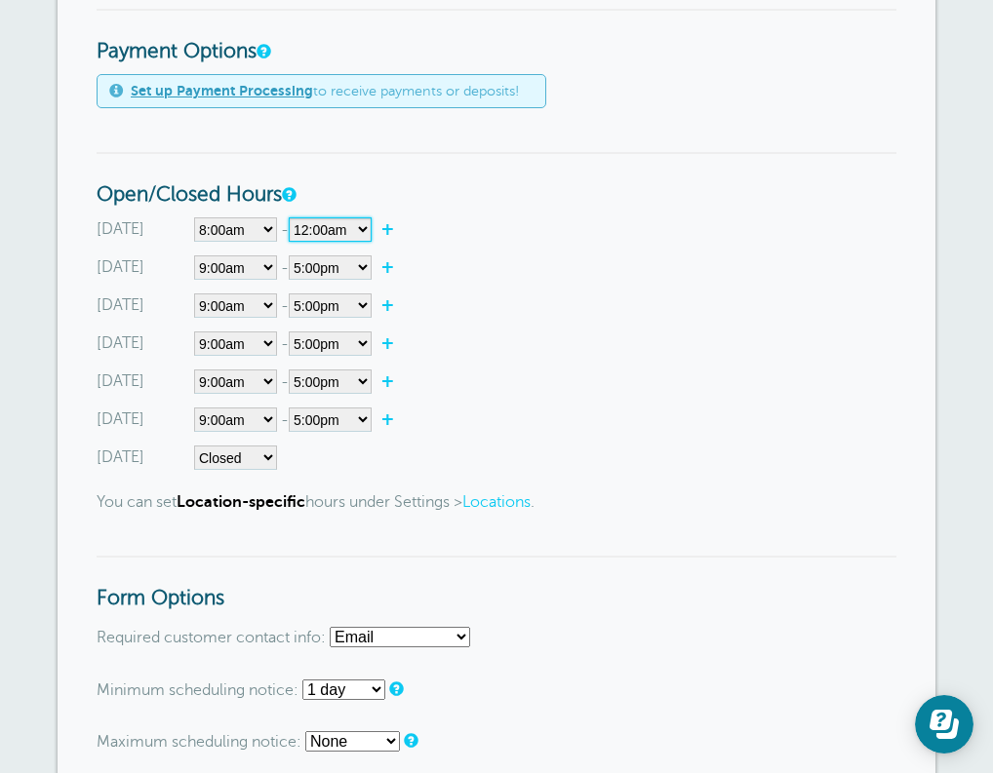
select select"] "19"
select select"] "17.5"
select select"] "19"
click at [388, 257] on link "+" at bounding box center [392, 267] width 42 height 20
select select"] "19.25"
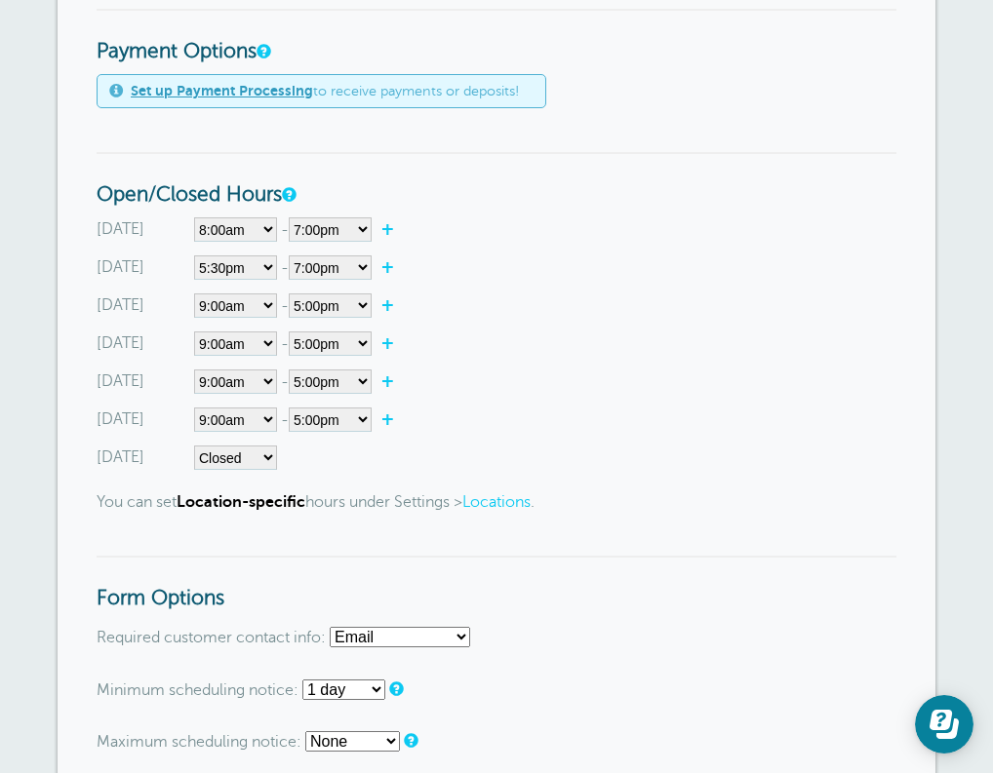
select select"] "19.5"
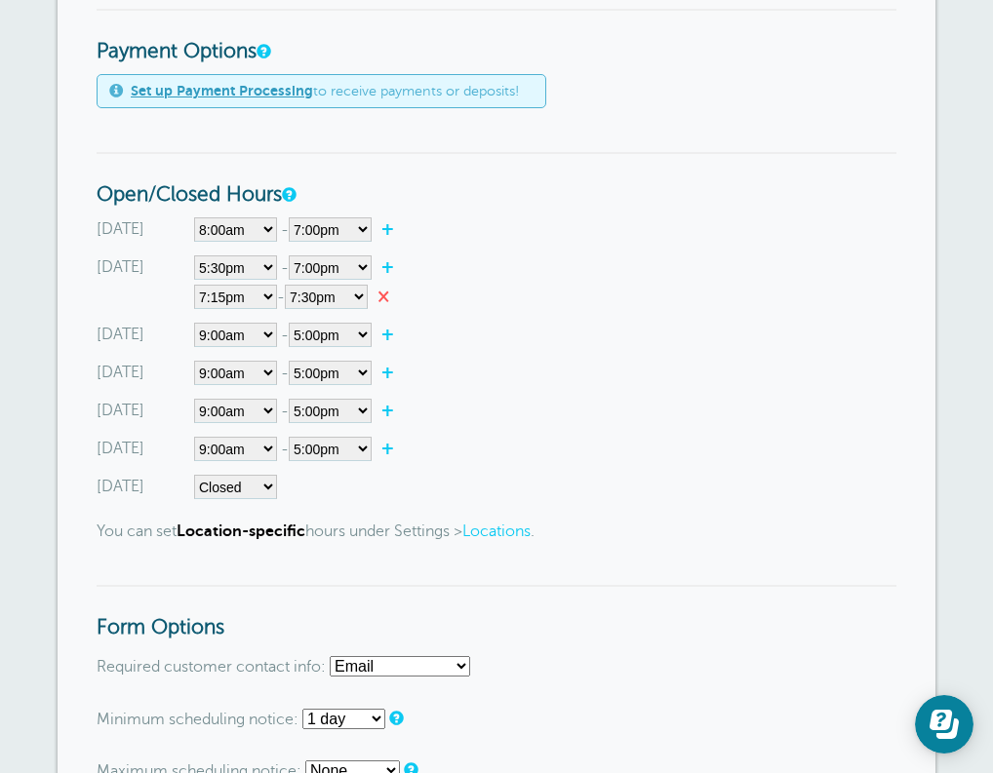
click at [388, 292] on link "×" at bounding box center [388, 297] width 41 height 20
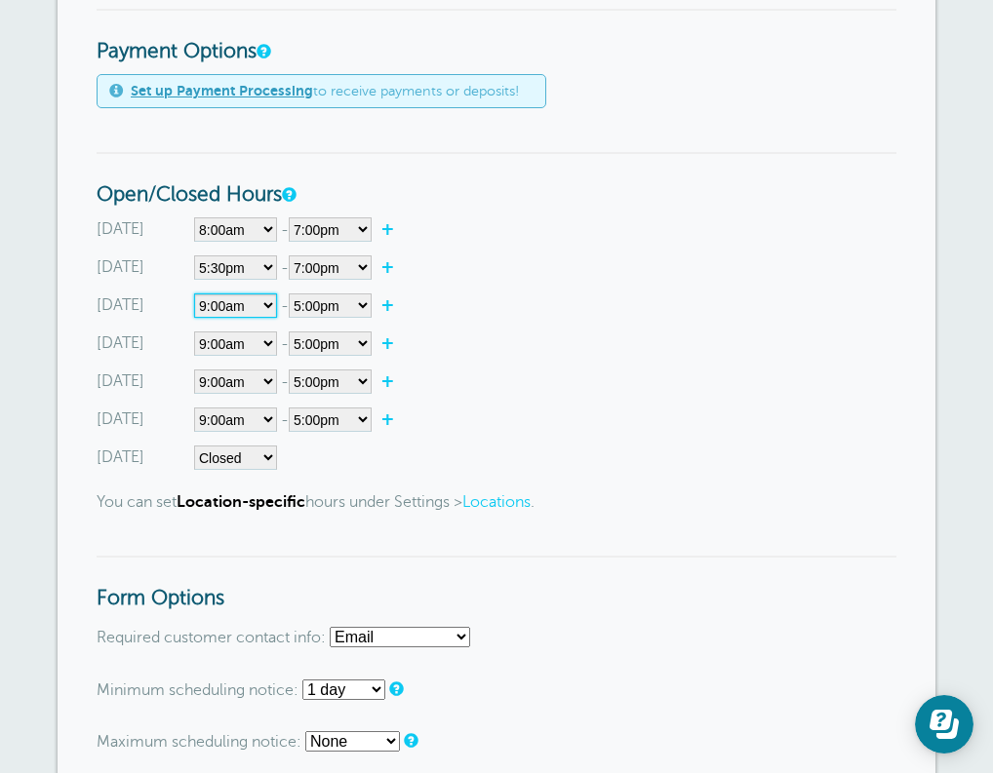
select select"] "17.5"
select select"] "19"
select select"] "17"
select select"] "17.5"
select select"] "19"
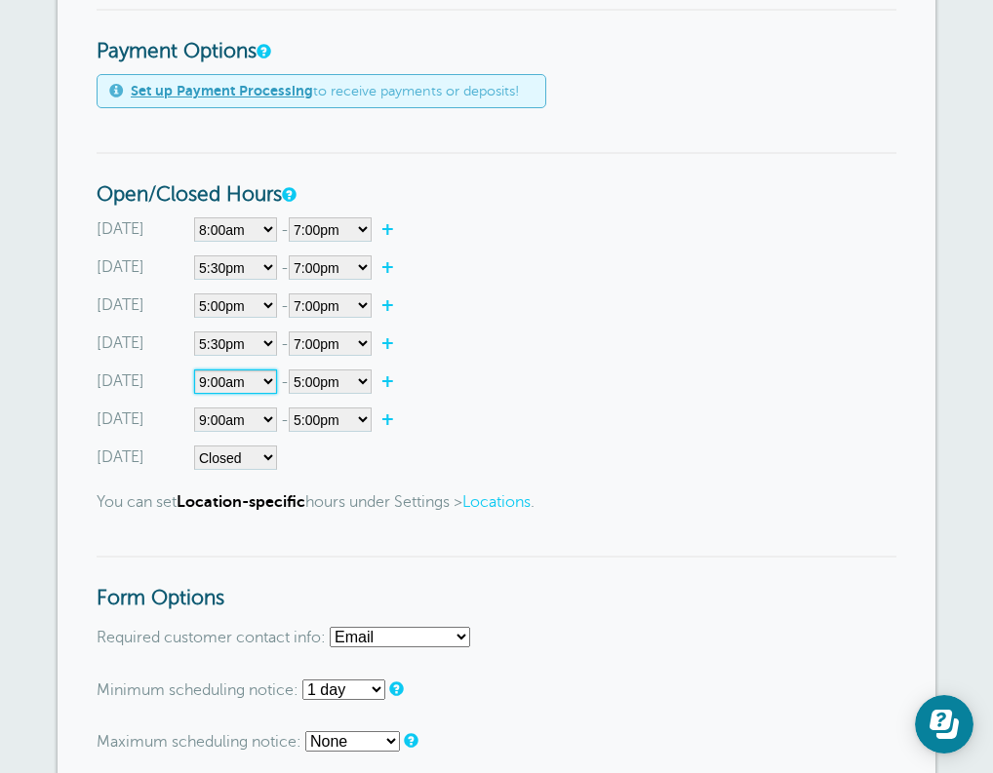
select select"] "17"
select select"] "19"
select select"] "16"
select select"] "19"
select select"] "8"
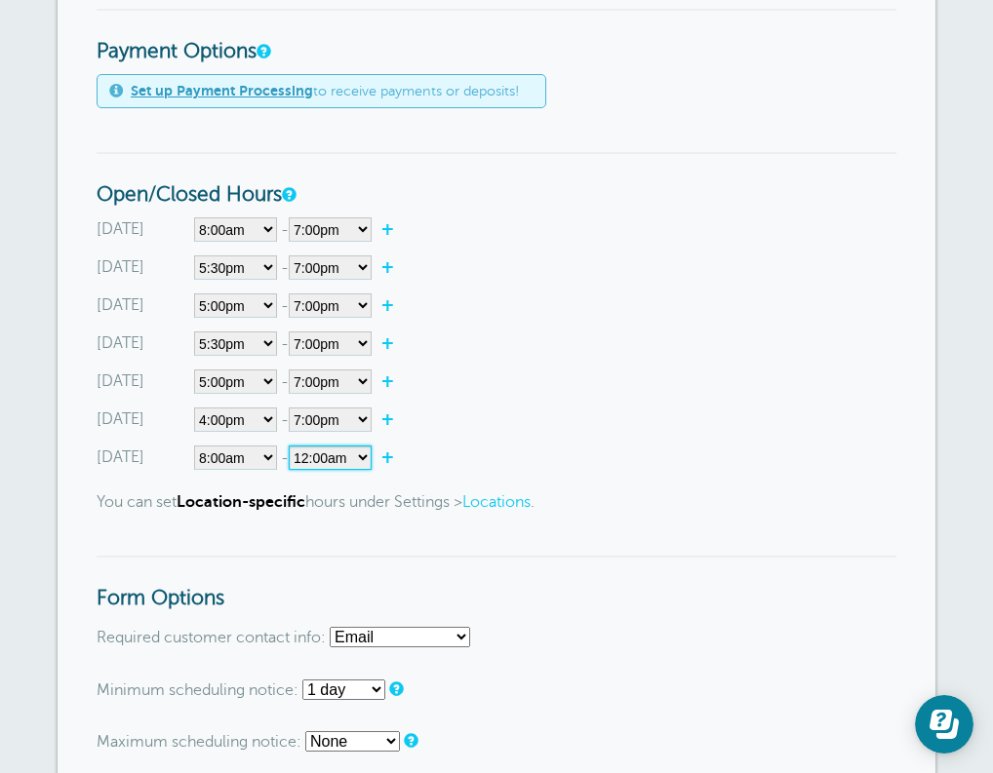
select select"] "19"
click at [538, 569] on h3 "Form Options" at bounding box center [497, 584] width 800 height 56
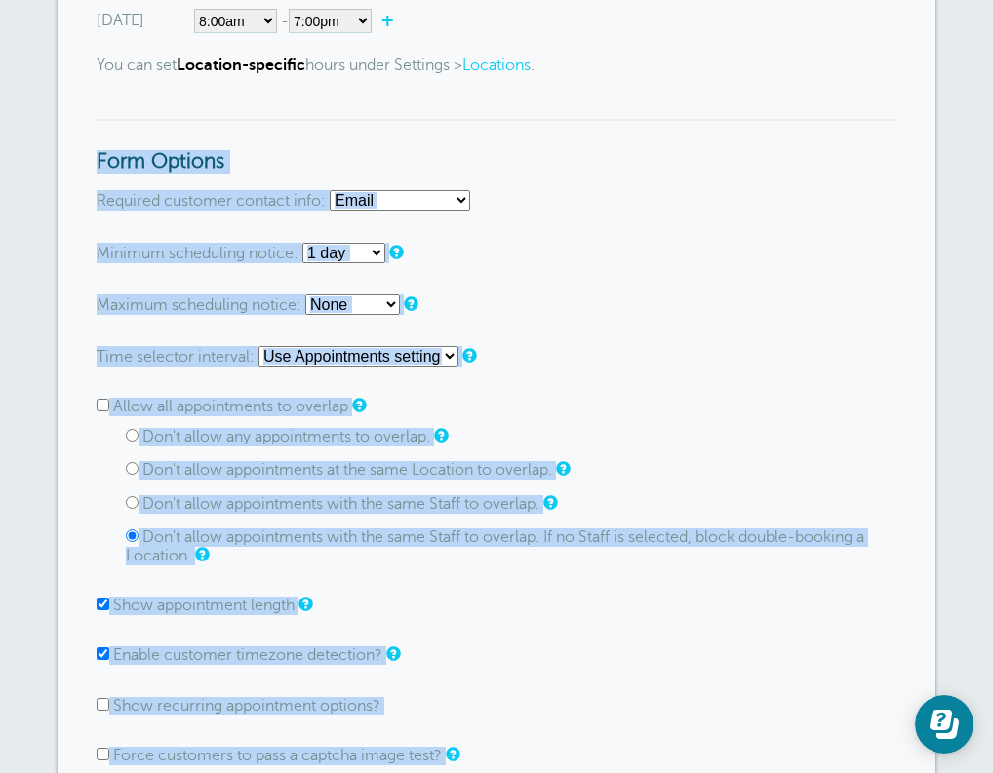
scroll to position [1189, 0]
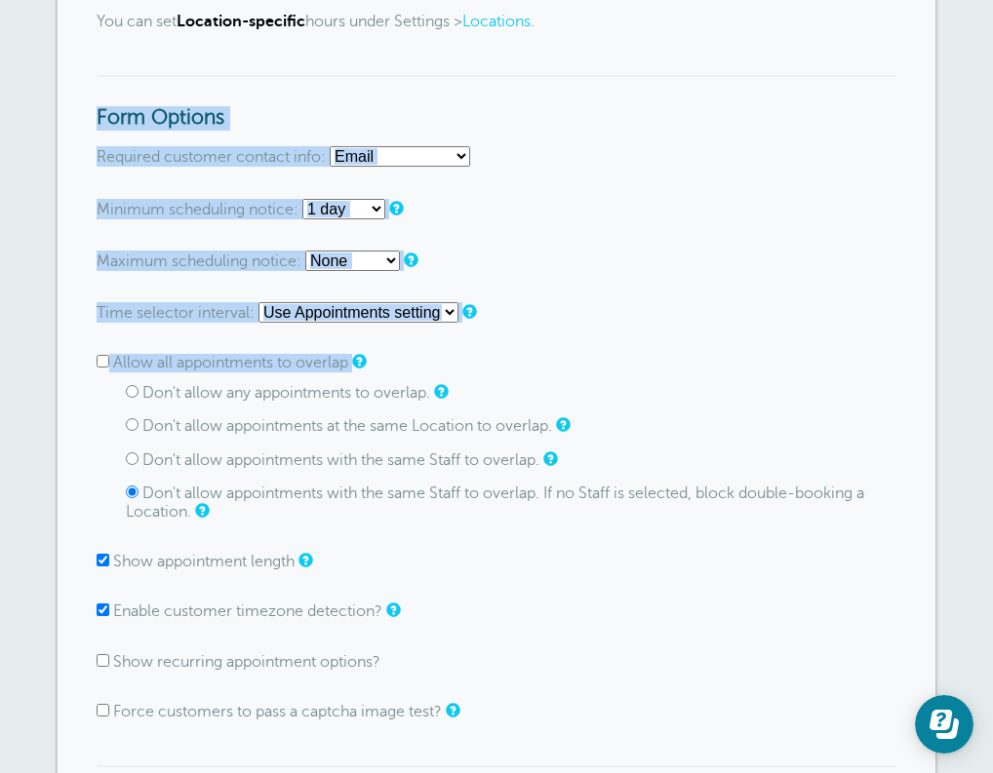
drag, startPoint x: 538, startPoint y: 569, endPoint x: 569, endPoint y: 353, distance: 218.7
click at [569, 353] on form "Go To Form Copy Link Booking Style Instant book Appointment request Instant-boo…" at bounding box center [497, 416] width 800 height 2380
click at [627, 203] on p "Minimum scheduling notice: None 1 hour 2 hours 3 hours 4 hours 5 hours 6 hours …" at bounding box center [497, 209] width 800 height 20
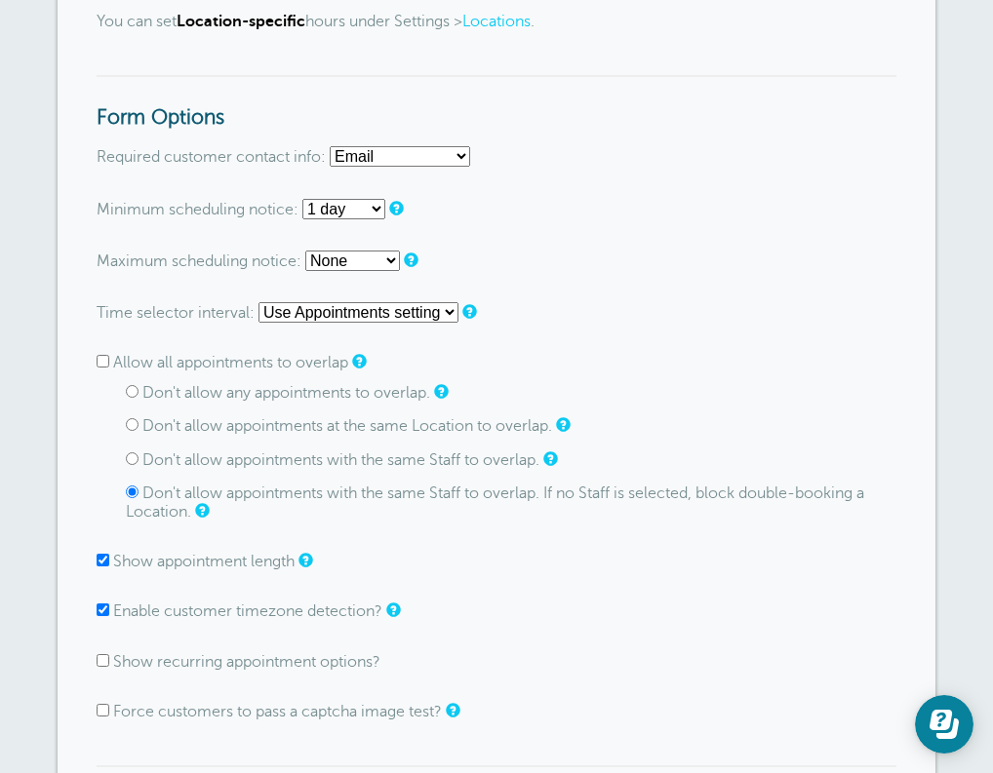
select select "phone"
select select "60"
click at [565, 372] on form "Go To Form Copy Link Booking Style Instant book Appointment request Instant-boo…" at bounding box center [497, 416] width 800 height 2380
click at [129, 385] on input "Don't allow any appointments to overlap." at bounding box center [132, 391] width 13 height 13
radio input "true"
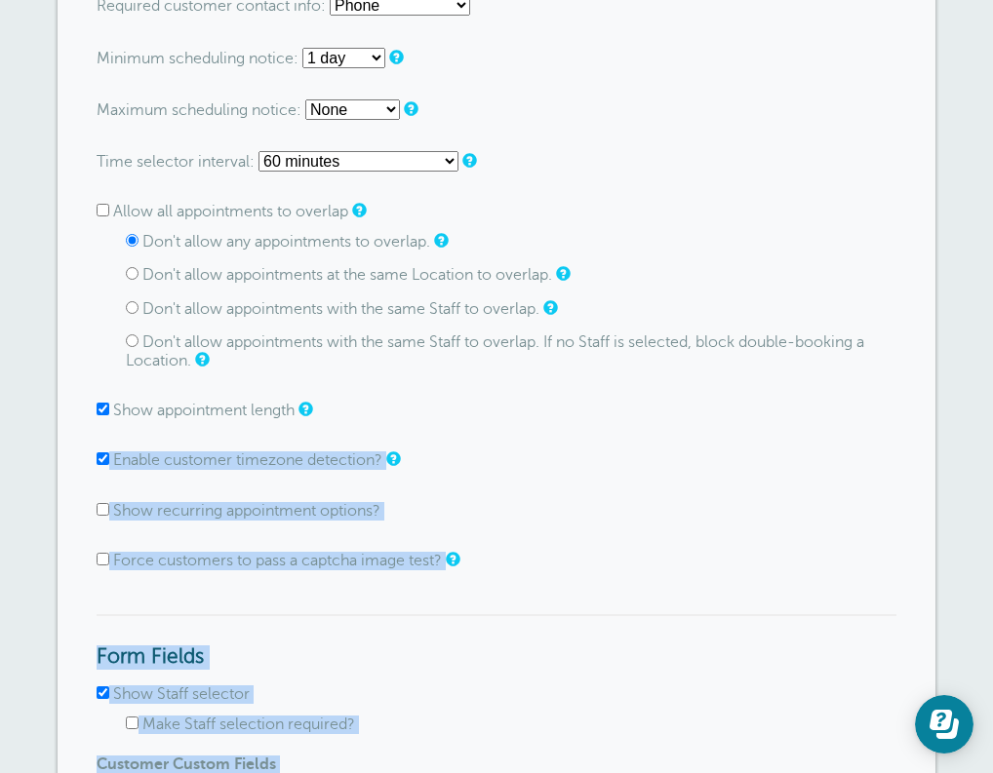
scroll to position [1399, 0]
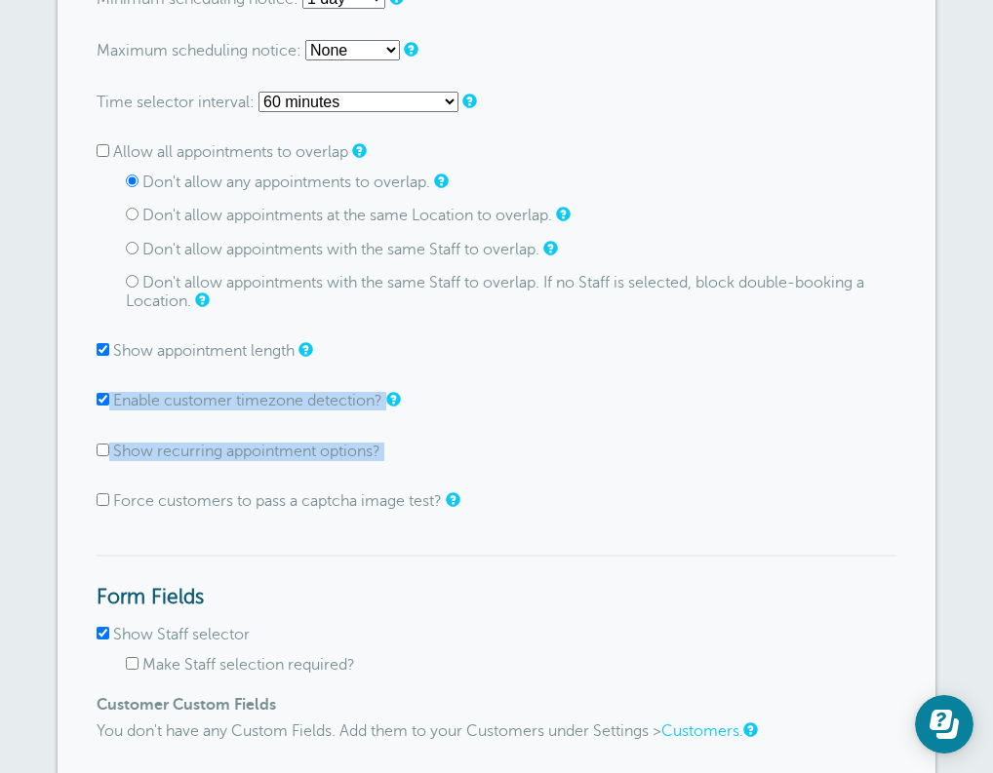
drag, startPoint x: 517, startPoint y: 546, endPoint x: 497, endPoint y: 468, distance: 80.4
click at [500, 468] on form "Go To Form Copy Link Booking Style Instant book Appointment request Instant-boo…" at bounding box center [497, 205] width 800 height 2380
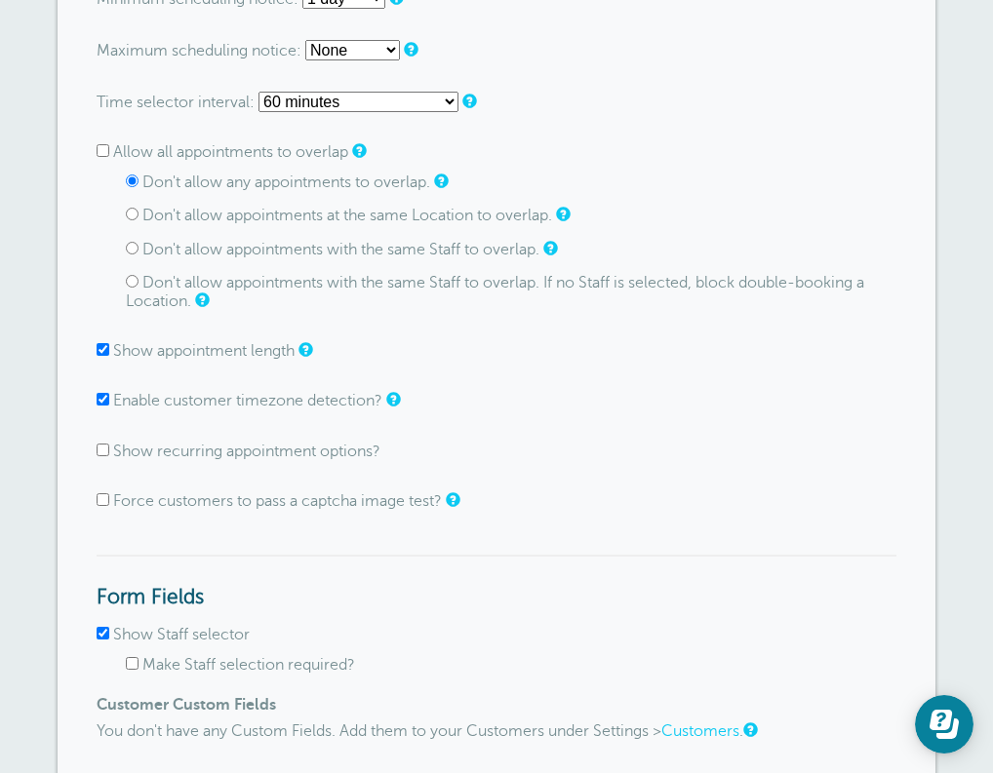
click at [581, 458] on form "Go To Form Copy Link Booking Style Instant book Appointment request Instant-boo…" at bounding box center [497, 205] width 800 height 2380
click at [105, 444] on input "Show recurring appointment options?" at bounding box center [103, 450] width 13 height 13
checkbox input "true"
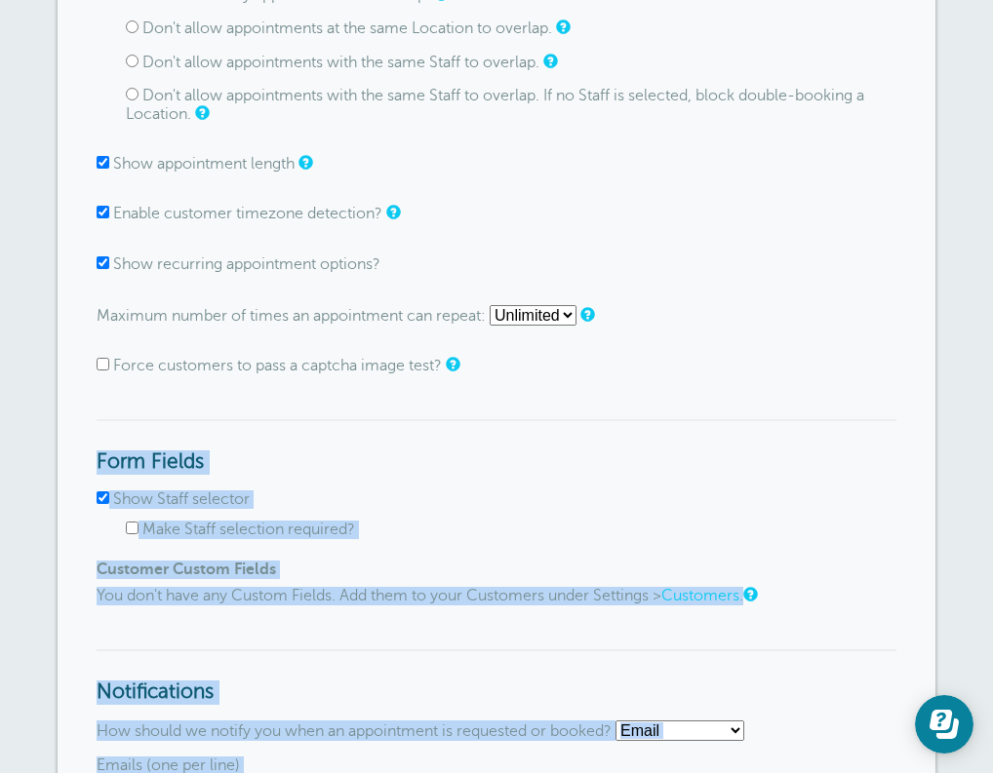
scroll to position [1757, 0]
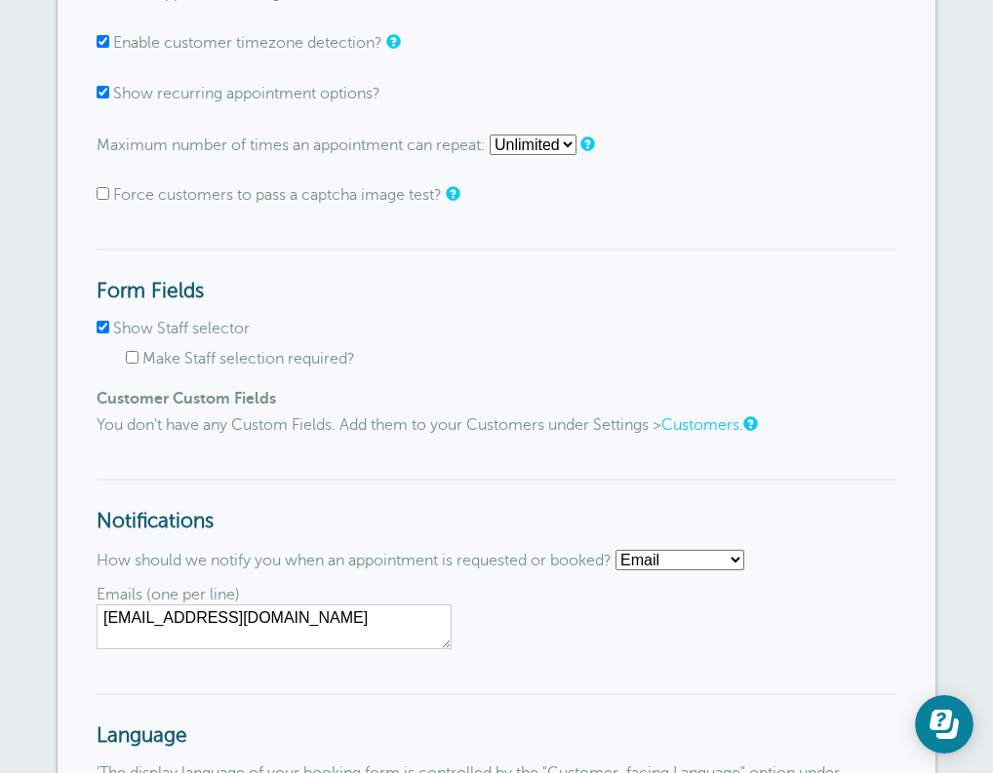
drag, startPoint x: 500, startPoint y: 588, endPoint x: 439, endPoint y: 240, distance: 353.5
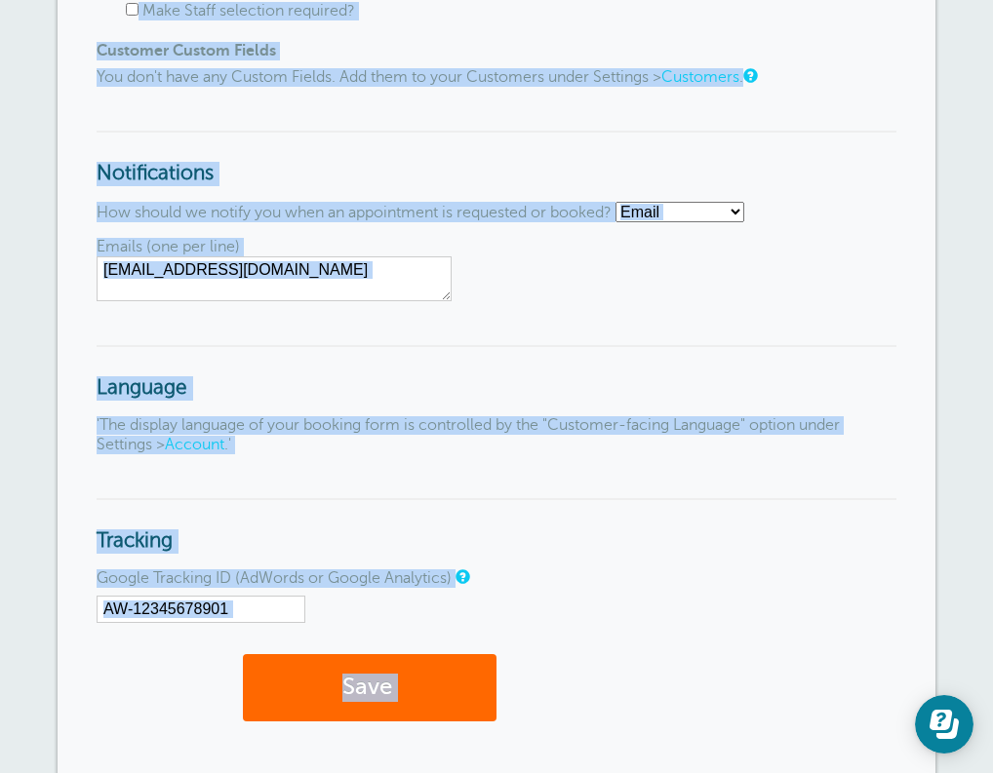
scroll to position [2126, 0]
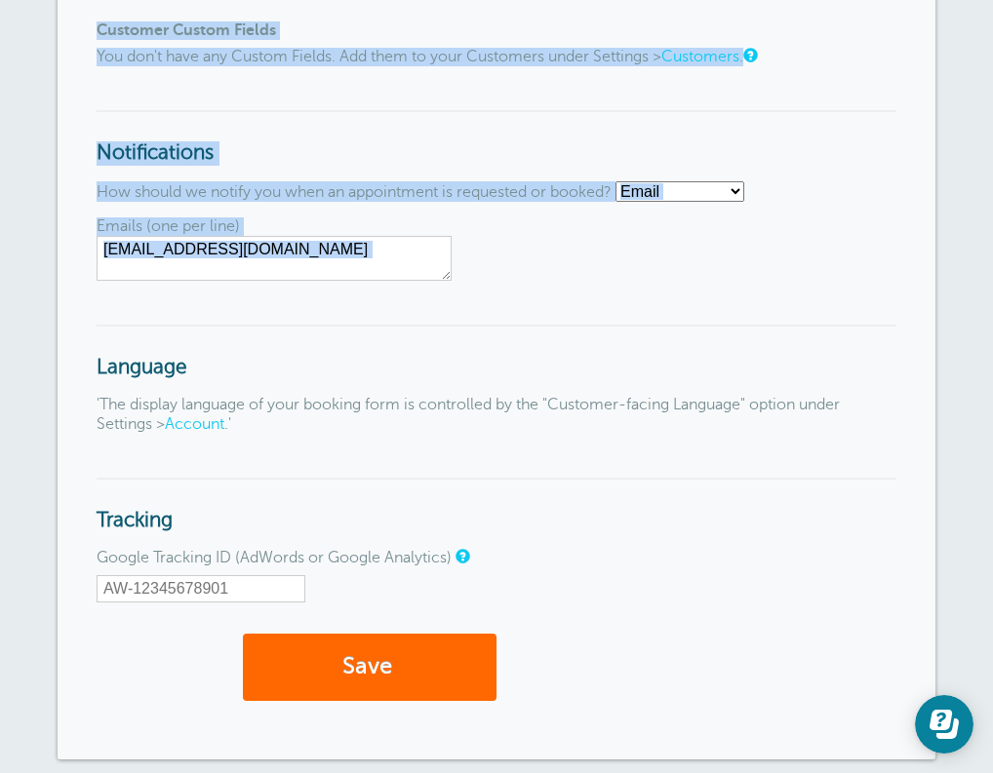
drag, startPoint x: 417, startPoint y: 320, endPoint x: 398, endPoint y: 277, distance: 47.1
select select "sms"
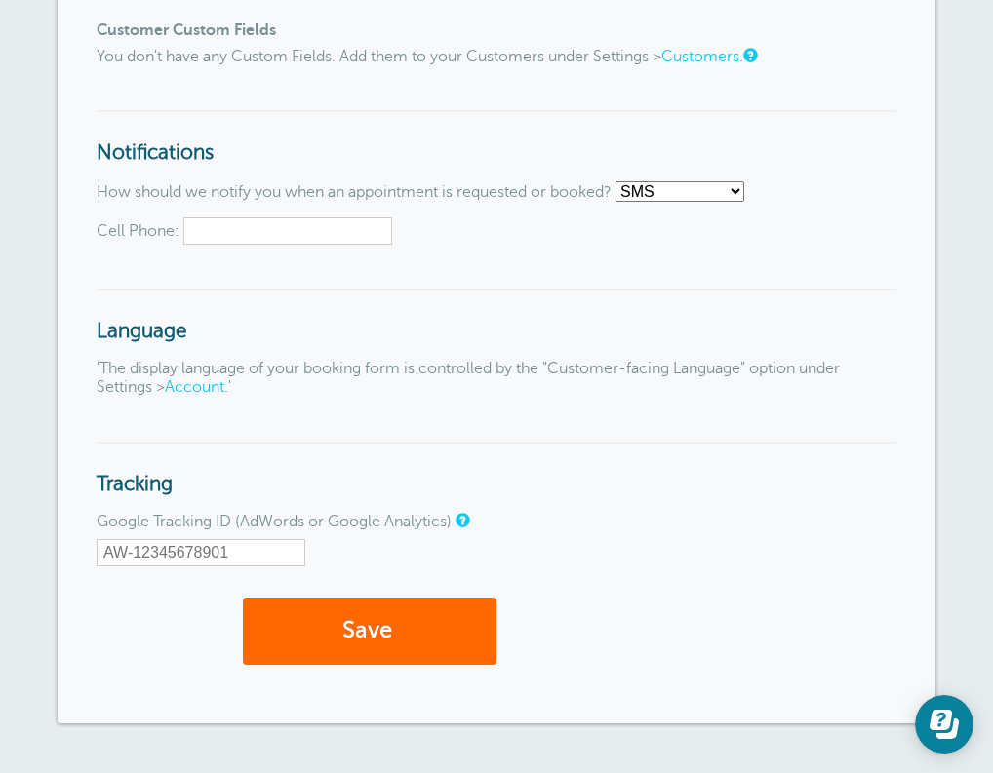
click at [254, 217] on input "Cell Phone:" at bounding box center [287, 230] width 209 height 27
type input "6622904461"
click at [398, 631] on button "Save" at bounding box center [370, 631] width 254 height 67
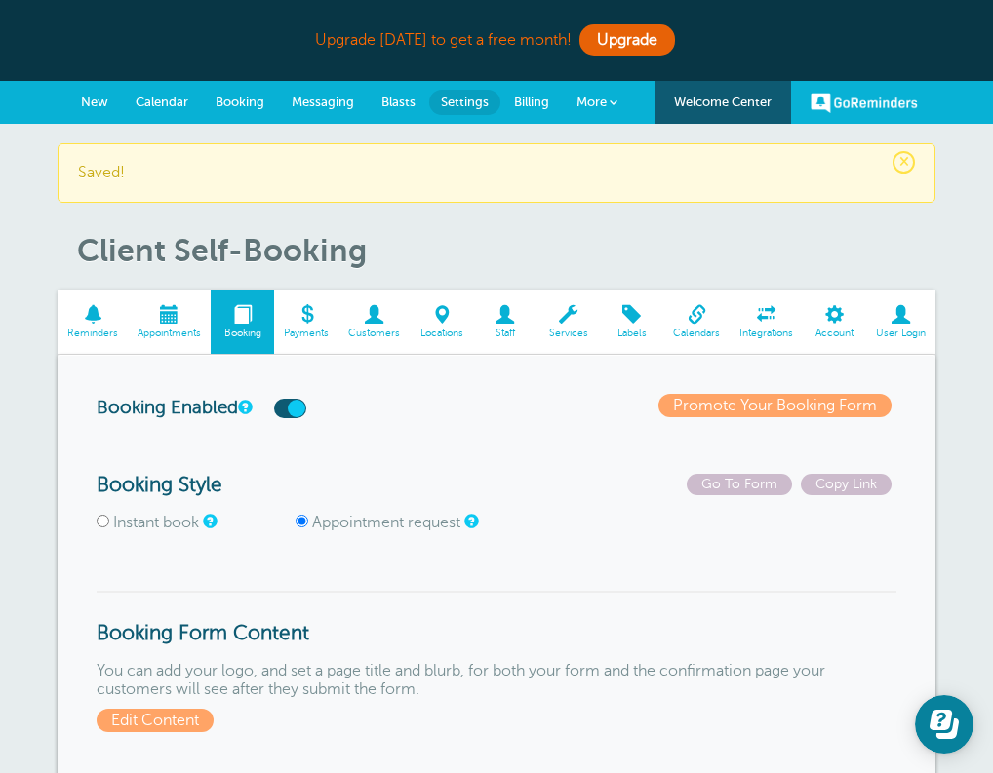
click at [300, 318] on span at bounding box center [306, 314] width 64 height 19
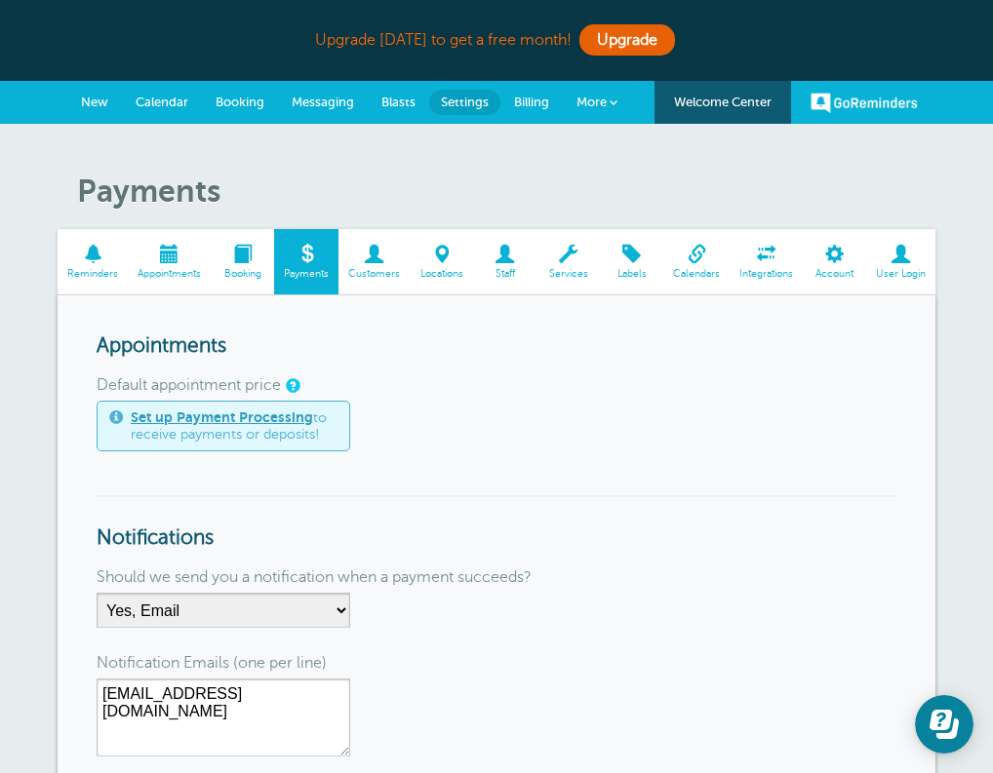
click at [231, 420] on link "Set up Payment Processing" at bounding box center [222, 418] width 182 height 16
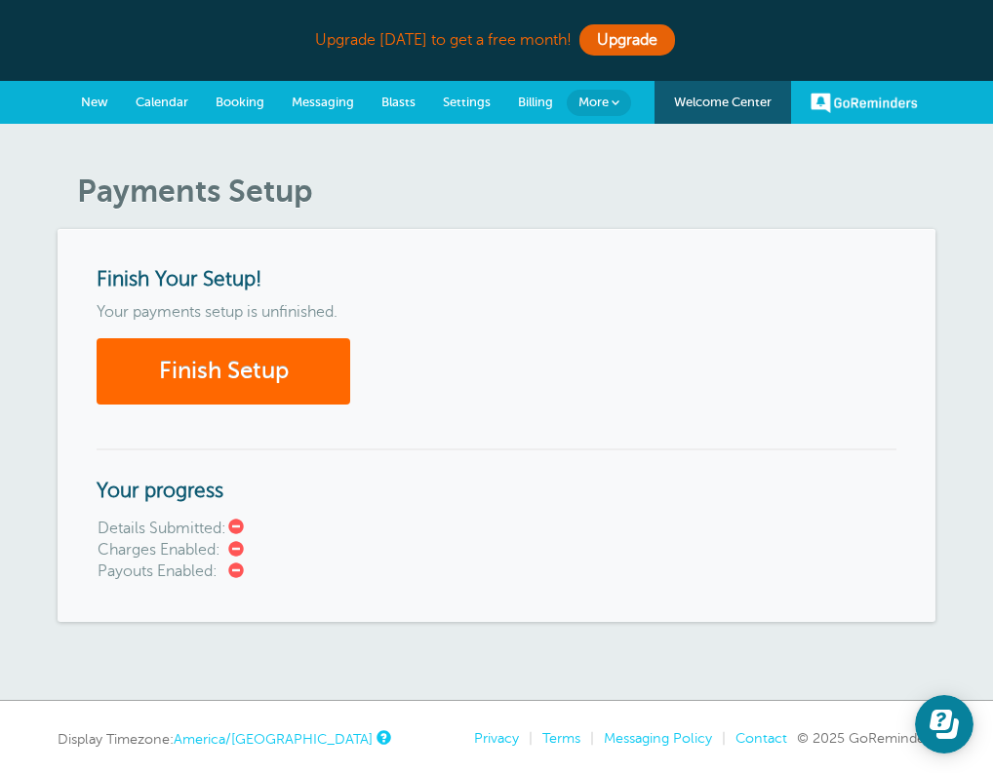
click at [307, 100] on span "Messaging" at bounding box center [323, 102] width 62 height 15
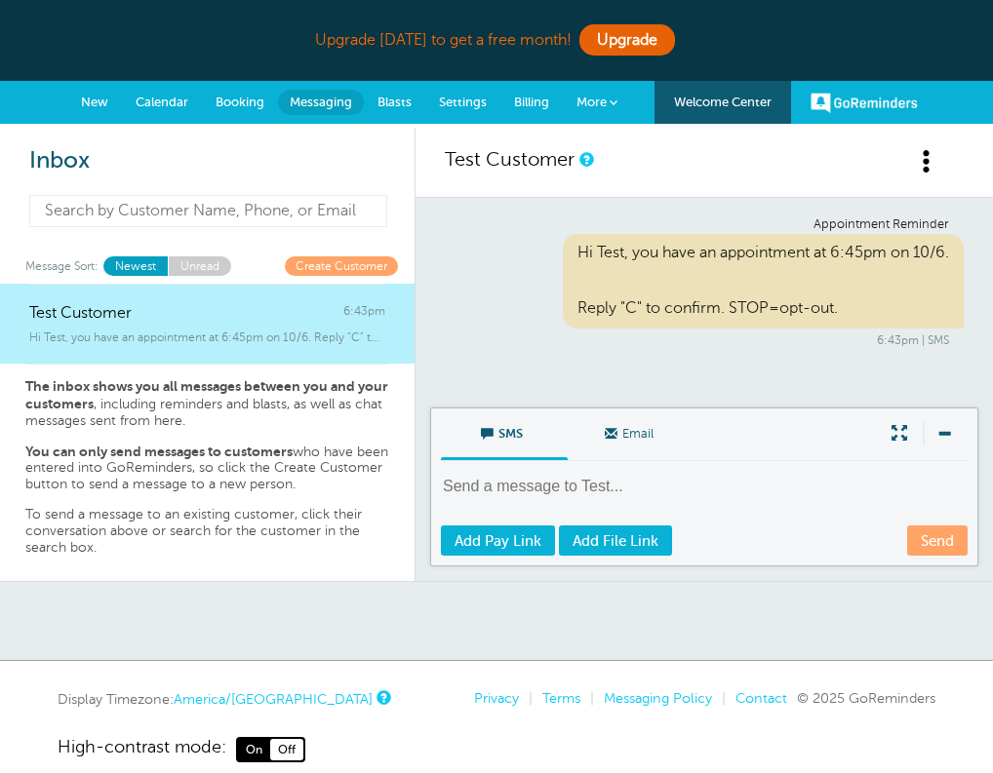
click at [112, 199] on input at bounding box center [208, 211] width 358 height 32
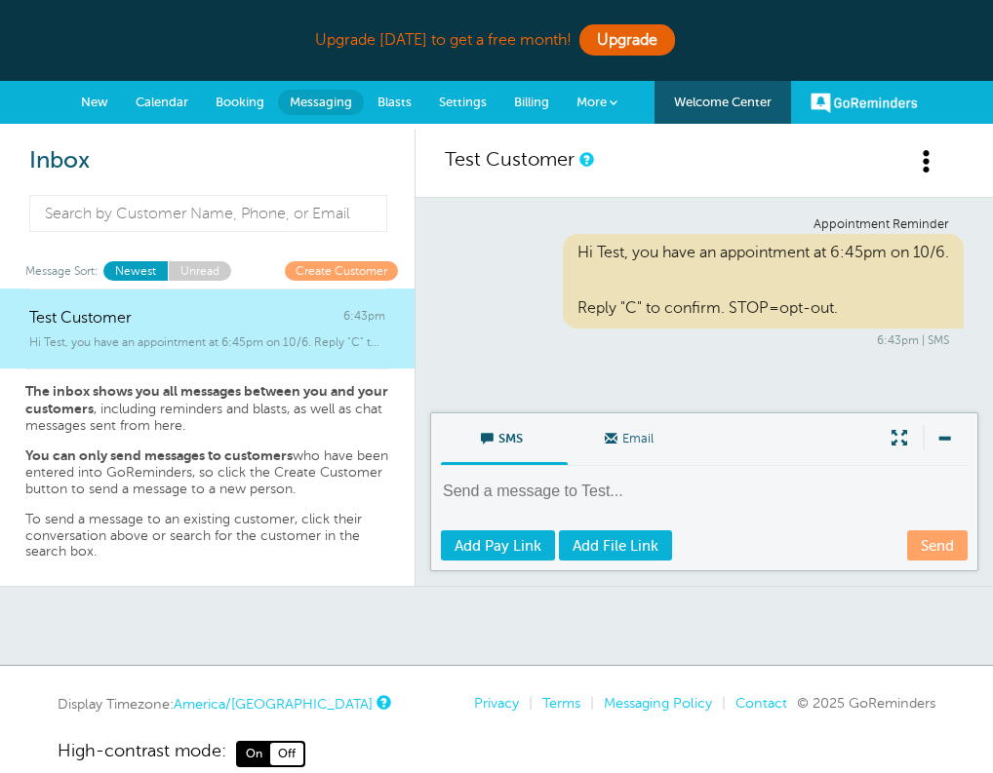
click at [565, 242] on div "Hi Test, you have an appointment at 6:45pm on 10/6. Reply "C" to confirm. STOP=…" at bounding box center [763, 281] width 401 height 95
drag, startPoint x: 659, startPoint y: 265, endPoint x: 632, endPoint y: 252, distance: 30.5
click at [632, 251] on div "Hi Test, you have an appointment at 6:45pm on 10/6. Reply "C" to confirm. STOP=…" at bounding box center [763, 281] width 401 height 95
click at [629, 283] on div "Hi Test, you have an appointment at 6:45pm on 10/6. Reply "C" to confirm. STOP=…" at bounding box center [763, 281] width 401 height 95
click at [410, 102] on span "Blasts" at bounding box center [394, 102] width 34 height 15
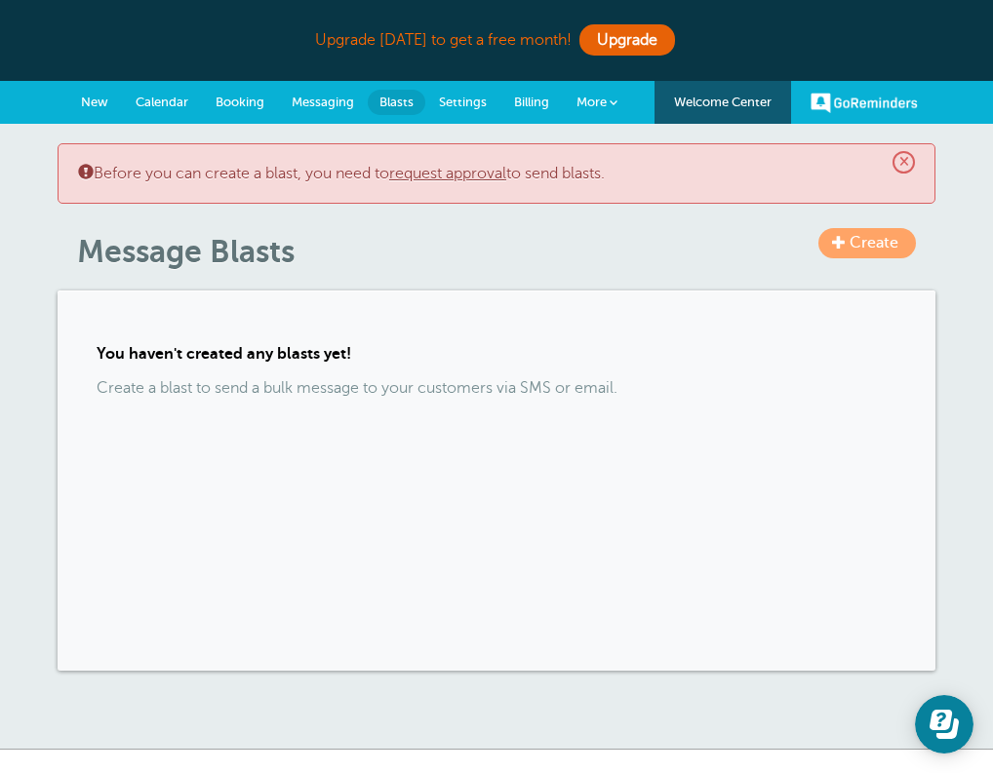
click at [482, 107] on span "Settings" at bounding box center [463, 102] width 48 height 15
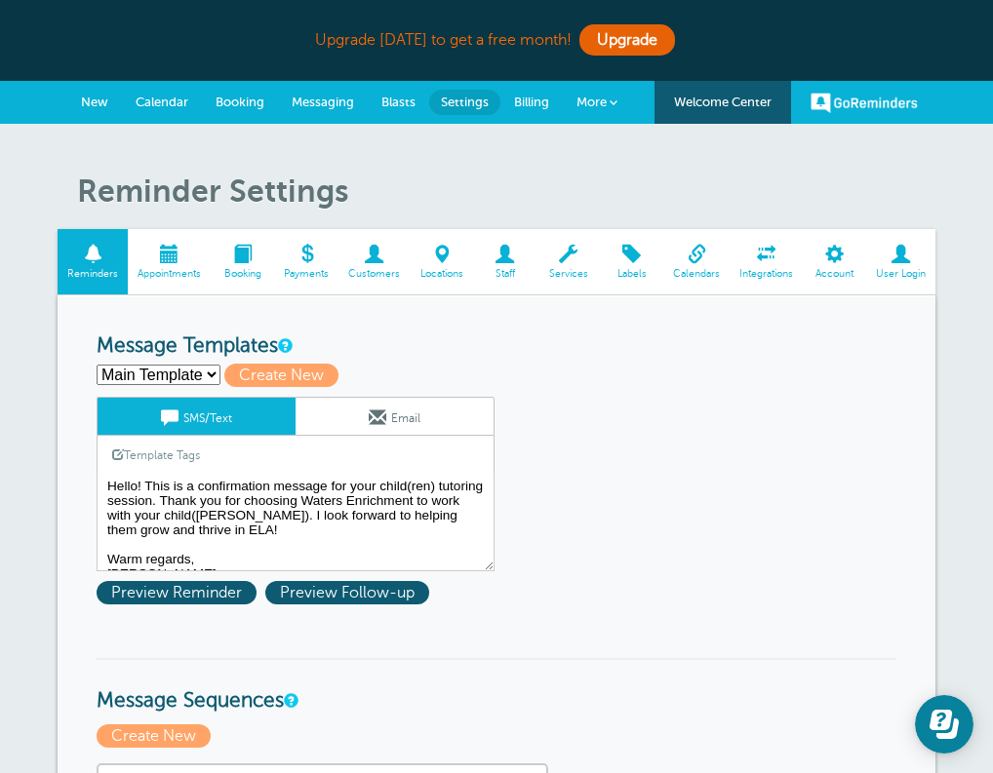
click at [532, 107] on span "Billing" at bounding box center [531, 102] width 35 height 15
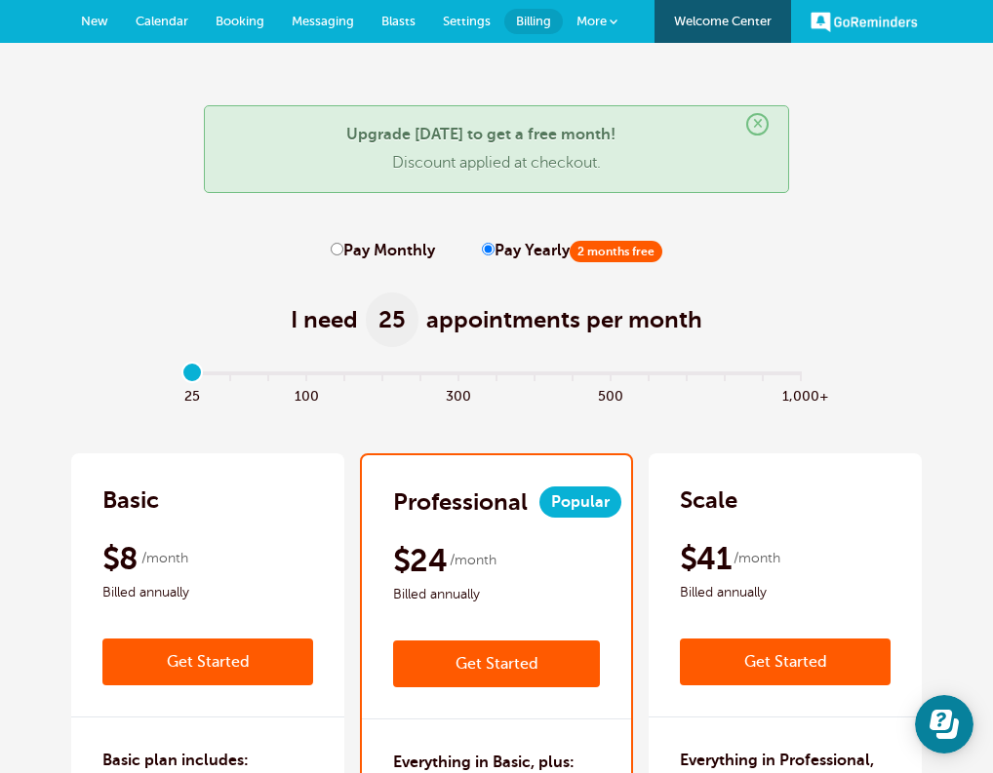
click at [873, 32] on link "GoReminders" at bounding box center [863, 21] width 107 height 43
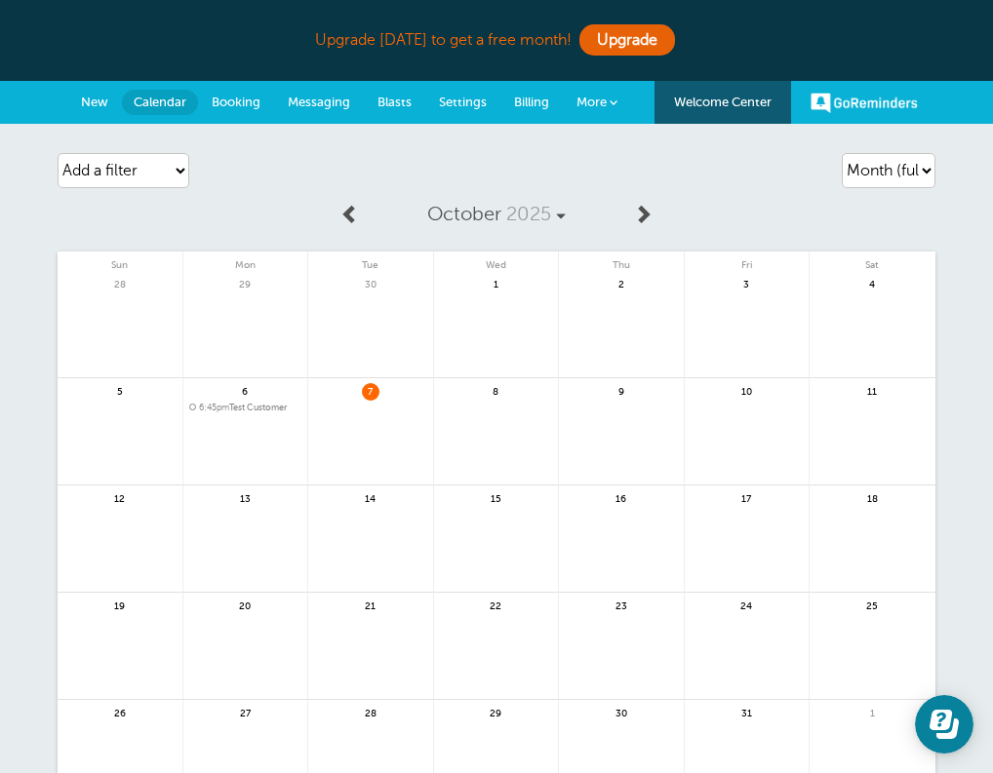
click at [526, 421] on link at bounding box center [496, 443] width 125 height 85
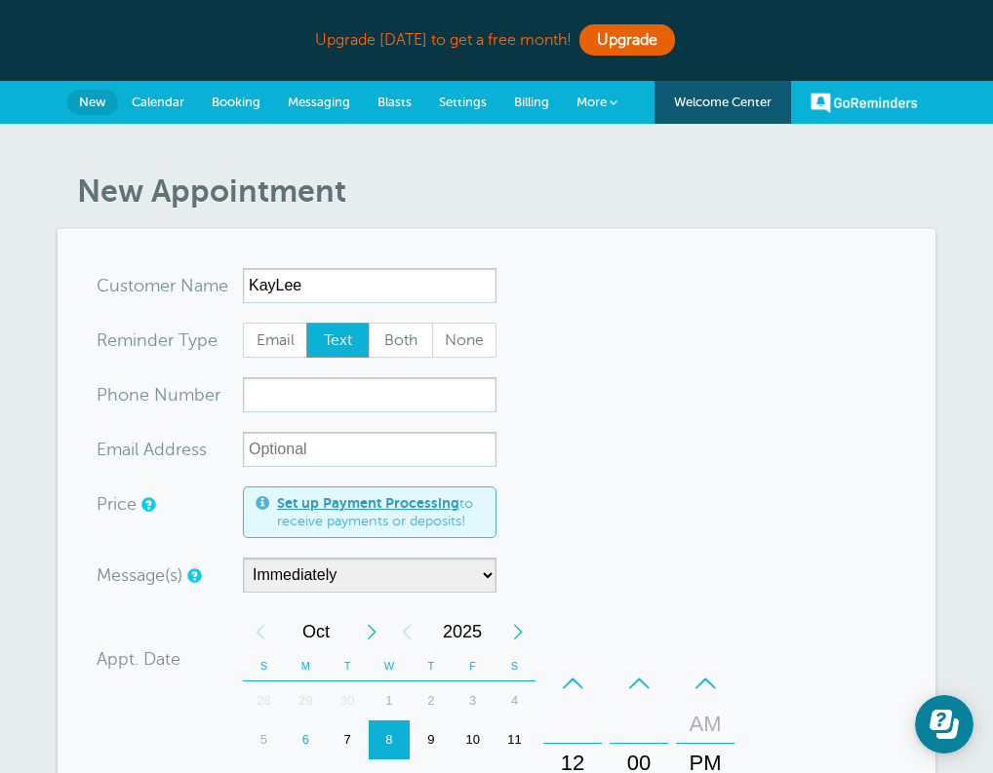
type input "KayLee"
click at [342, 386] on input "xxx-no-autofill" at bounding box center [370, 394] width 254 height 35
type input "6622904461"
click at [674, 535] on form "You are creating a new customer. To use an existing customer select one from th…" at bounding box center [497, 749] width 800 height 963
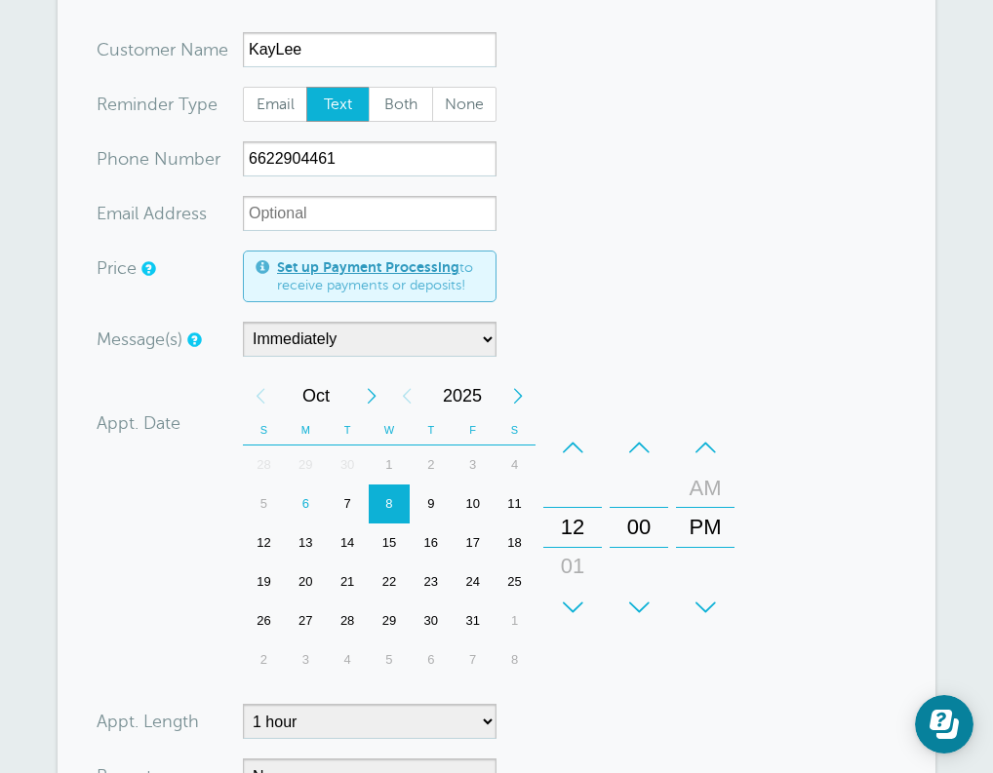
scroll to position [269, 0]
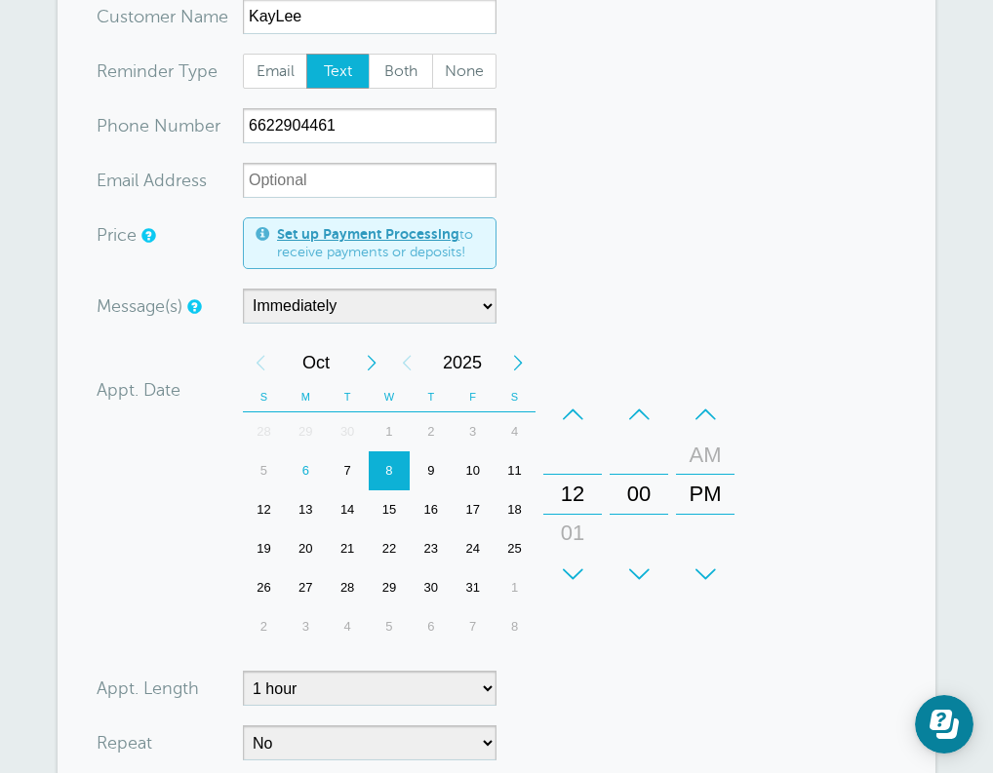
drag, startPoint x: 674, startPoint y: 535, endPoint x: 673, endPoint y: 268, distance: 267.2
click at [676, 270] on form "You are creating a new customer. To use an existing customer select one from th…" at bounding box center [497, 480] width 800 height 963
click at [679, 250] on form "You are creating a new customer. To use an existing customer select one from th…" at bounding box center [497, 480] width 800 height 963
click at [597, 264] on form "You are creating a new customer. To use an existing customer select one from th…" at bounding box center [497, 480] width 800 height 963
click at [338, 466] on div "7" at bounding box center [348, 470] width 42 height 39
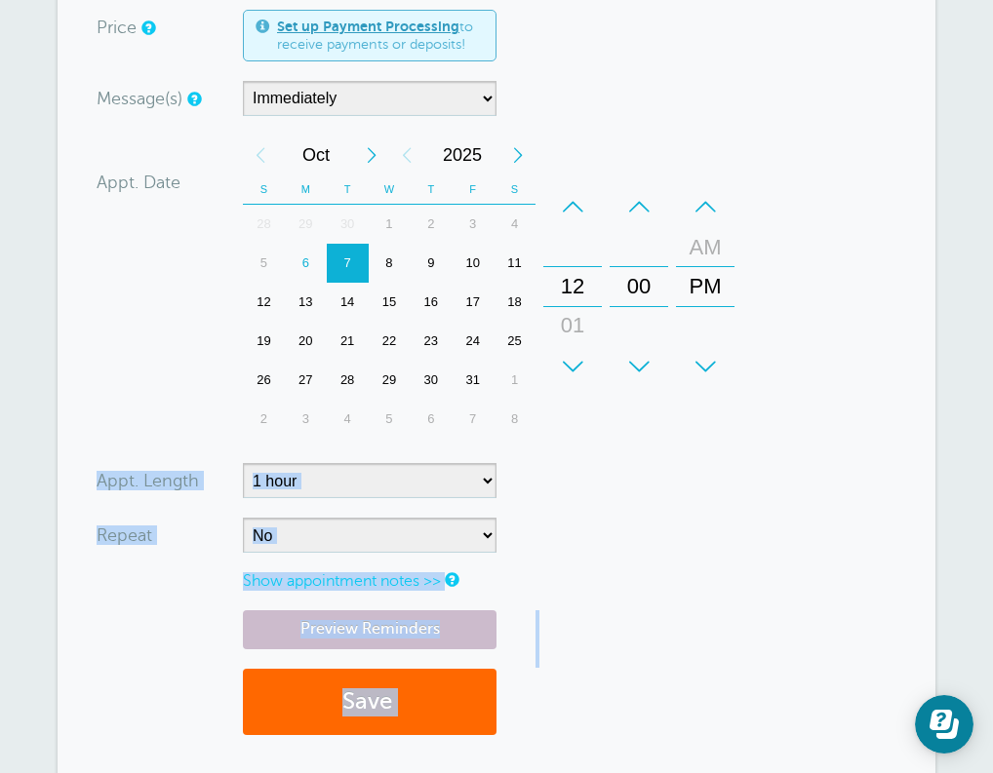
scroll to position [564, 0]
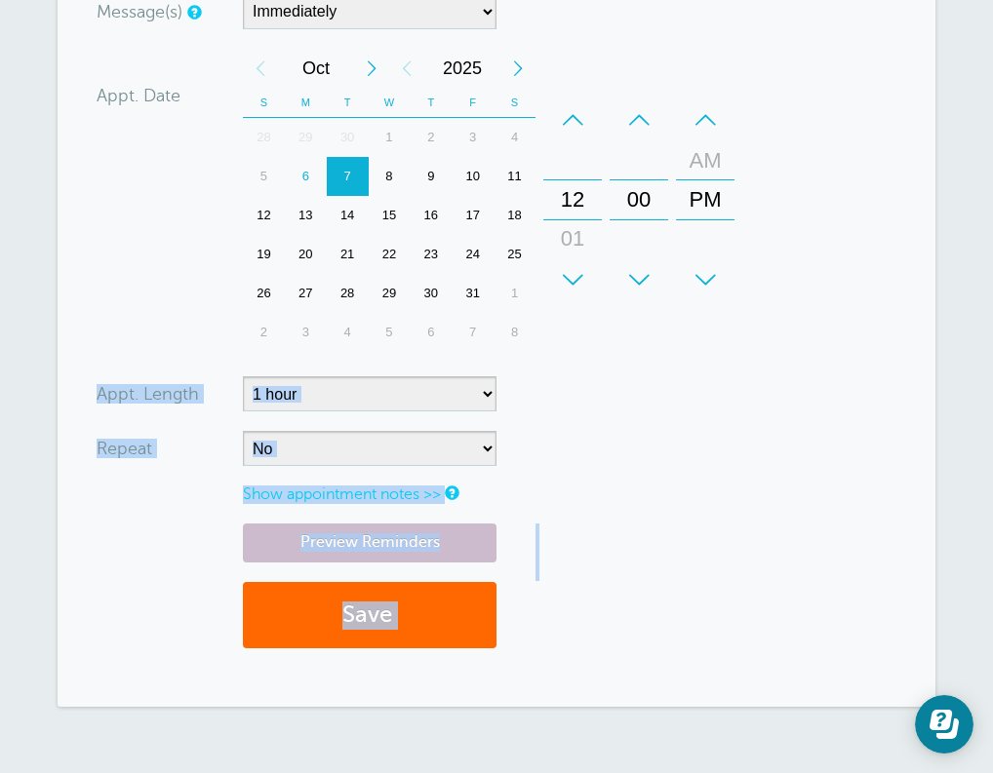
drag, startPoint x: 603, startPoint y: 667, endPoint x: 586, endPoint y: 494, distance: 173.4
click at [586, 494] on form "You are creating a new customer. To use an existing customer select one from th…" at bounding box center [497, 186] width 800 height 963
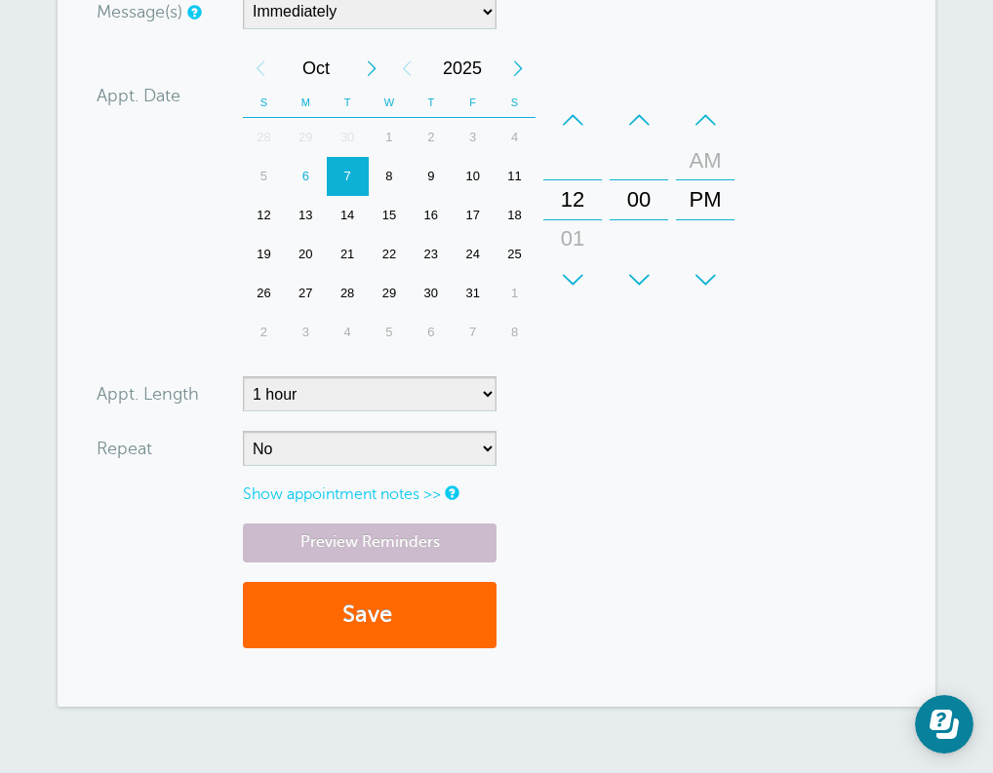
click at [654, 459] on form "You are creating a new customer. To use an existing customer select one from th…" at bounding box center [497, 186] width 800 height 963
click at [380, 620] on button "Save" at bounding box center [370, 615] width 254 height 67
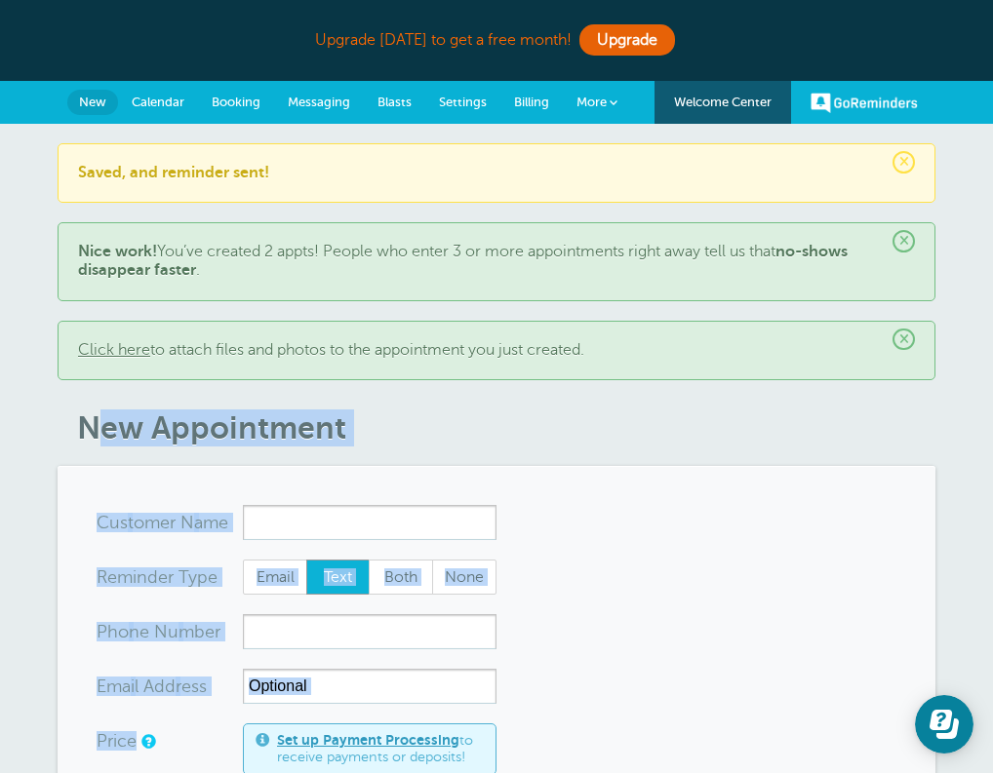
drag, startPoint x: 660, startPoint y: 448, endPoint x: 606, endPoint y: 393, distance: 76.5
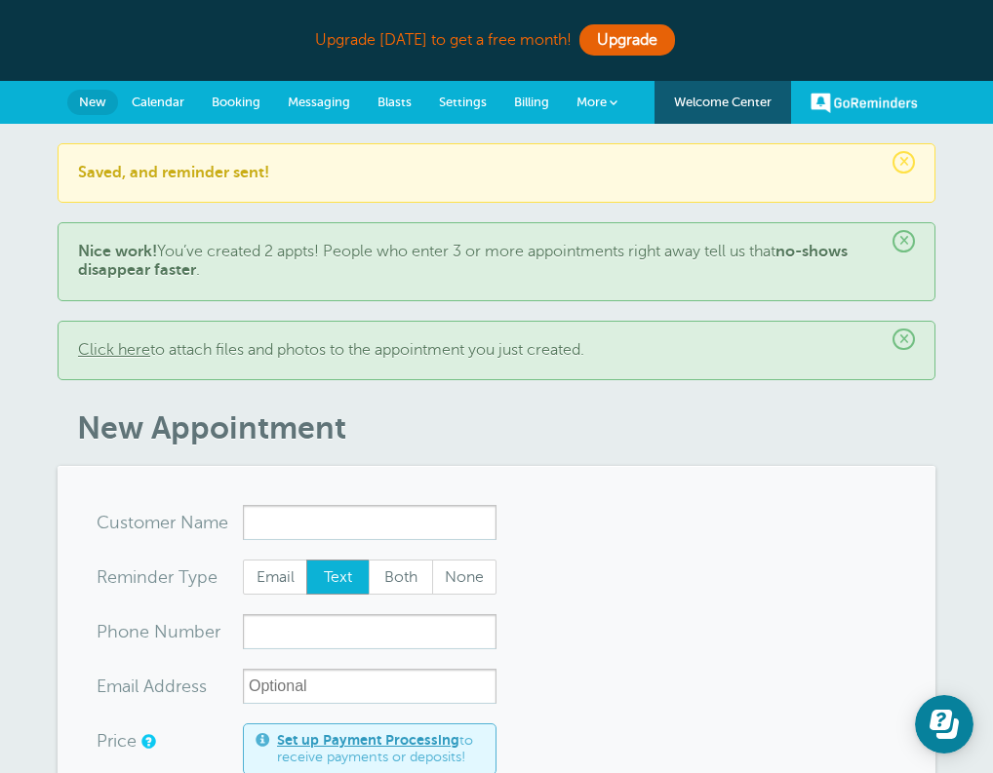
click at [901, 237] on span "×" at bounding box center [903, 241] width 22 height 22
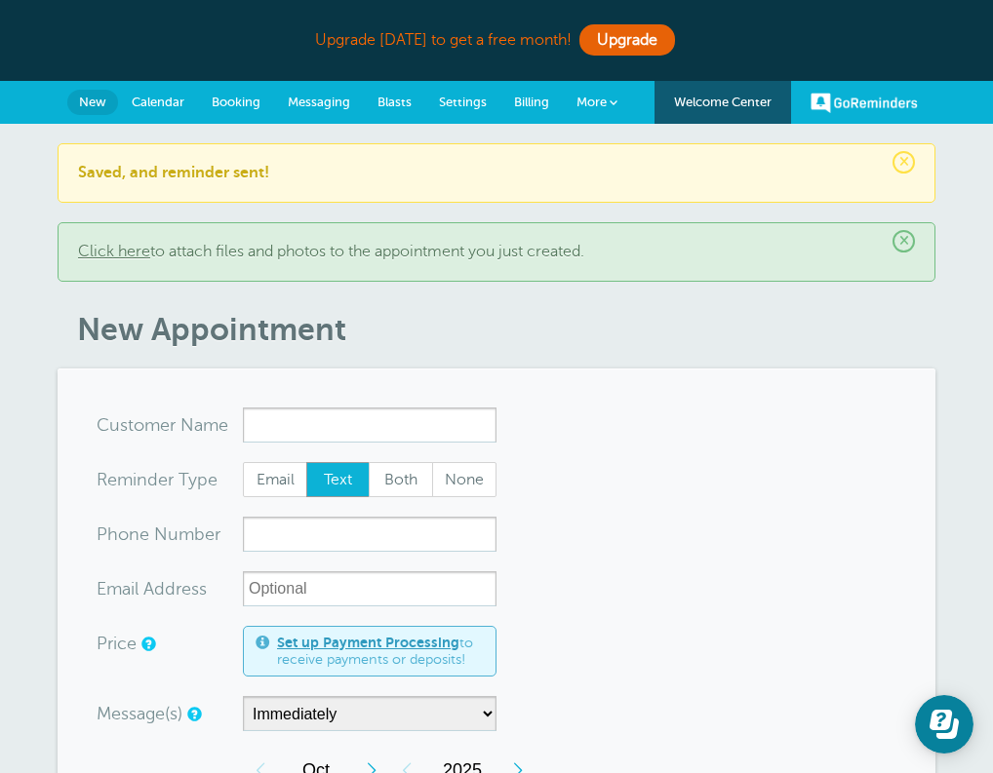
click at [903, 245] on span "×" at bounding box center [903, 241] width 22 height 22
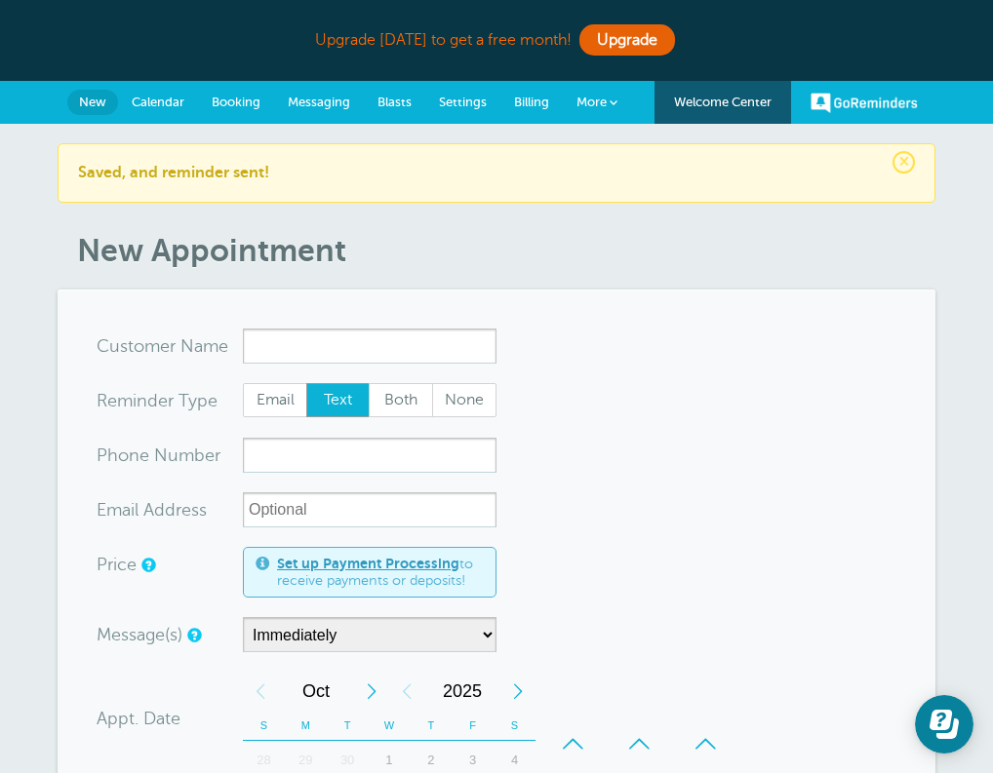
click at [909, 157] on span "×" at bounding box center [903, 162] width 22 height 22
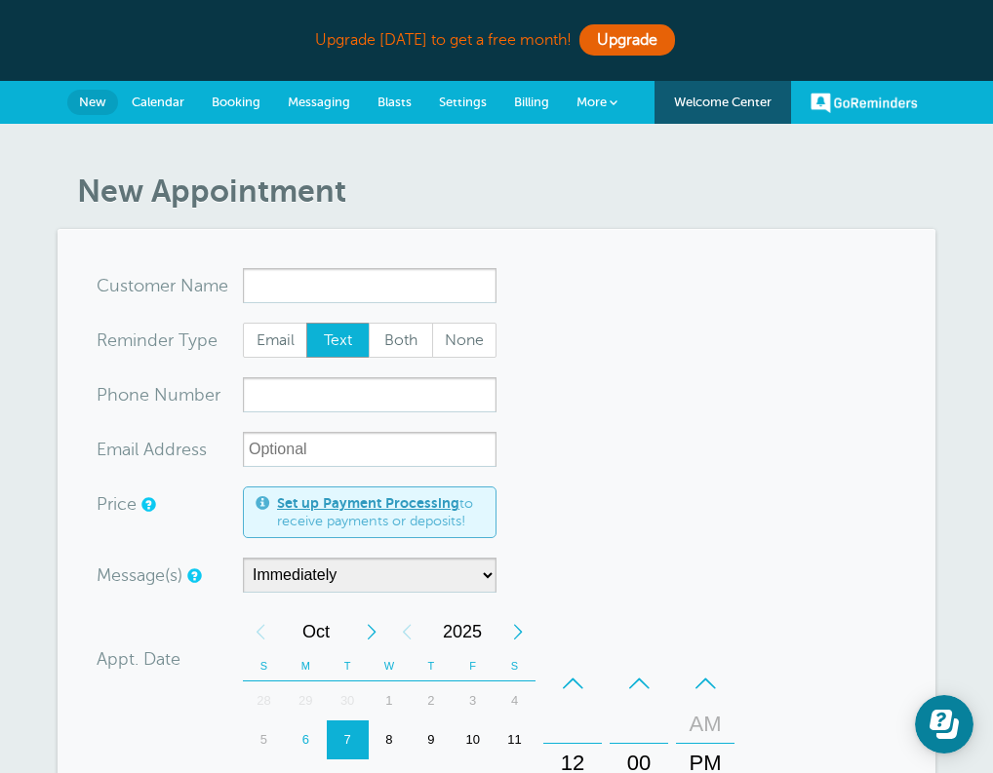
click at [151, 109] on link "Calendar" at bounding box center [158, 102] width 80 height 43
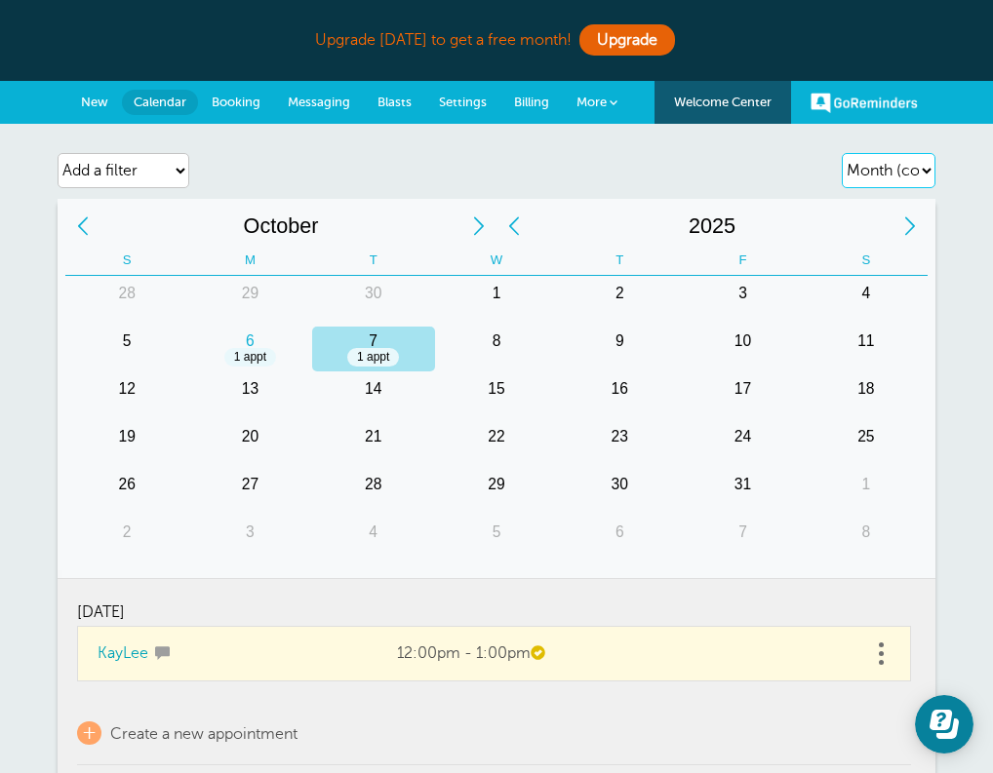
select select "month-full"
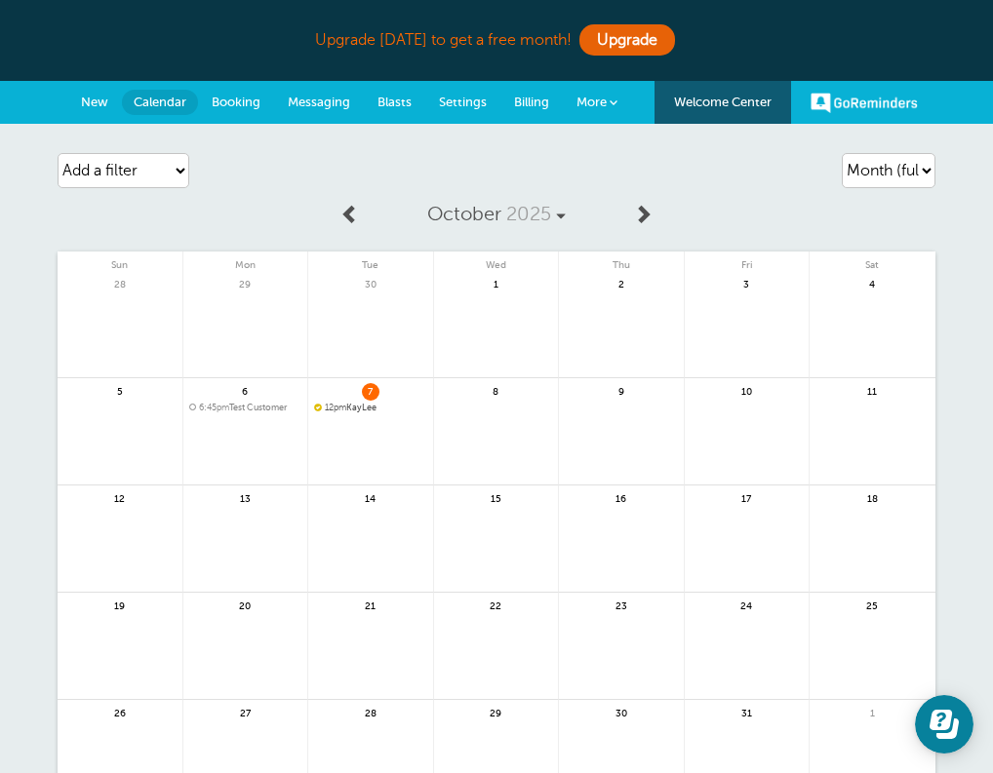
click at [225, 421] on link at bounding box center [245, 458] width 125 height 85
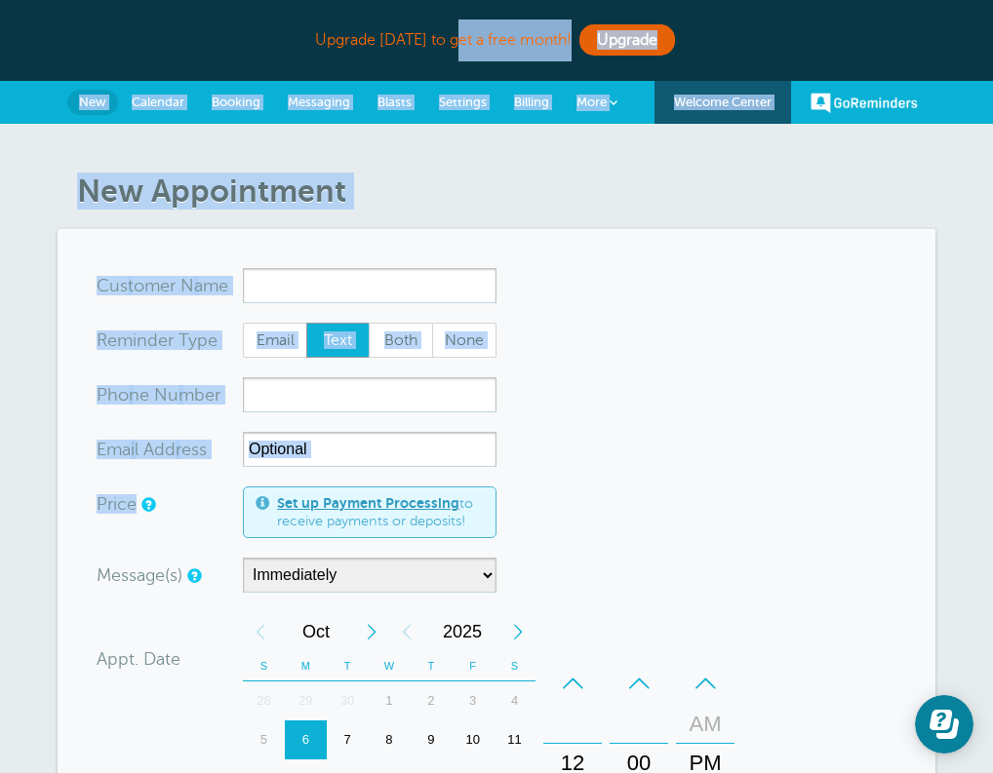
drag, startPoint x: 772, startPoint y: 441, endPoint x: 598, endPoint y: -85, distance: 553.8
click at [598, 0] on html "Upgrade [DATE] to get a free month! Upgrade GoReminders [GEOGRAPHIC_DATA] New C…" at bounding box center [496, 754] width 993 height 1509
click at [649, 326] on form "You are creating a new customer. To use an existing customer select one from th…" at bounding box center [497, 749] width 800 height 963
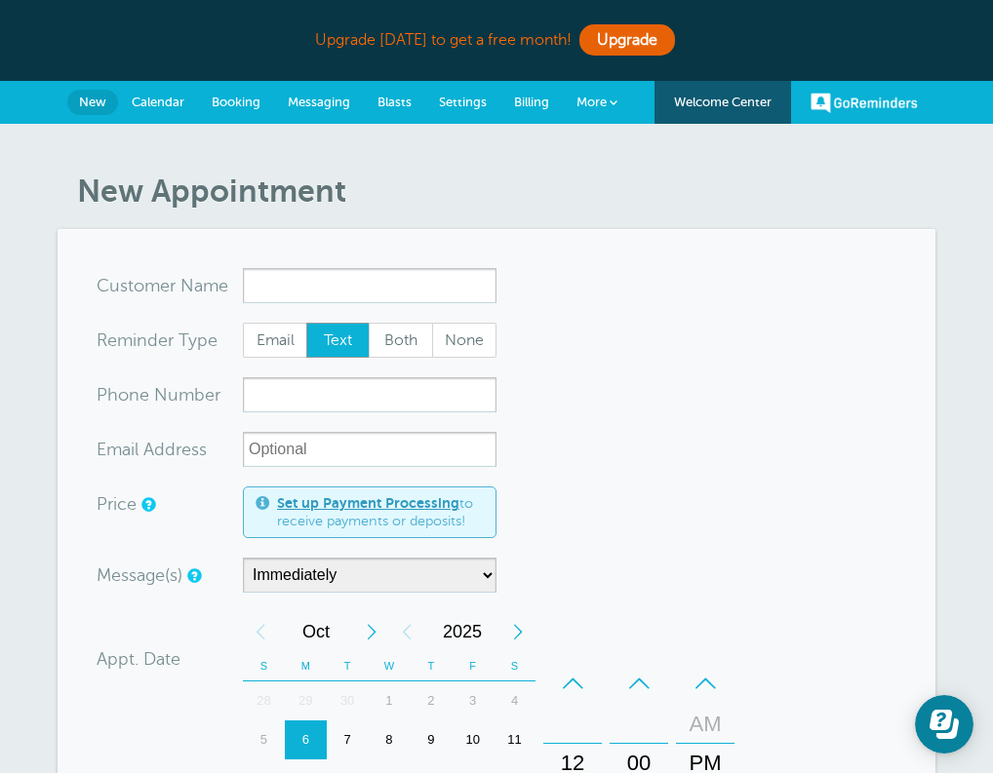
drag, startPoint x: 655, startPoint y: 445, endPoint x: 662, endPoint y: 257, distance: 187.3
click at [664, 257] on section "You are creating a new customer. To use an existing customer select one from th…" at bounding box center [497, 749] width 878 height 1041
click at [662, 257] on section "You are creating a new customer. To use an existing customer select one from th…" at bounding box center [497, 749] width 878 height 1041
click at [610, 107] on link "More" at bounding box center [597, 103] width 68 height 44
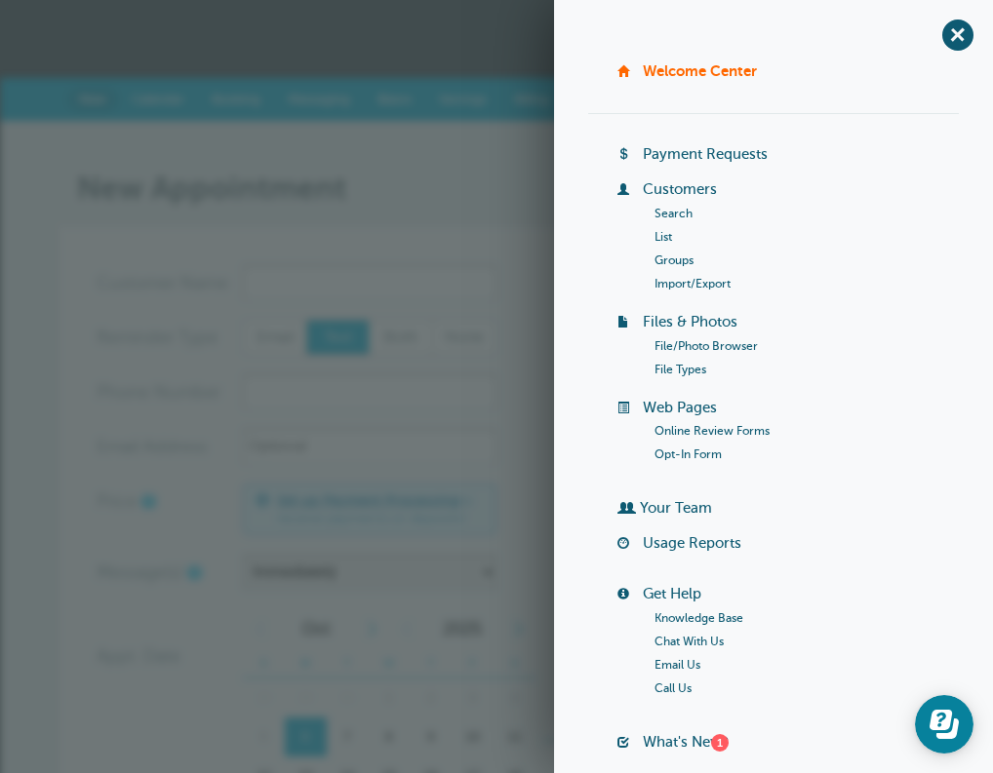
click at [526, 274] on form "You are creating a new customer. To use an existing customer select one from th…" at bounding box center [497, 746] width 800 height 963
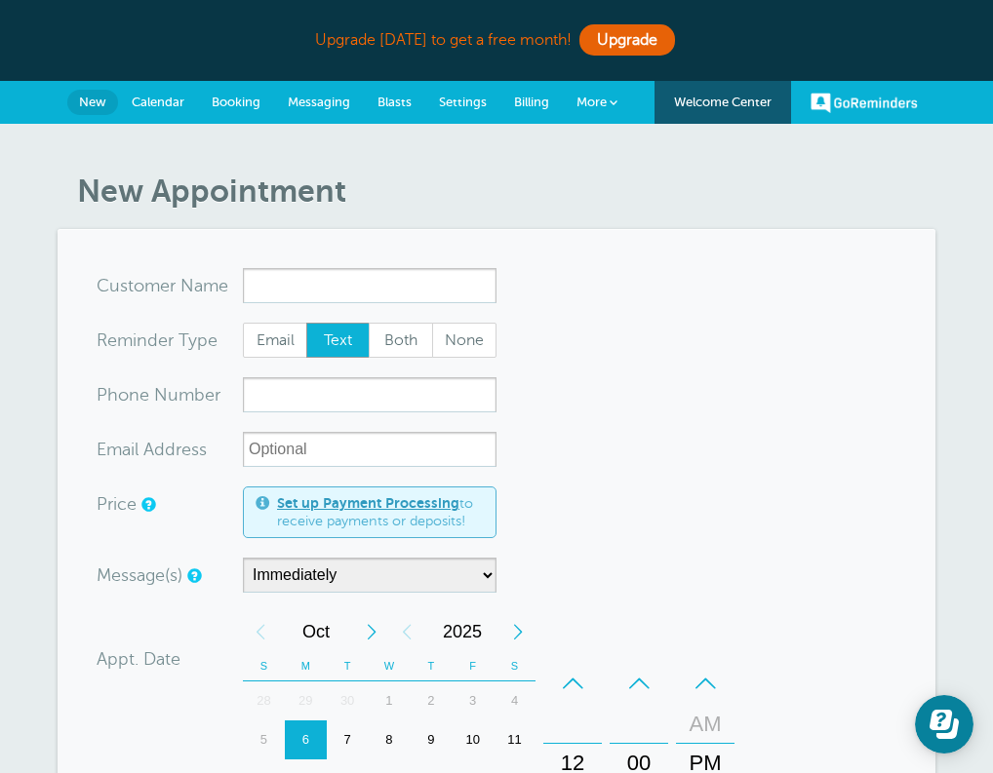
click at [856, 101] on link "GoReminders" at bounding box center [863, 102] width 107 height 43
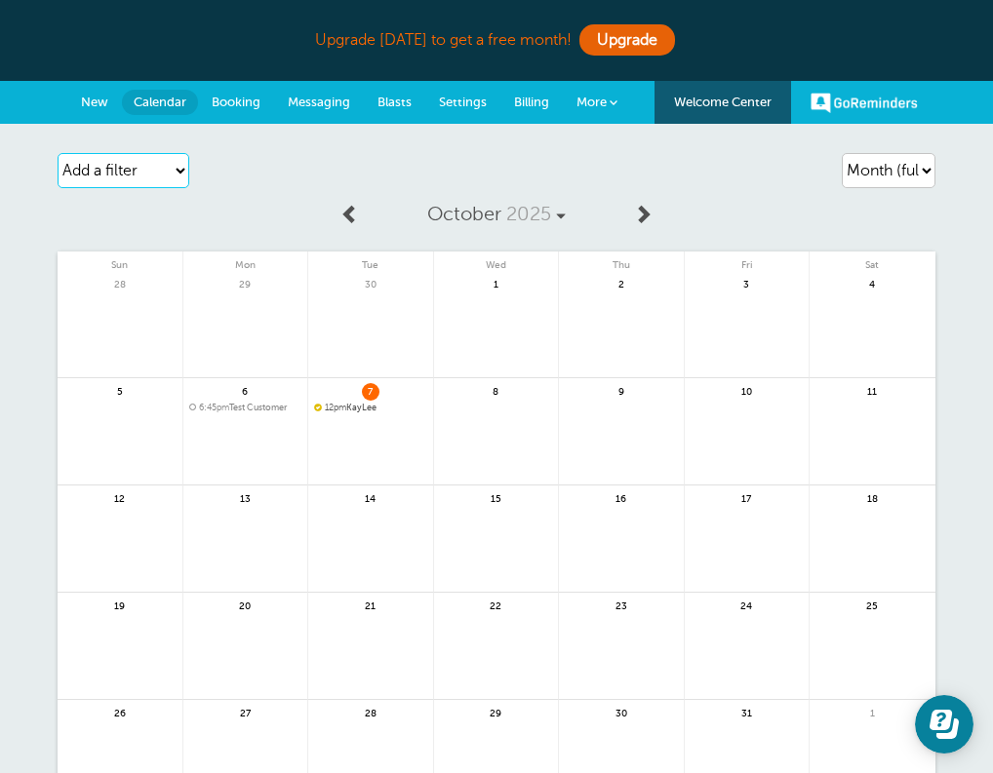
select select "customer"
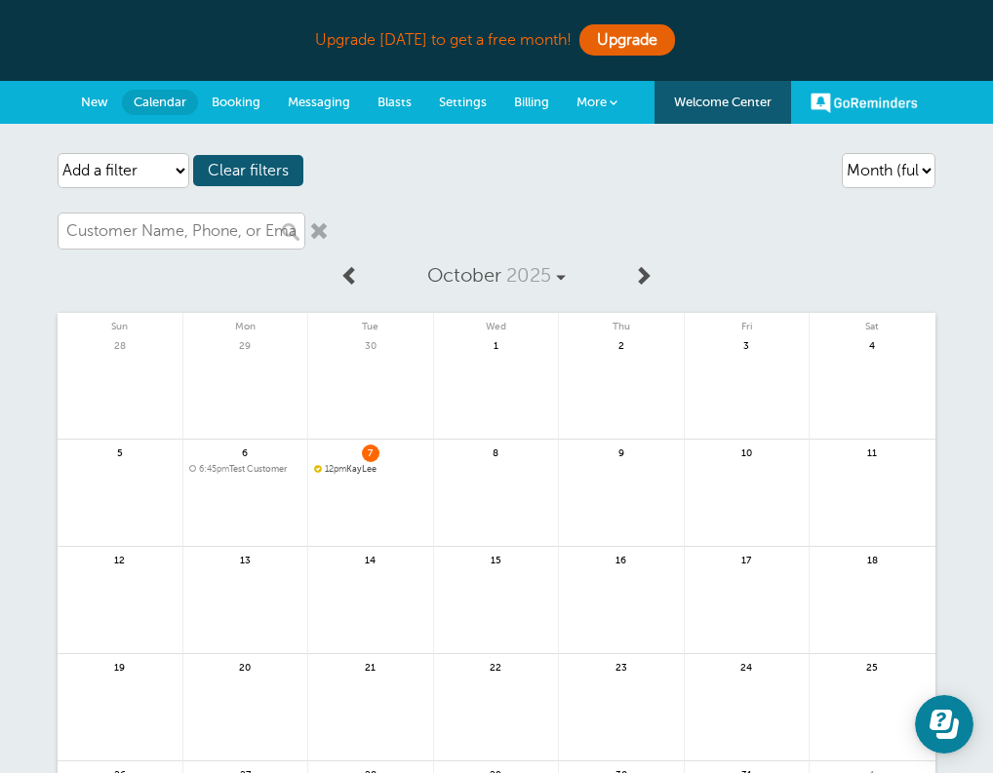
click at [480, 197] on div "Agenda Day Week Month (full view) Month (condensed) Add a filter Customer Searc…" at bounding box center [497, 170] width 878 height 55
select select "payment_status"
select select
select select "not_paid"
click at [602, 237] on link at bounding box center [598, 231] width 20 height 20
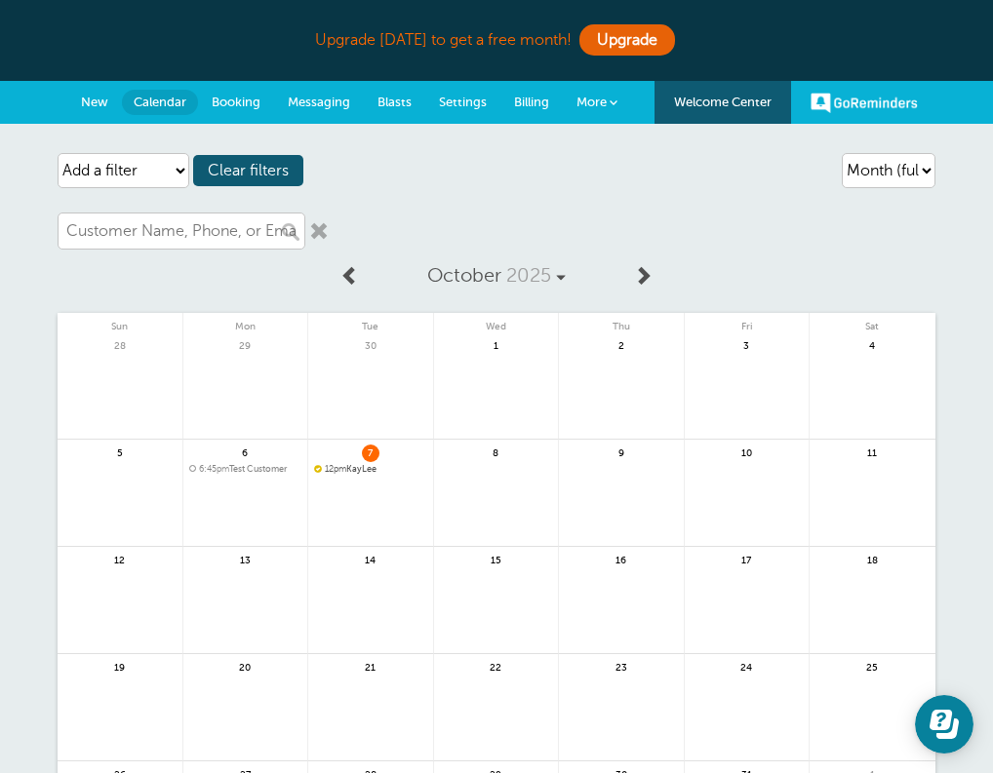
click at [320, 232] on link at bounding box center [319, 231] width 20 height 20
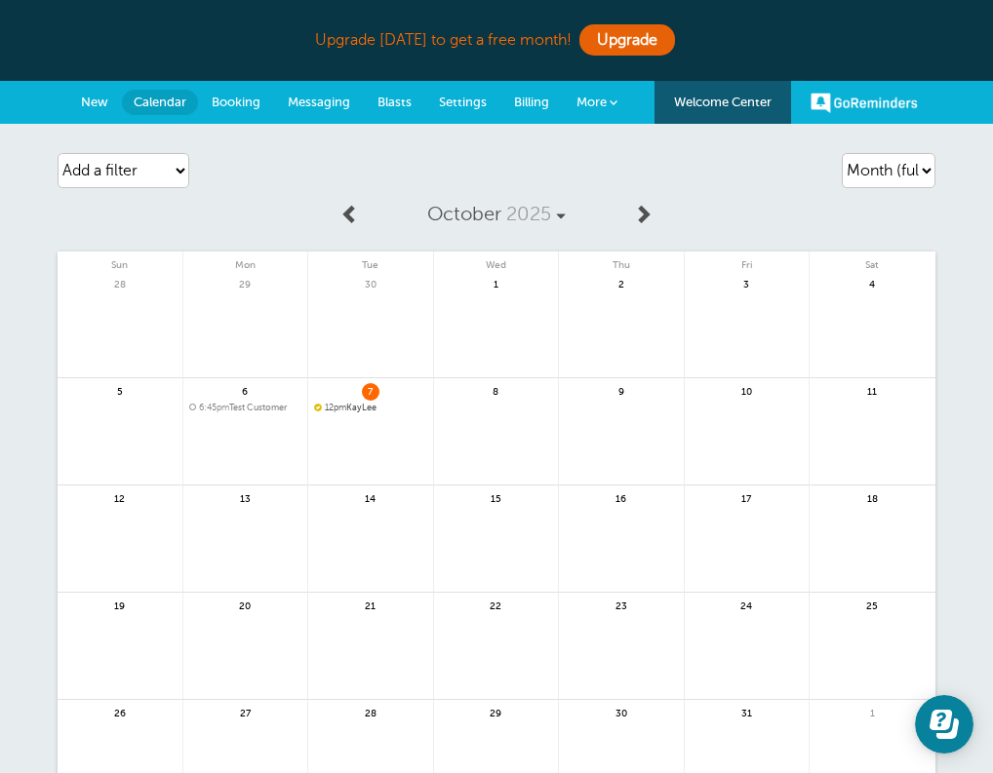
click at [240, 101] on span "Booking" at bounding box center [236, 102] width 49 height 15
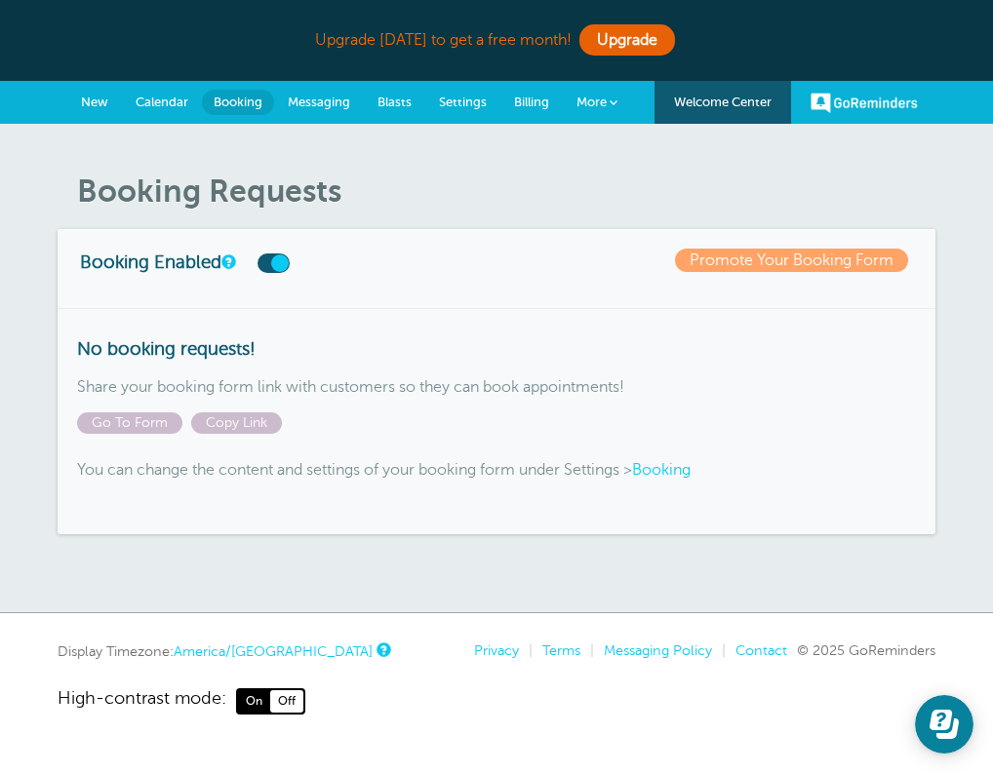
click at [150, 405] on div "No booking requests! Share your booking form link with customers so they can bo…" at bounding box center [497, 421] width 878 height 227
click at [157, 434] on div "No booking requests! Share your booking form link with customers so they can bo…" at bounding box center [497, 421] width 878 height 227
click at [155, 428] on span "Go To Form" at bounding box center [129, 422] width 105 height 21
drag, startPoint x: 347, startPoint y: 203, endPoint x: 351, endPoint y: 179, distance: 23.7
click at [351, 179] on h1 "Booking Requests" at bounding box center [506, 191] width 858 height 37
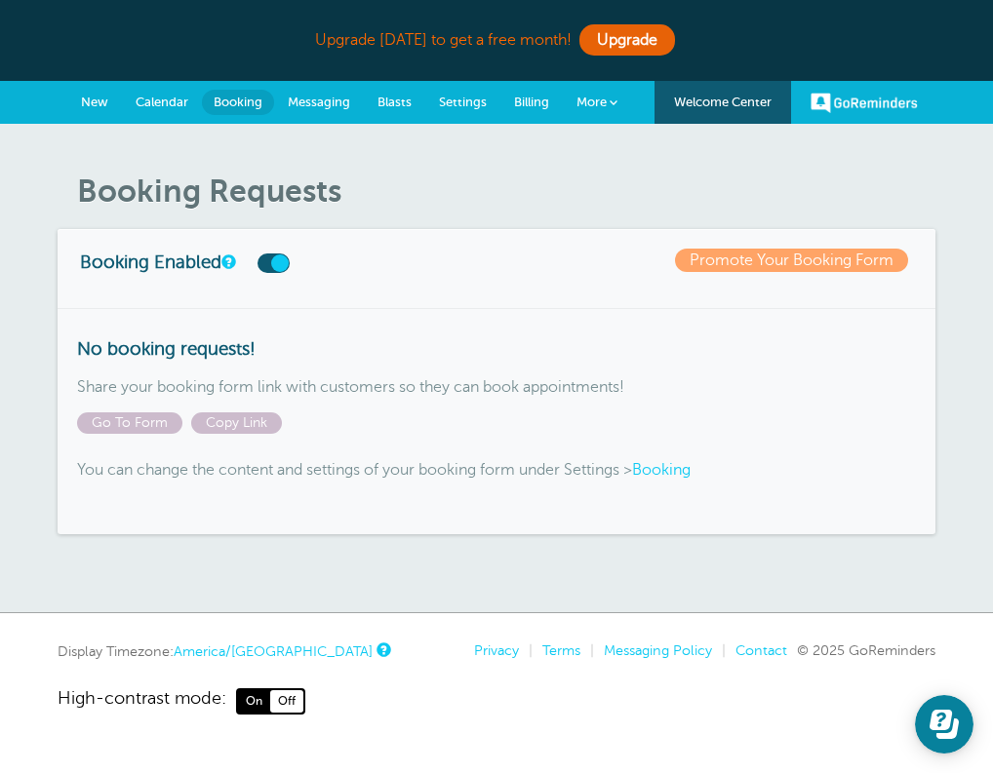
click at [387, 158] on div "Booking Requests Booking Enabled Promote Your Booking Form No booking requests!…" at bounding box center [496, 368] width 993 height 489
click at [234, 105] on span "Booking" at bounding box center [238, 102] width 49 height 15
click at [78, 104] on link "New" at bounding box center [94, 102] width 55 height 43
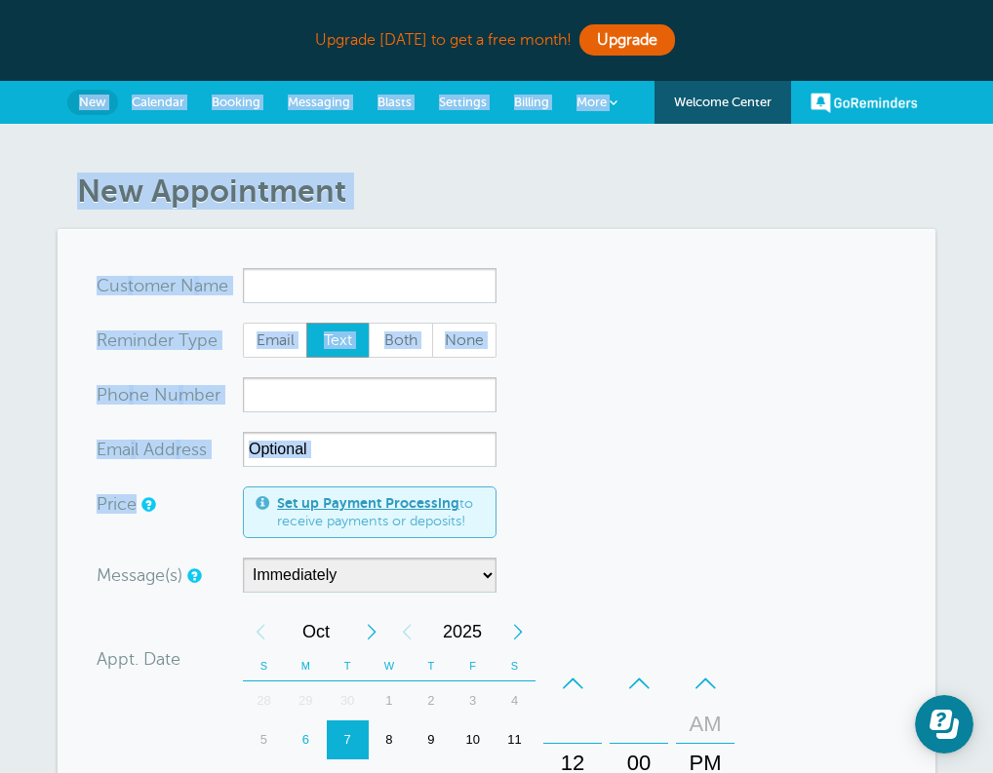
drag, startPoint x: 681, startPoint y: 401, endPoint x: 730, endPoint y: 107, distance: 297.7
click at [730, 107] on div "Upgrade today to get a free month! Upgrade GoReminders Welcome Center New Calen…" at bounding box center [496, 725] width 993 height 1451
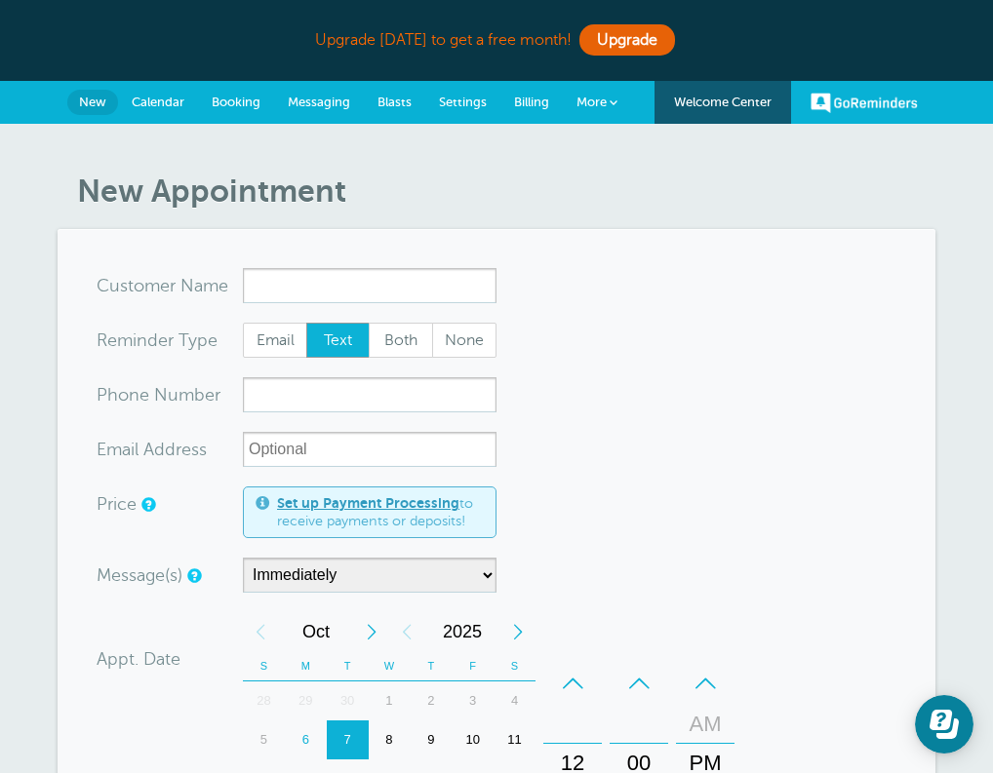
click at [720, 320] on form "You are creating a new customer. To use an existing customer select one from th…" at bounding box center [497, 749] width 800 height 963
click at [329, 100] on span "Messaging" at bounding box center [319, 102] width 62 height 15
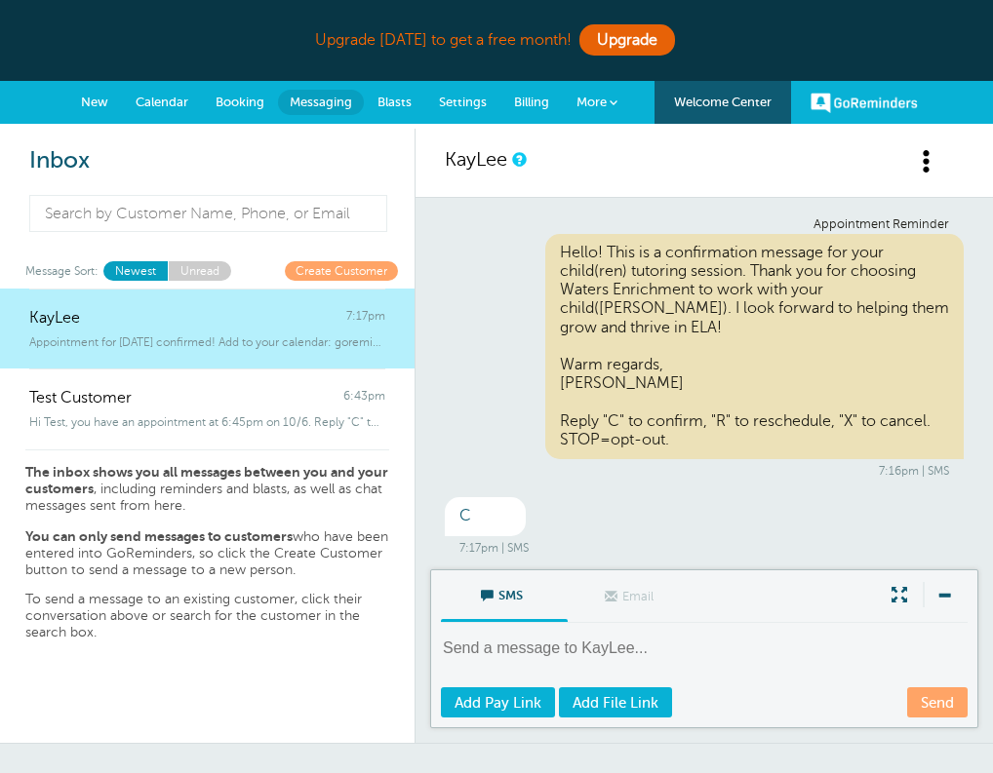
scroll to position [95, 0]
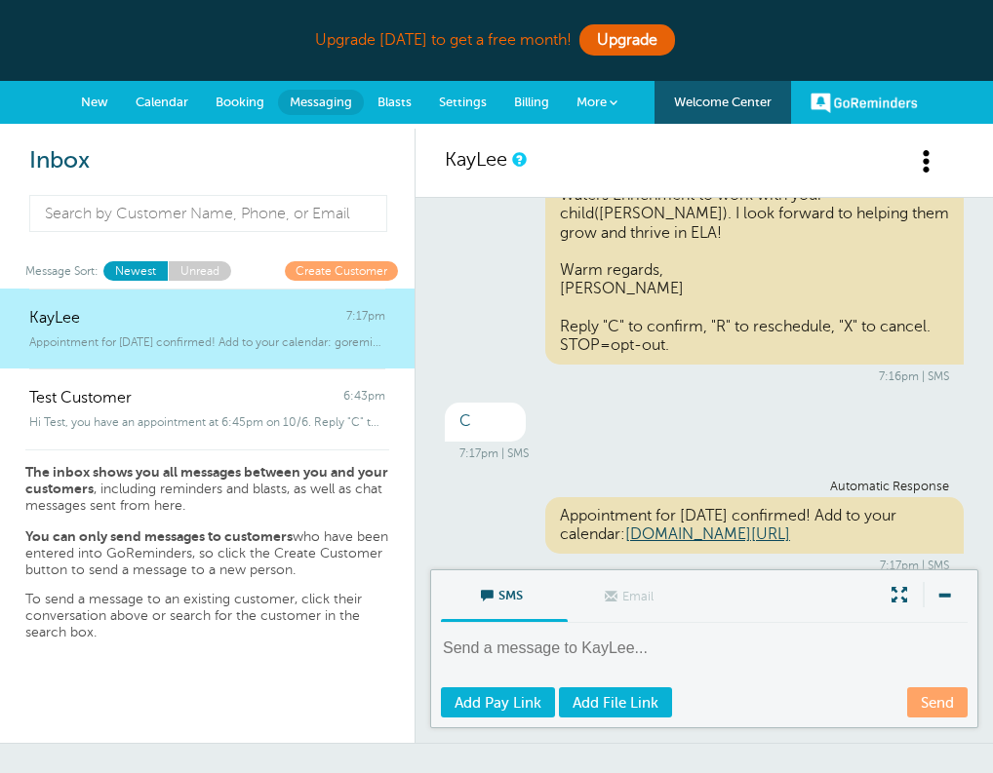
click at [570, 510] on div "Appointment for [DATE] confirmed! Add to your calendar: [DOMAIN_NAME][URL]" at bounding box center [754, 525] width 418 height 57
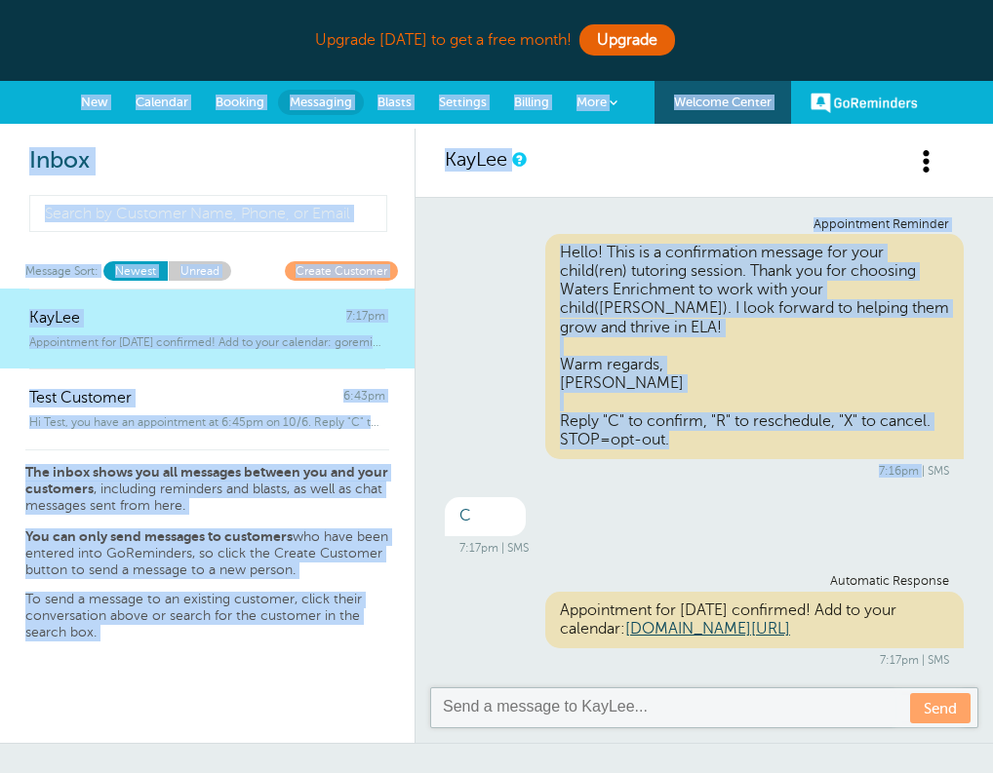
scroll to position [0, 0]
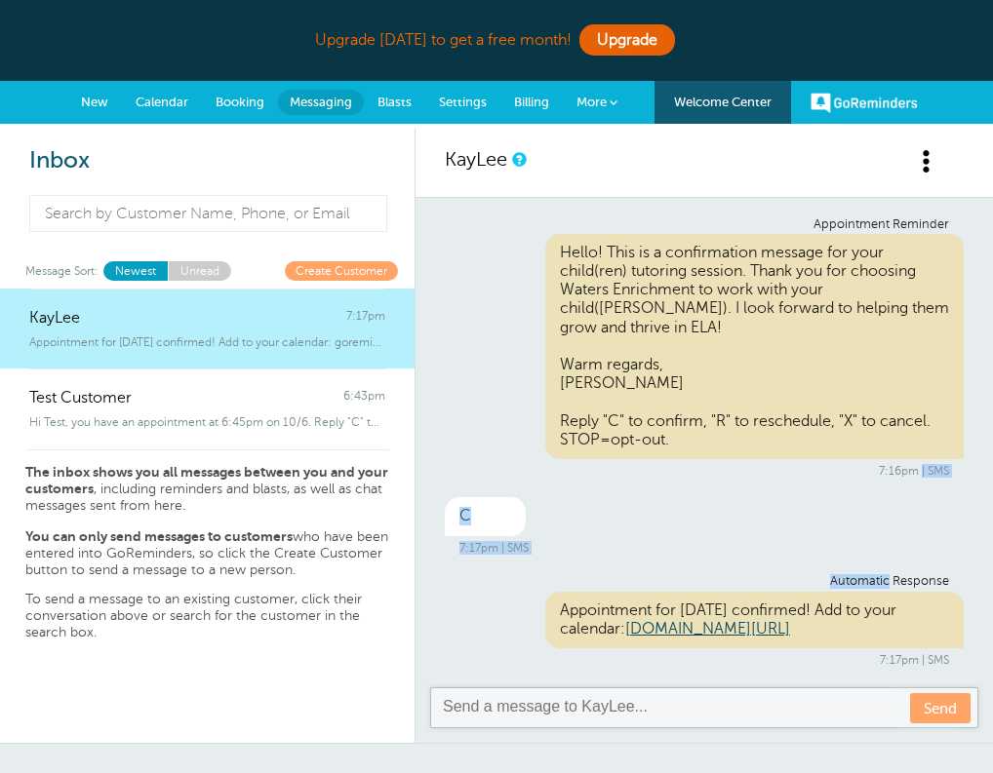
drag, startPoint x: 645, startPoint y: 360, endPoint x: 643, endPoint y: 566, distance: 205.7
click at [643, 566] on div "Appointment Reminder Hello! This is a confirmation message for your child(ren) …" at bounding box center [703, 442] width 577 height 489
click at [668, 538] on div "Appointment Reminder Hello! This is a confirmation message for your child(ren) …" at bounding box center [703, 442] width 577 height 489
click at [99, 93] on link "New" at bounding box center [94, 102] width 55 height 43
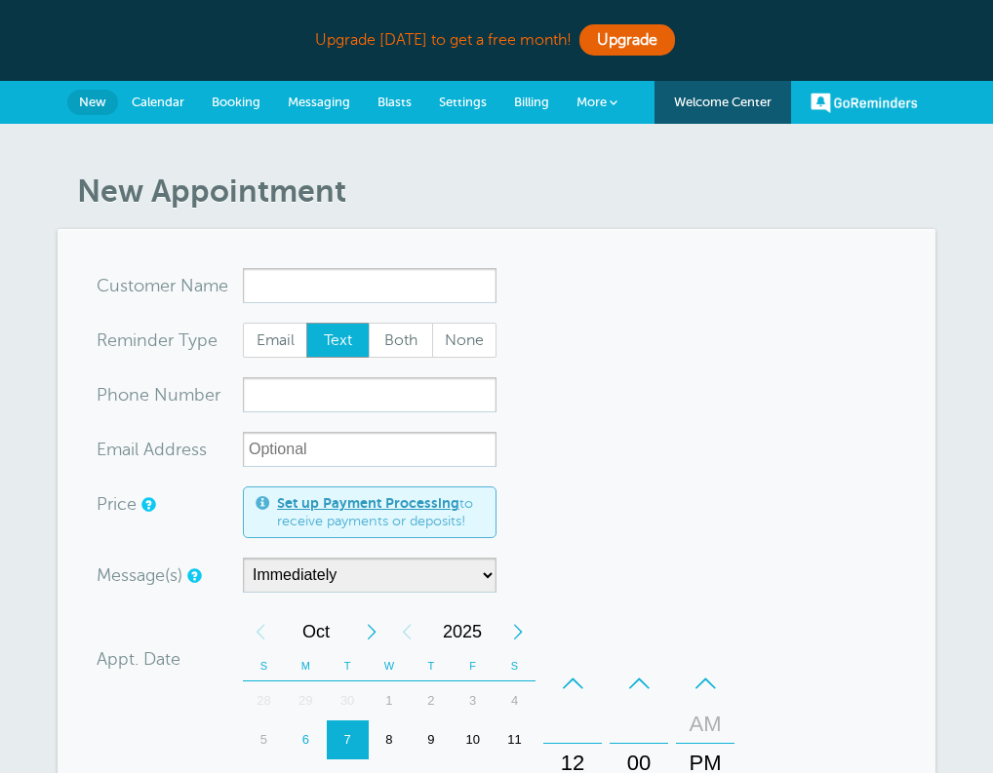
click at [314, 282] on input "x-no-autofill" at bounding box center [370, 285] width 254 height 35
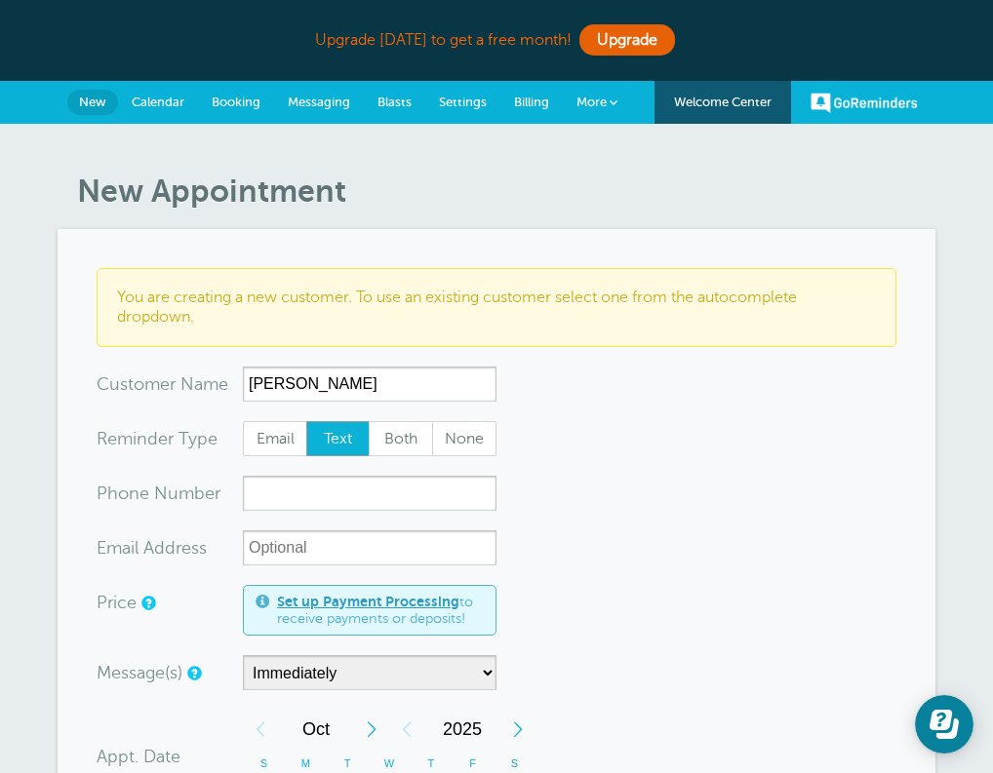
type input "Angela"
click at [372, 492] on input "xxx-no-autofill" at bounding box center [370, 493] width 254 height 35
type input "6627639992"
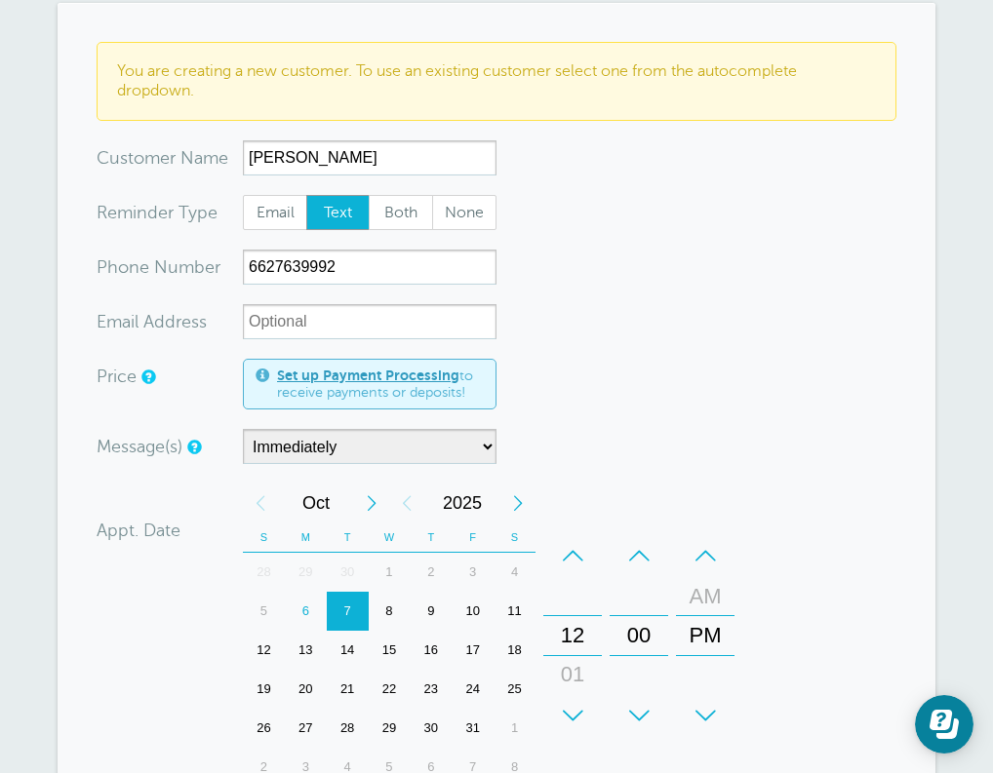
scroll to position [413, 0]
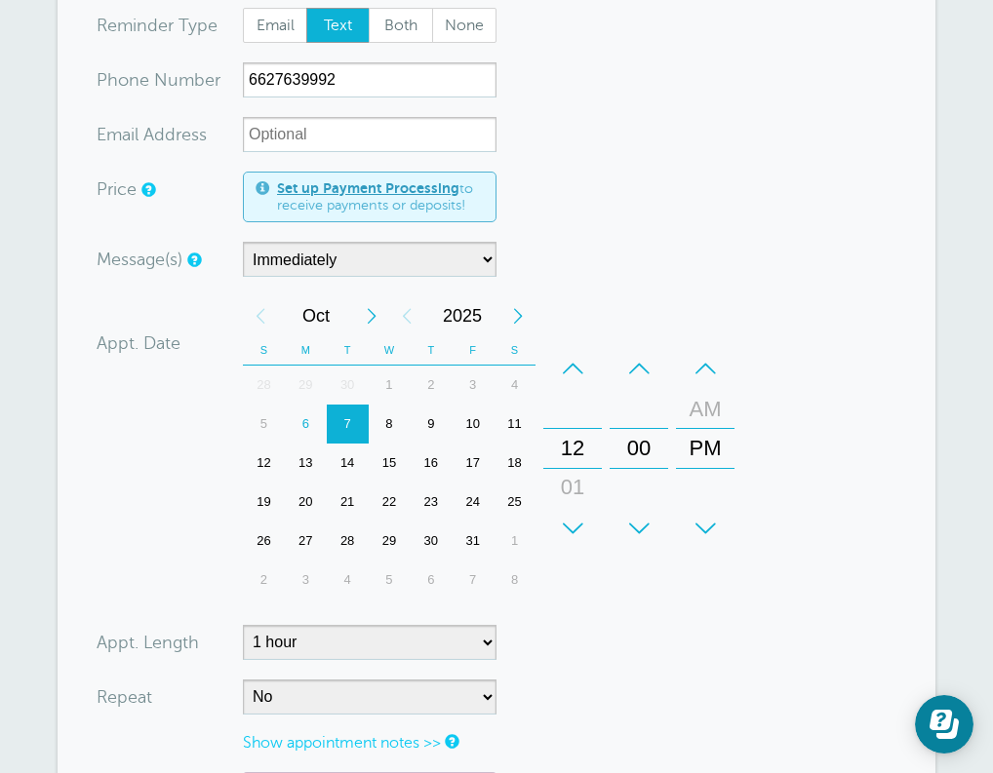
drag, startPoint x: 602, startPoint y: 629, endPoint x: 627, endPoint y: 463, distance: 167.7
click at [627, 463] on form "You are creating a new customer. To use an existing customer select one from th…" at bounding box center [497, 385] width 800 height 1061
click at [610, 190] on form "You are creating a new customer. To use an existing customer select one from th…" at bounding box center [497, 385] width 800 height 1061
click at [395, 189] on link "Set up Payment Processing" at bounding box center [368, 188] width 182 height 16
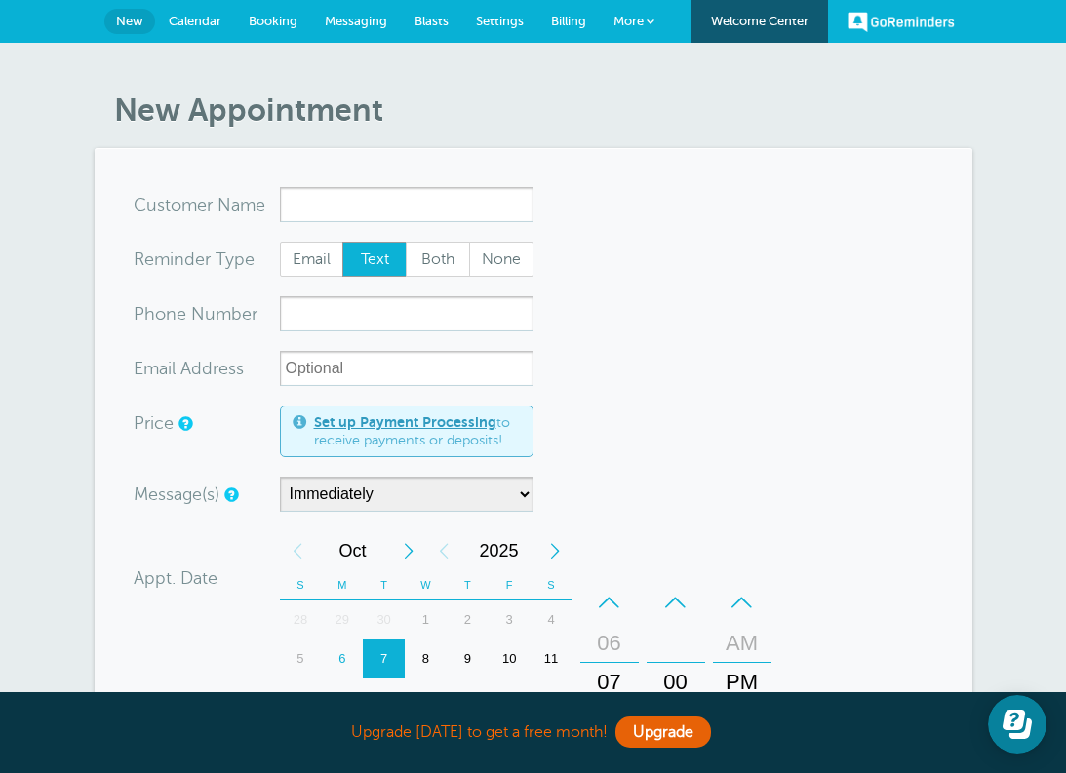
click at [776, 29] on link "Welcome Center" at bounding box center [759, 21] width 137 height 43
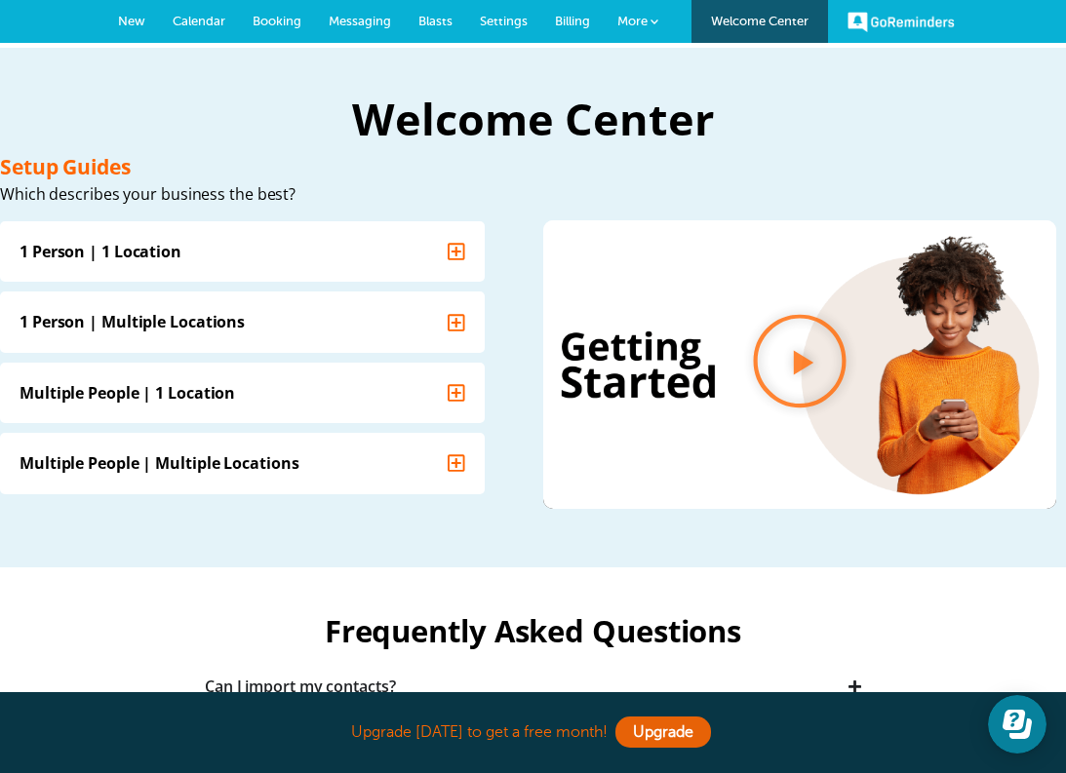
click at [918, 21] on link "GoReminders" at bounding box center [900, 21] width 107 height 43
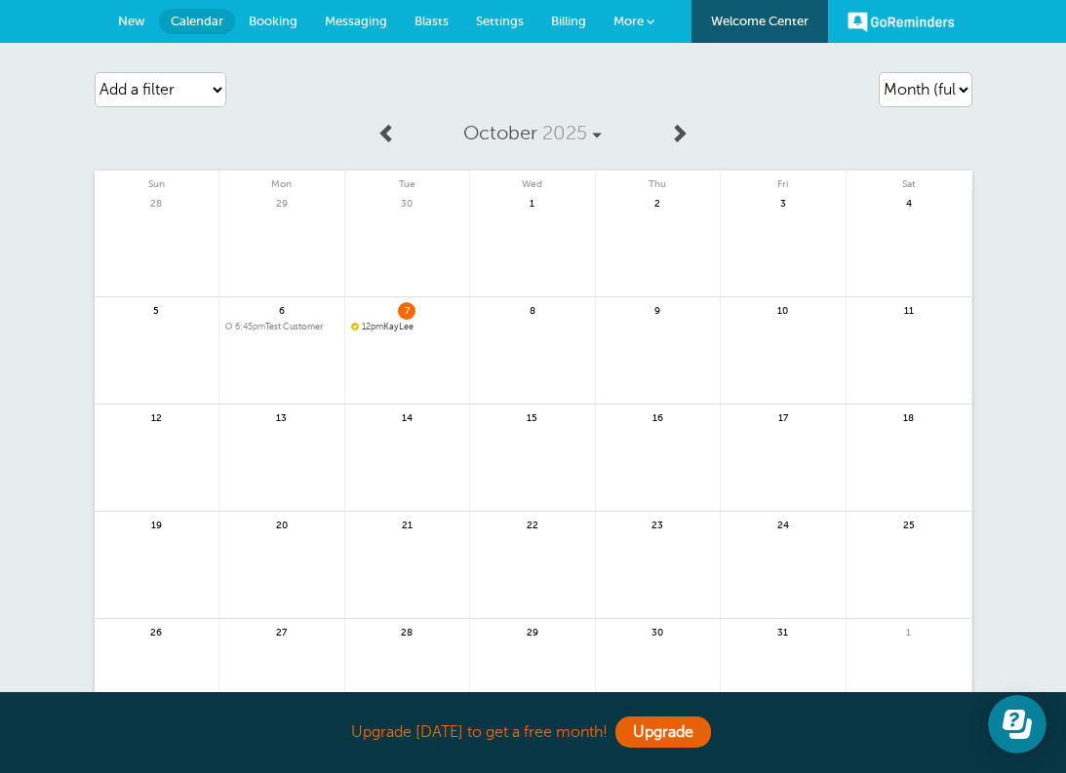
click at [760, 118] on div "[DATE] Sun Mon Tue Wed Thu Fri Sat 28 29 30 1" at bounding box center [534, 419] width 878 height 614
click at [388, 332] on div "7 12pm KayLee" at bounding box center [408, 350] width 126 height 107
click at [389, 329] on span "12pm KayLee" at bounding box center [407, 327] width 113 height 11
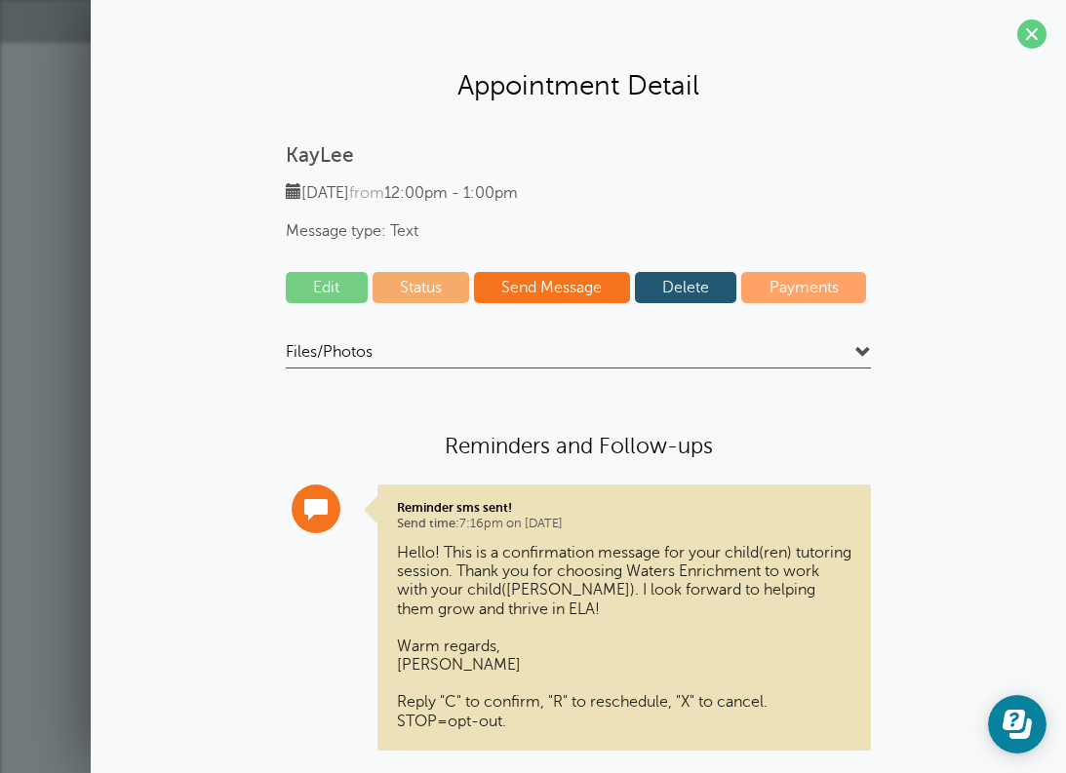
click at [682, 286] on link "Delete" at bounding box center [686, 287] width 102 height 31
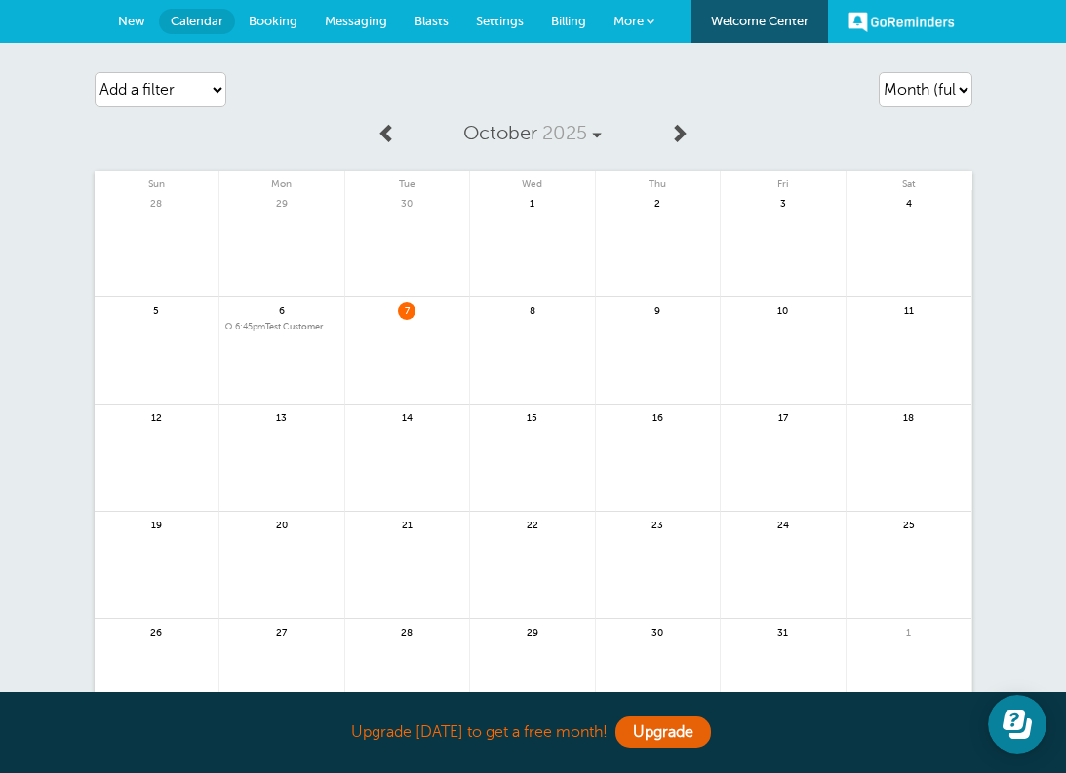
click at [281, 321] on div "6 6:45pm Test Customer" at bounding box center [282, 350] width 126 height 107
click at [281, 327] on span "6:45pm Test Customer" at bounding box center [281, 327] width 113 height 11
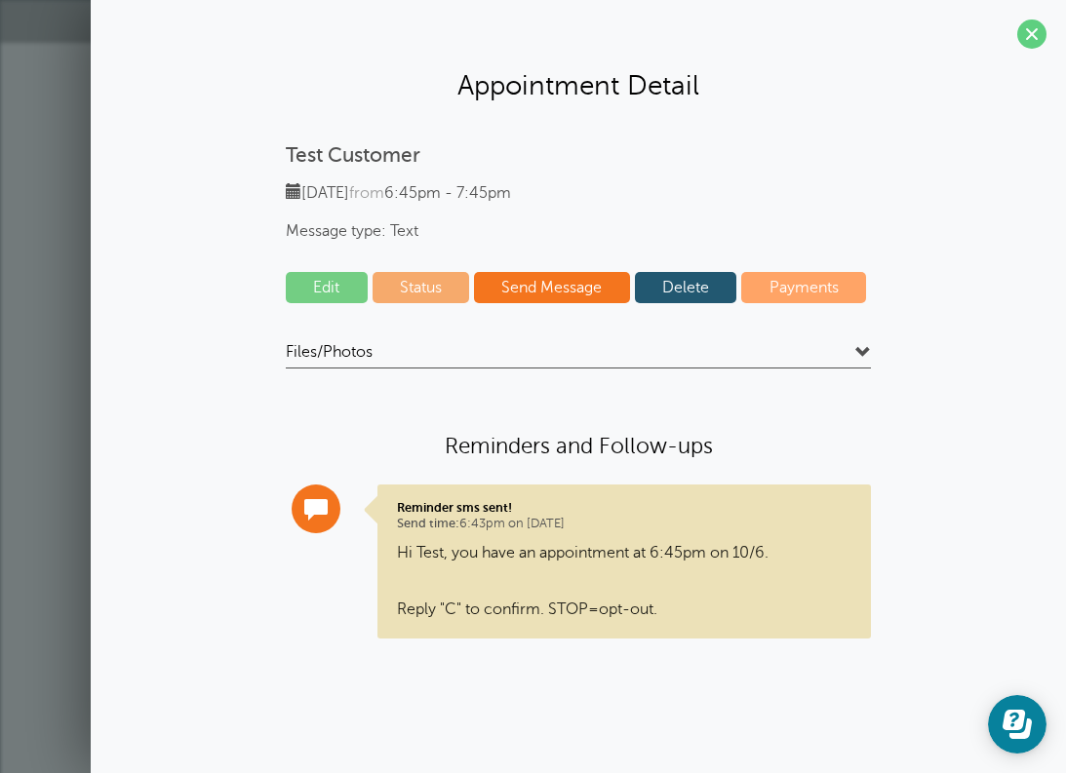
click at [683, 297] on link "Delete" at bounding box center [686, 287] width 102 height 31
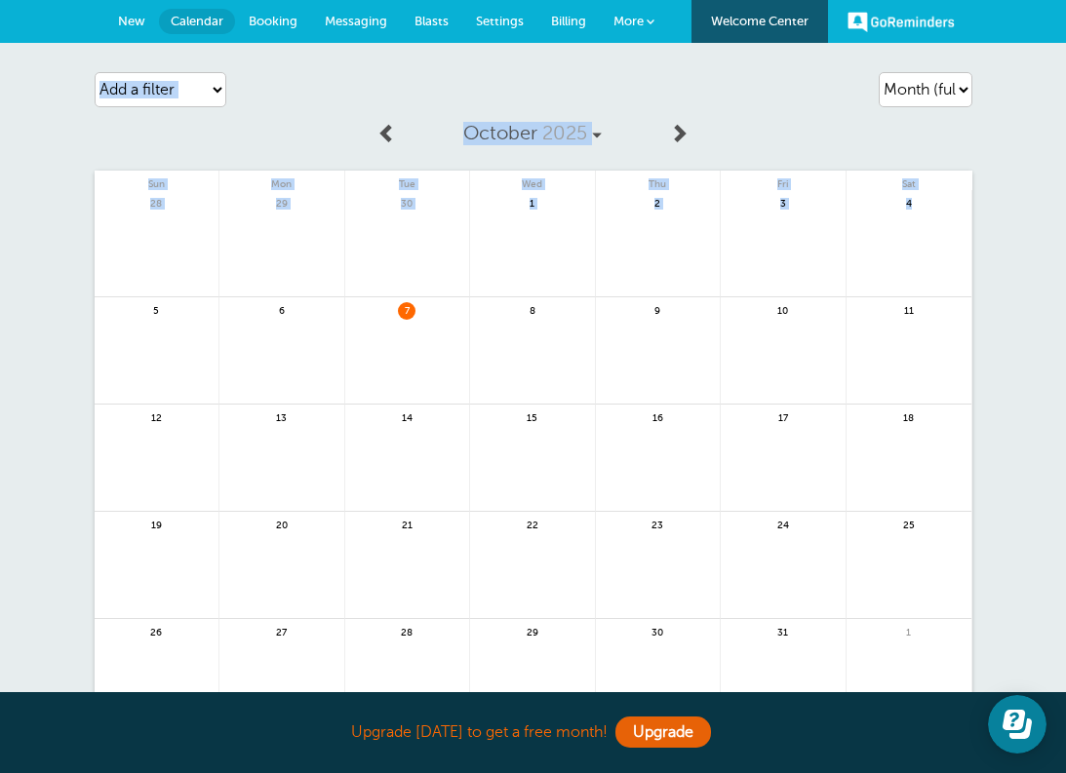
drag, startPoint x: 1032, startPoint y: 270, endPoint x: 878, endPoint y: 115, distance: 218.6
click at [879, 117] on div "Agenda Day Week Month (full view) Month (condensed) Add a filter Customer Searc…" at bounding box center [533, 424] width 1066 height 762
click at [835, 153] on div "October 2025 Sun Mon Tue Wed Thu Fri Sat 28 29 30 1" at bounding box center [534, 419] width 878 height 614
click at [674, 124] on span at bounding box center [679, 133] width 20 height 20
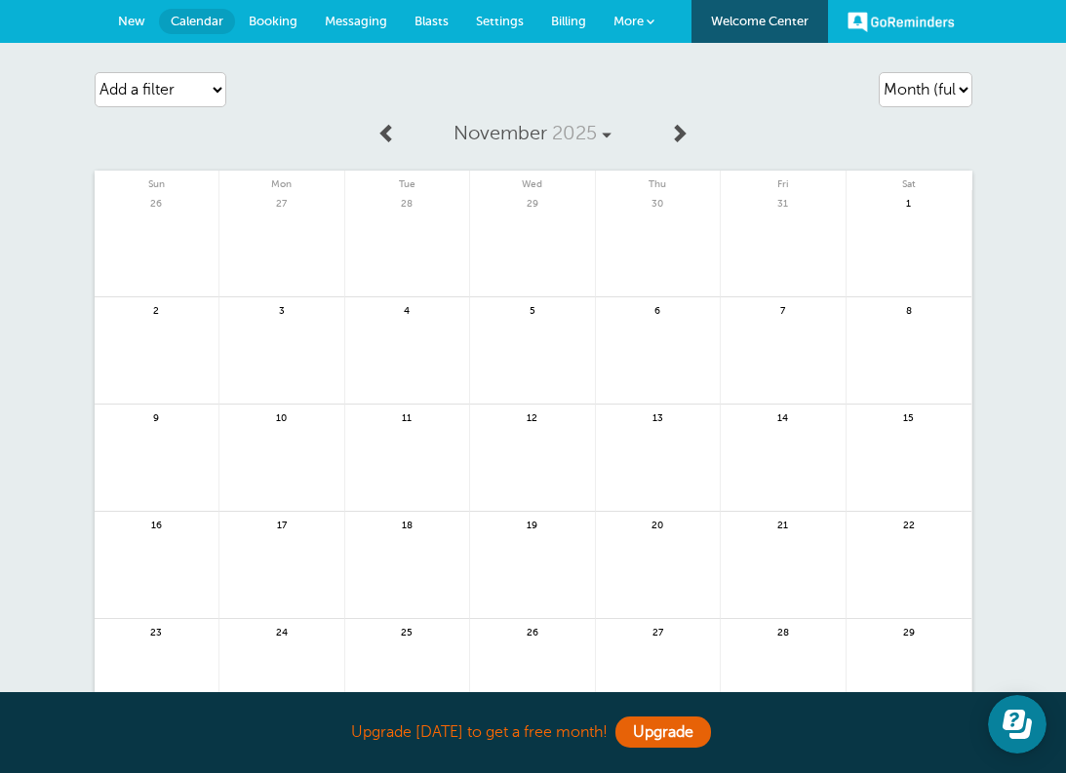
click at [381, 129] on span at bounding box center [387, 133] width 20 height 20
click at [634, 19] on span "More" at bounding box center [628, 21] width 30 height 15
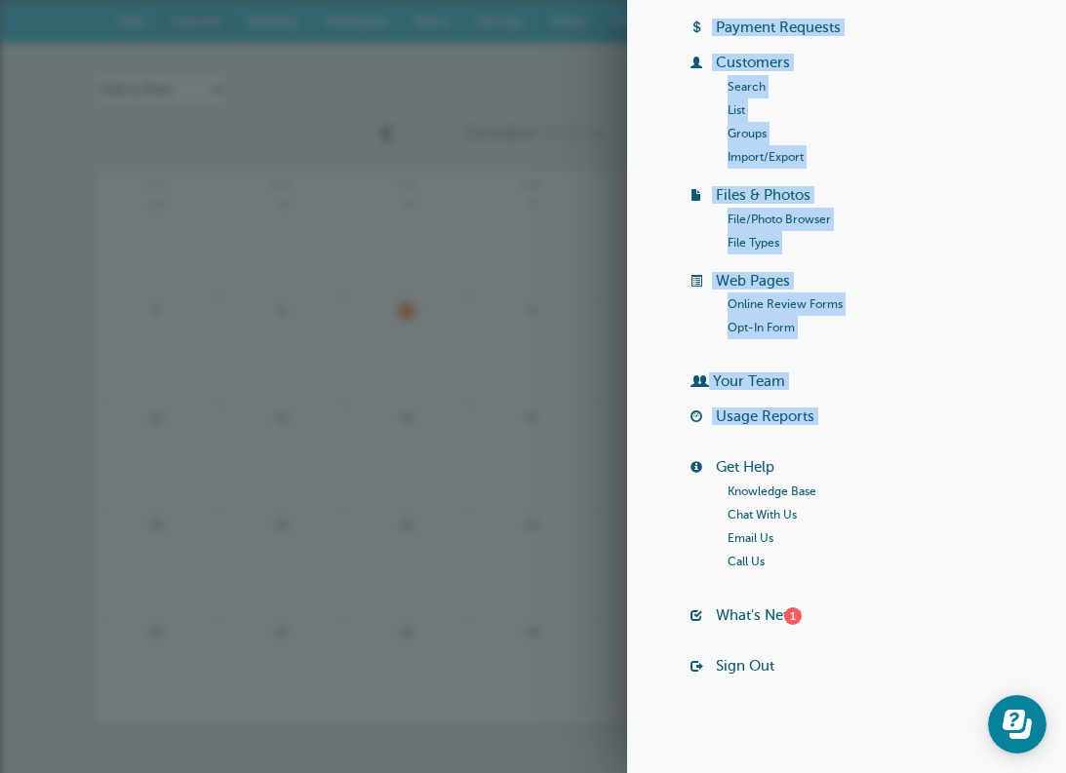
scroll to position [32, 0]
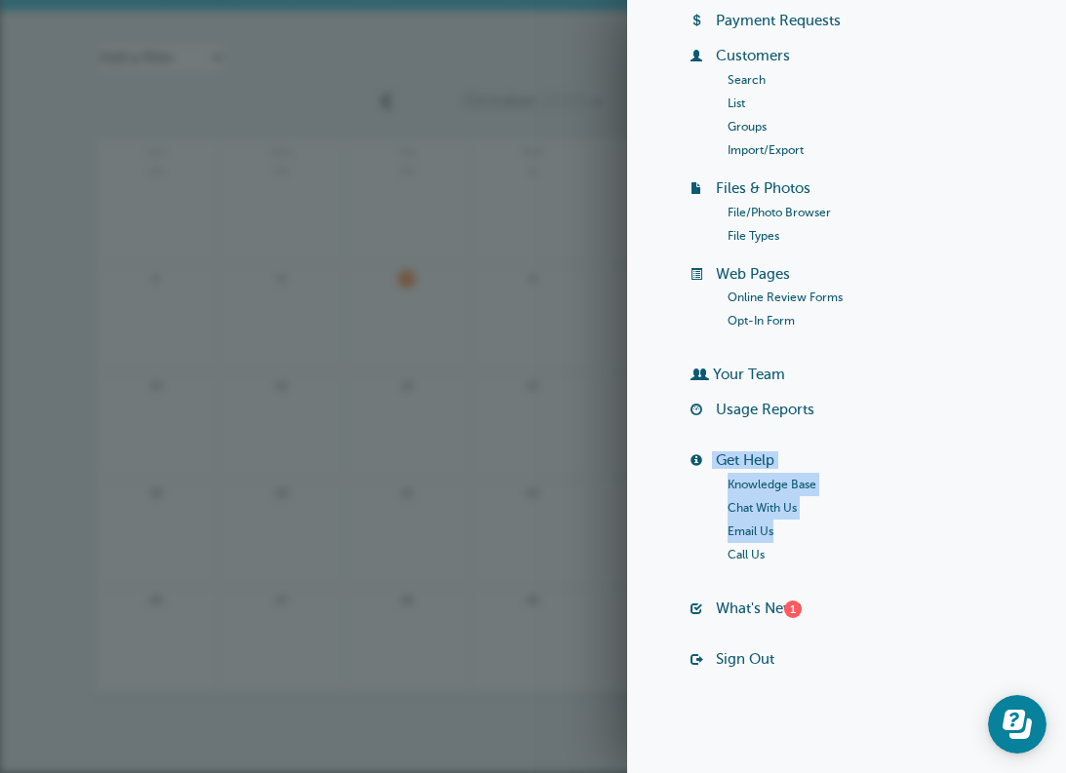
drag, startPoint x: 915, startPoint y: 584, endPoint x: 858, endPoint y: 515, distance: 89.4
click at [861, 521] on div "Welcome Center Billing Payment Requests Customers Search List Groups Import/Exp…" at bounding box center [846, 307] width 371 height 757
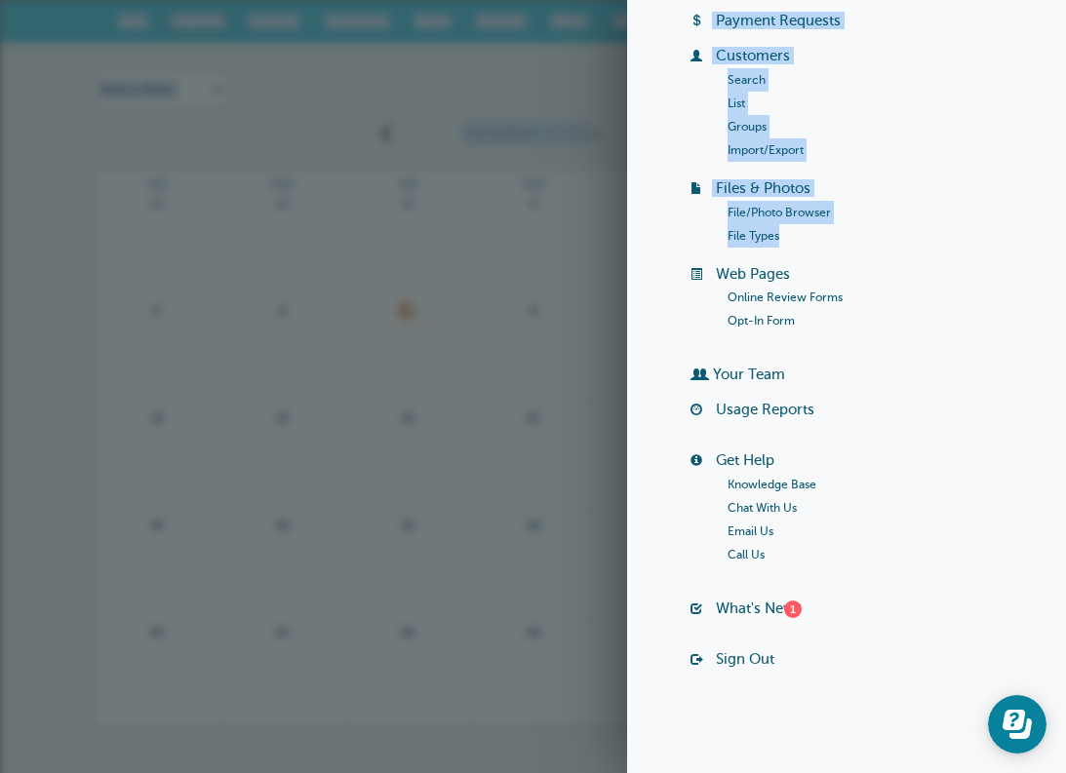
scroll to position [0, 0]
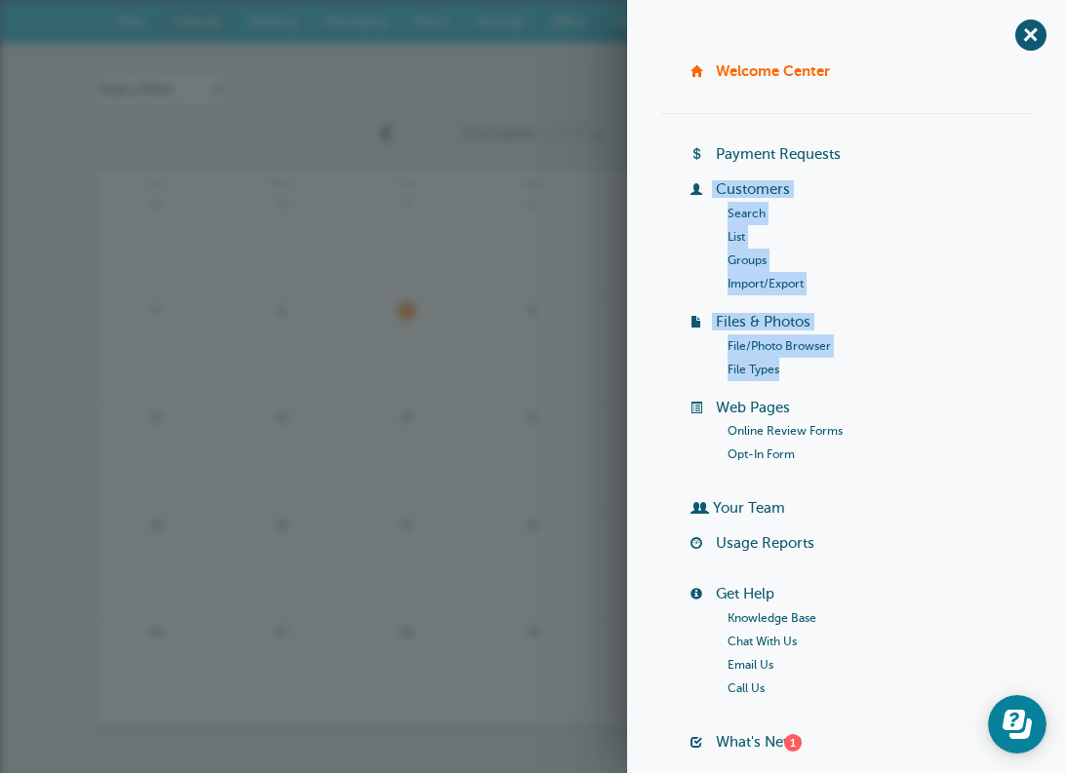
drag, startPoint x: 986, startPoint y: 241, endPoint x: 963, endPoint y: 183, distance: 61.7
click at [963, 183] on ul "Billing Payment Requests Customers Search List Groups Import/Export Files & Pho…" at bounding box center [846, 314] width 371 height 338
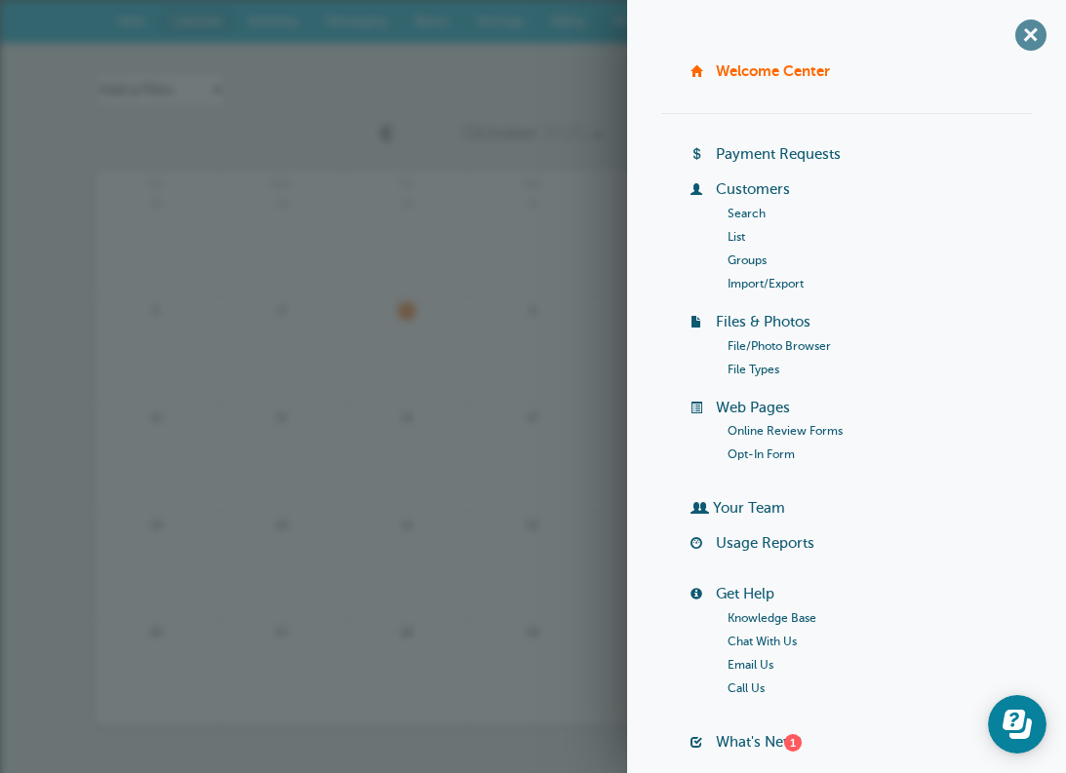
click at [1019, 26] on span "+" at bounding box center [1030, 35] width 44 height 44
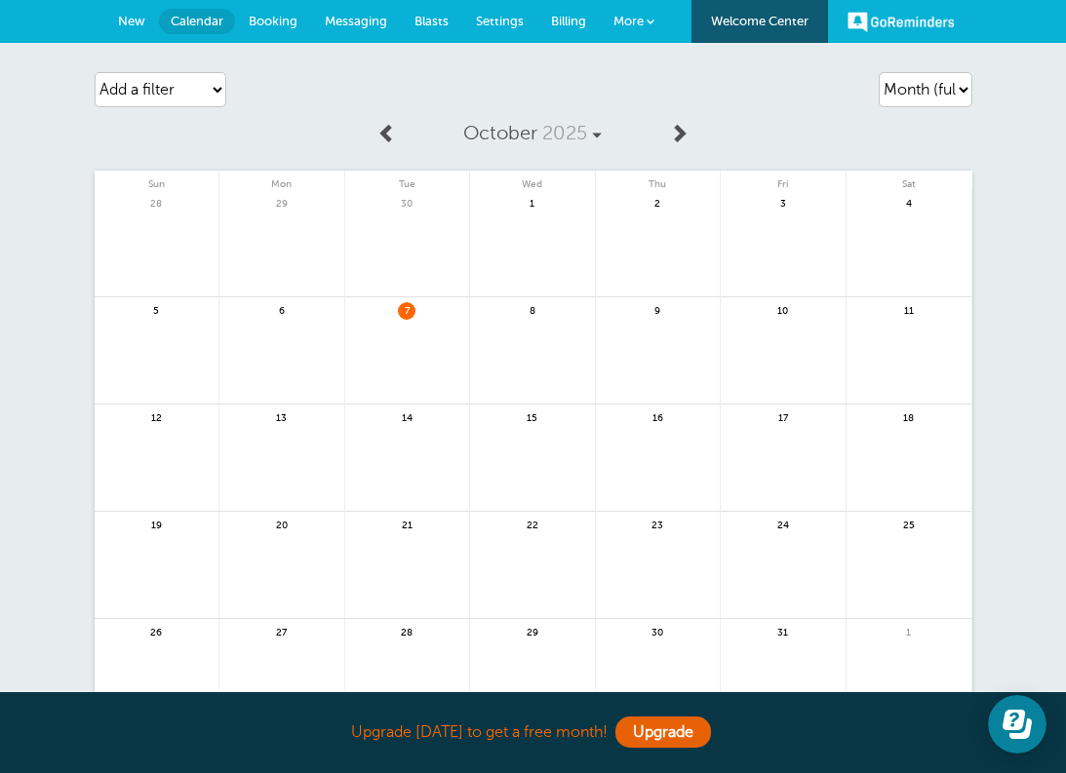
click at [348, 16] on span "Messaging" at bounding box center [356, 21] width 62 height 15
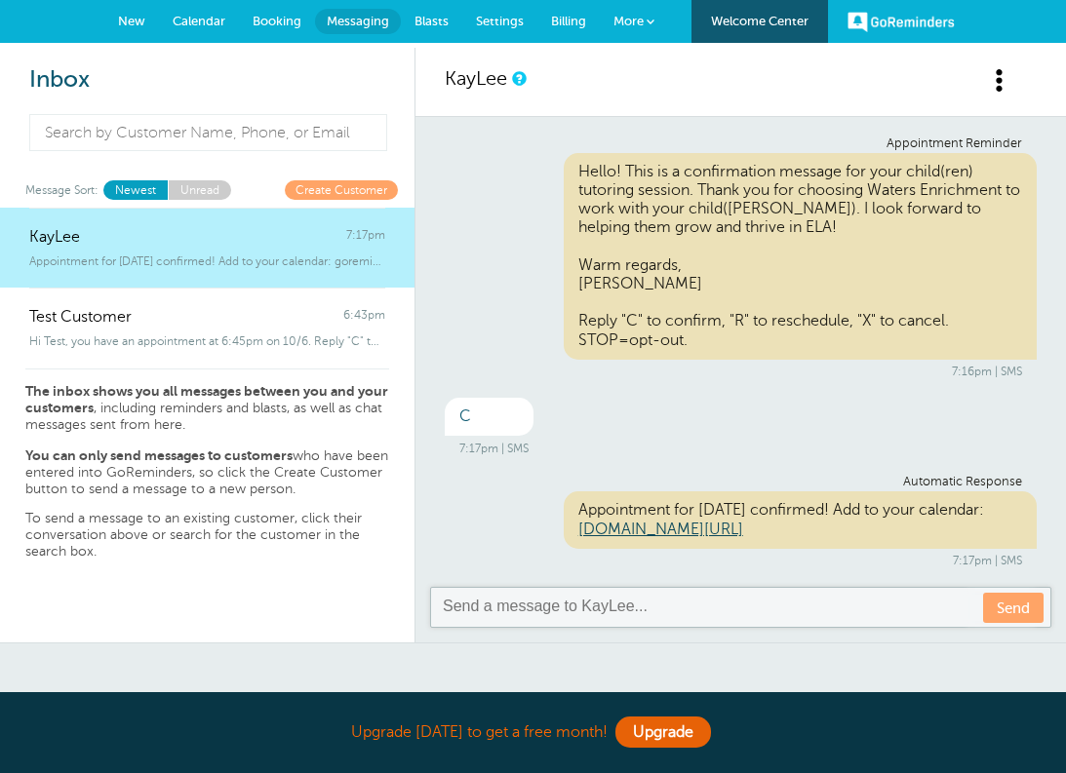
drag, startPoint x: 575, startPoint y: 301, endPoint x: 498, endPoint y: 309, distance: 77.4
click at [498, 309] on div "Appointment Reminder Hello! This is a confirmation message for your child(ren) …" at bounding box center [740, 352] width 650 height 471
click at [999, 79] on span at bounding box center [1000, 80] width 24 height 24
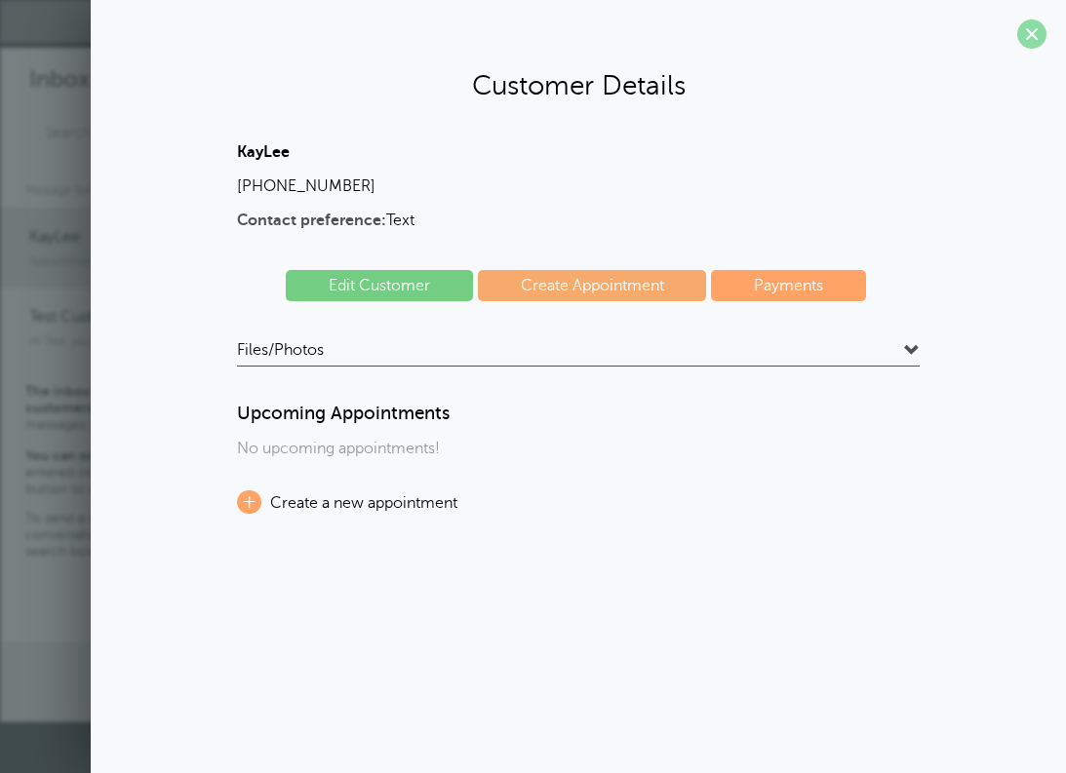
click at [1034, 32] on span at bounding box center [1031, 34] width 29 height 29
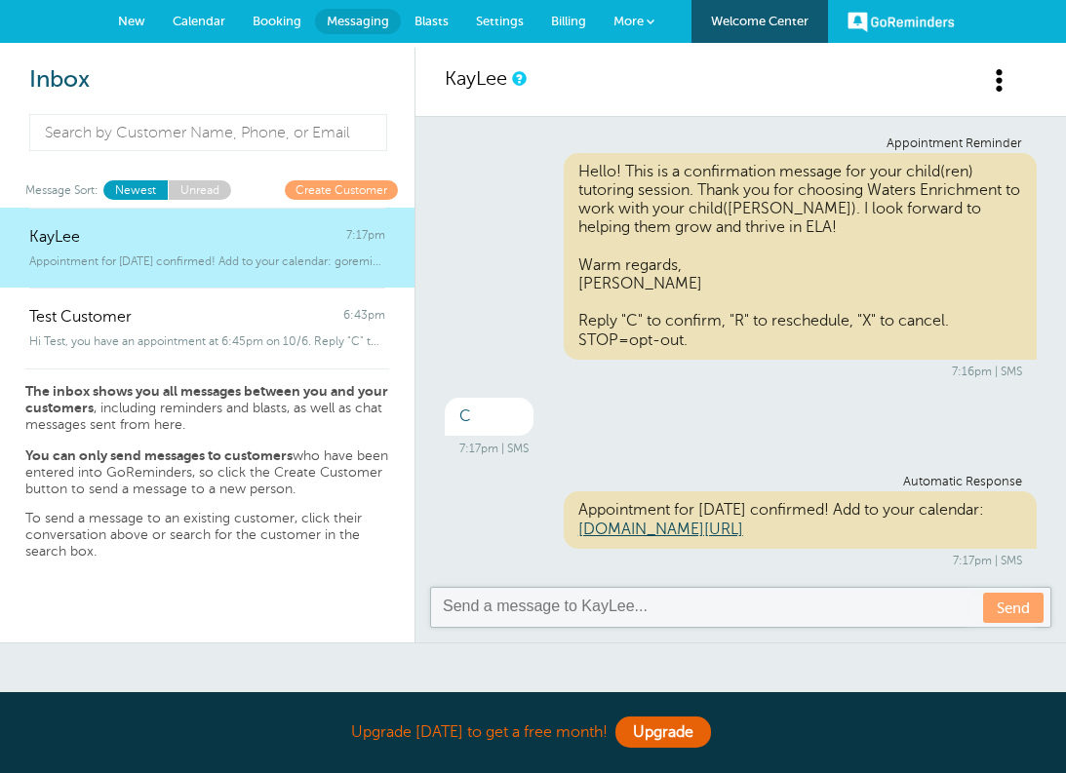
click at [129, 23] on span "New" at bounding box center [131, 21] width 27 height 15
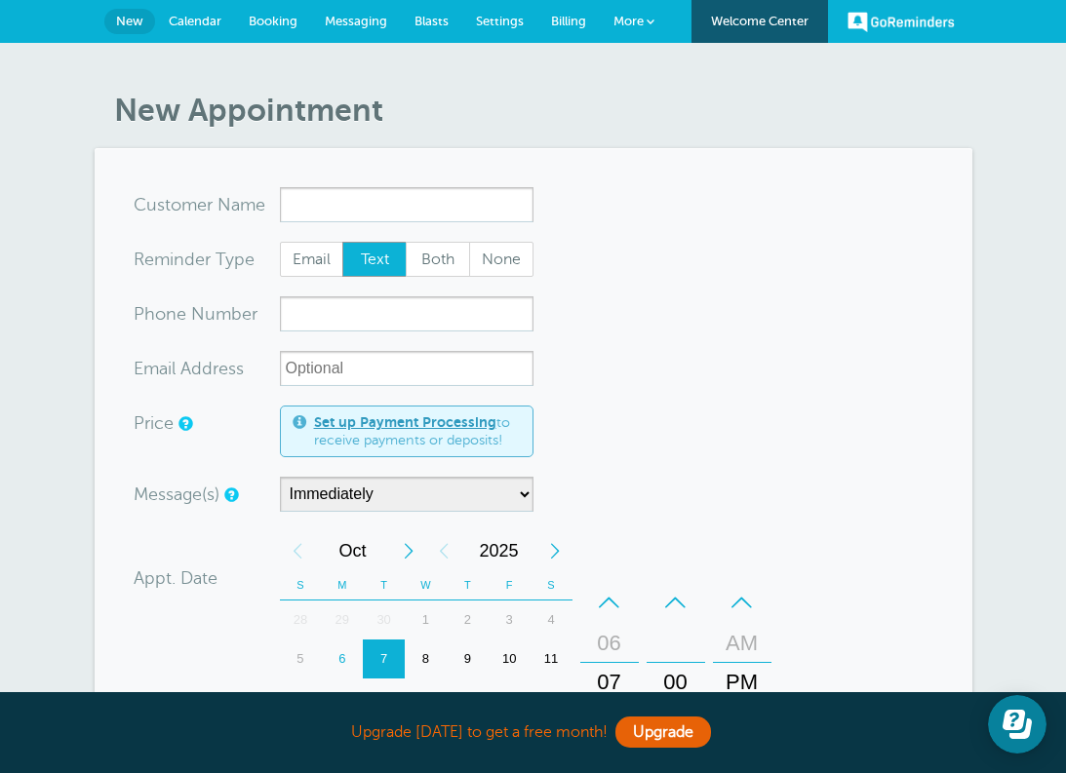
click at [192, 19] on span "Calendar" at bounding box center [195, 21] width 53 height 15
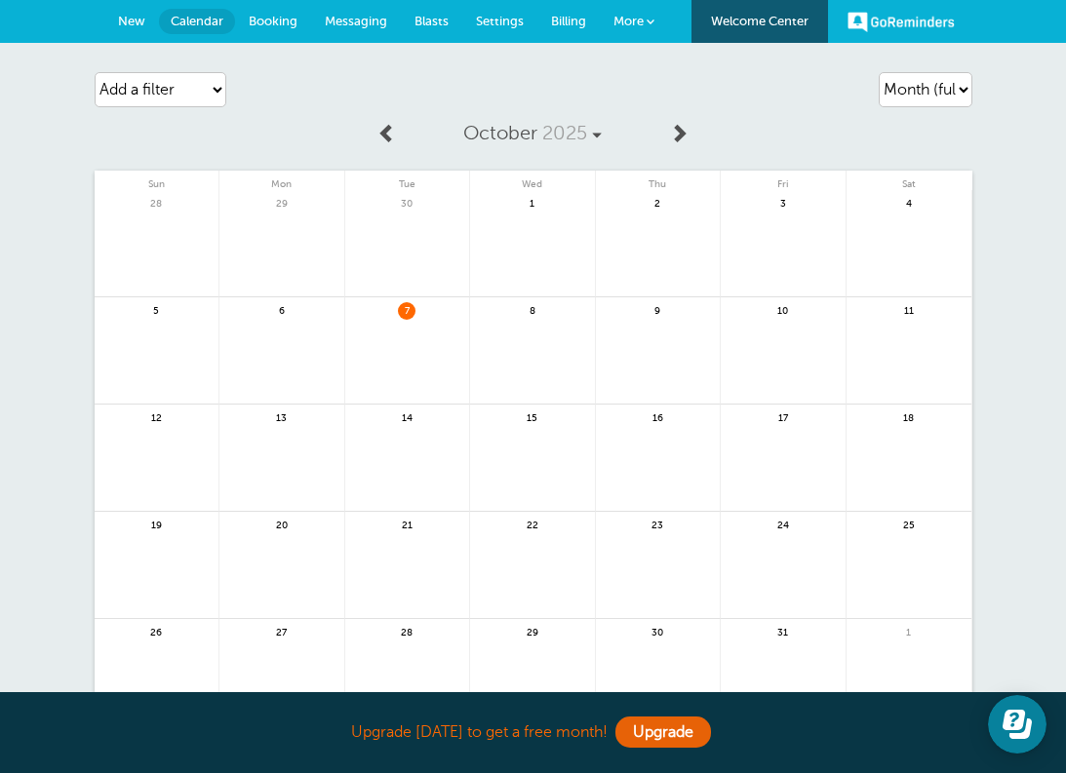
click at [287, 33] on link "Booking" at bounding box center [273, 21] width 76 height 43
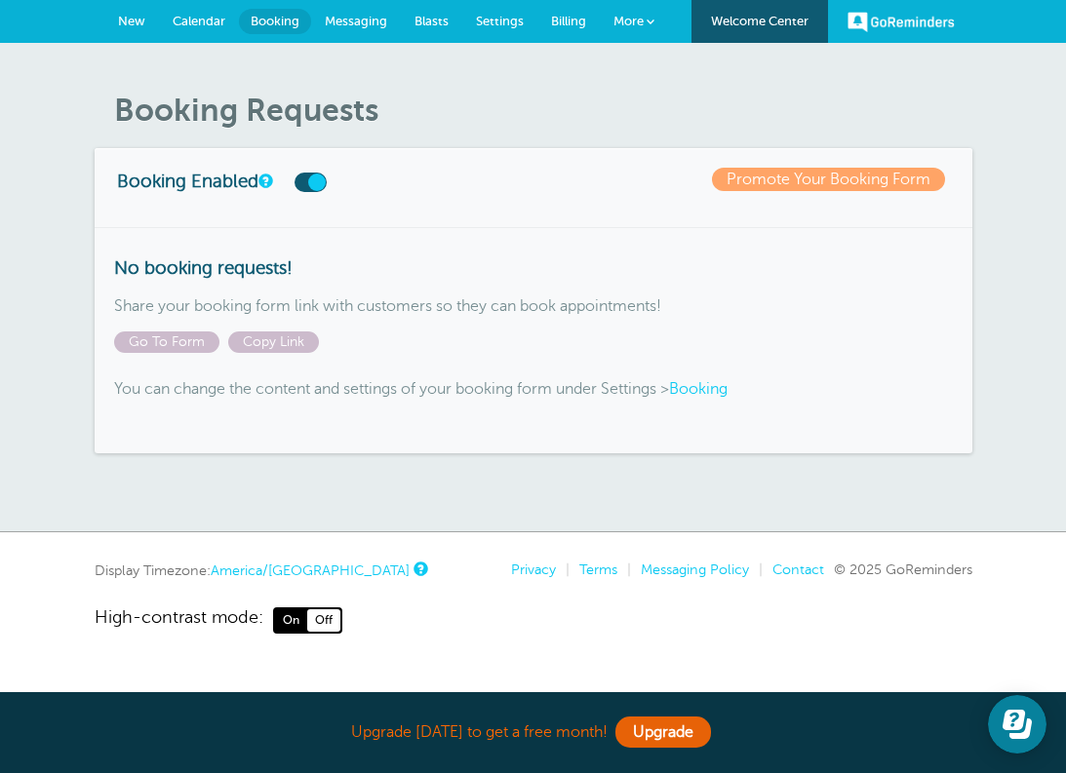
click at [358, 25] on span "Messaging" at bounding box center [356, 21] width 62 height 15
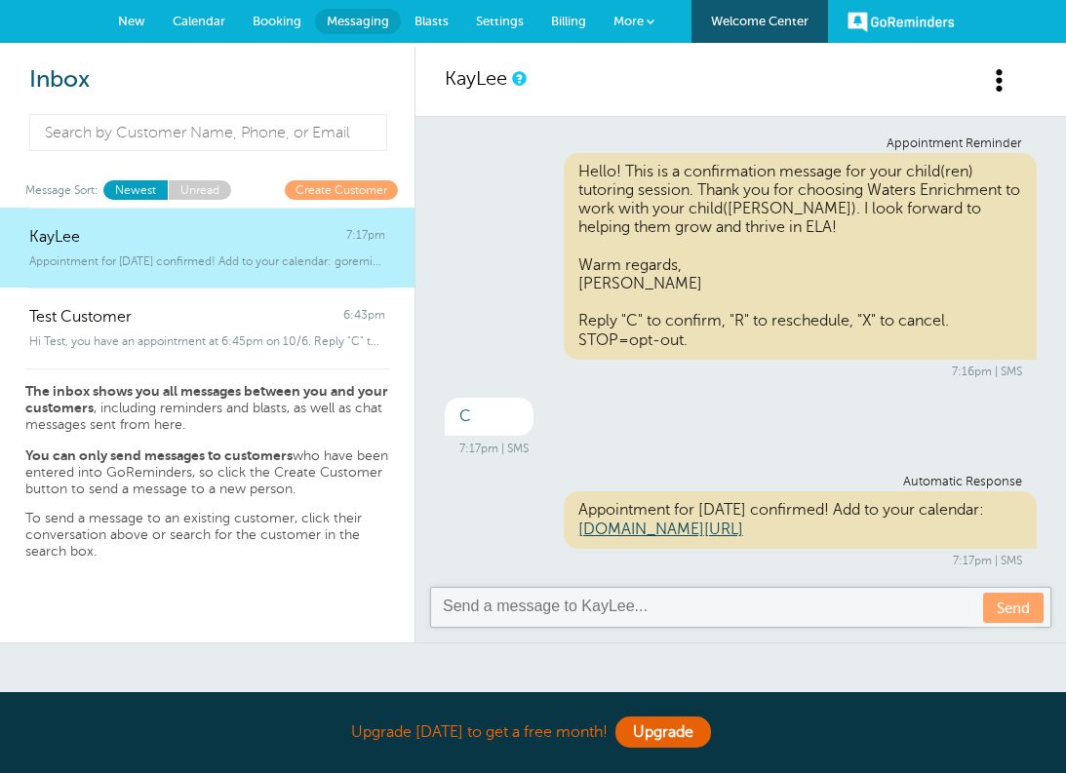
drag, startPoint x: 717, startPoint y: 295, endPoint x: 647, endPoint y: 183, distance: 131.8
click at [651, 183] on div "Appointment Reminder Hello! This is a confirmation message for your child(ren) …" at bounding box center [740, 352] width 650 height 471
click at [517, 222] on div "Appointment Reminder Hello! This is a confirmation message for your child(ren) …" at bounding box center [741, 258] width 592 height 243
click at [238, 83] on h2 "Inbox" at bounding box center [207, 80] width 356 height 28
click at [437, 28] on link "Blasts" at bounding box center [431, 21] width 61 height 43
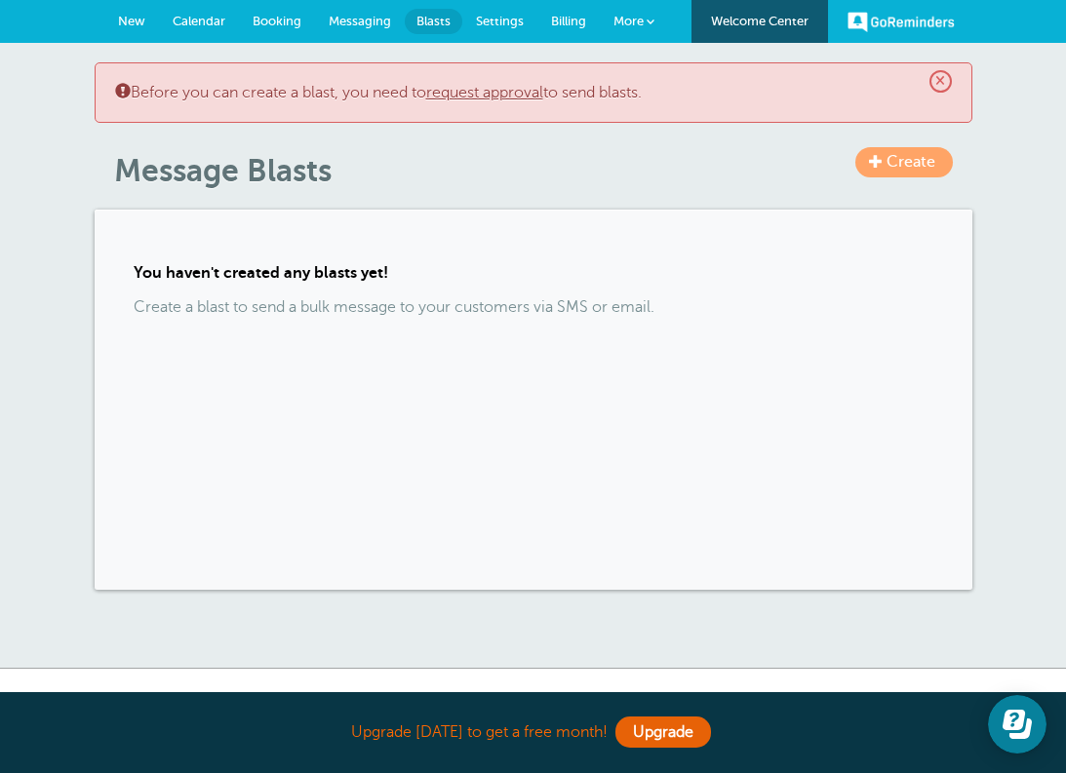
click at [483, 20] on span "Settings" at bounding box center [500, 21] width 48 height 15
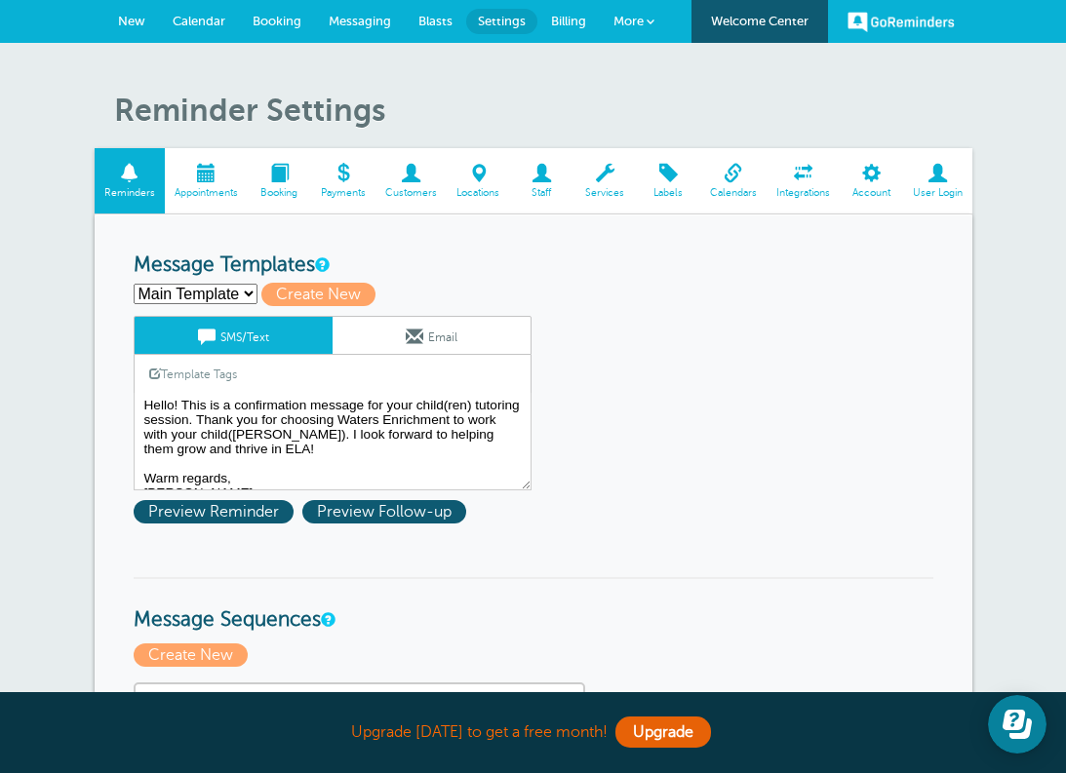
click at [569, 29] on link "Billing" at bounding box center [568, 21] width 62 height 43
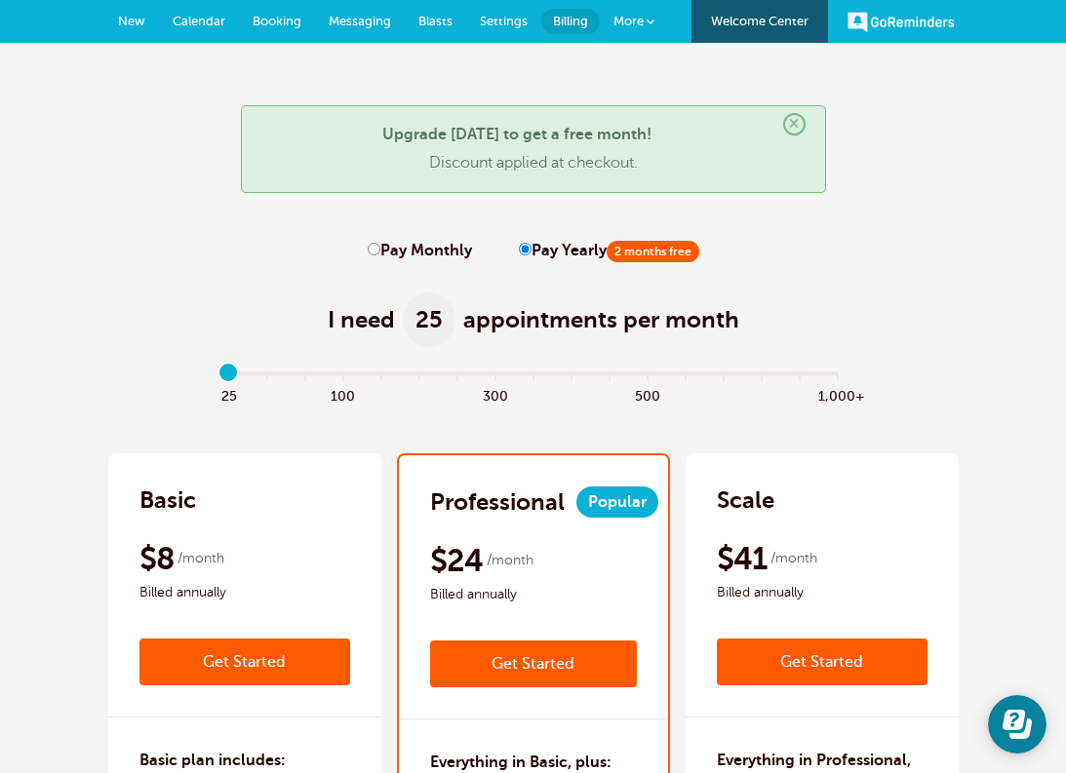
drag, startPoint x: 951, startPoint y: 245, endPoint x: 746, endPoint y: 47, distance: 284.8
click at [134, 23] on span "New" at bounding box center [131, 21] width 27 height 15
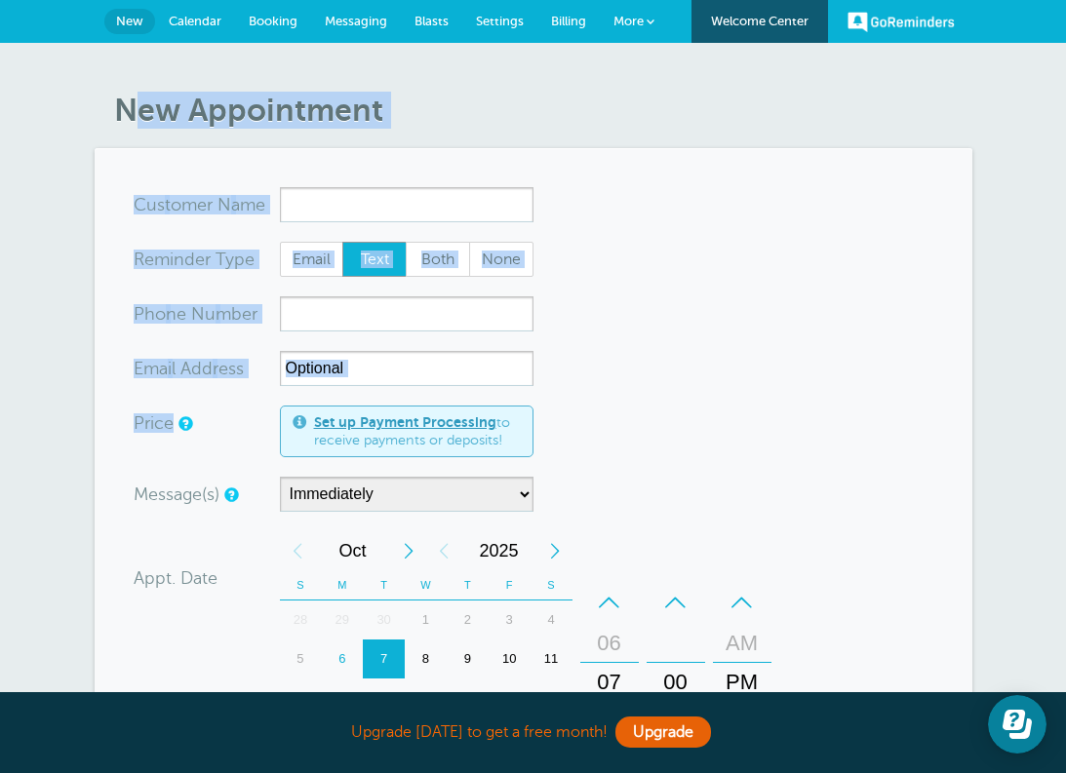
drag, startPoint x: 765, startPoint y: 277, endPoint x: 820, endPoint y: 54, distance: 229.9
click at [820, 54] on div "New Appointment You are creating a new customer. To use an existing customer se…" at bounding box center [533, 656] width 1066 height 1226
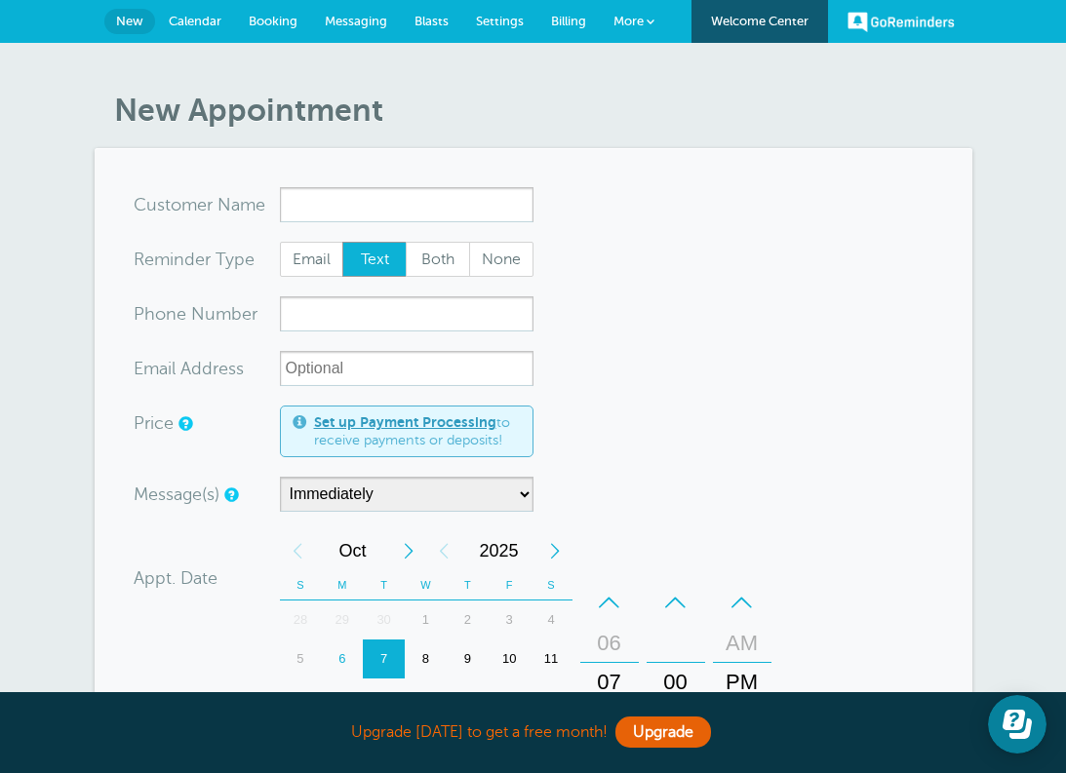
click at [838, 109] on h1 "New Appointment" at bounding box center [543, 110] width 858 height 37
click at [897, 32] on link "GoReminders" at bounding box center [900, 21] width 107 height 43
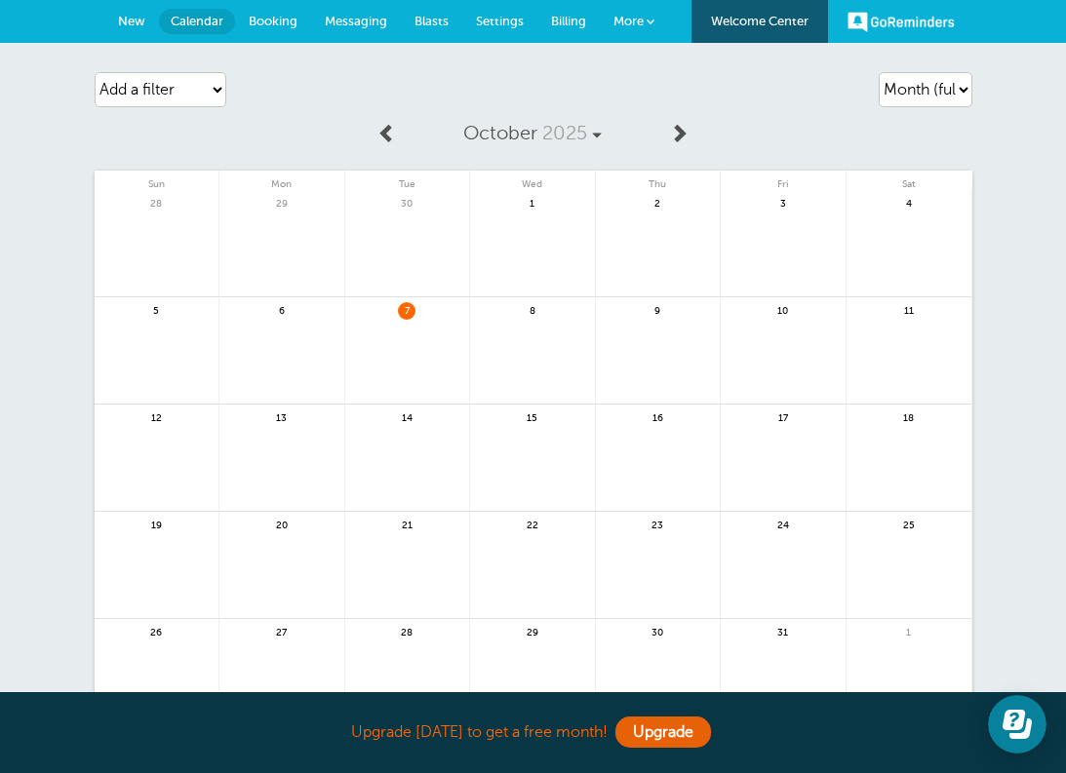
click at [378, 21] on span "Messaging" at bounding box center [356, 21] width 62 height 15
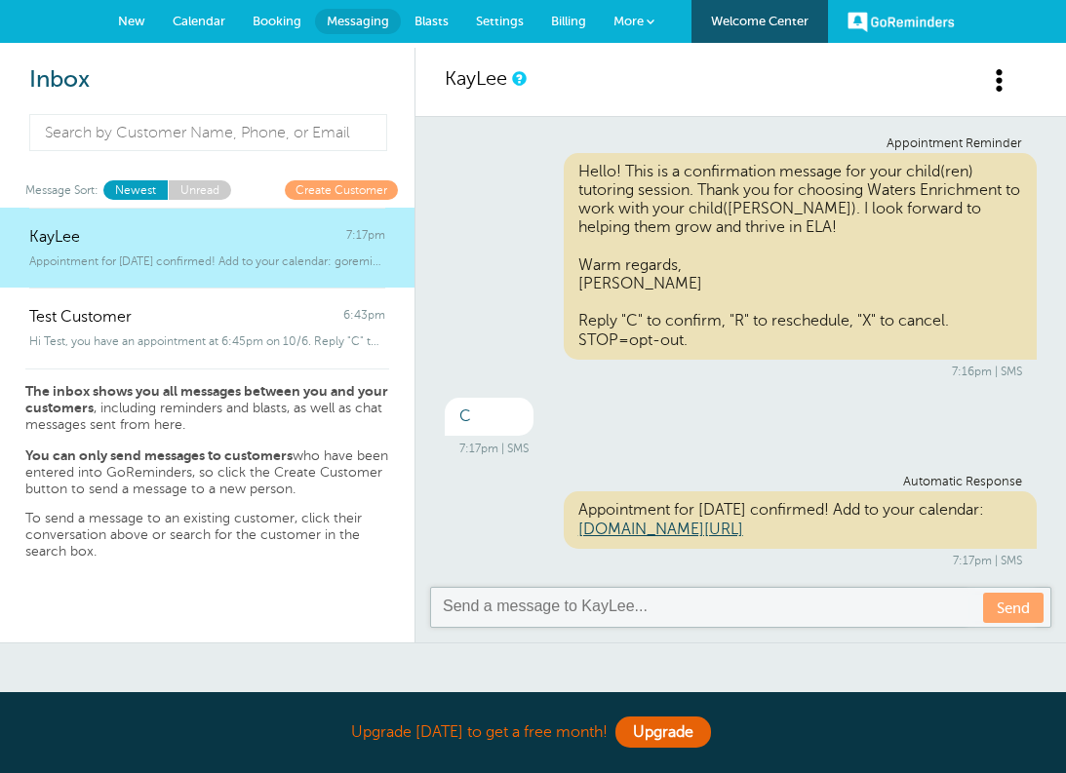
drag, startPoint x: 590, startPoint y: 286, endPoint x: 601, endPoint y: 226, distance: 60.4
click at [601, 226] on div "Appointment Reminder Hello! This is a confirmation message for your child(ren) …" at bounding box center [740, 352] width 650 height 471
click at [536, 226] on div "Appointment Reminder Hello! This is a confirmation message for your child(ren) …" at bounding box center [741, 258] width 592 height 243
click at [377, 14] on span "Messaging" at bounding box center [358, 21] width 62 height 15
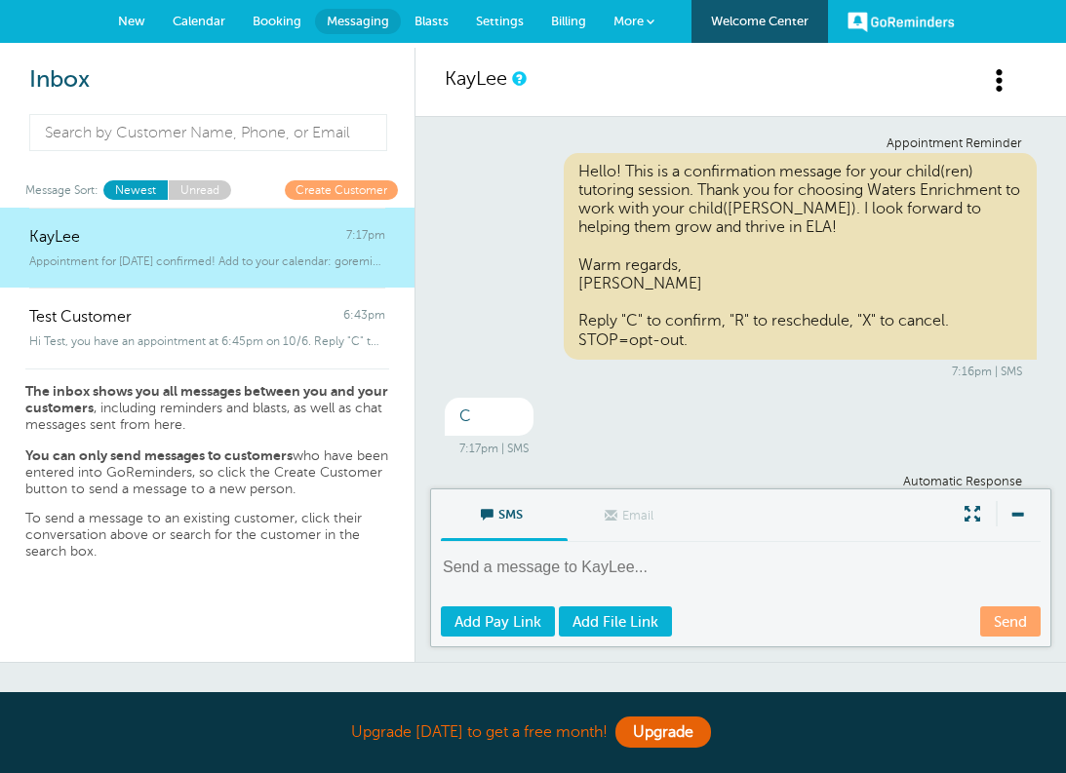
scroll to position [95, 0]
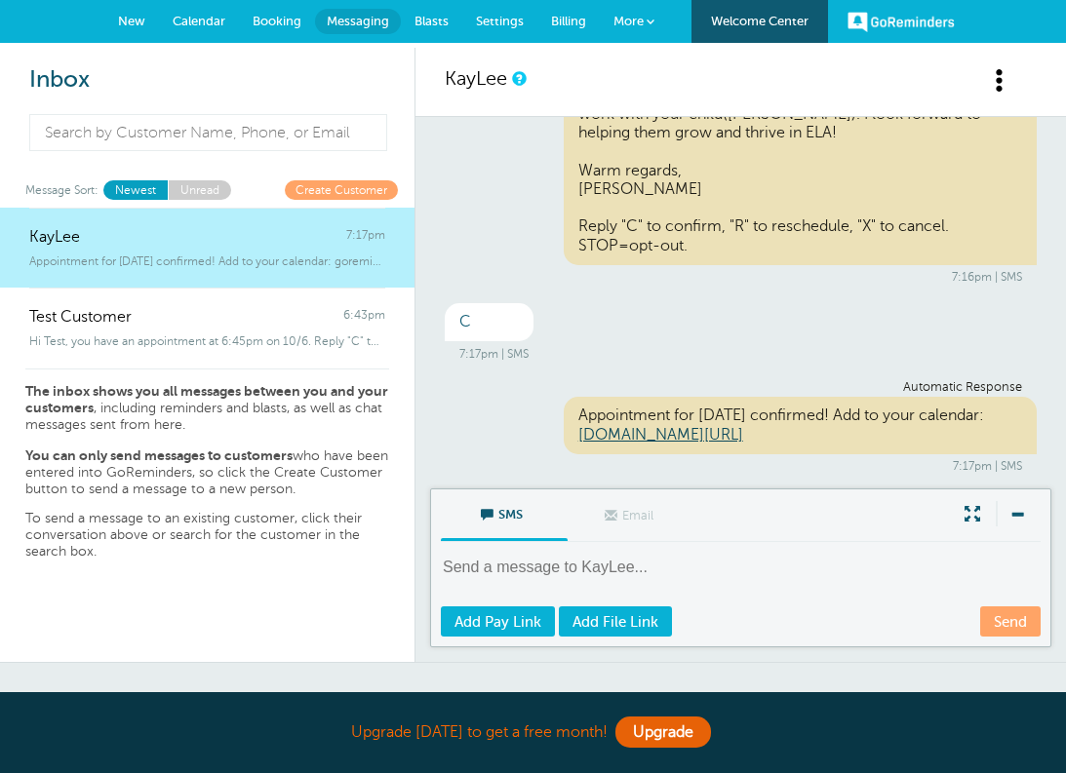
click at [129, 25] on span "New" at bounding box center [131, 21] width 27 height 15
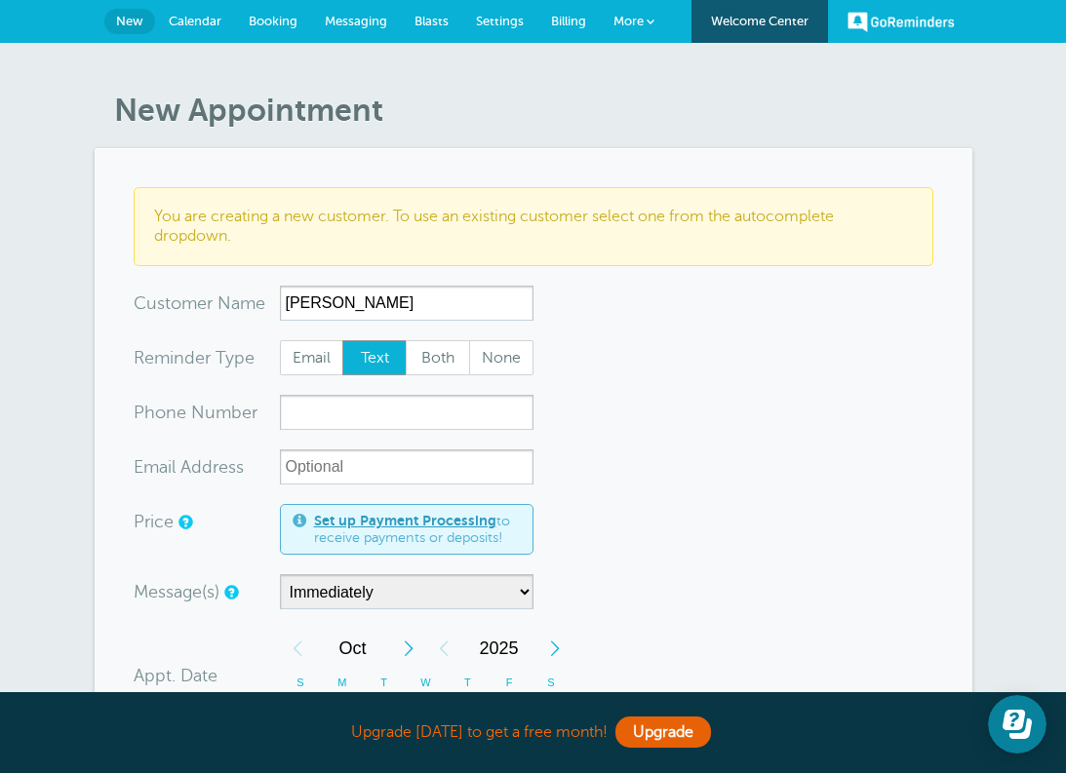
type input "[PERSON_NAME]"
click at [338, 413] on input "xxx-no-autofill" at bounding box center [407, 412] width 254 height 35
type input "6627639992"
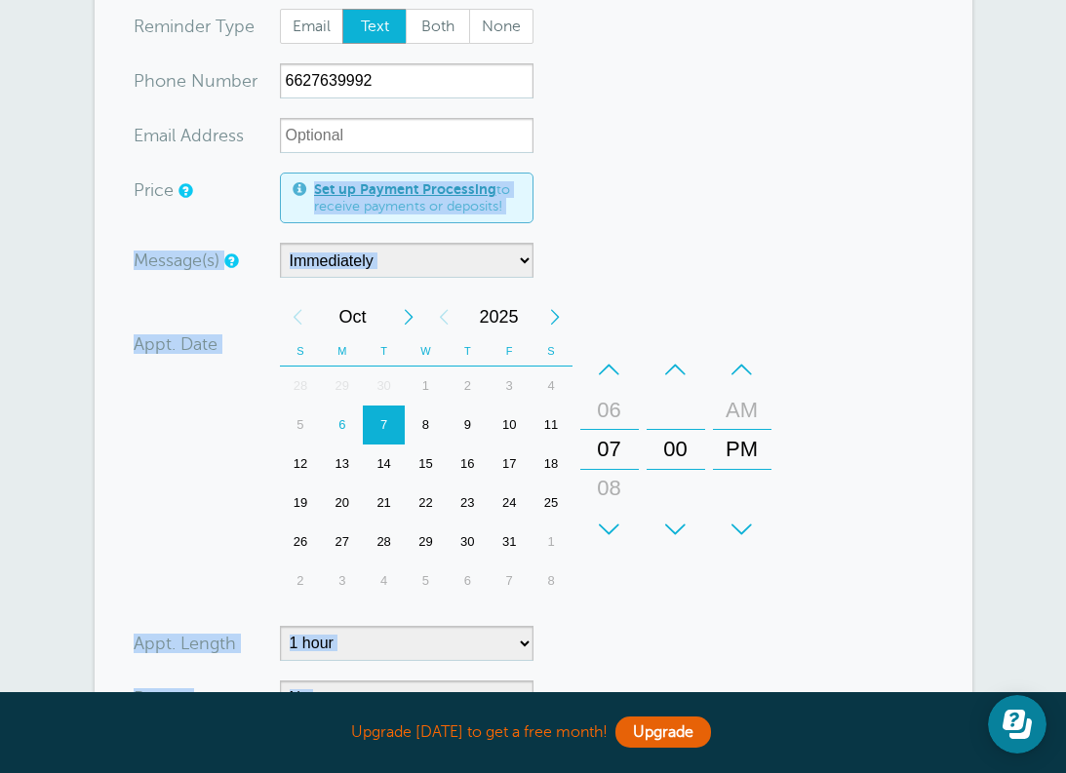
scroll to position [500, 0]
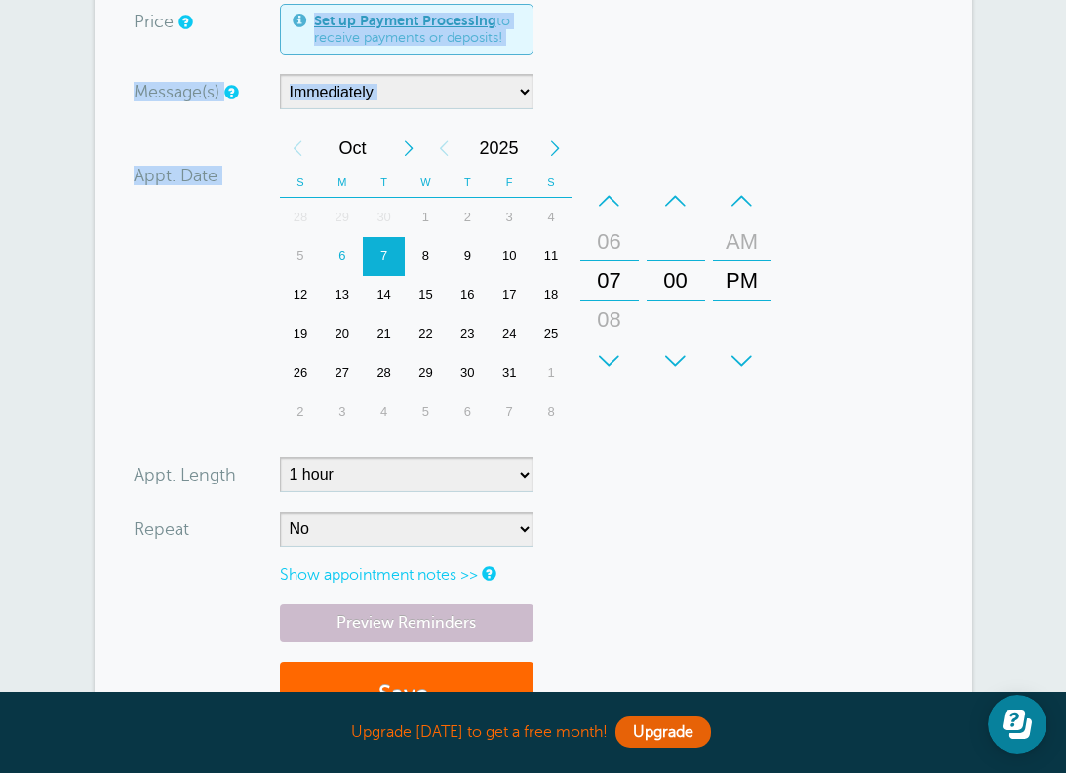
drag, startPoint x: 646, startPoint y: 511, endPoint x: 599, endPoint y: 300, distance: 216.0
click at [609, 291] on form "You are creating a new customer. To use an existing customer select one from th…" at bounding box center [534, 217] width 800 height 1061
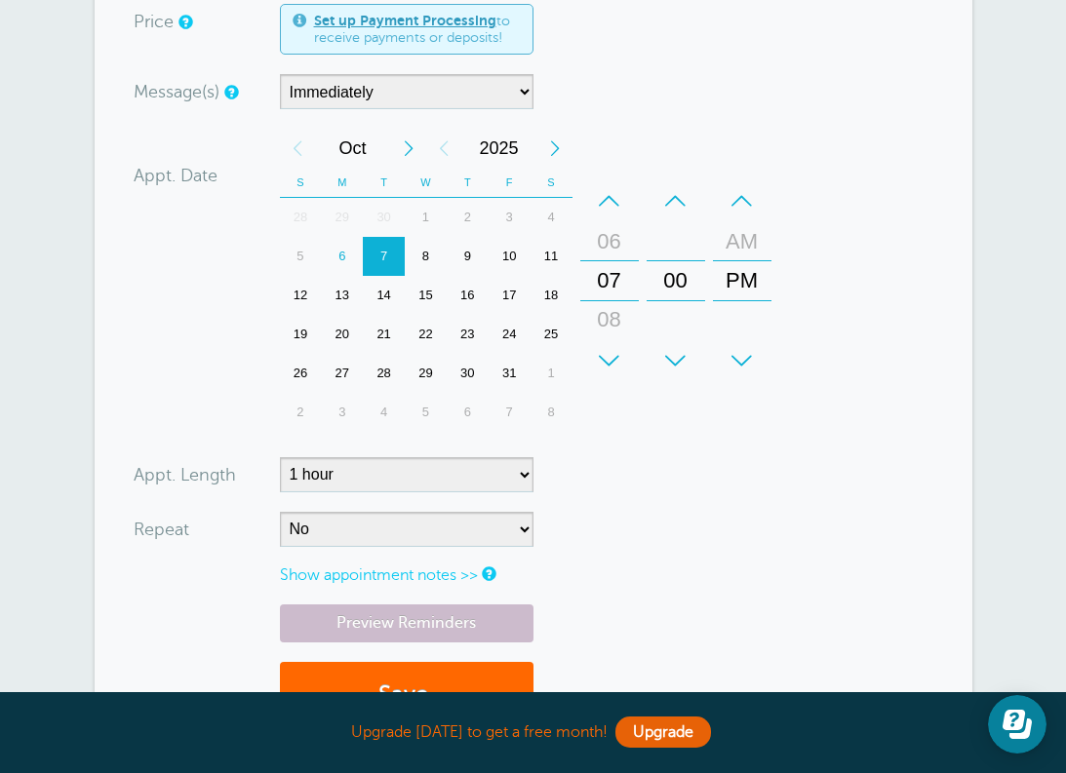
click at [830, 254] on form "You are creating a new customer. To use an existing customer select one from th…" at bounding box center [534, 217] width 800 height 1061
click at [467, 252] on div "9" at bounding box center [468, 256] width 42 height 39
click at [613, 199] on div "–" at bounding box center [609, 200] width 59 height 39
click at [879, 367] on form "You are creating a new customer. To use an existing customer select one from th…" at bounding box center [534, 217] width 800 height 1061
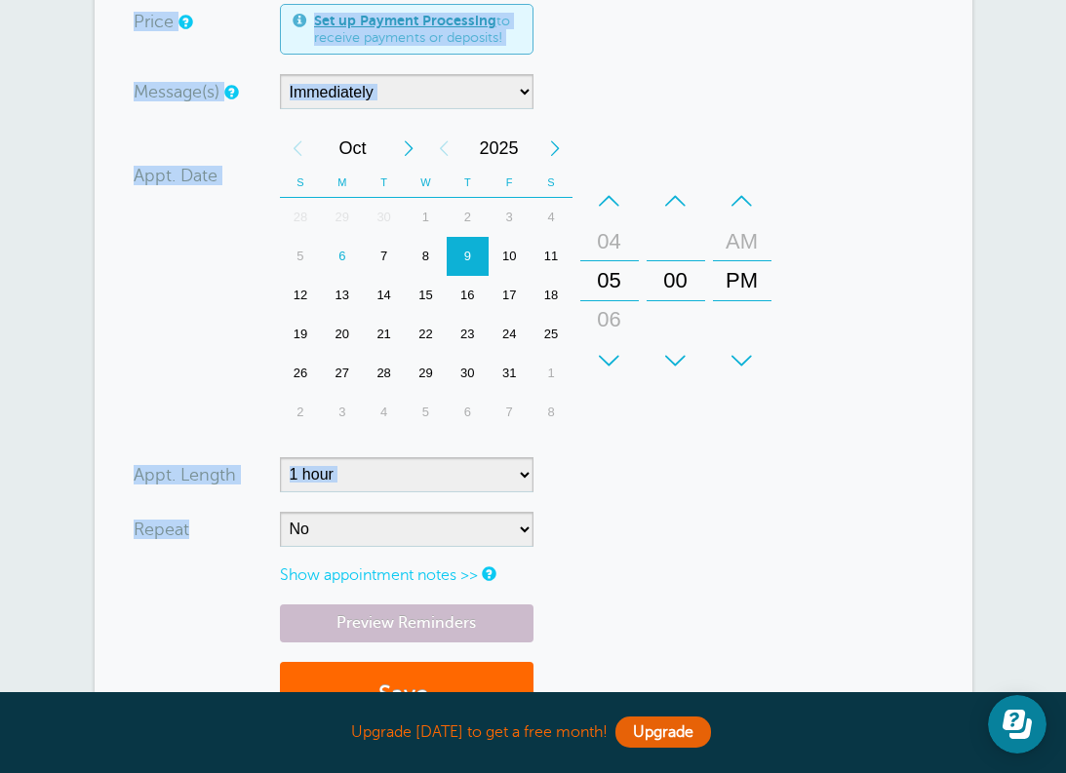
scroll to position [502, 0]
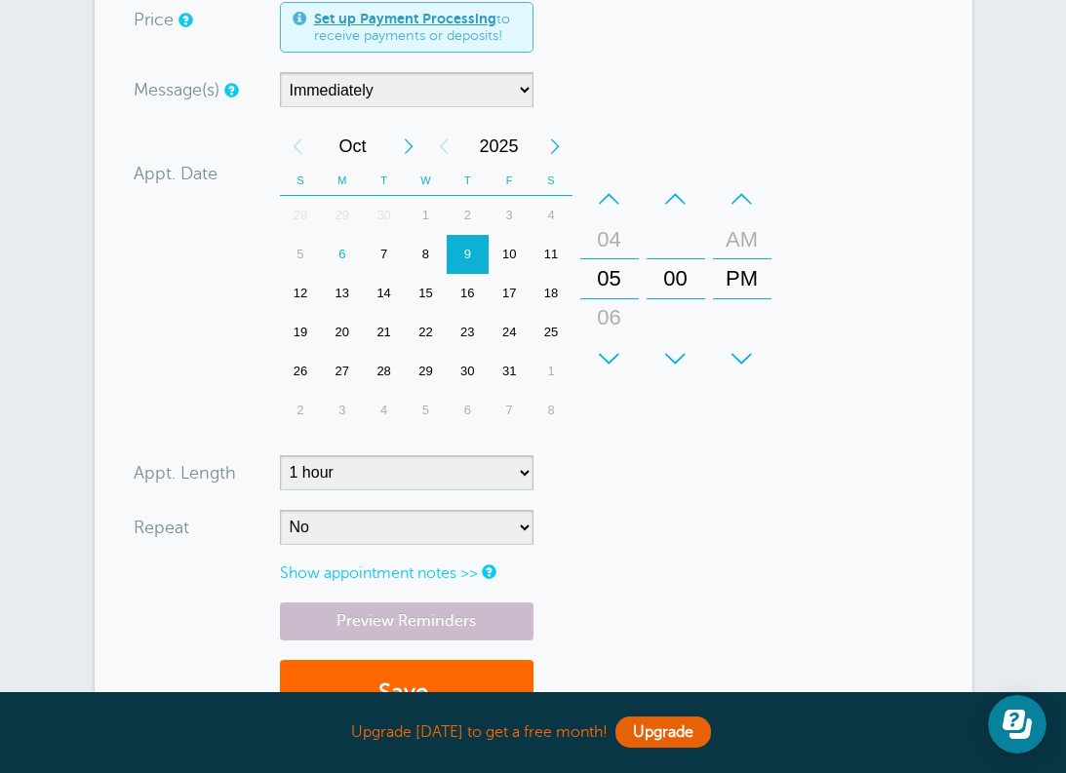
drag, startPoint x: 787, startPoint y: 518, endPoint x: 800, endPoint y: 523, distance: 13.6
click at [800, 523] on form "You are creating a new customer. To use an existing customer select one from th…" at bounding box center [534, 215] width 800 height 1061
click at [494, 672] on button "Save" at bounding box center [407, 693] width 254 height 67
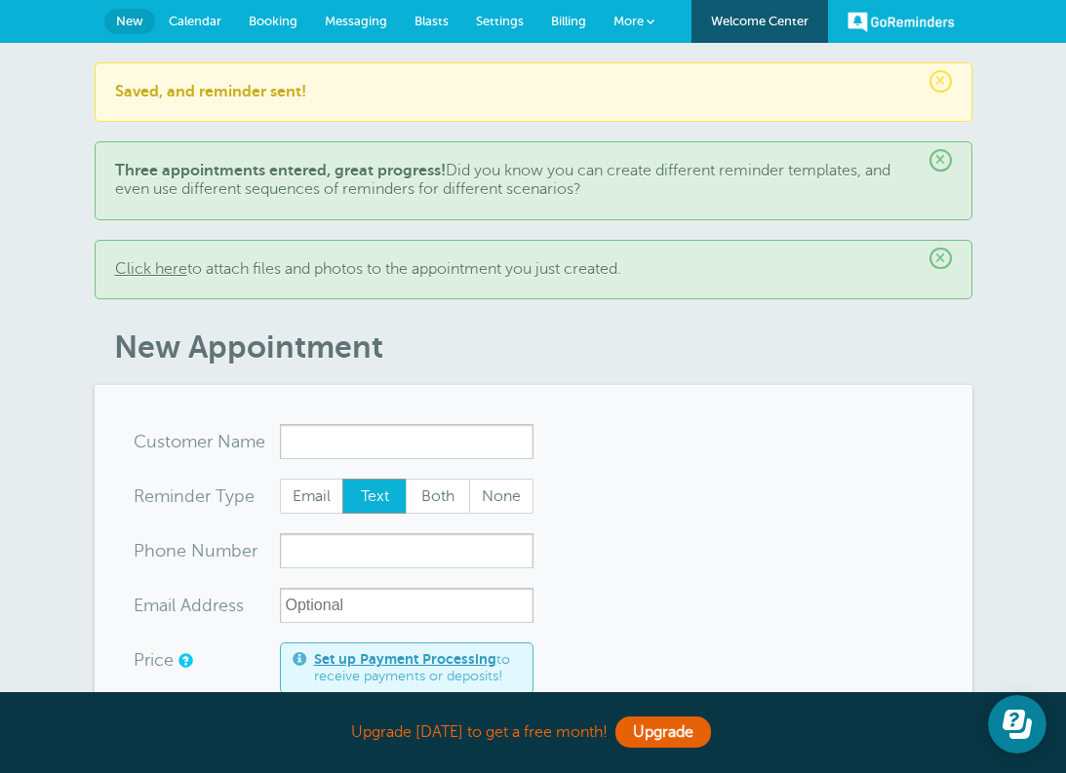
click at [349, 15] on span "Messaging" at bounding box center [356, 21] width 62 height 15
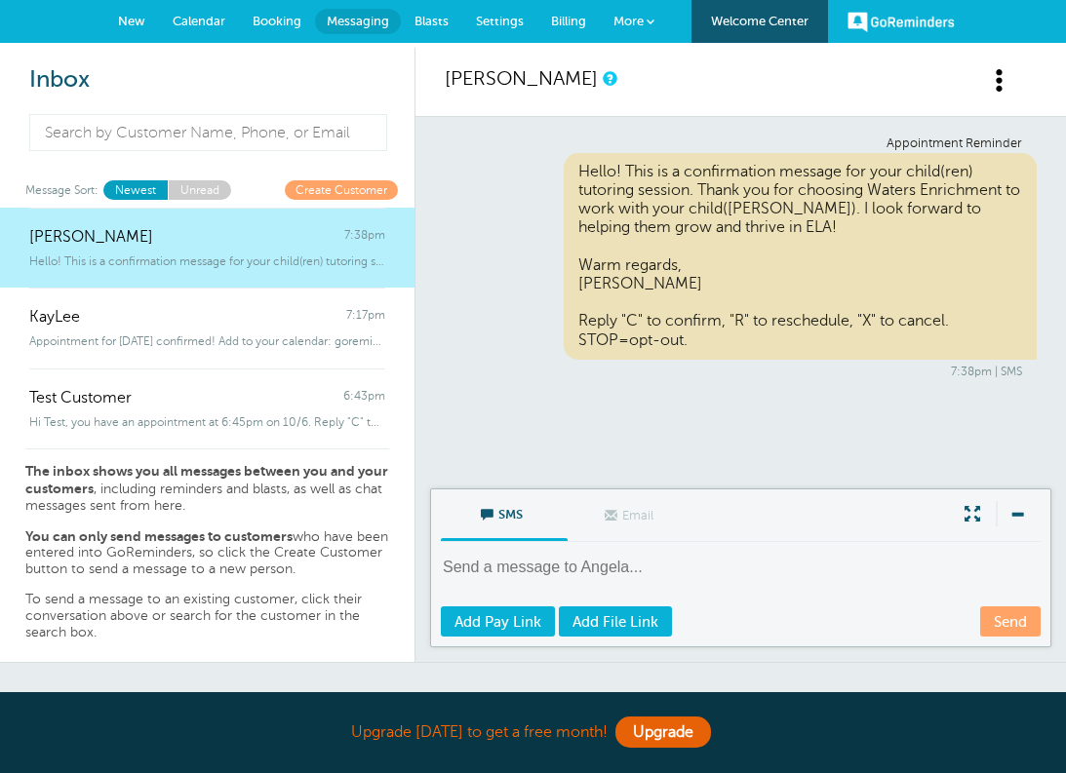
drag, startPoint x: 518, startPoint y: 253, endPoint x: 495, endPoint y: 234, distance: 29.1
click at [495, 234] on div "Appointment Reminder Hello! This is a confirmation message for your child(ren) …" at bounding box center [741, 258] width 592 height 243
click at [464, 234] on div "Appointment Reminder Hello! This is a confirmation message for your child(ren) …" at bounding box center [741, 258] width 592 height 243
drag, startPoint x: 524, startPoint y: 201, endPoint x: 529, endPoint y: 158, distance: 43.3
click at [529, 158] on div "Appointment Reminder Hello! This is a confirmation message for your child(ren) …" at bounding box center [741, 258] width 592 height 243
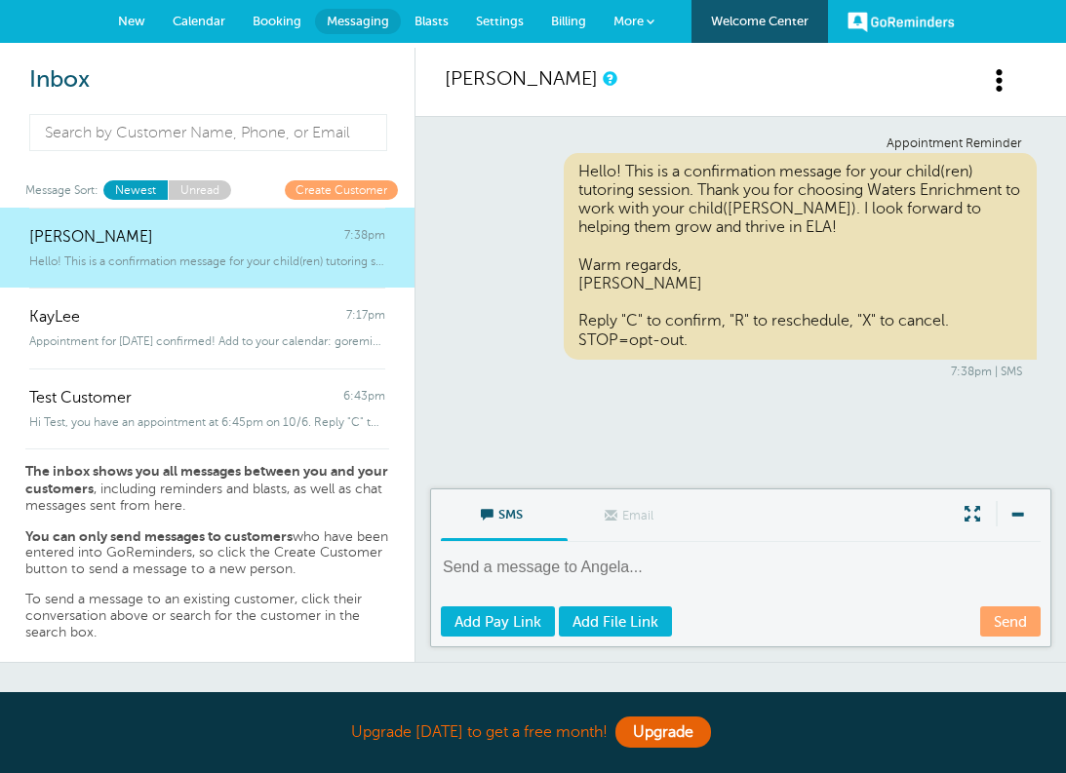
click at [263, 77] on h2 "Inbox" at bounding box center [207, 80] width 356 height 28
drag, startPoint x: 521, startPoint y: 149, endPoint x: 531, endPoint y: 122, distance: 29.3
click at [531, 122] on div "Appointment Reminder Hello! This is a confirmation message for your child(ren) …" at bounding box center [740, 302] width 650 height 371
click at [579, 90] on div "[PERSON_NAME]" at bounding box center [740, 82] width 650 height 69
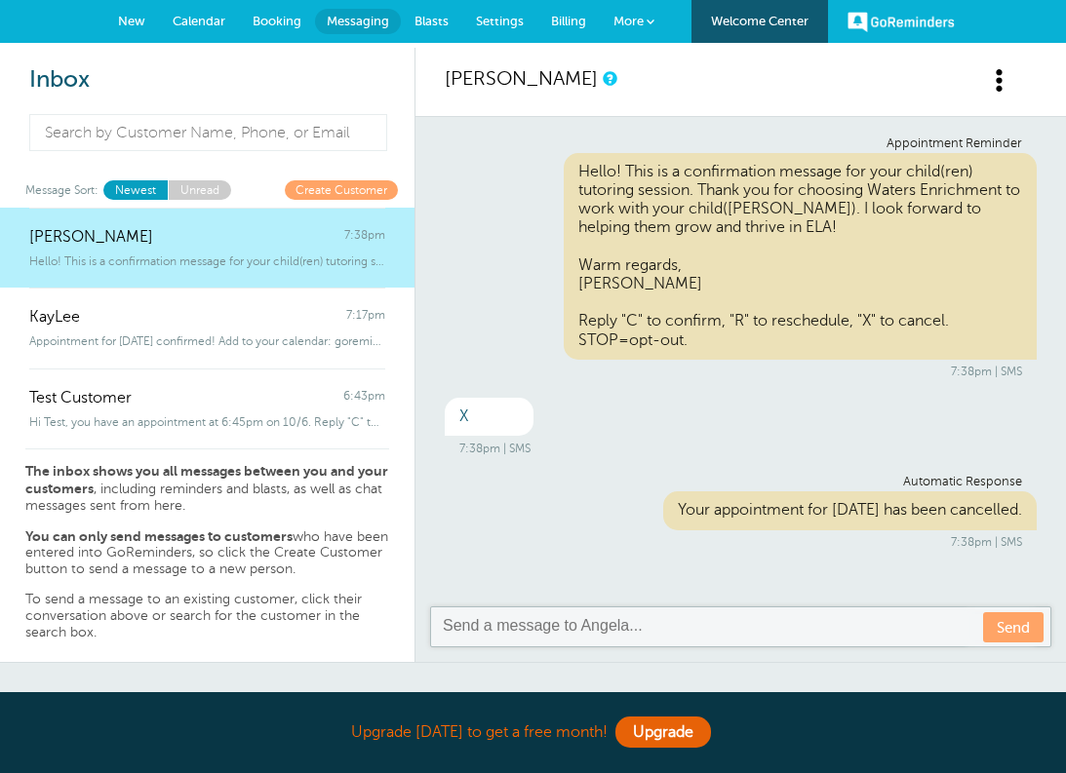
drag, startPoint x: 709, startPoint y: 317, endPoint x: 885, endPoint y: 348, distance: 179.2
click at [885, 348] on div "Appointment Reminder Hello! This is a confirmation message for your child(ren) …" at bounding box center [740, 361] width 650 height 489
click at [845, 269] on div "Hello! This is a confirmation message for your child(ren) tutoring session. Tha…" at bounding box center [800, 256] width 473 height 207
click at [796, 106] on div "[PERSON_NAME]" at bounding box center [740, 82] width 650 height 69
click at [738, 86] on div "[PERSON_NAME]" at bounding box center [740, 82] width 650 height 69
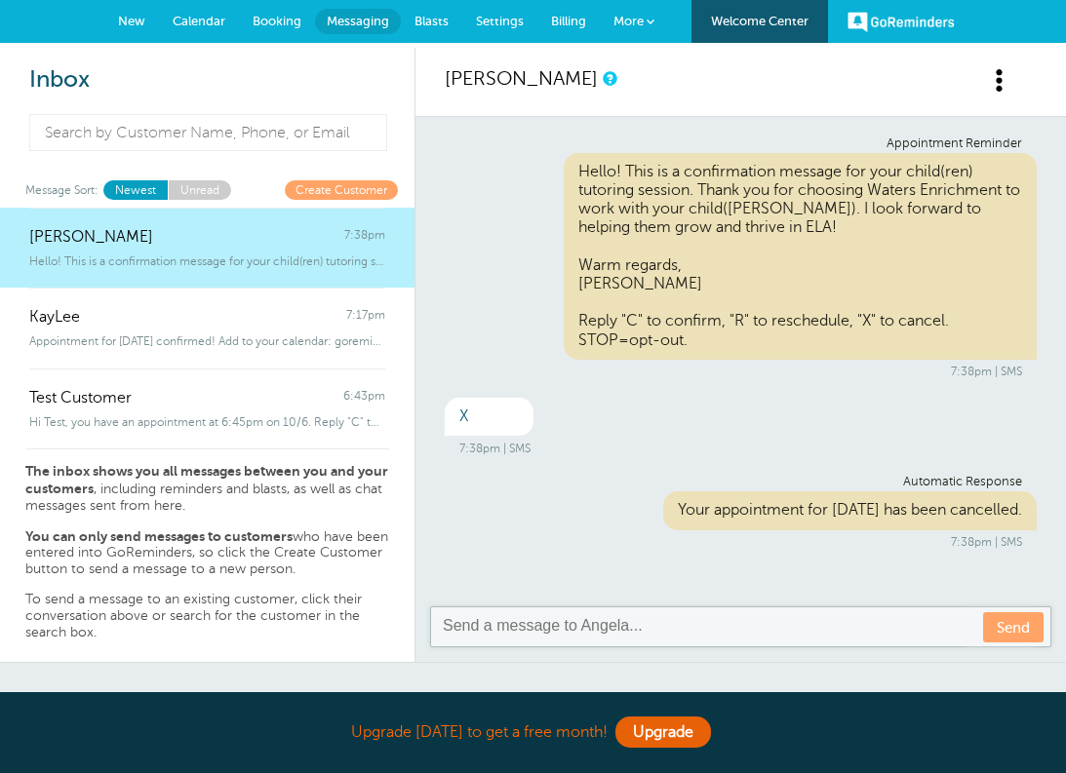
drag, startPoint x: 657, startPoint y: 86, endPoint x: 694, endPoint y: 70, distance: 40.2
click at [696, 70] on div "[PERSON_NAME]" at bounding box center [740, 82] width 650 height 69
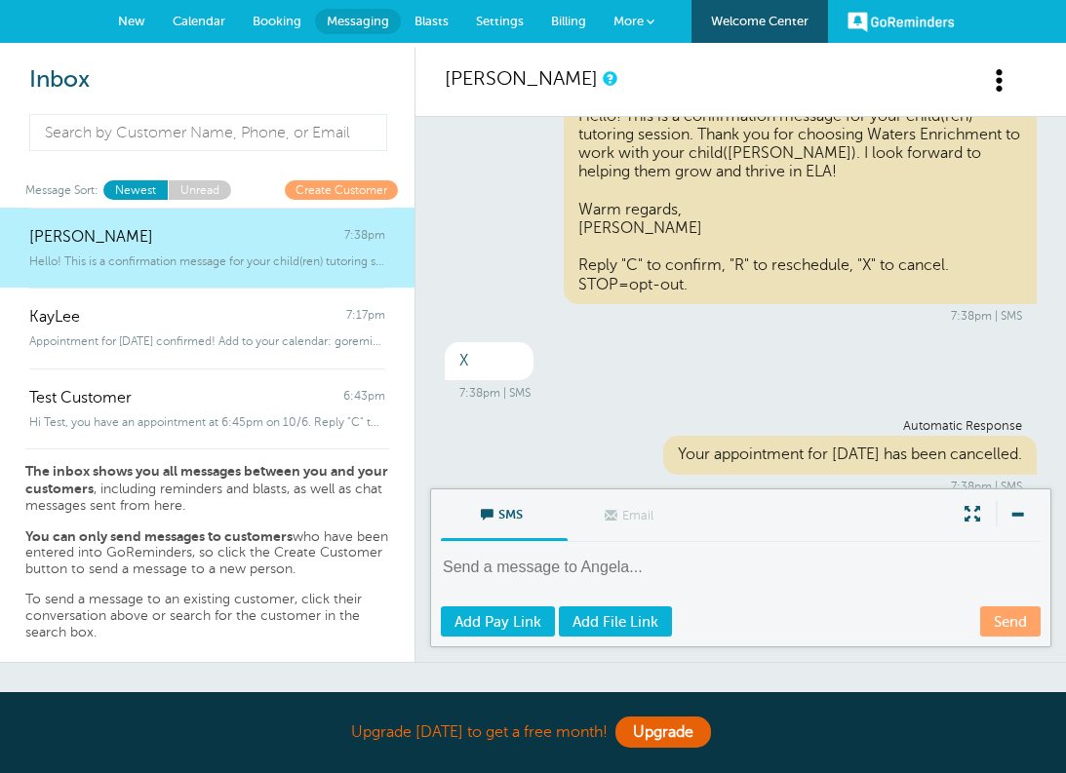
scroll to position [263, 0]
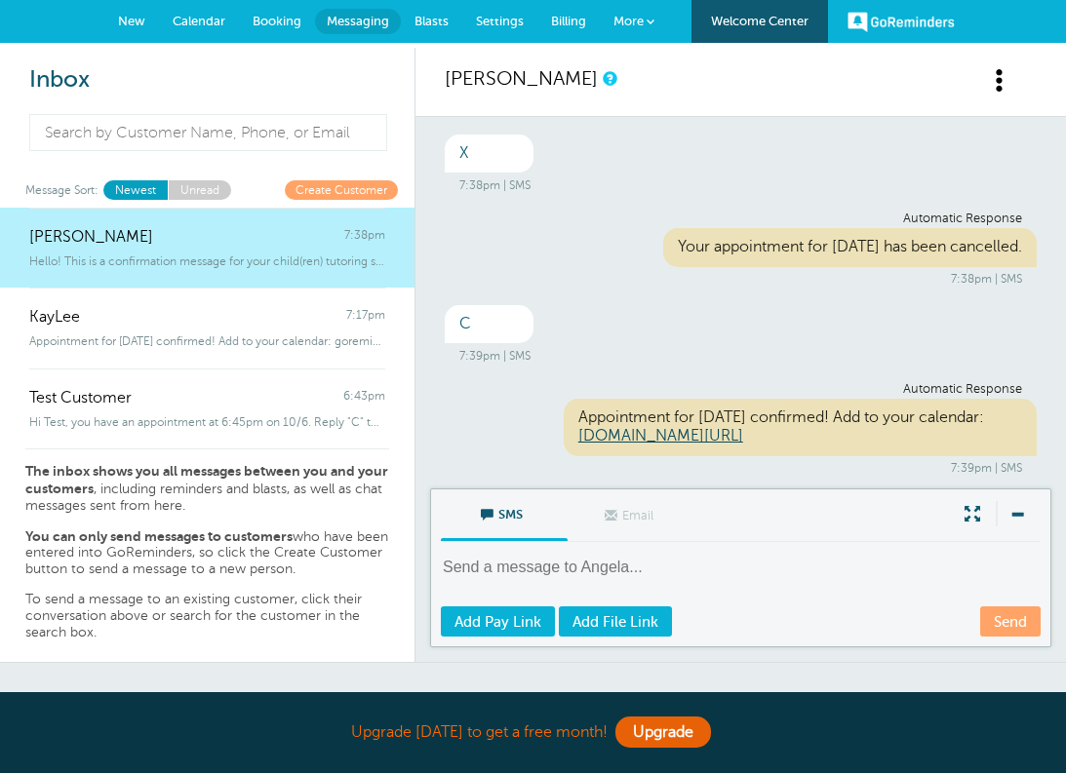
drag, startPoint x: 662, startPoint y: 324, endPoint x: 663, endPoint y: 284, distance: 40.0
click at [664, 286] on div "Appointment Reminder Hello! This is a confirmation message for your child(ren) …" at bounding box center [740, 302] width 650 height 371
